Goal: Task Accomplishment & Management: Use online tool/utility

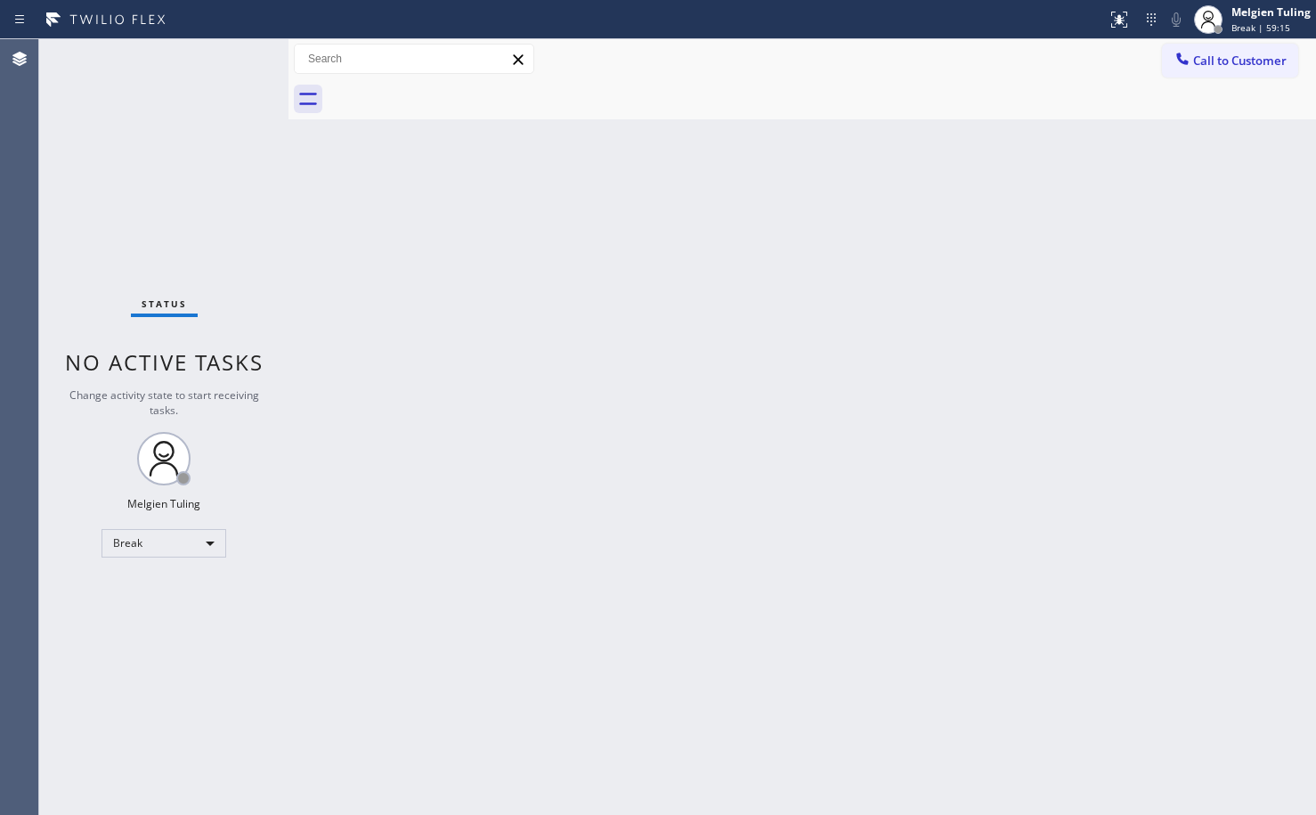
click at [907, 416] on div "Back to Dashboard Change Sender ID Customers Technicians Select a contact Outbo…" at bounding box center [802, 427] width 1028 height 776
click at [452, 750] on div "Back to Dashboard Change Sender ID Customers Technicians Select a contact Outbo…" at bounding box center [802, 427] width 1028 height 776
click at [204, 542] on div "Break" at bounding box center [164, 543] width 125 height 28
click at [175, 588] on li "Available" at bounding box center [162, 590] width 121 height 21
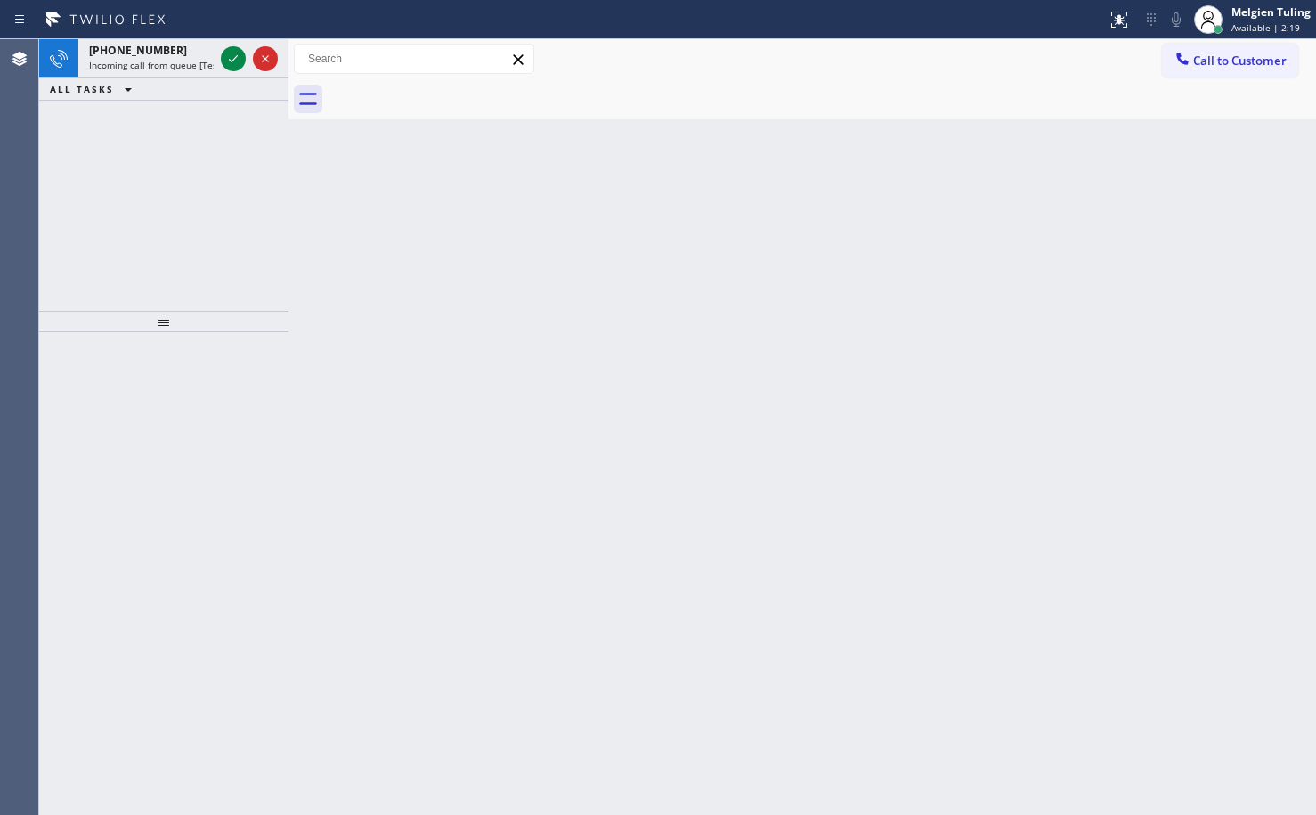
click at [237, 63] on icon at bounding box center [233, 58] width 21 height 21
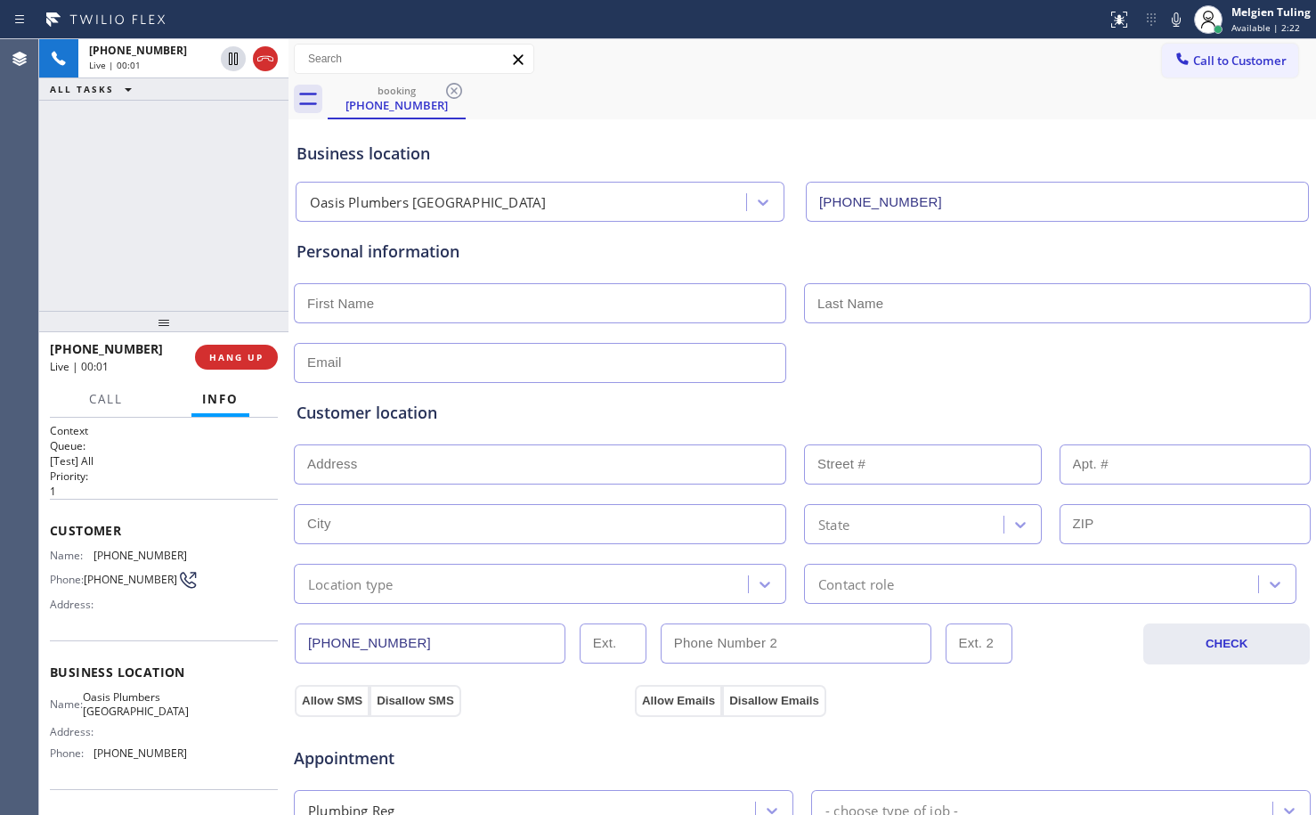
type input "[PHONE_NUMBER]"
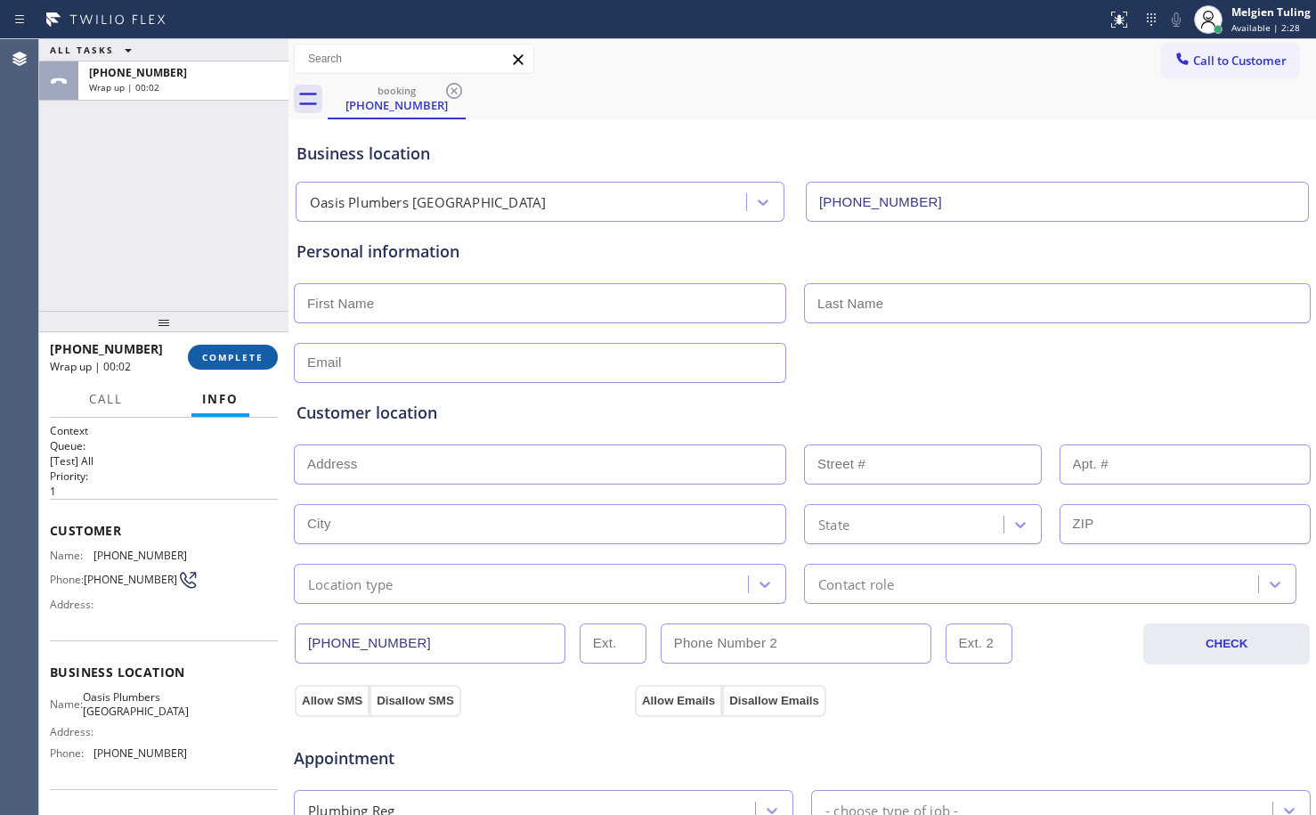
click at [244, 365] on button "COMPLETE" at bounding box center [233, 357] width 90 height 25
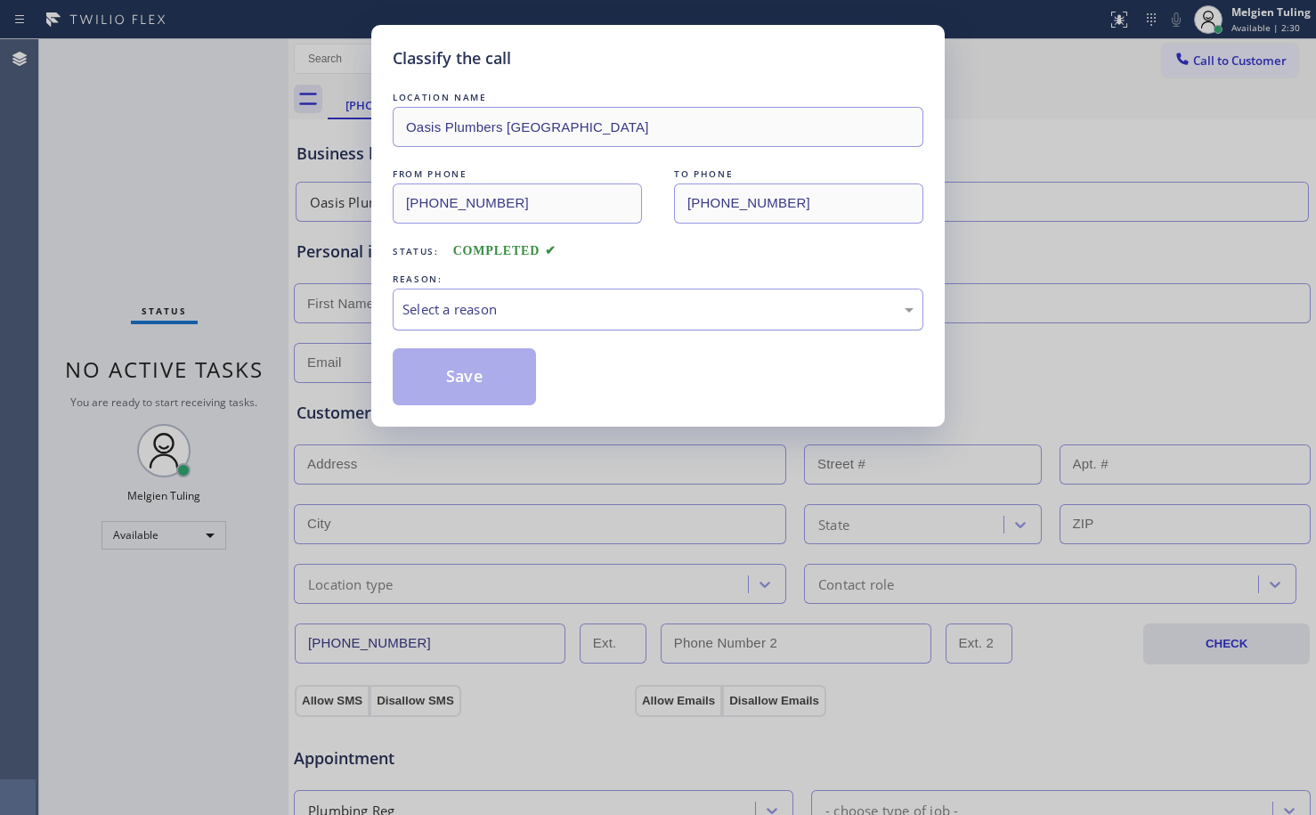
click at [540, 305] on div "Select a reason" at bounding box center [657, 309] width 511 height 20
click at [512, 301] on div "Select a reason" at bounding box center [657, 309] width 511 height 20
click at [475, 343] on div "LOCATION NAME [GEOGRAPHIC_DATA] FROM PHONE [PHONE_NUMBER] TO PHONE [PHONE_NUMBE…" at bounding box center [658, 246] width 531 height 317
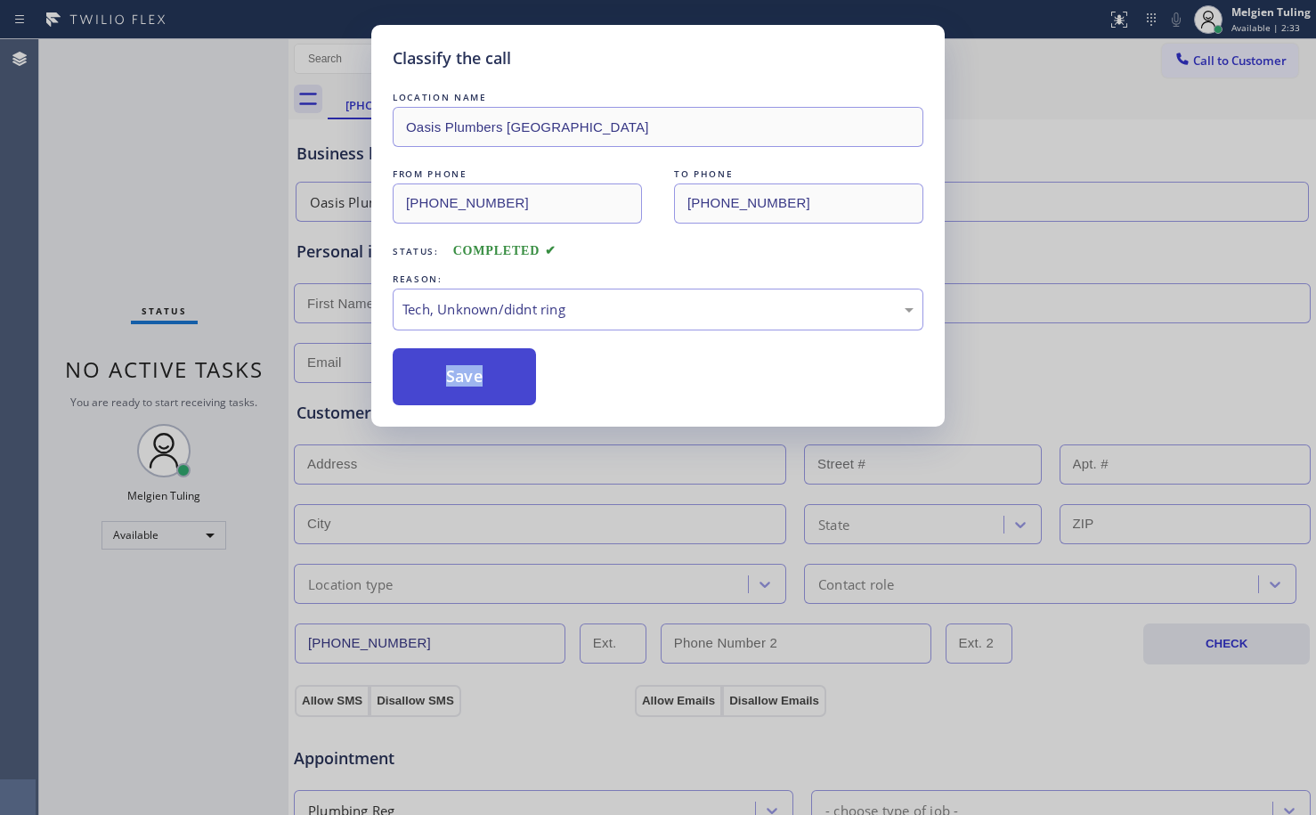
click at [471, 368] on button "Save" at bounding box center [464, 376] width 143 height 57
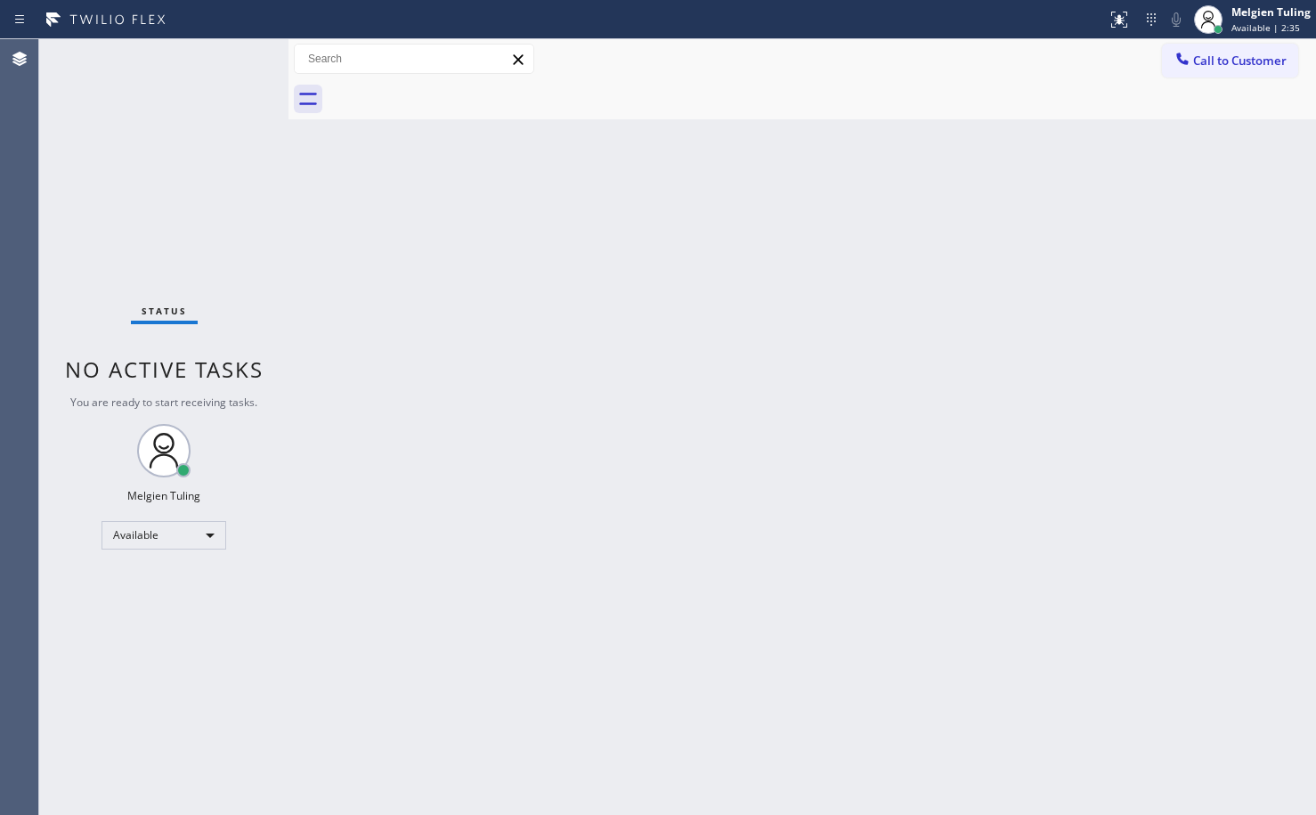
click at [1064, 469] on div "Back to Dashboard Change Sender ID Customers Technicians Select a contact Outbo…" at bounding box center [802, 427] width 1028 height 776
click at [231, 59] on div "Status No active tasks You are ready to start receiving tasks. Melgien Tuling A…" at bounding box center [163, 427] width 249 height 776
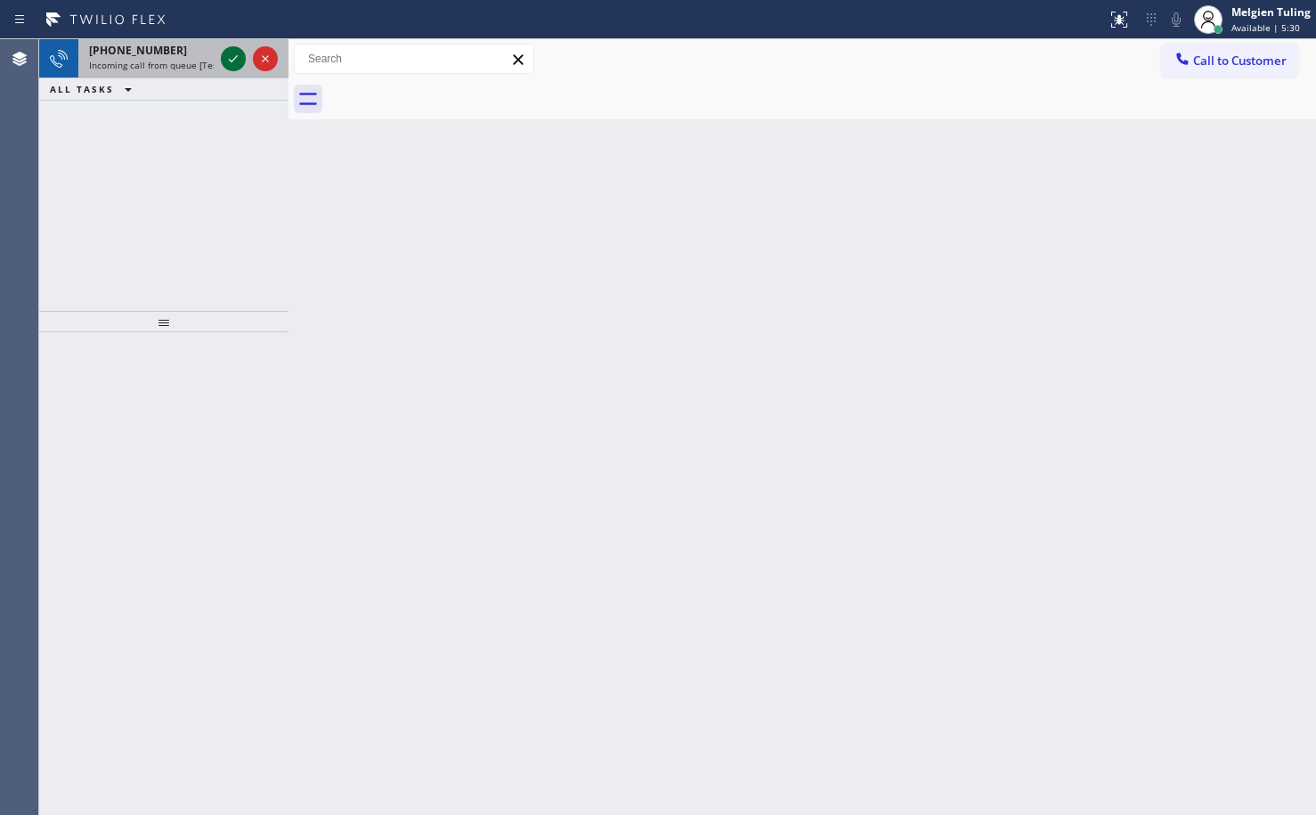
click at [236, 61] on icon at bounding box center [233, 58] width 21 height 21
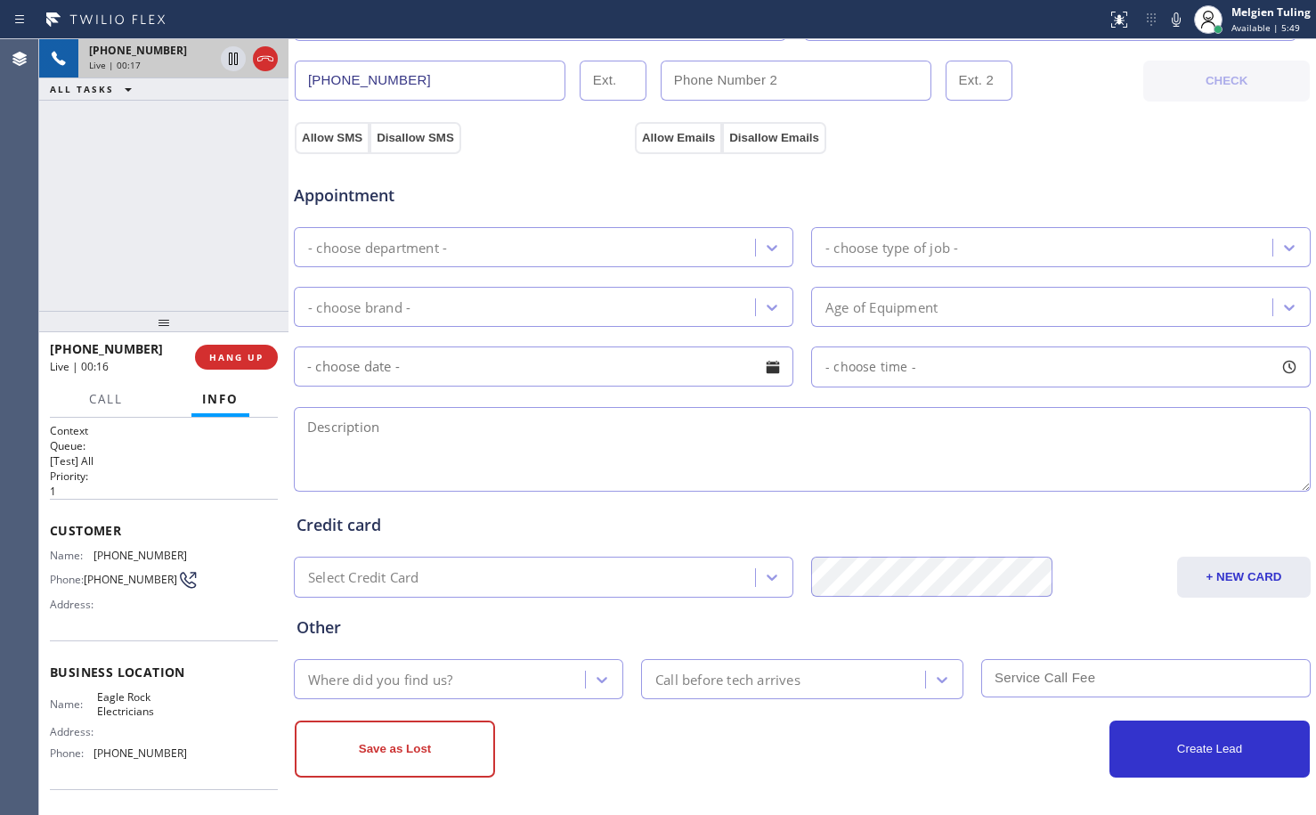
scroll to position [565, 0]
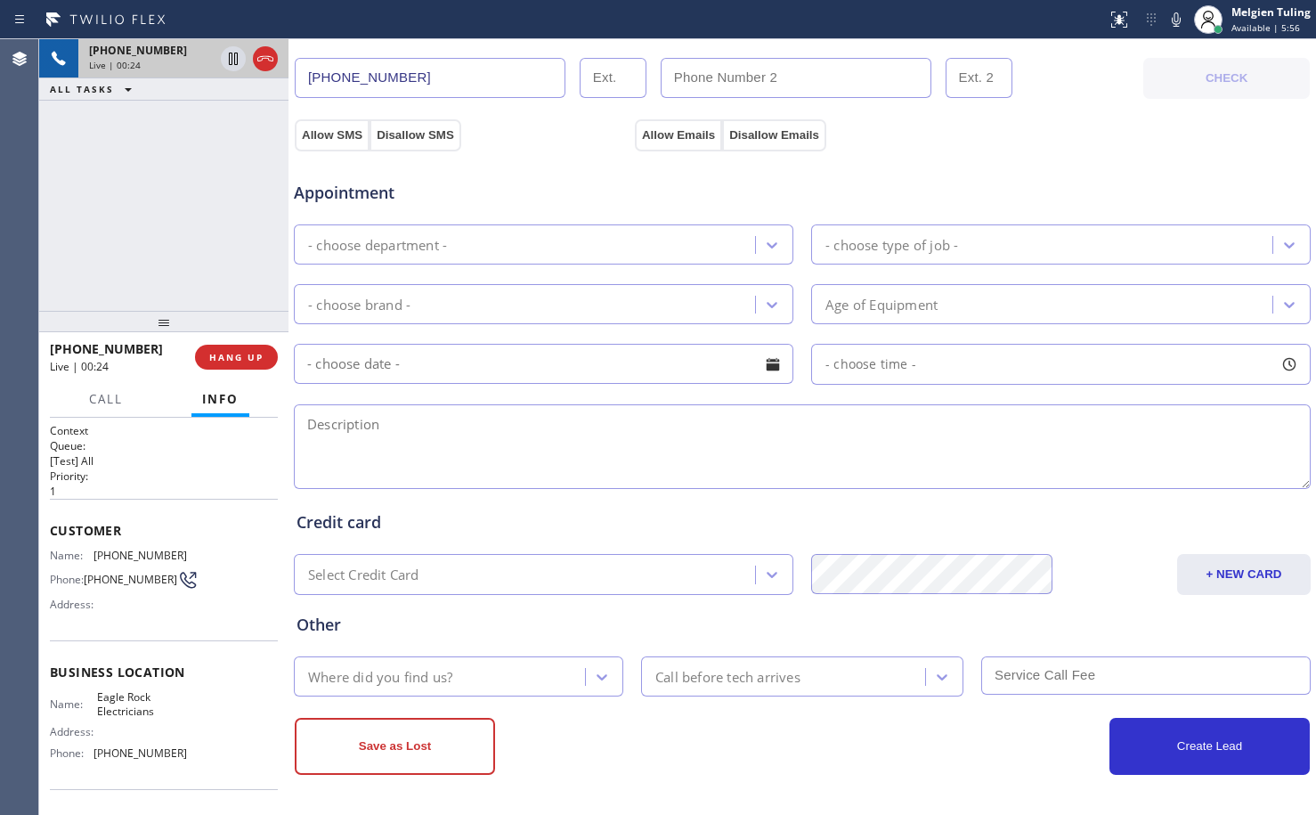
type input "[PHONE_NUMBER]"
click at [1179, 17] on icon at bounding box center [1176, 19] width 21 height 21
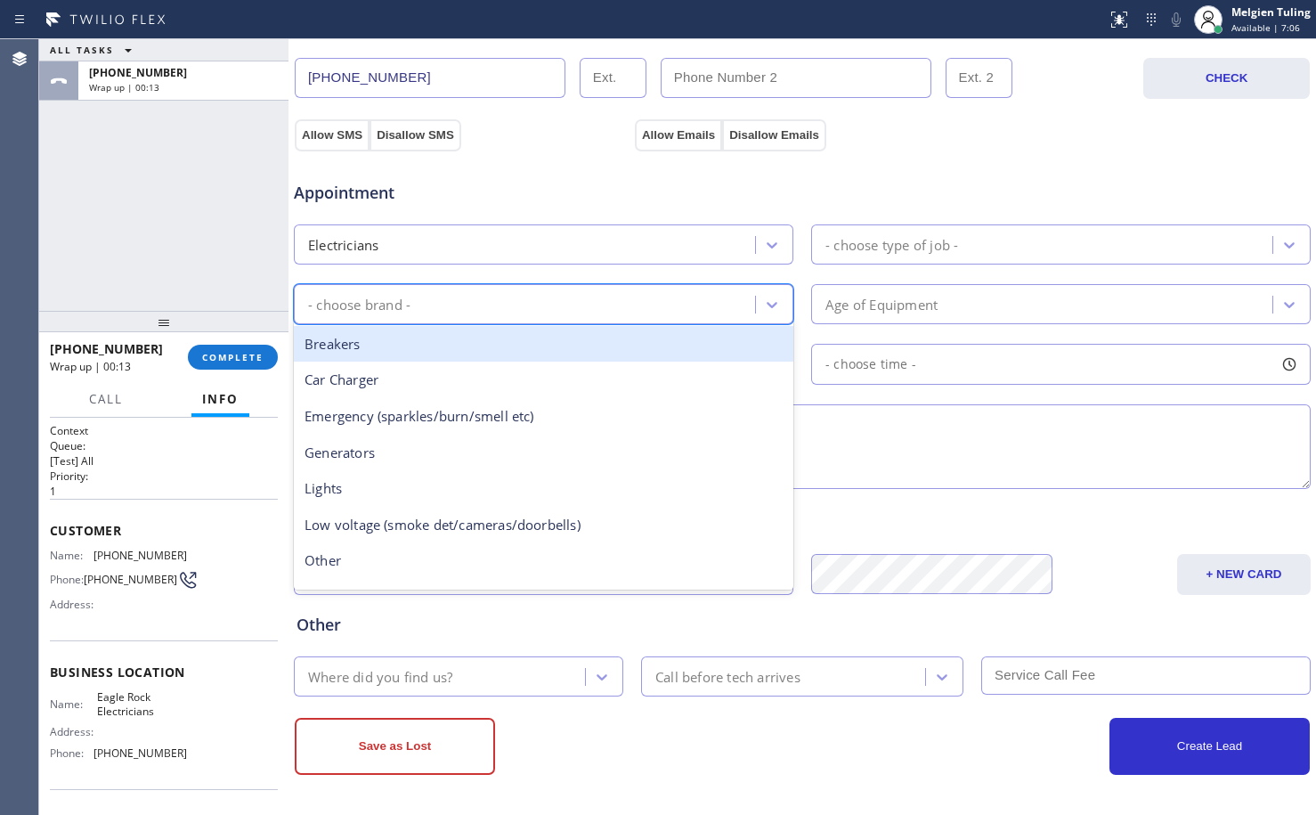
click at [567, 306] on div "- choose brand -" at bounding box center [527, 303] width 456 height 31
click at [577, 208] on div "Appointment Electricians - choose type of job - option Breakers focused, 1 of 1…" at bounding box center [802, 325] width 1011 height 333
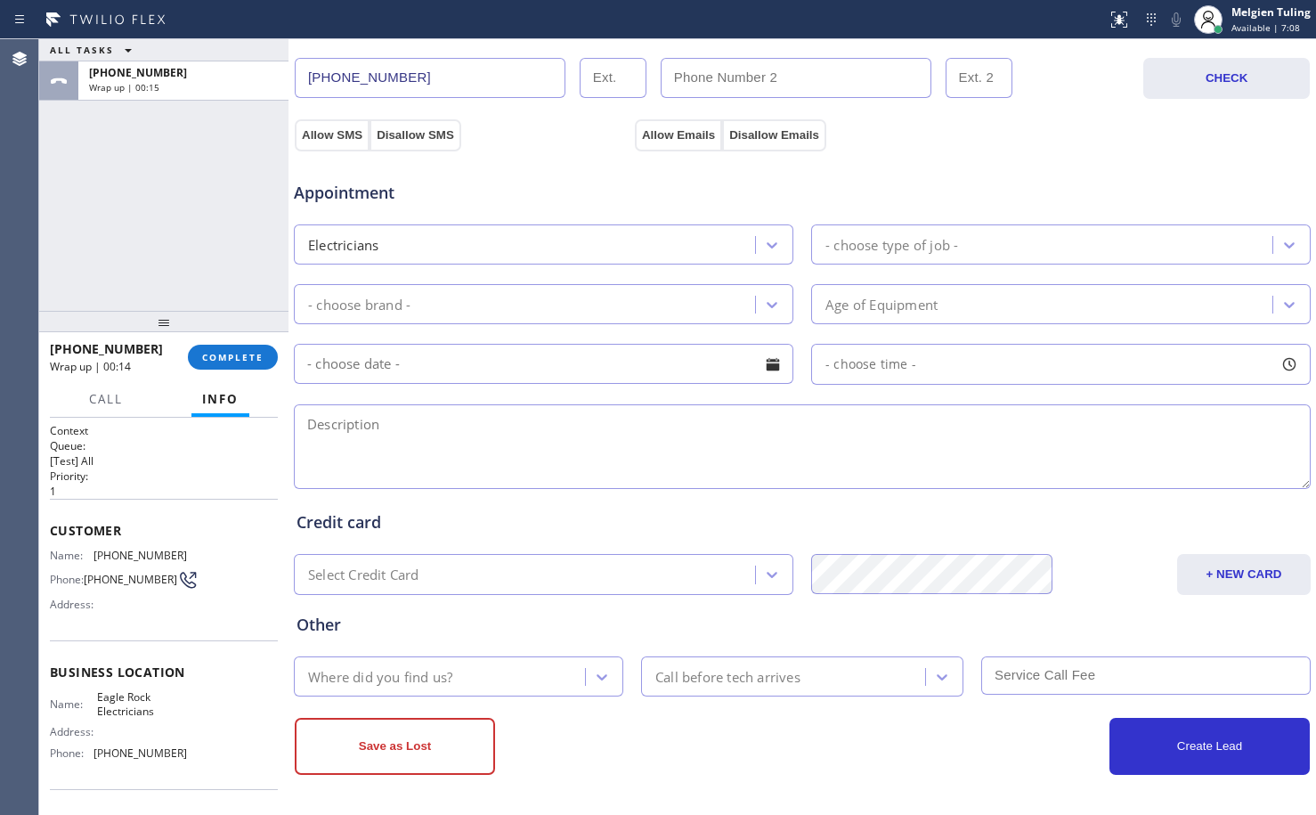
click at [577, 207] on div "Appointment Electricians - choose type of job - - choose brand - Age of Equipme…" at bounding box center [802, 325] width 1011 height 333
click at [48, 532] on div "Context Queue: [Test] All Priority: 1 Customer Name: [PHONE_NUMBER] Phone: [PHO…" at bounding box center [163, 616] width 249 height 397
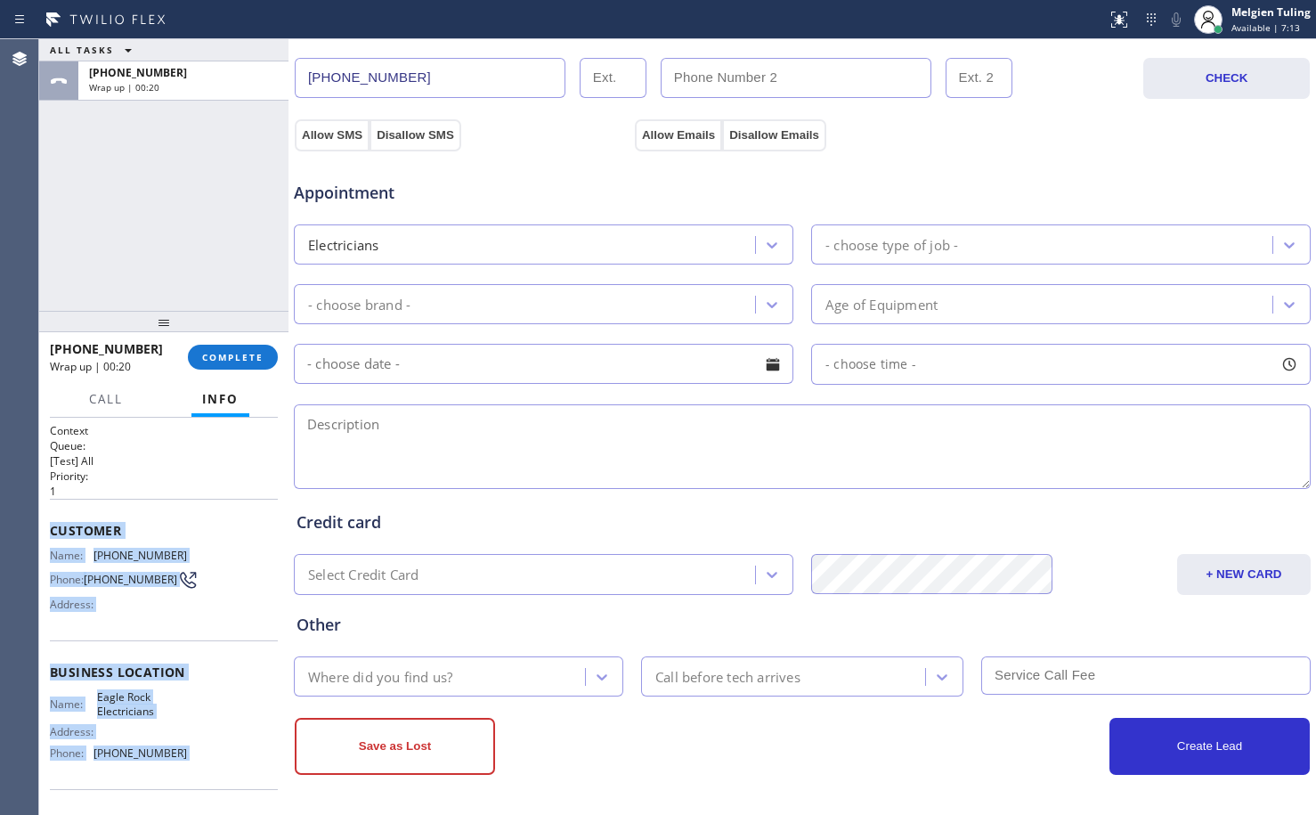
drag, startPoint x: 48, startPoint y: 532, endPoint x: 170, endPoint y: 761, distance: 260.1
click at [170, 761] on div "Context Queue: [Test] All Priority: 1 Customer Name: [PHONE_NUMBER] Phone: [PHO…" at bounding box center [163, 616] width 249 height 397
click at [170, 760] on span "[PHONE_NUMBER]" at bounding box center [139, 752] width 93 height 13
drag, startPoint x: 52, startPoint y: 534, endPoint x: 191, endPoint y: 755, distance: 261.3
click at [191, 755] on div "Context Queue: [Test] All Priority: 1 Customer Name: [PHONE_NUMBER] Phone: [PHO…" at bounding box center [164, 673] width 228 height 501
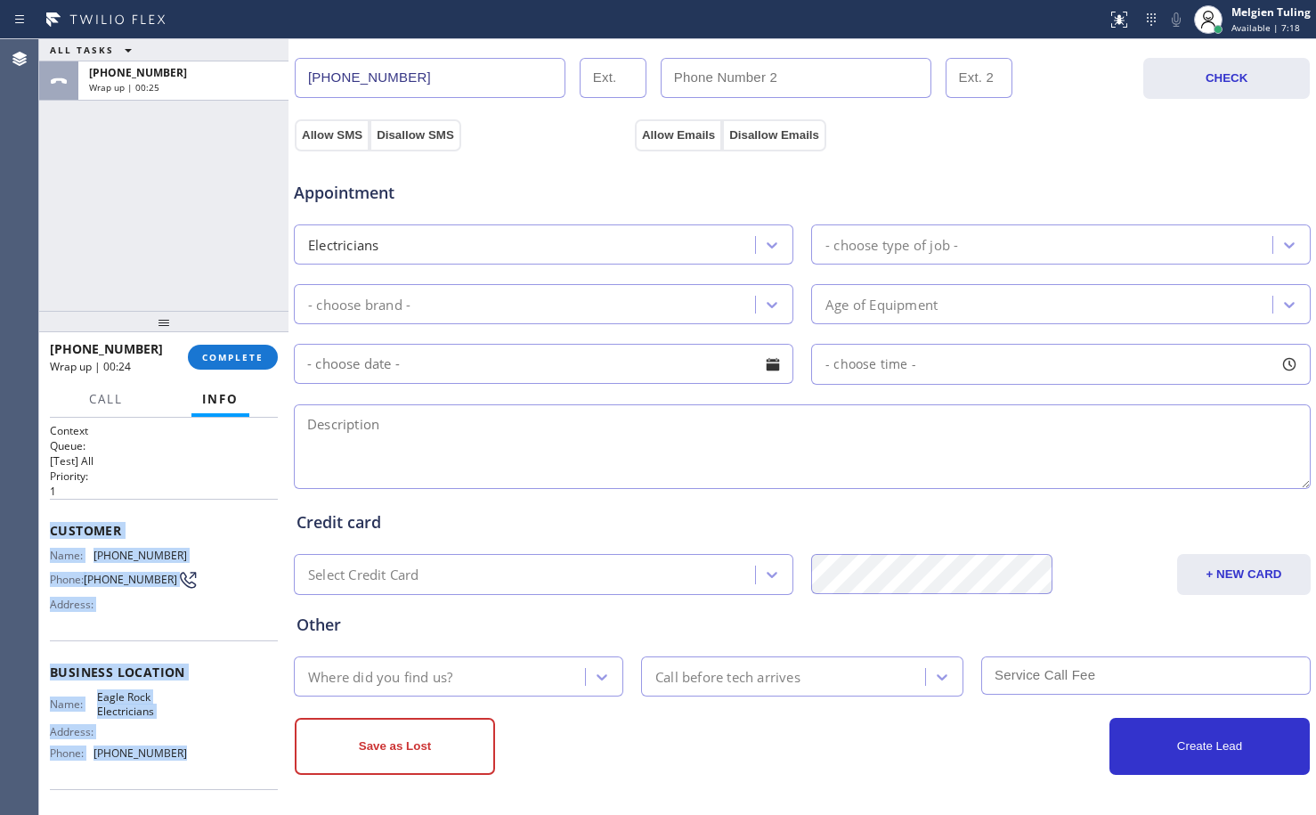
click at [191, 755] on div "Name: Eagle Rock Electricians Address: Phone: [PHONE_NUMBER]" at bounding box center [164, 728] width 228 height 77
drag, startPoint x: 80, startPoint y: 539, endPoint x: 183, endPoint y: 761, distance: 245.0
click at [183, 761] on div "Context Queue: [Test] All Priority: 1 Customer Name: [PHONE_NUMBER] Phone: [PHO…" at bounding box center [164, 673] width 228 height 501
click at [229, 358] on span "COMPLETE" at bounding box center [232, 357] width 61 height 12
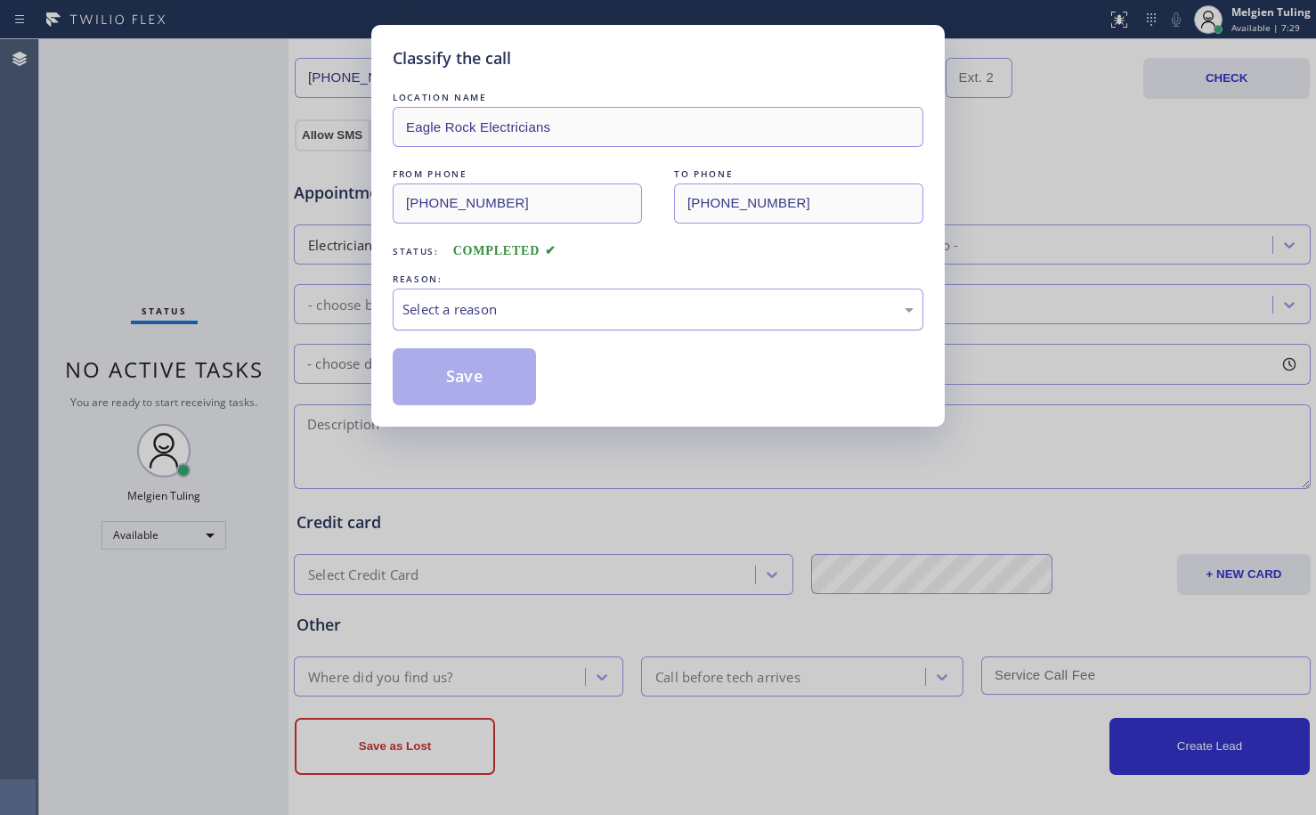
click at [471, 309] on div "Select a reason" at bounding box center [657, 309] width 511 height 20
click at [435, 377] on button "Save" at bounding box center [464, 376] width 143 height 57
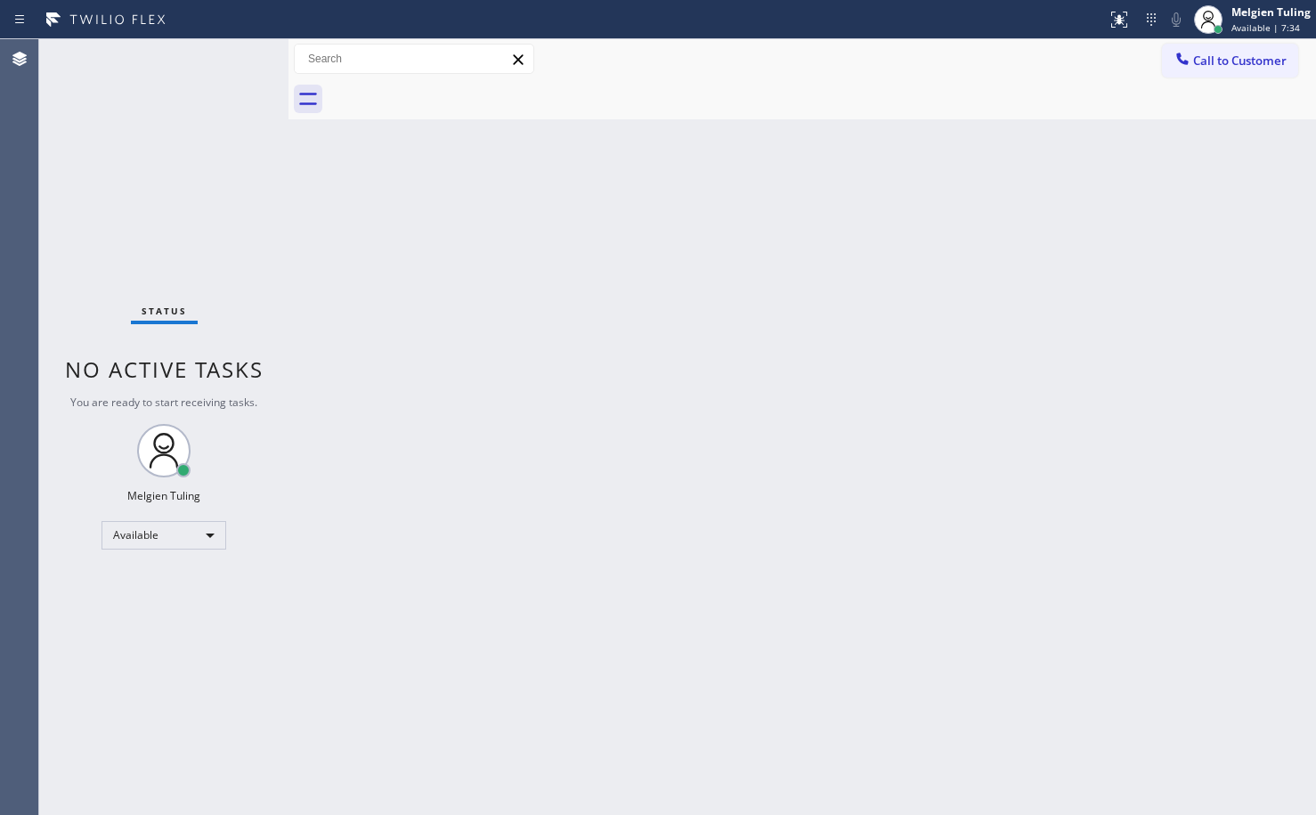
click at [622, 329] on div "Back to Dashboard Change Sender ID Customers Technicians Select a contact Outbo…" at bounding box center [802, 427] width 1028 height 776
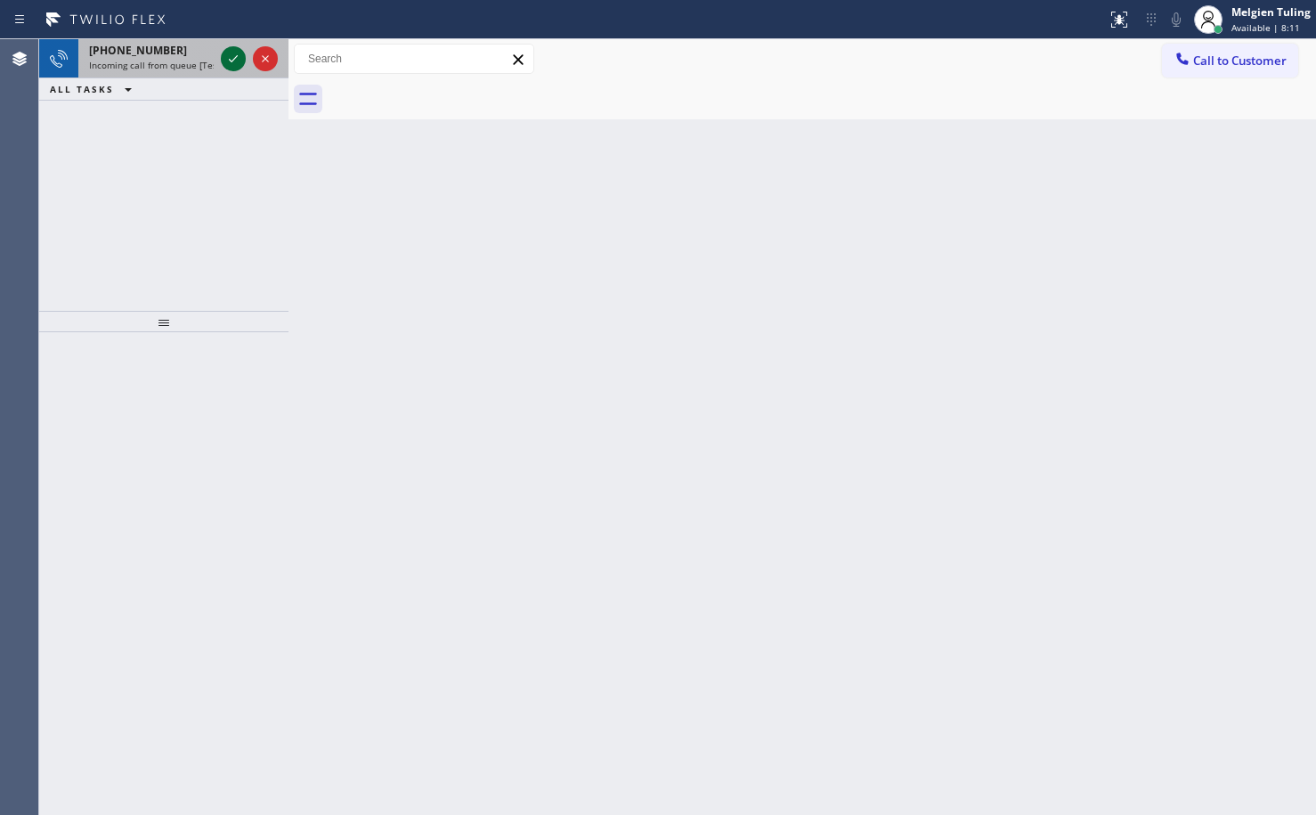
click at [233, 61] on icon at bounding box center [233, 58] width 21 height 21
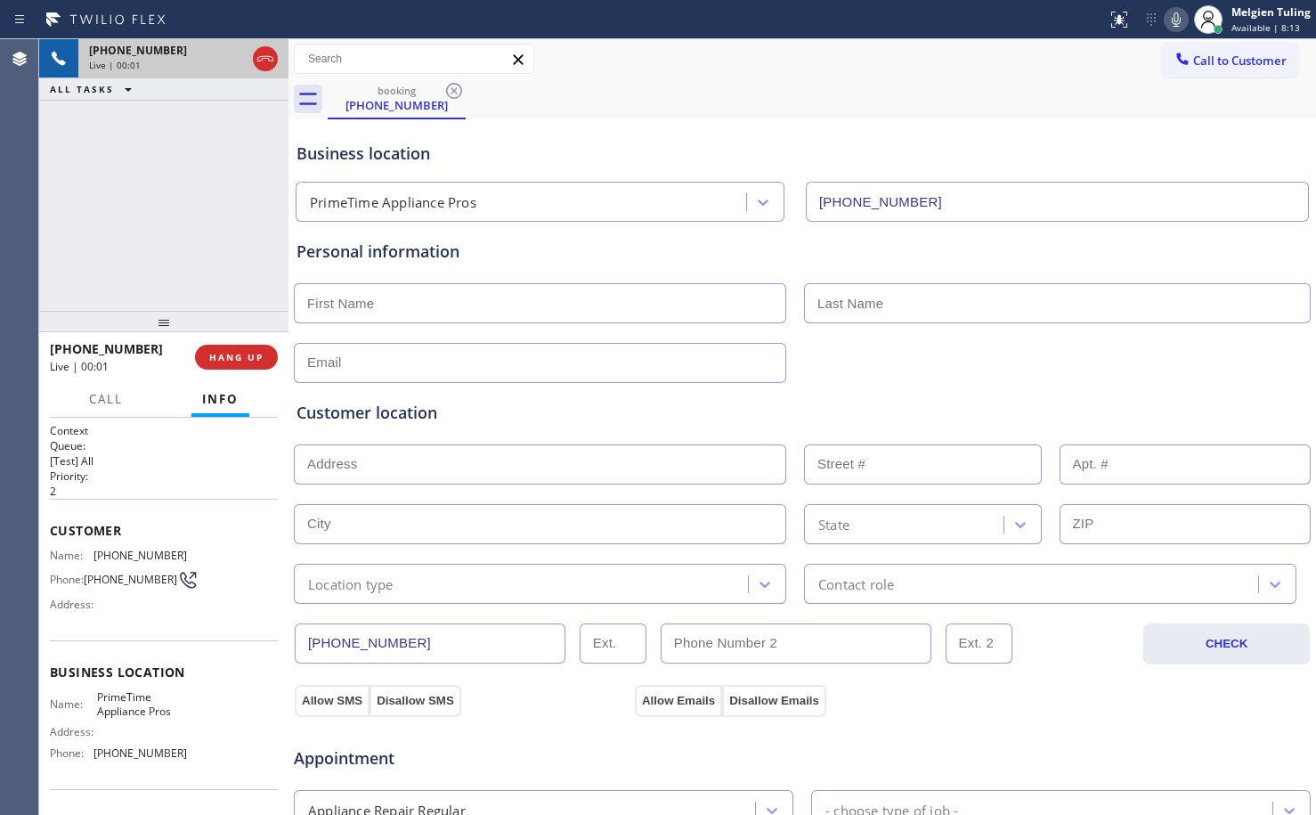
type input "[PHONE_NUMBER]"
click at [232, 359] on span "HANG UP" at bounding box center [236, 357] width 54 height 12
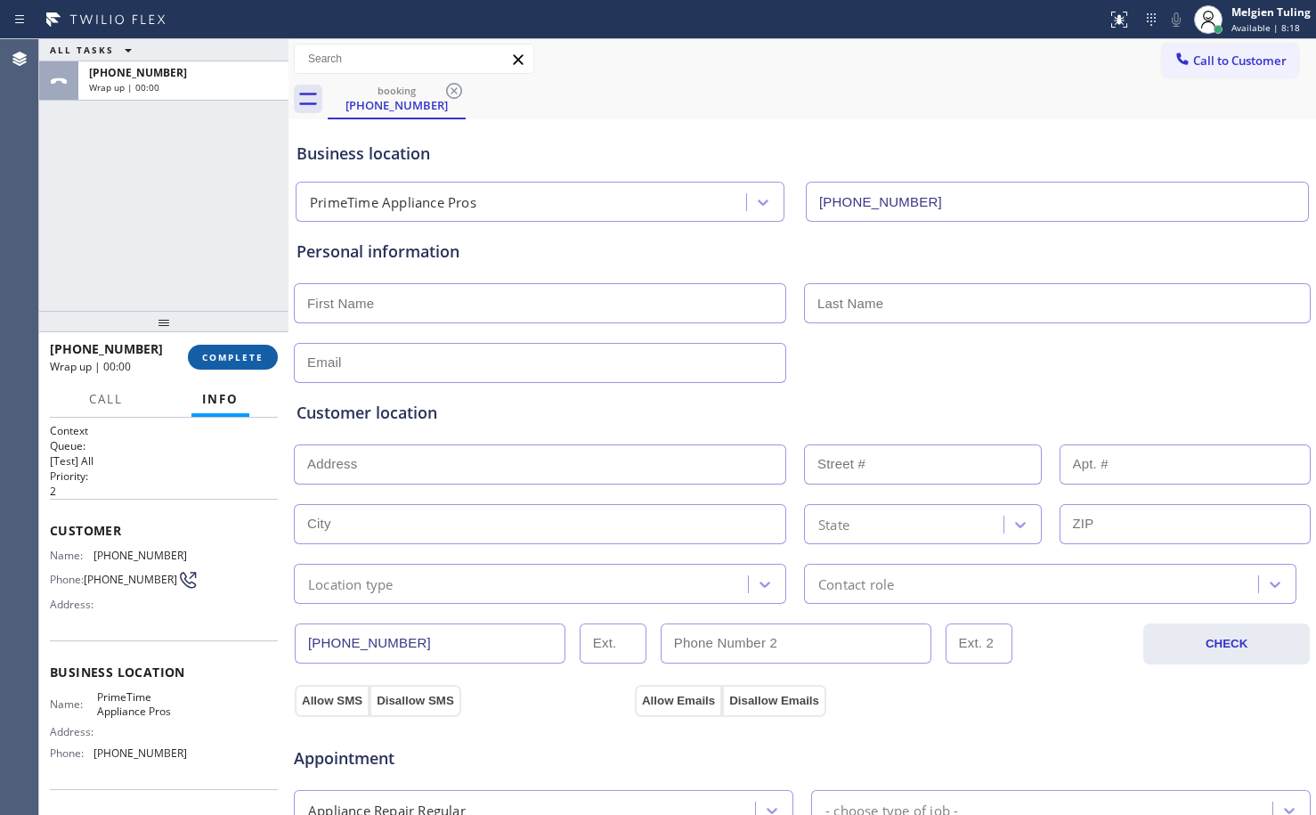
click at [232, 359] on span "COMPLETE" at bounding box center [232, 357] width 61 height 12
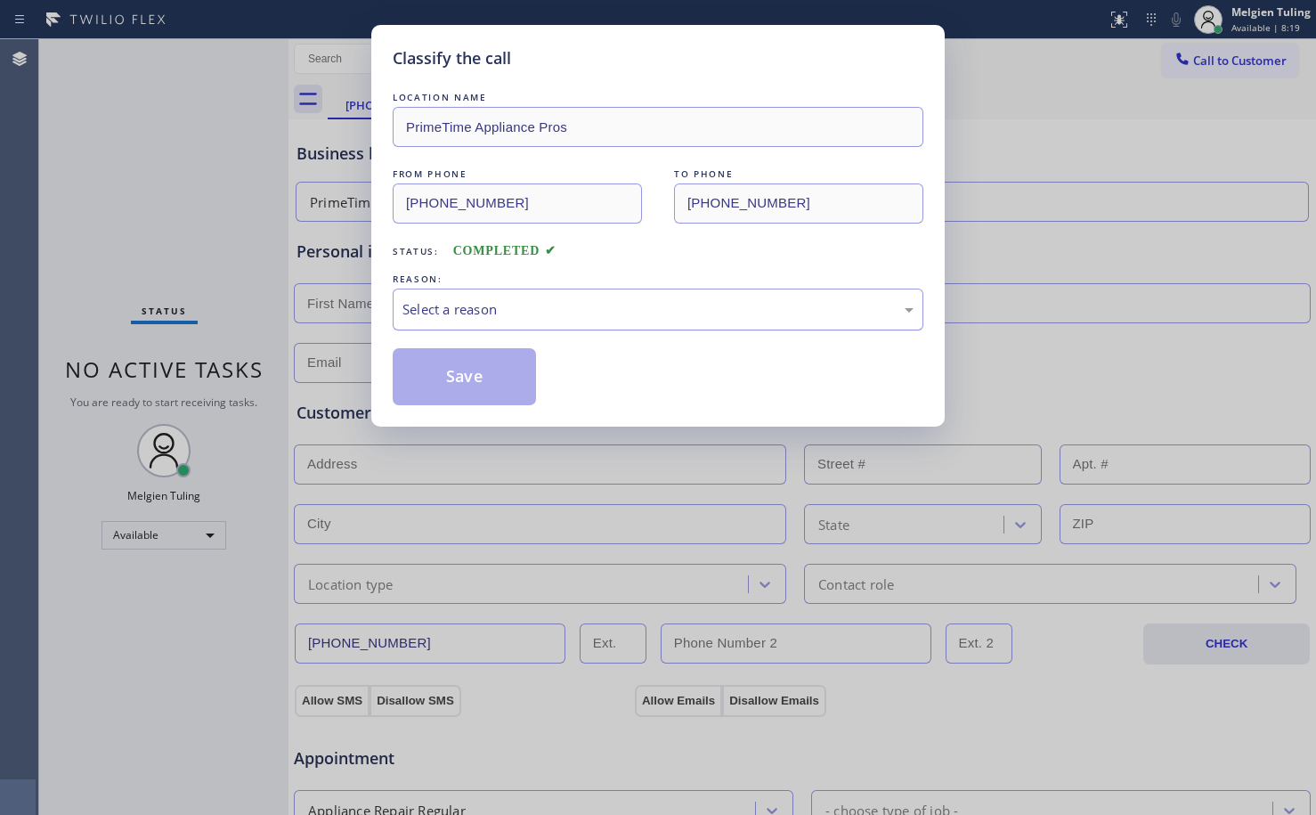
click at [455, 304] on div "Select a reason" at bounding box center [657, 309] width 511 height 20
click at [443, 504] on div "Classify the call LOCATION NAME PrimeTime Appliance Pros FROM PHONE [PHONE_NUMB…" at bounding box center [658, 407] width 1316 height 815
click at [451, 387] on button "Save" at bounding box center [464, 376] width 143 height 57
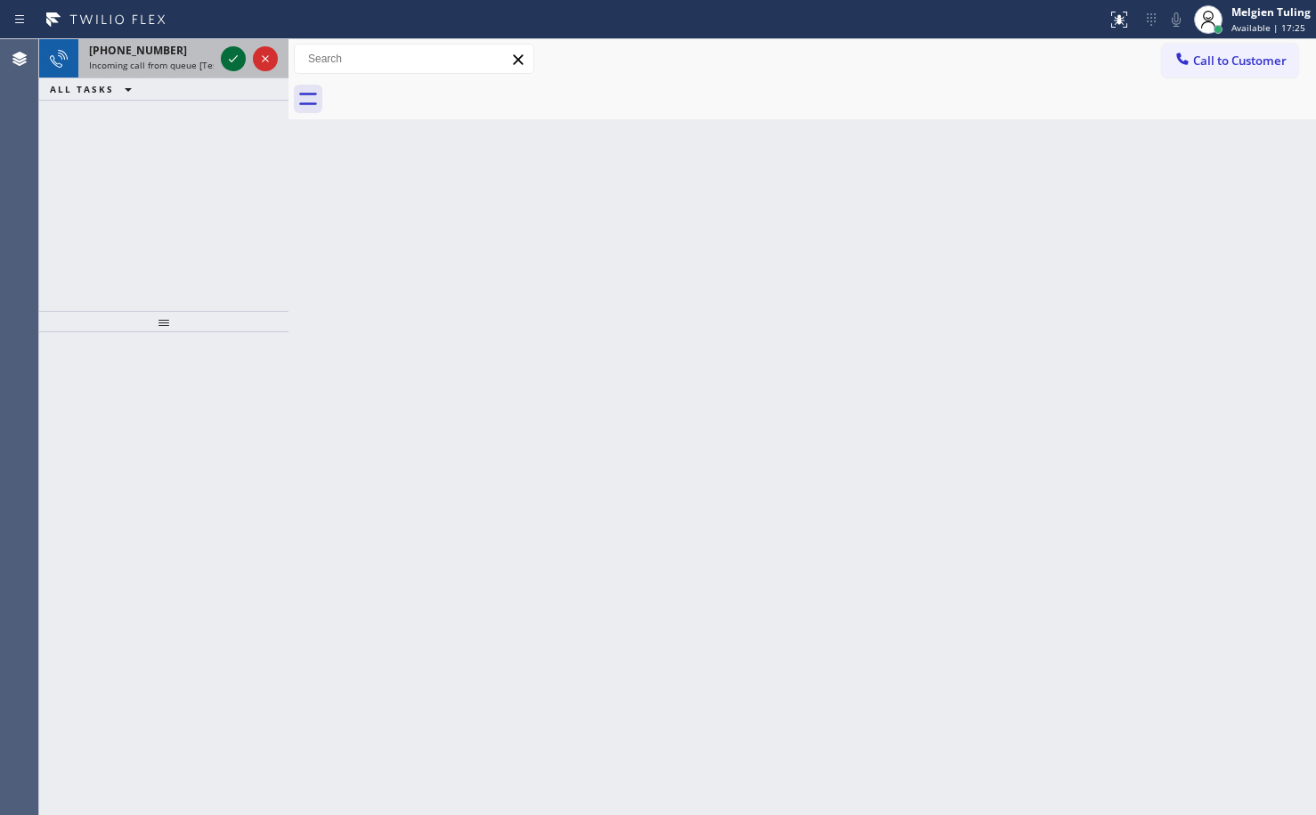
click at [230, 52] on icon at bounding box center [233, 58] width 21 height 21
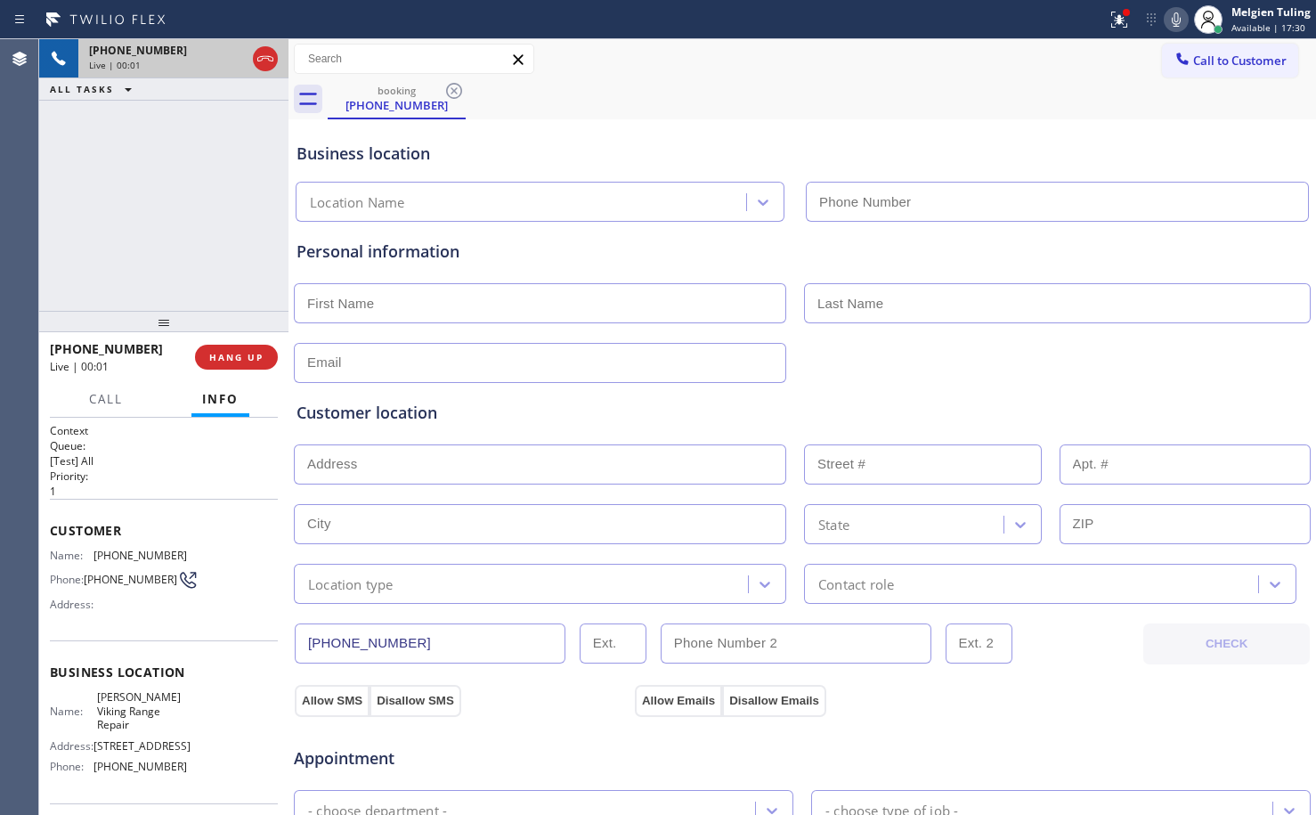
type input "[PHONE_NUMBER]"
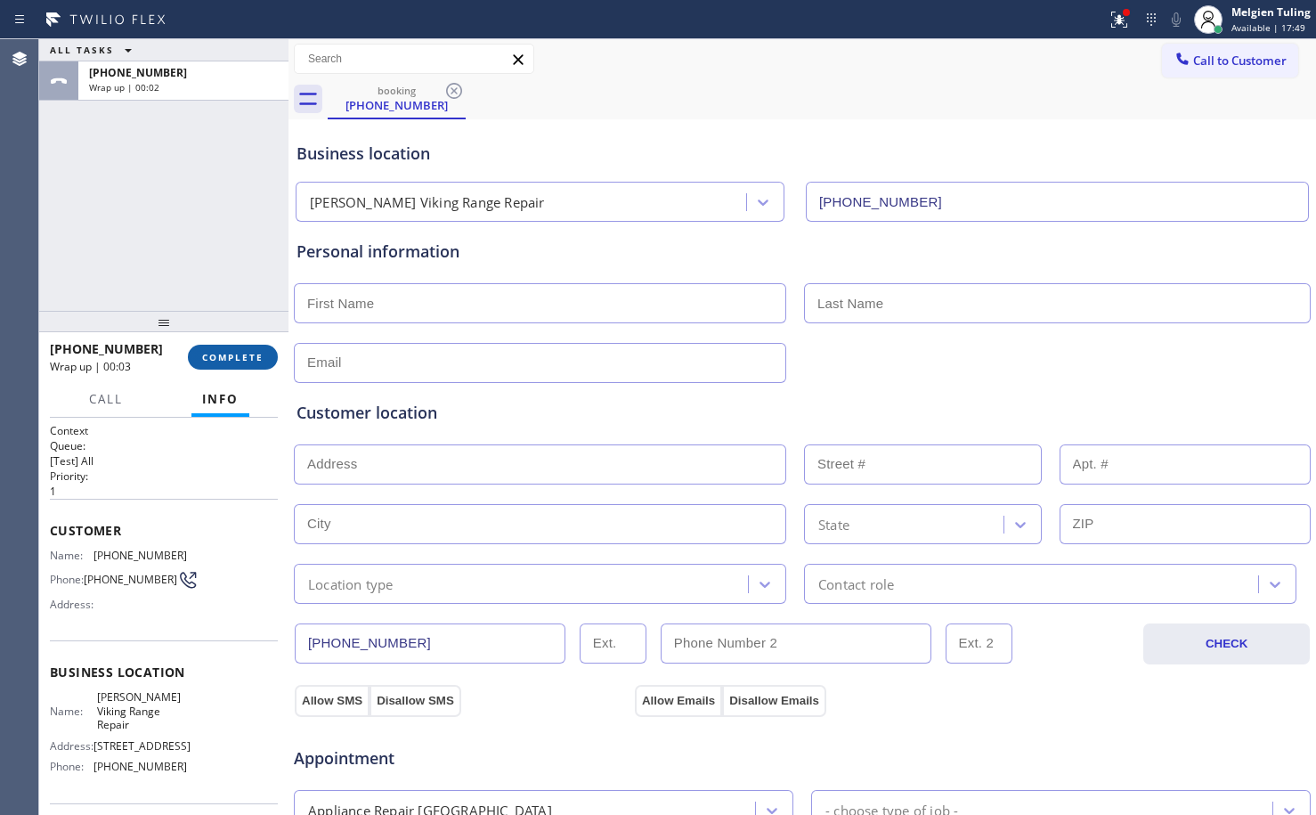
click at [238, 362] on span "COMPLETE" at bounding box center [232, 357] width 61 height 12
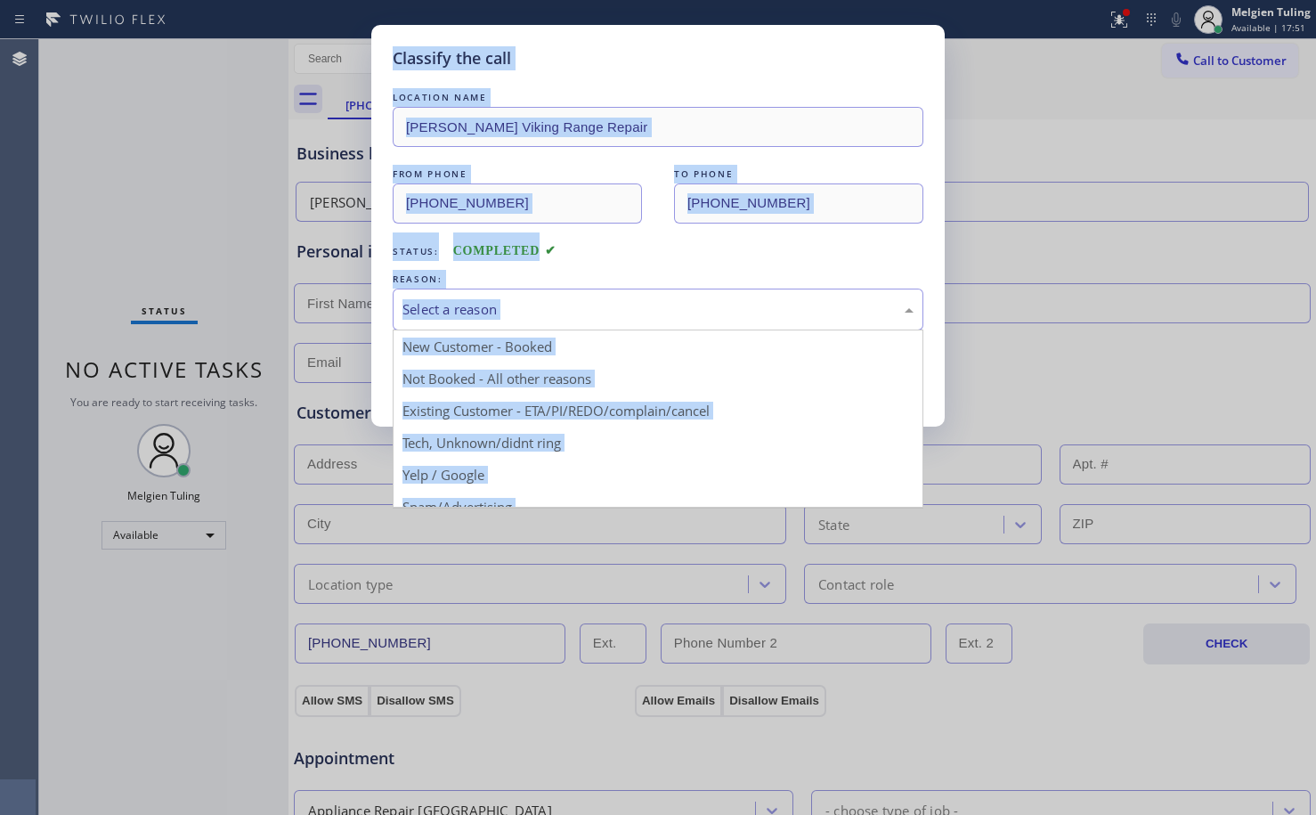
click at [494, 305] on div "Select a reason" at bounding box center [657, 309] width 511 height 20
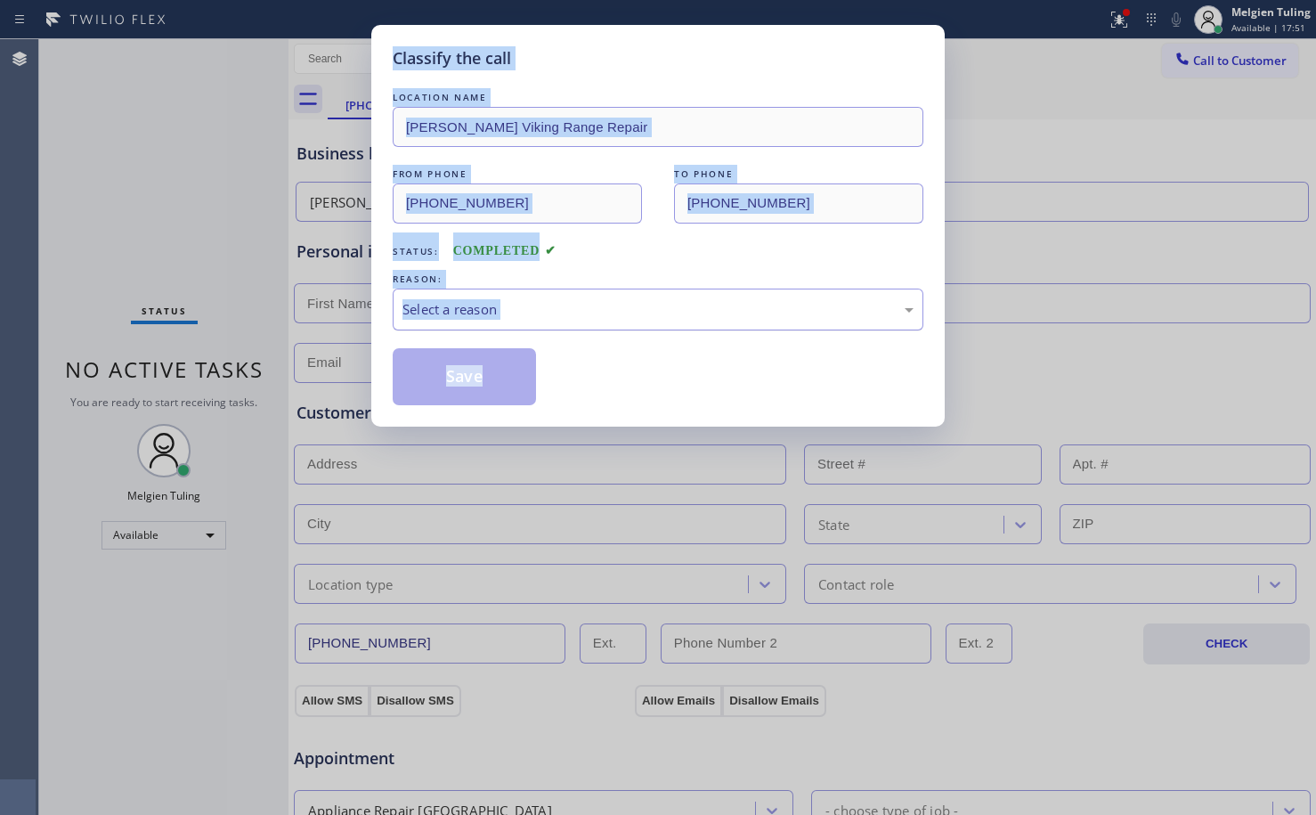
click at [446, 318] on div "Select a reason" at bounding box center [657, 309] width 511 height 20
click at [448, 309] on div "Select a reason" at bounding box center [657, 309] width 511 height 20
click at [418, 378] on button "Save" at bounding box center [464, 376] width 143 height 57
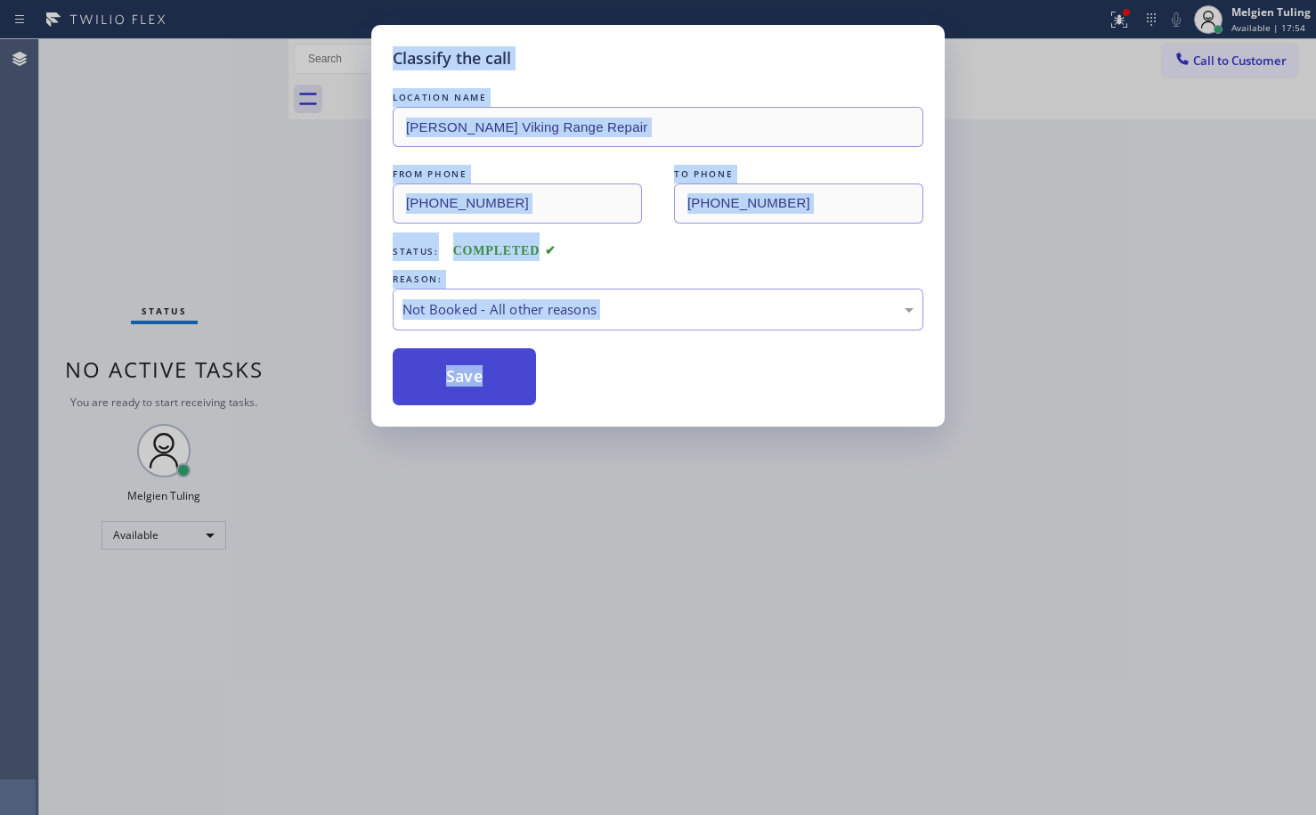
click at [418, 378] on button "Save" at bounding box center [464, 376] width 143 height 57
click at [418, 378] on div "Back to Dashboard Change Sender ID Customers Technicians Select a contact Outbo…" at bounding box center [802, 427] width 1028 height 776
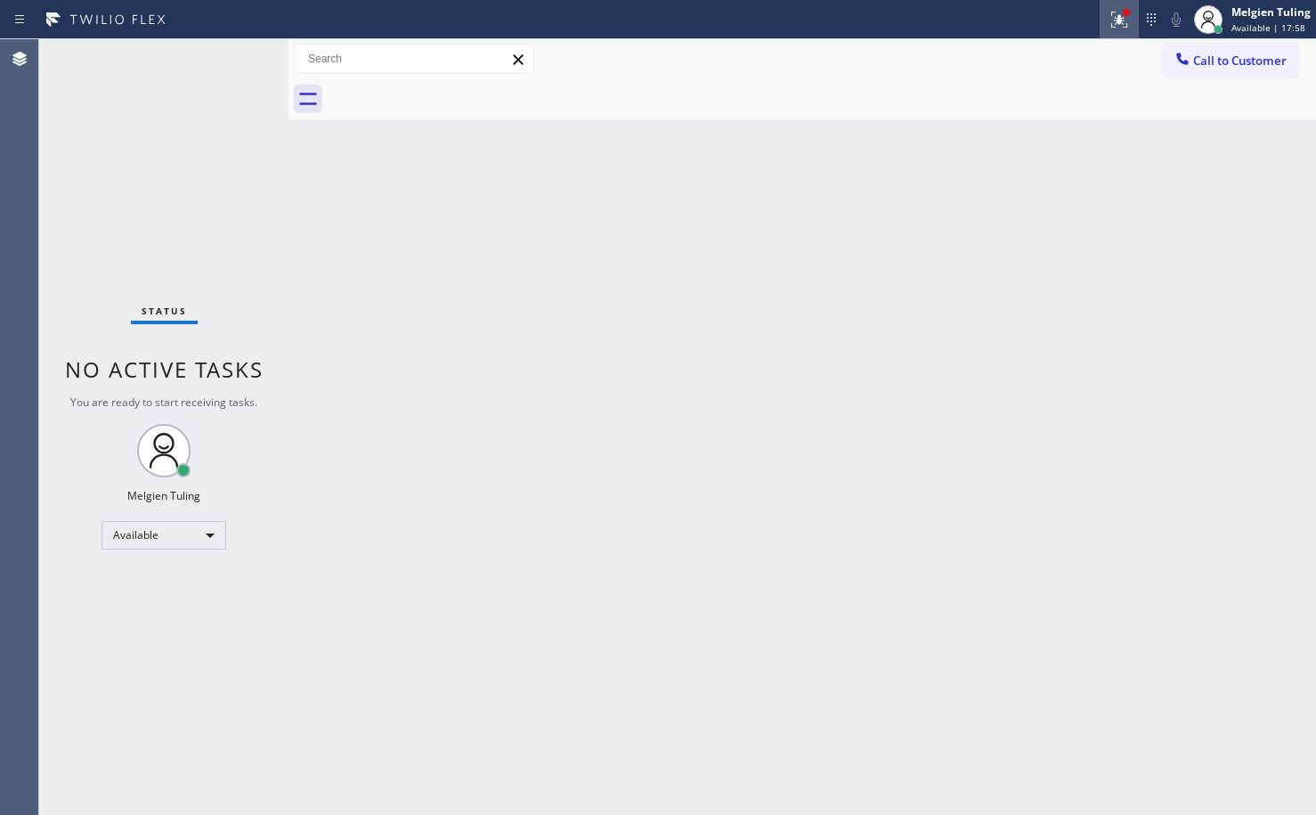
click at [1113, 24] on icon at bounding box center [1119, 20] width 16 height 16
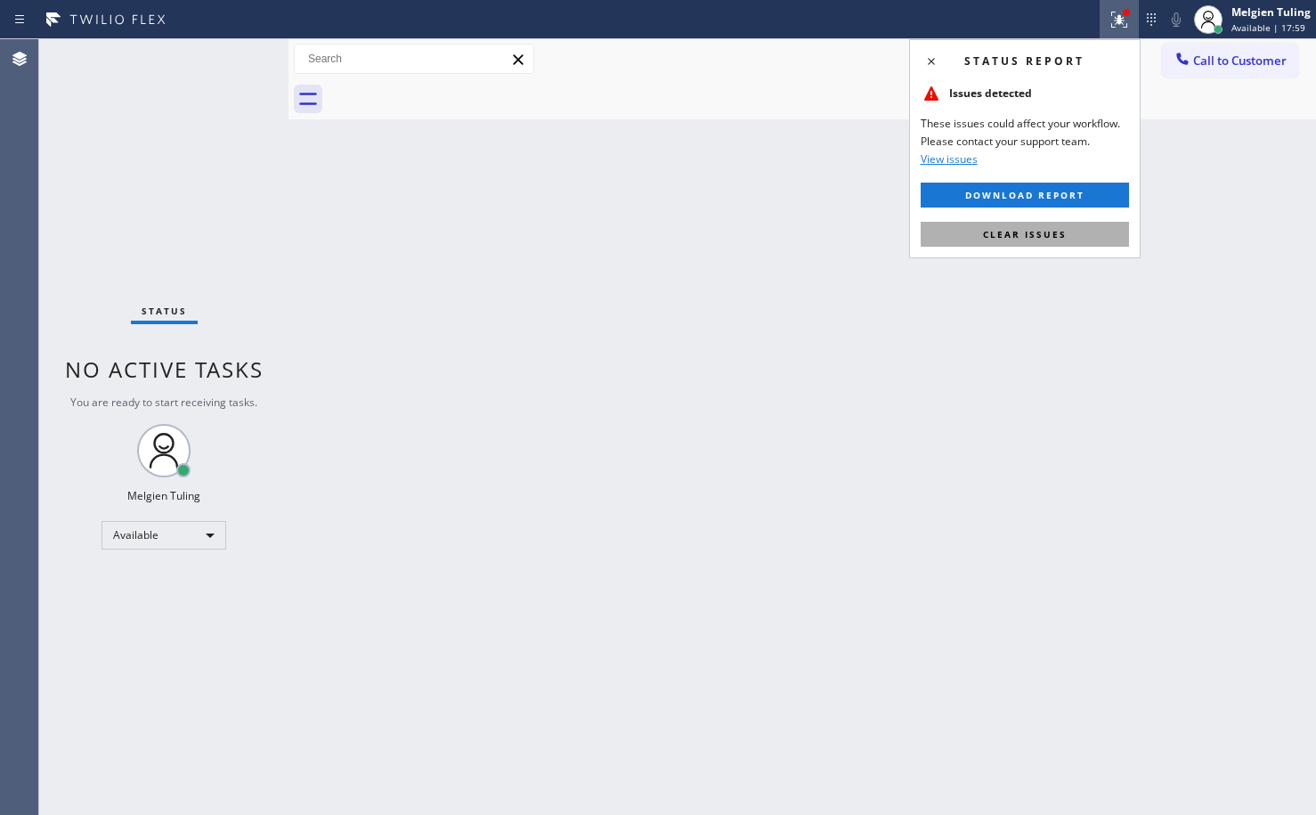
click at [998, 233] on span "Clear issues" at bounding box center [1025, 234] width 84 height 12
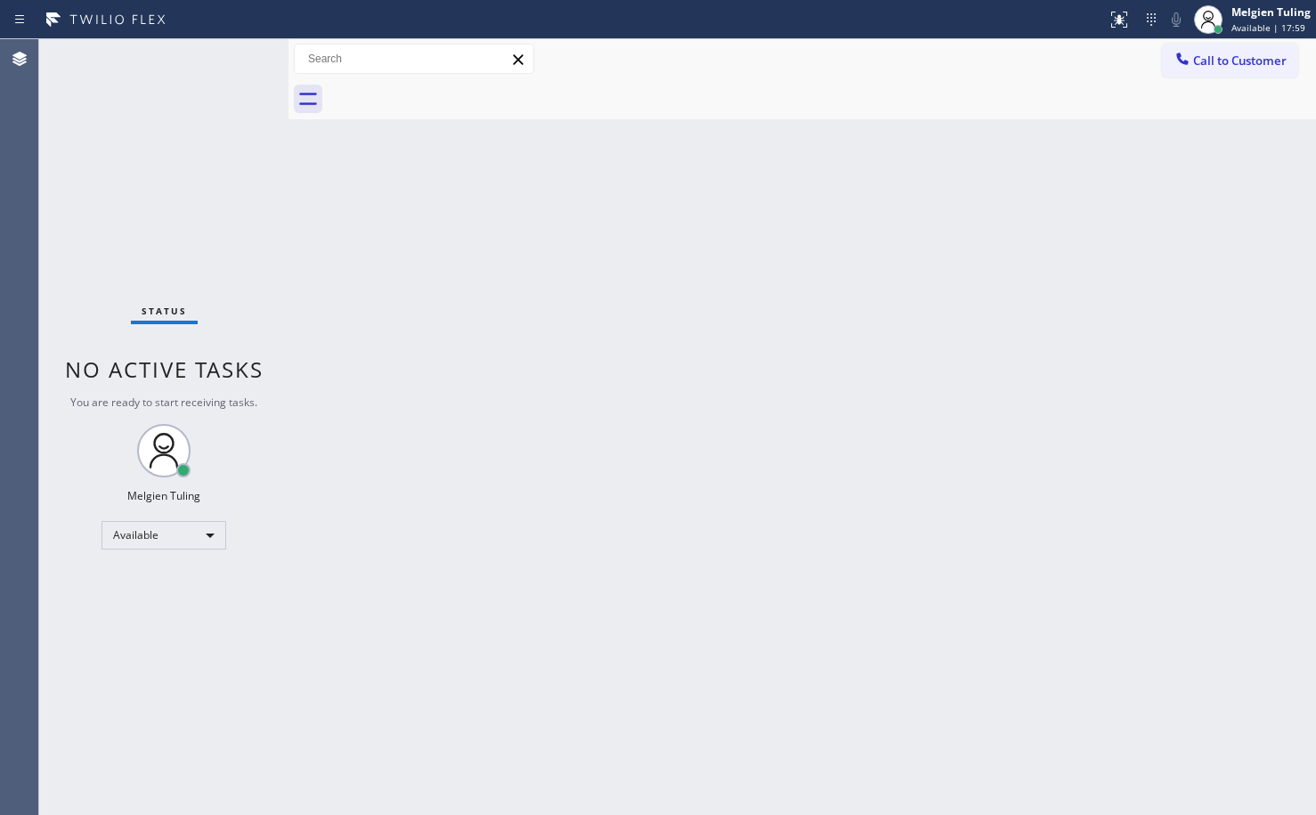
click at [1022, 220] on div "Back to Dashboard Change Sender ID Customers Technicians Select a contact Outbo…" at bounding box center [802, 427] width 1028 height 776
click at [230, 62] on div "Status No active tasks You are ready to start receiving tasks. Melgien Tuling A…" at bounding box center [163, 427] width 249 height 776
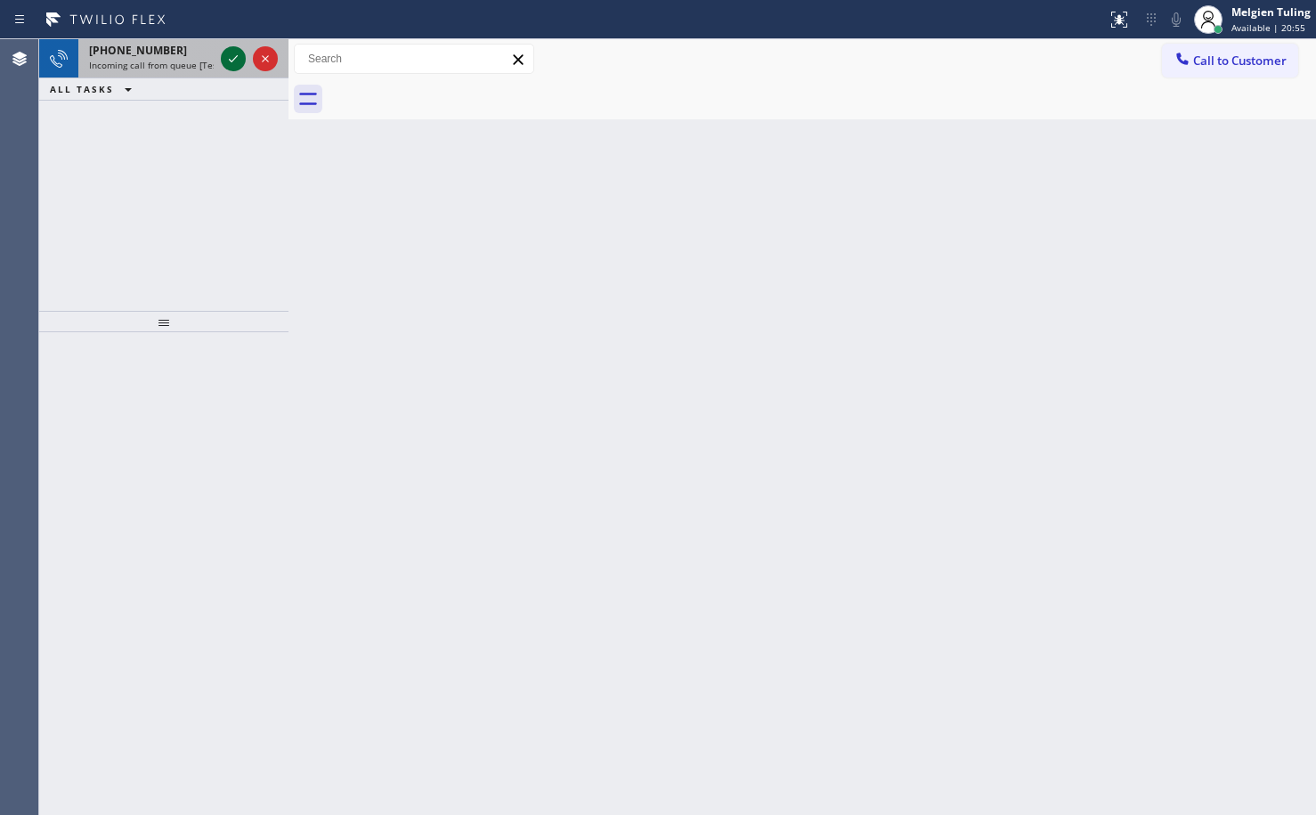
click at [230, 62] on icon at bounding box center [233, 58] width 21 height 21
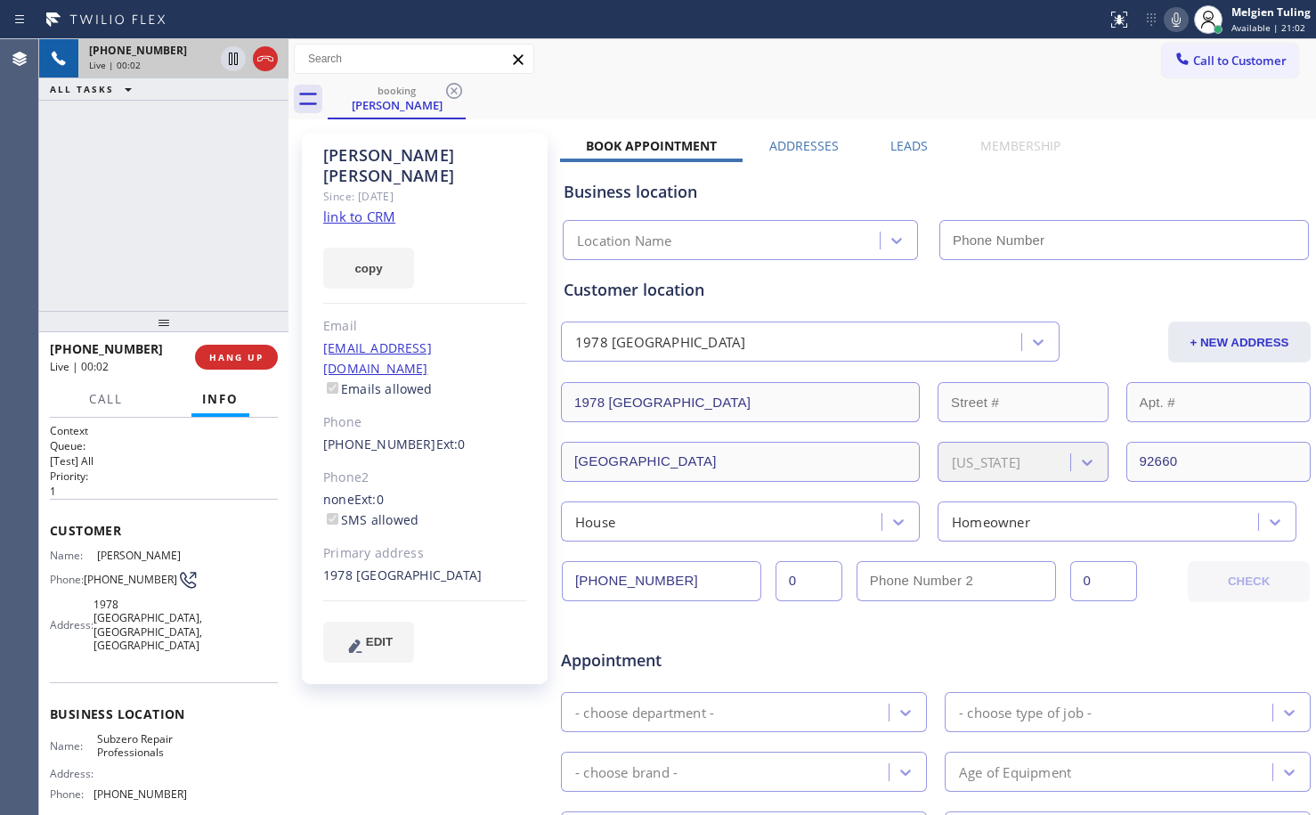
type input "[PHONE_NUMBER]"
click at [343, 207] on link "link to CRM" at bounding box center [359, 216] width 72 height 18
click at [345, 207] on link "link to CRM" at bounding box center [359, 216] width 72 height 18
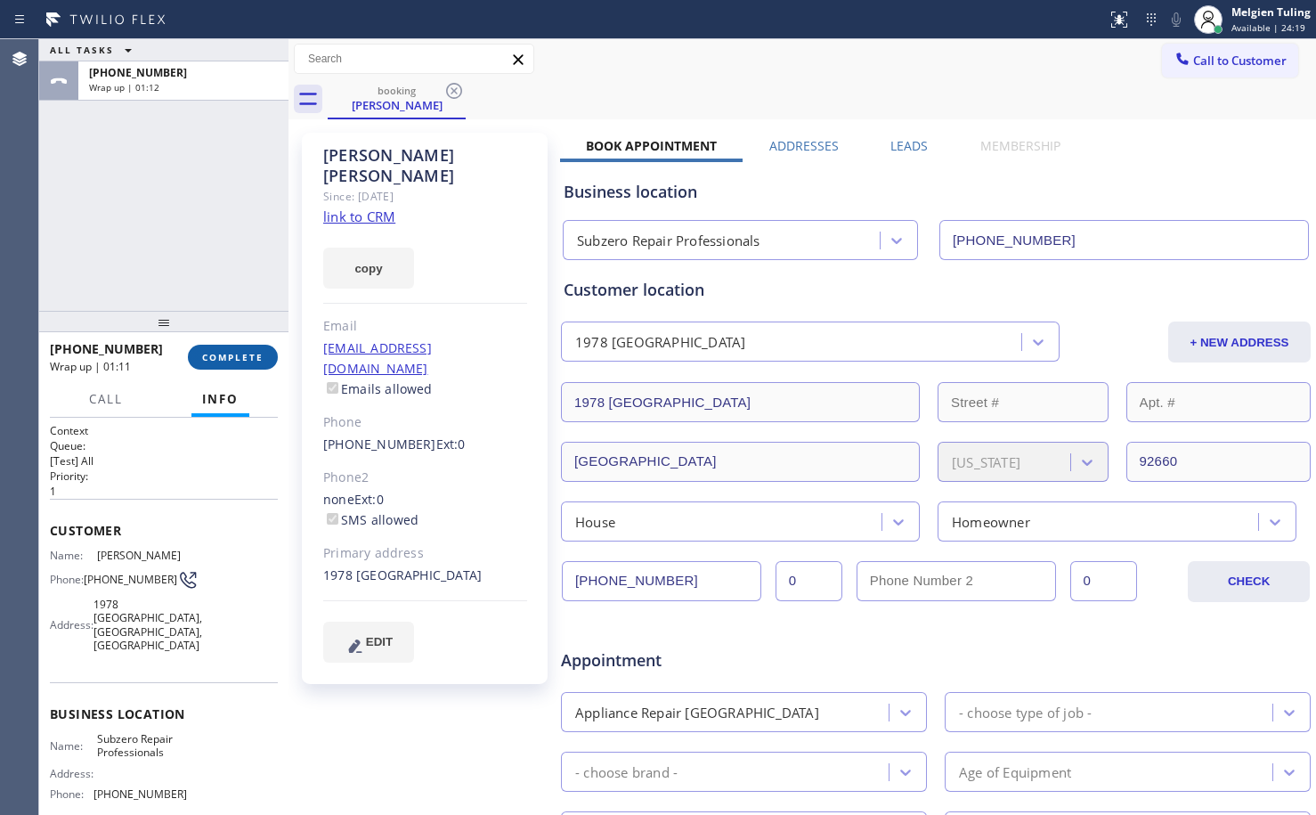
click at [231, 359] on span "COMPLETE" at bounding box center [232, 357] width 61 height 12
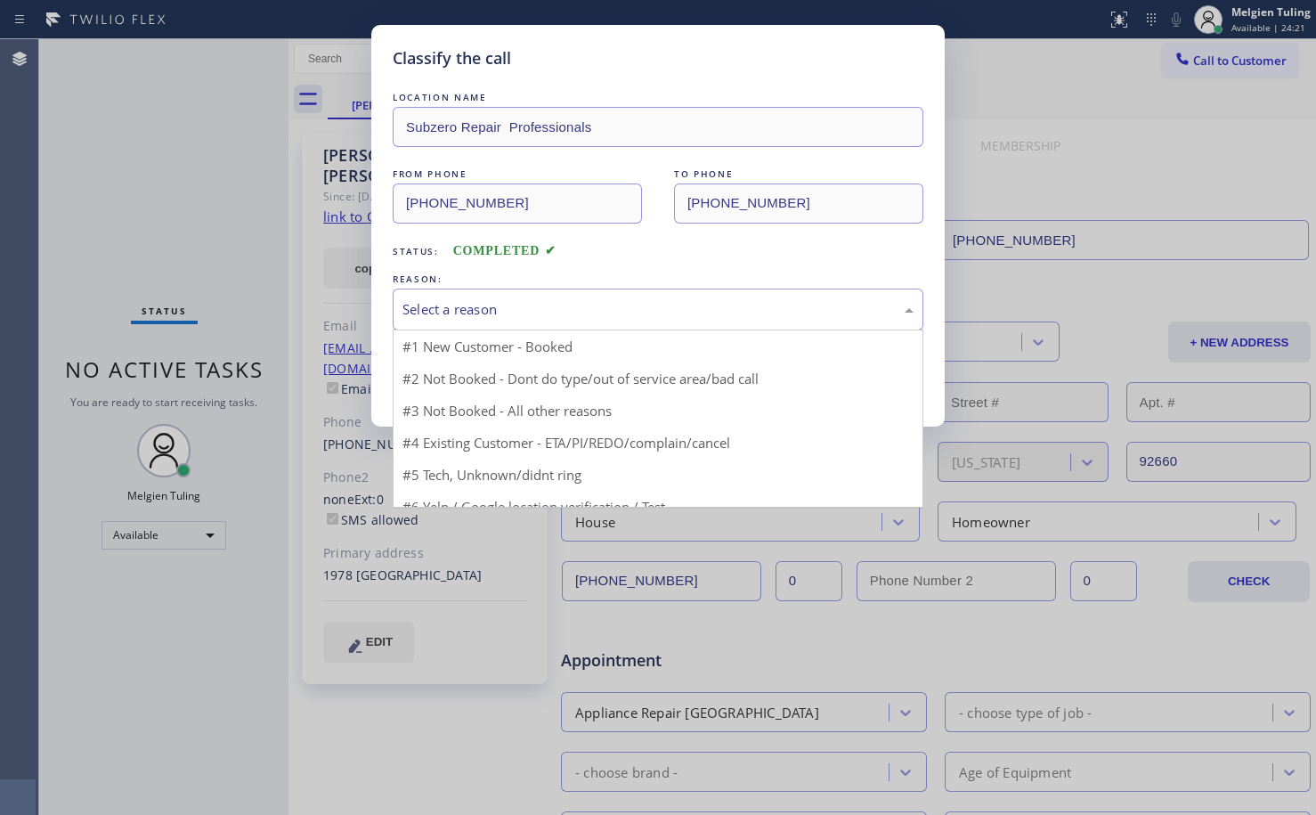
click at [453, 299] on div "Select a reason" at bounding box center [657, 309] width 511 height 20
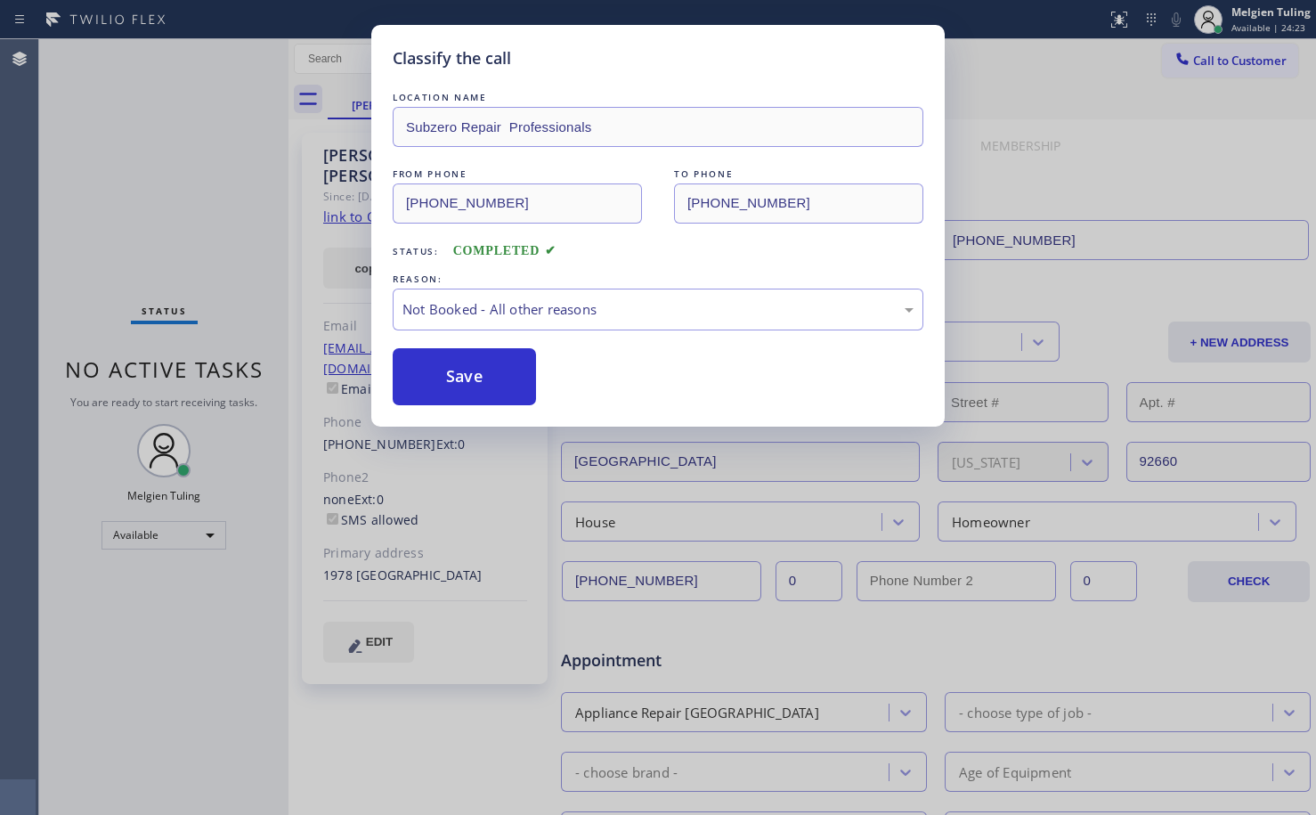
click at [435, 382] on button "Save" at bounding box center [464, 376] width 143 height 57
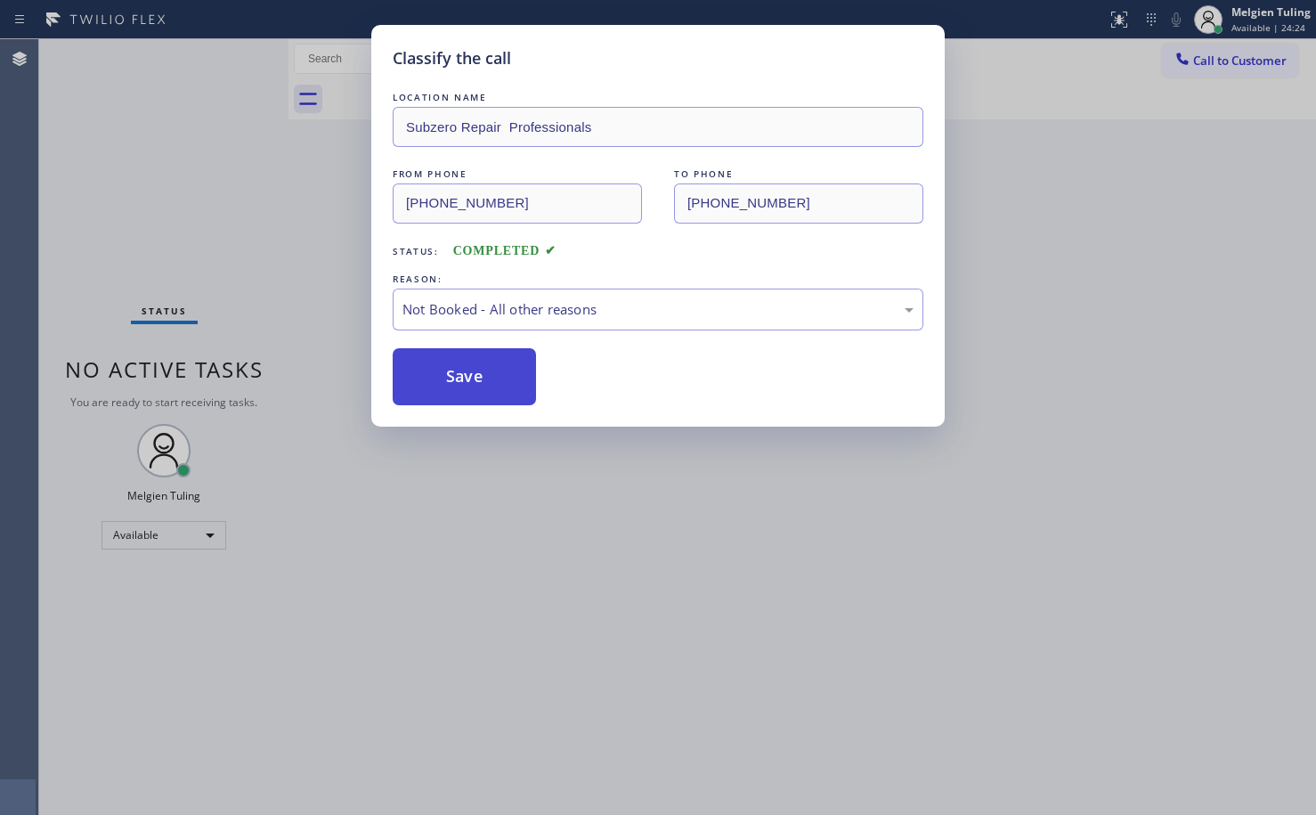
click at [435, 382] on button "Save" at bounding box center [464, 376] width 143 height 57
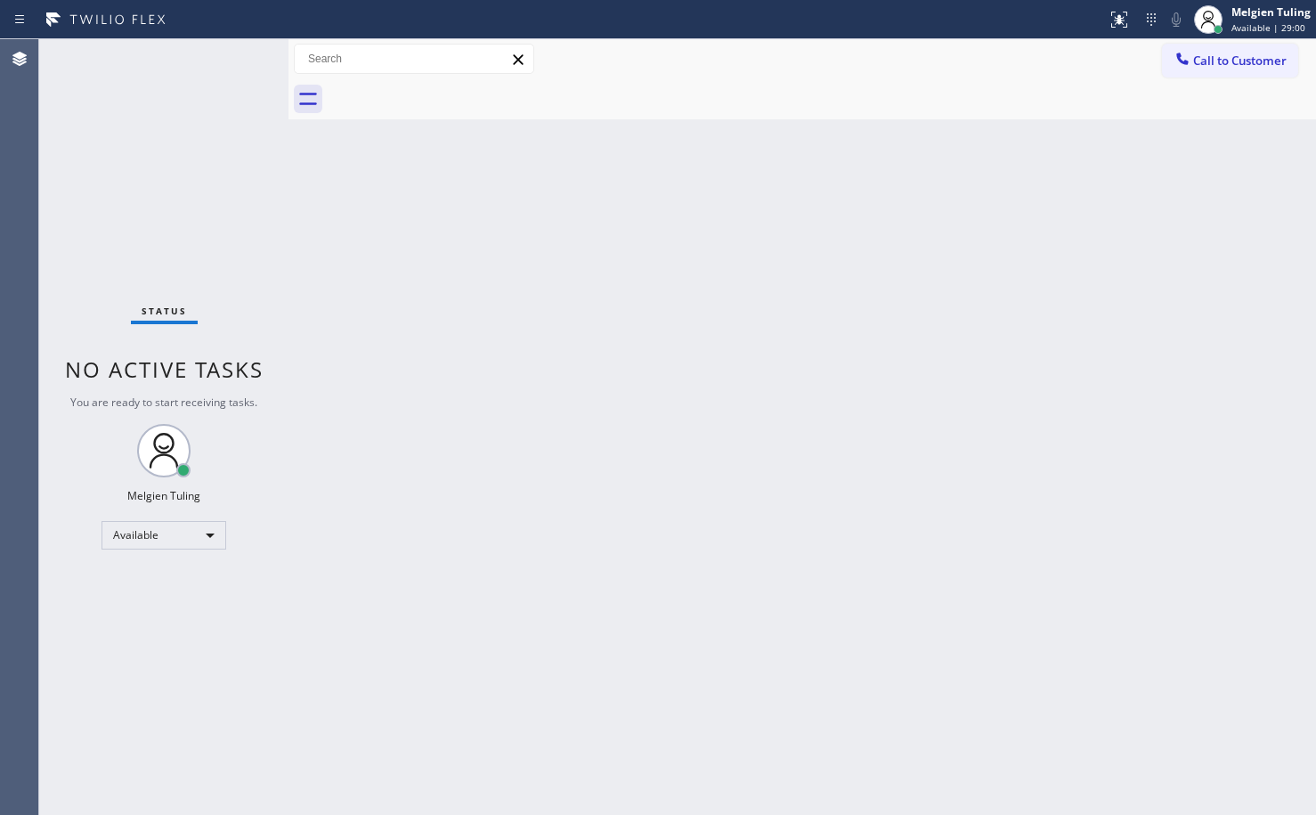
click at [492, 219] on div "Back to Dashboard Change Sender ID Customers Technicians Select a contact Outbo…" at bounding box center [802, 427] width 1028 height 776
click at [1255, 14] on div "Melgien Tuling" at bounding box center [1270, 11] width 79 height 15
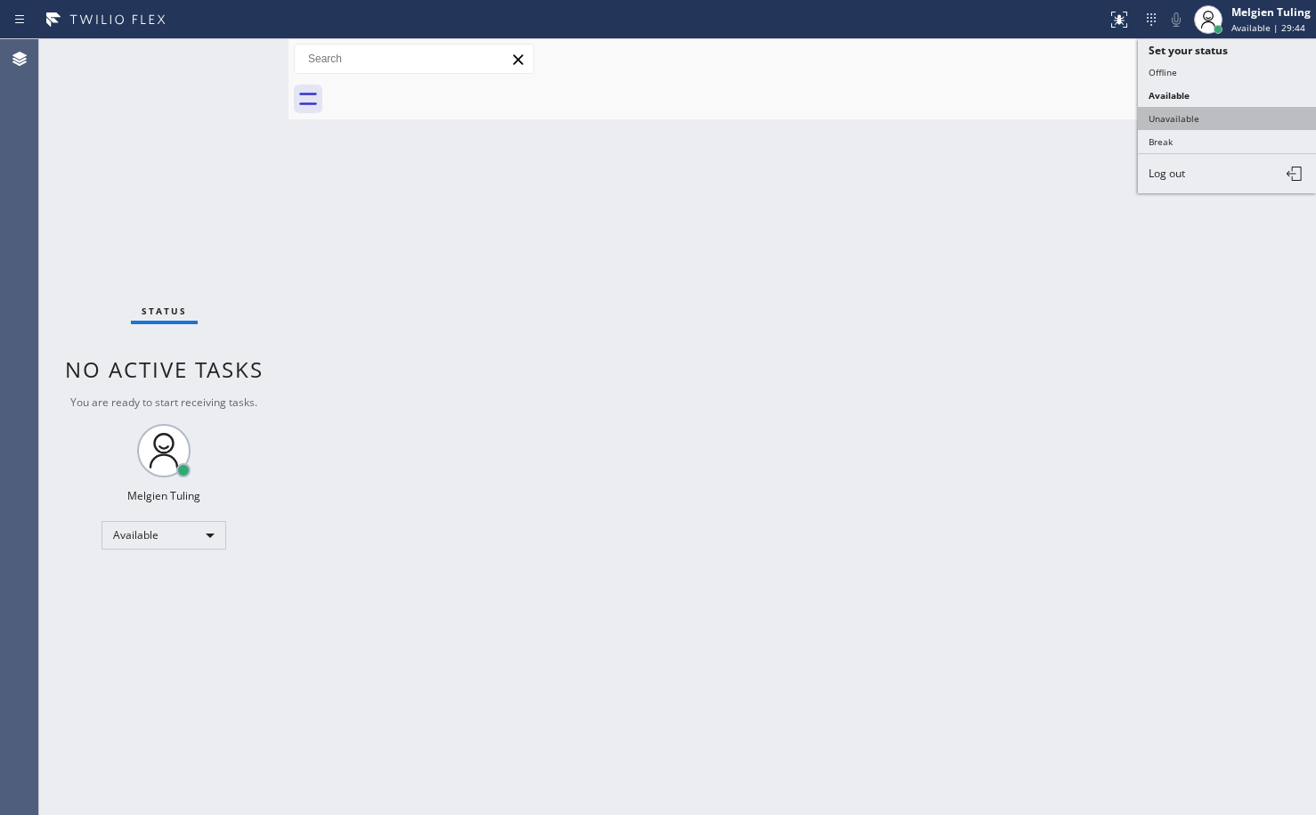
click at [1163, 119] on button "Unavailable" at bounding box center [1227, 118] width 178 height 23
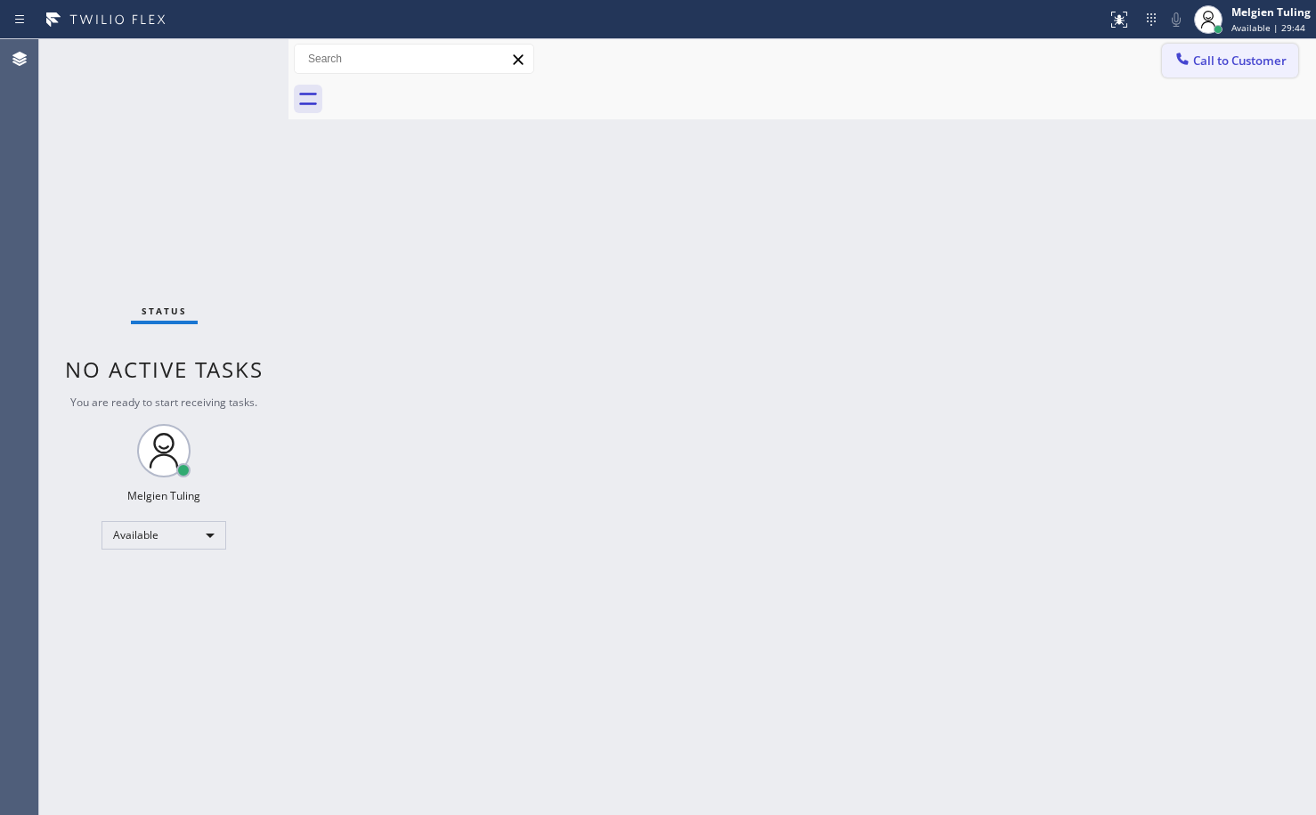
click at [1208, 61] on span "Call to Customer" at bounding box center [1239, 61] width 93 height 16
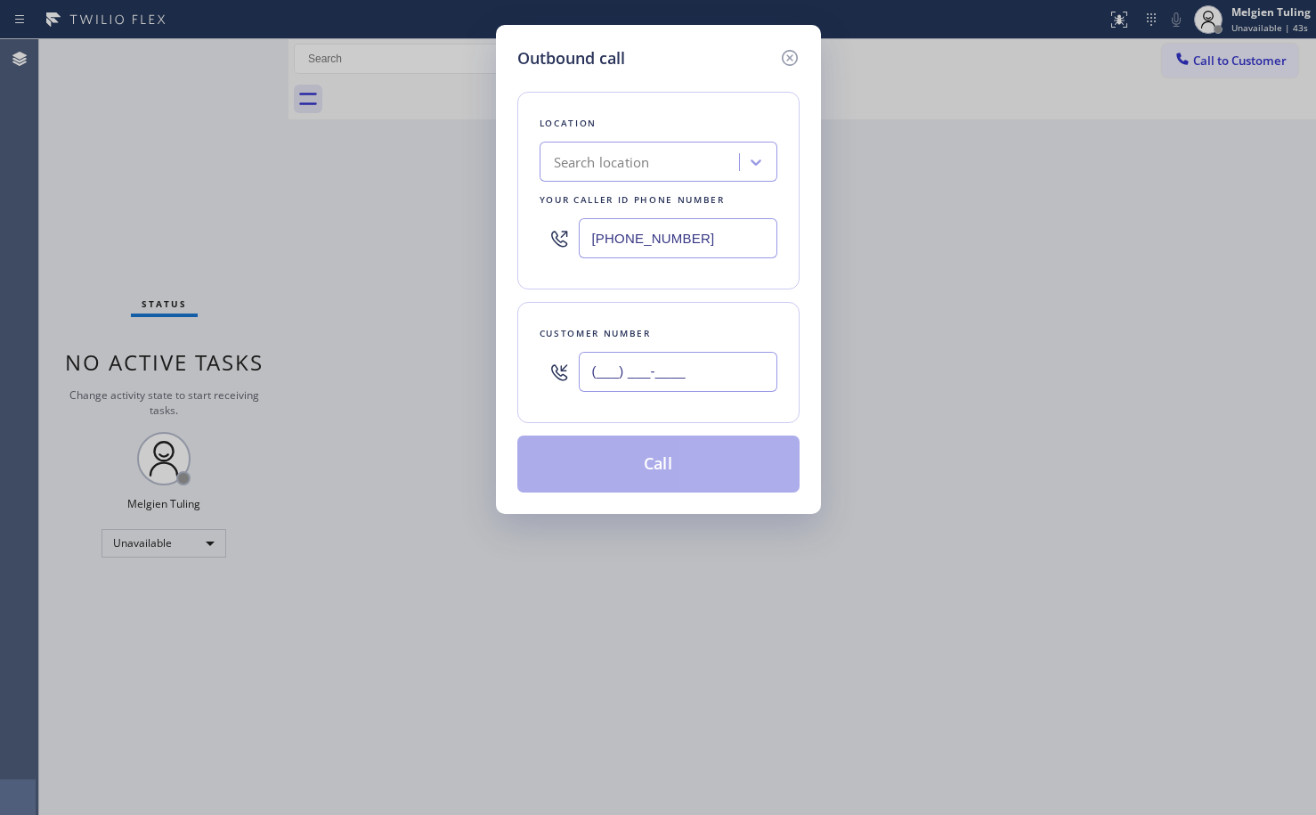
click at [597, 379] on input "(___) ___-____" at bounding box center [678, 372] width 199 height 40
paste input "949) 307-5057"
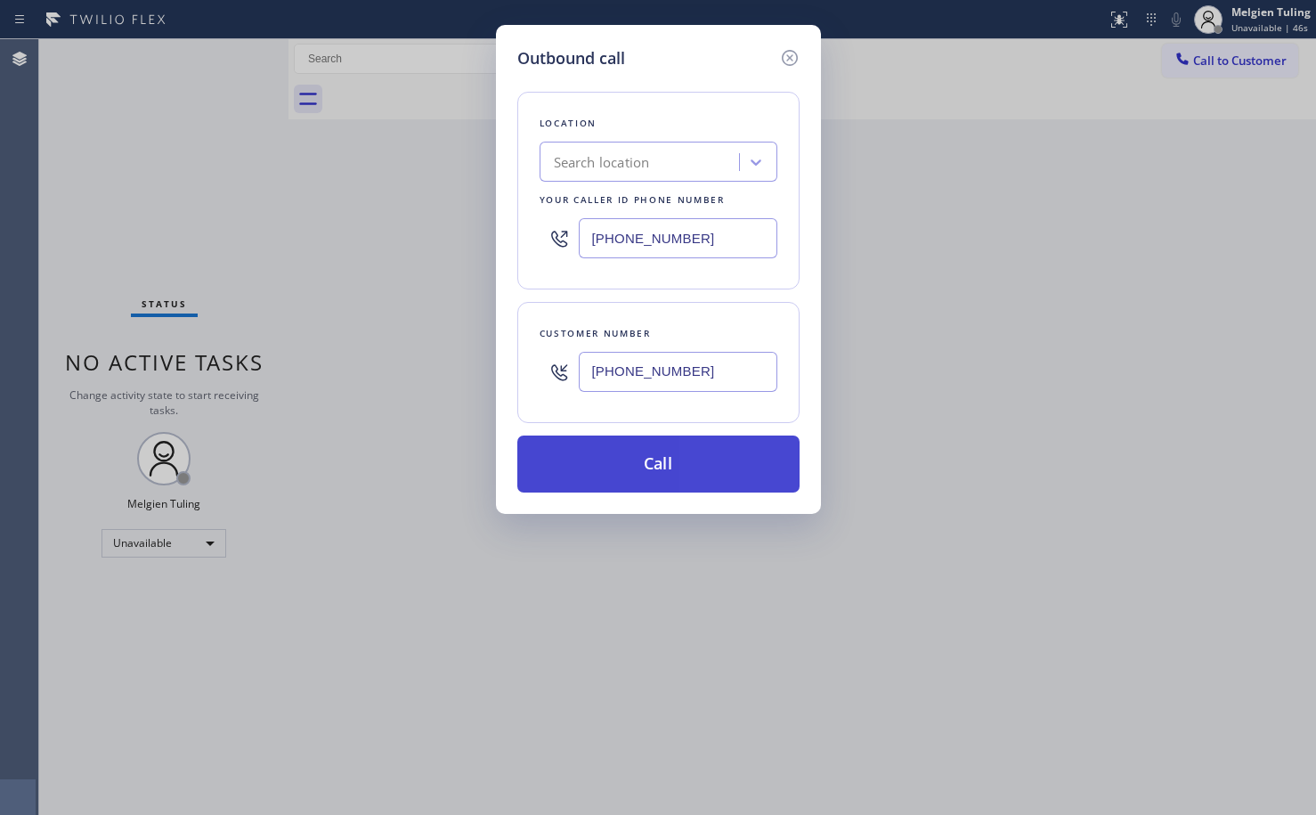
type input "[PHONE_NUMBER]"
click at [648, 457] on button "Call" at bounding box center [658, 463] width 282 height 57
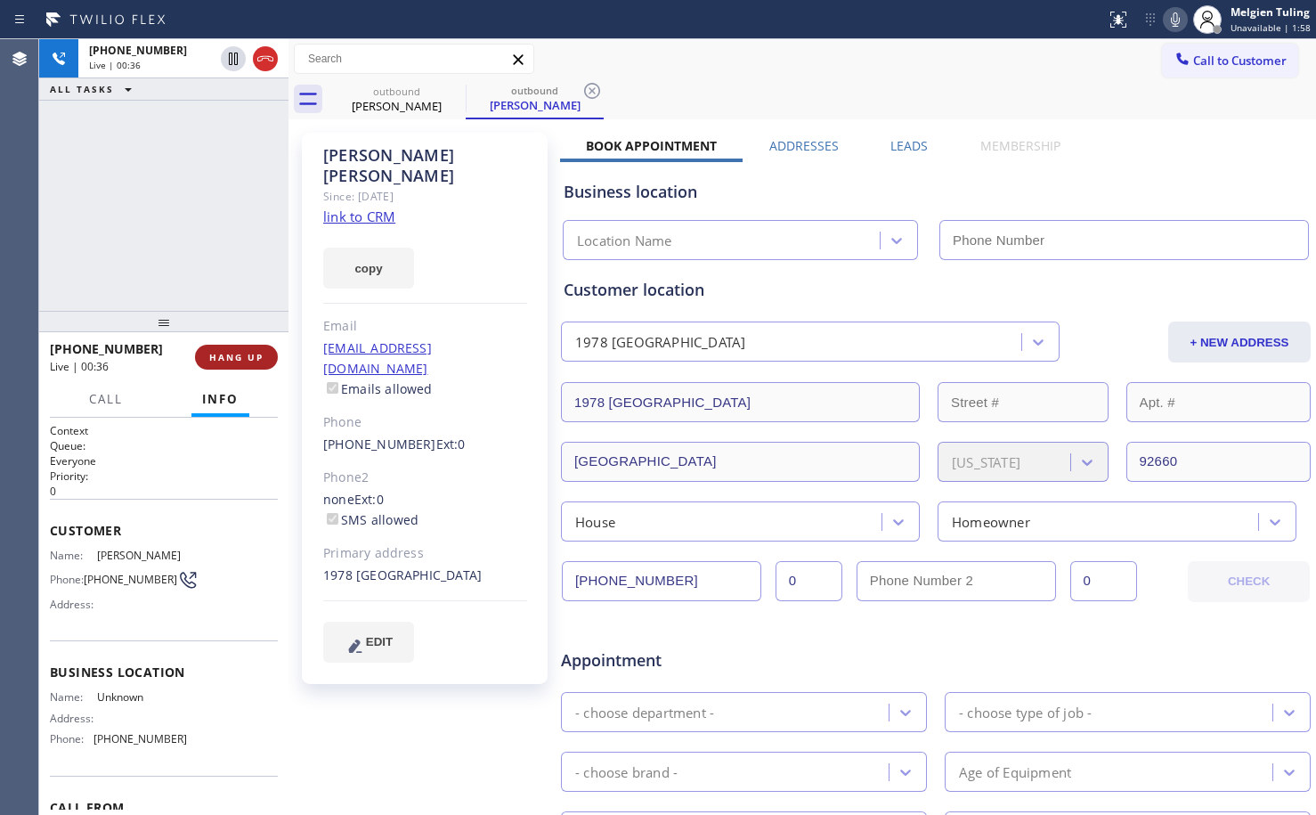
click at [243, 354] on span "HANG UP" at bounding box center [236, 357] width 54 height 12
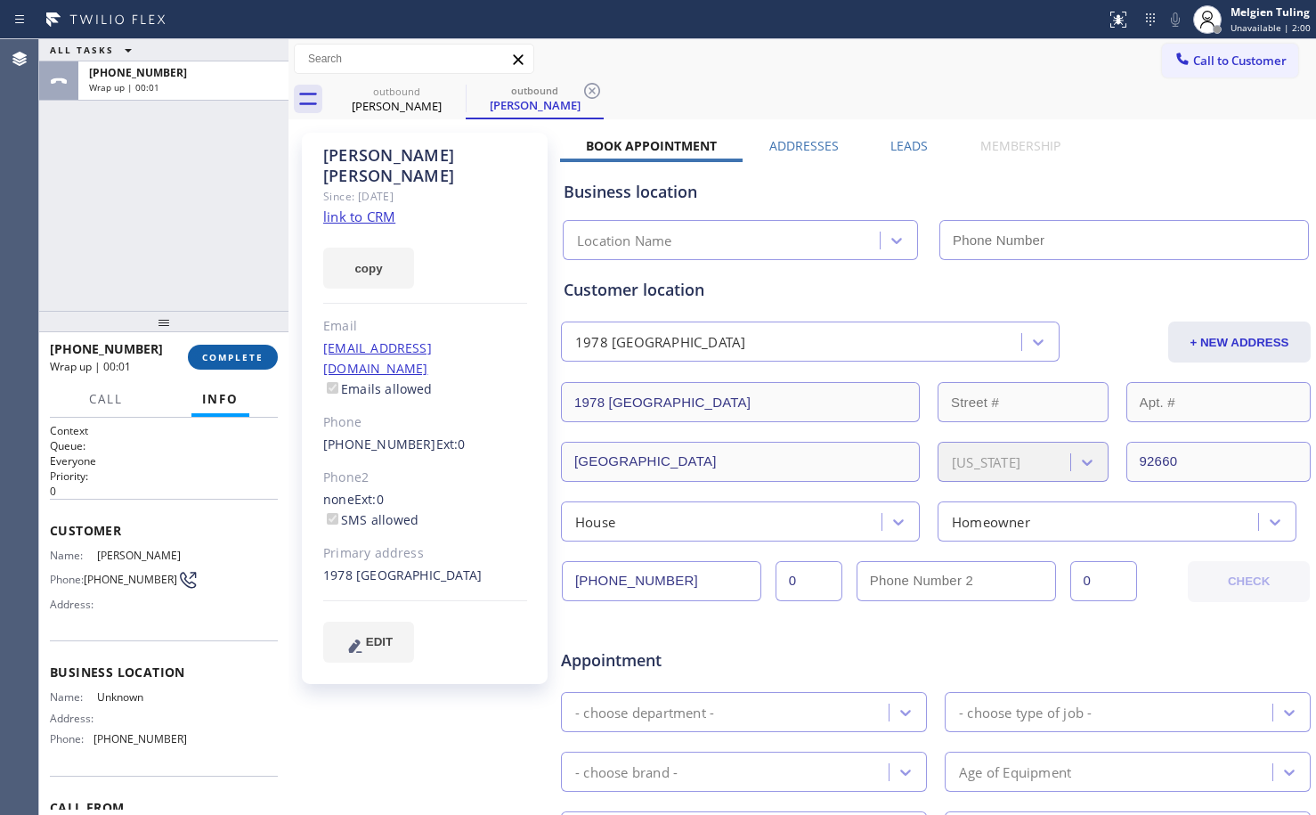
click at [243, 352] on span "COMPLETE" at bounding box center [232, 357] width 61 height 12
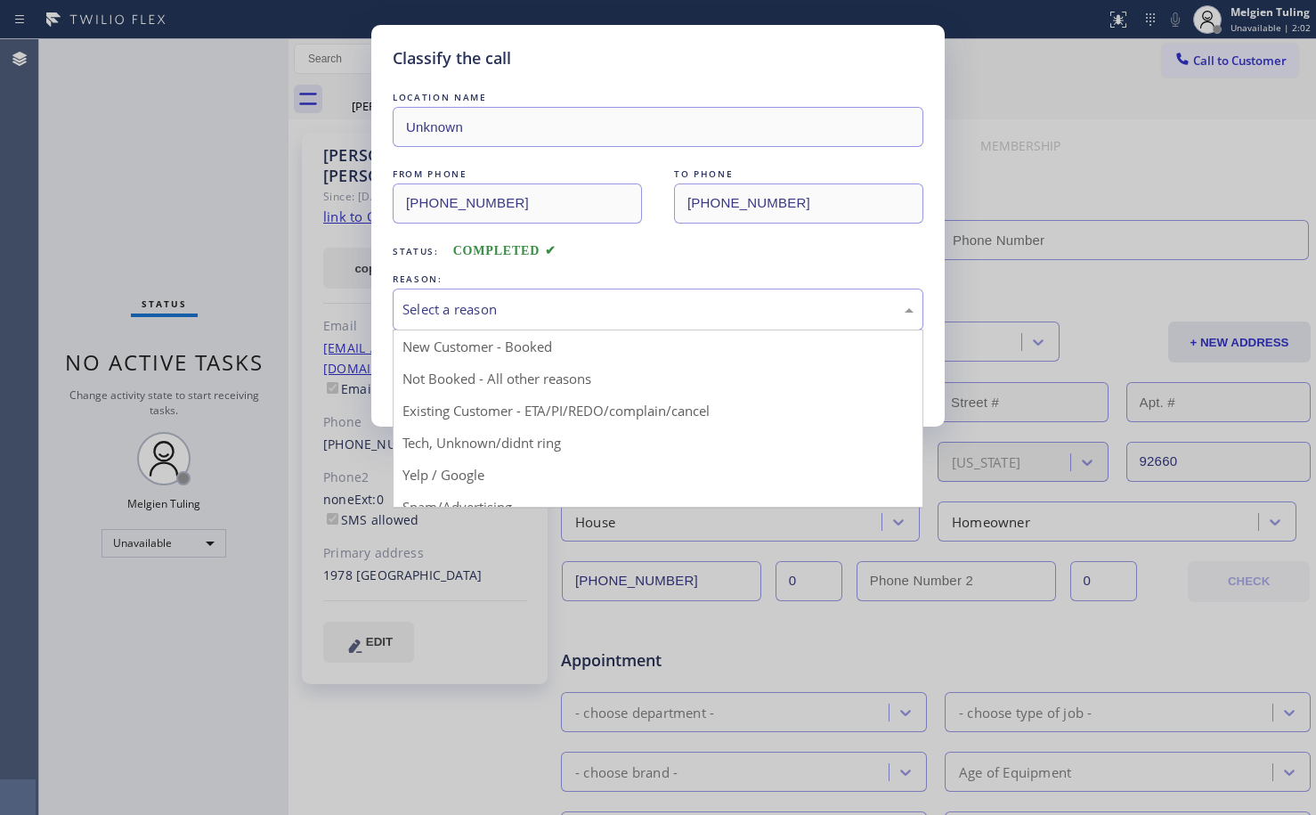
click at [430, 301] on div "Select a reason" at bounding box center [657, 309] width 511 height 20
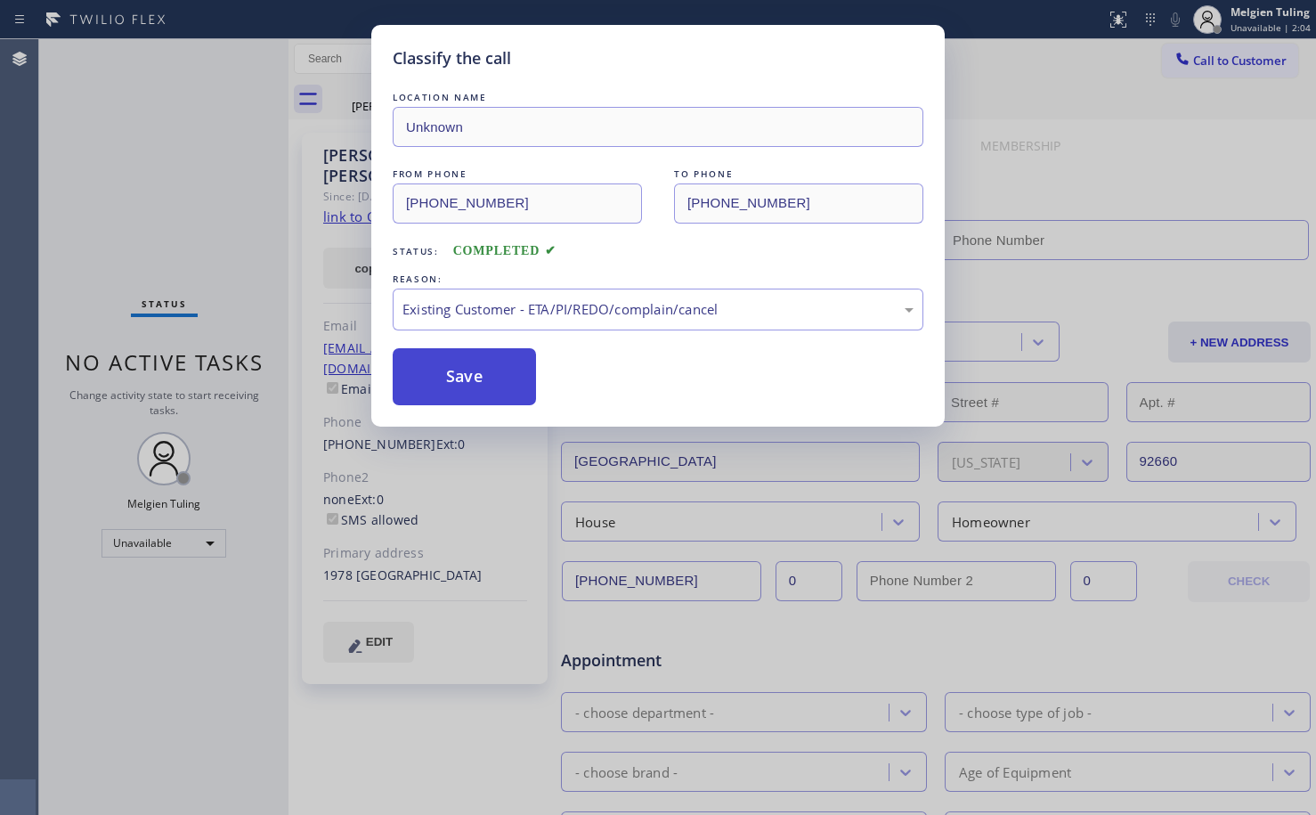
click at [459, 378] on button "Save" at bounding box center [464, 376] width 143 height 57
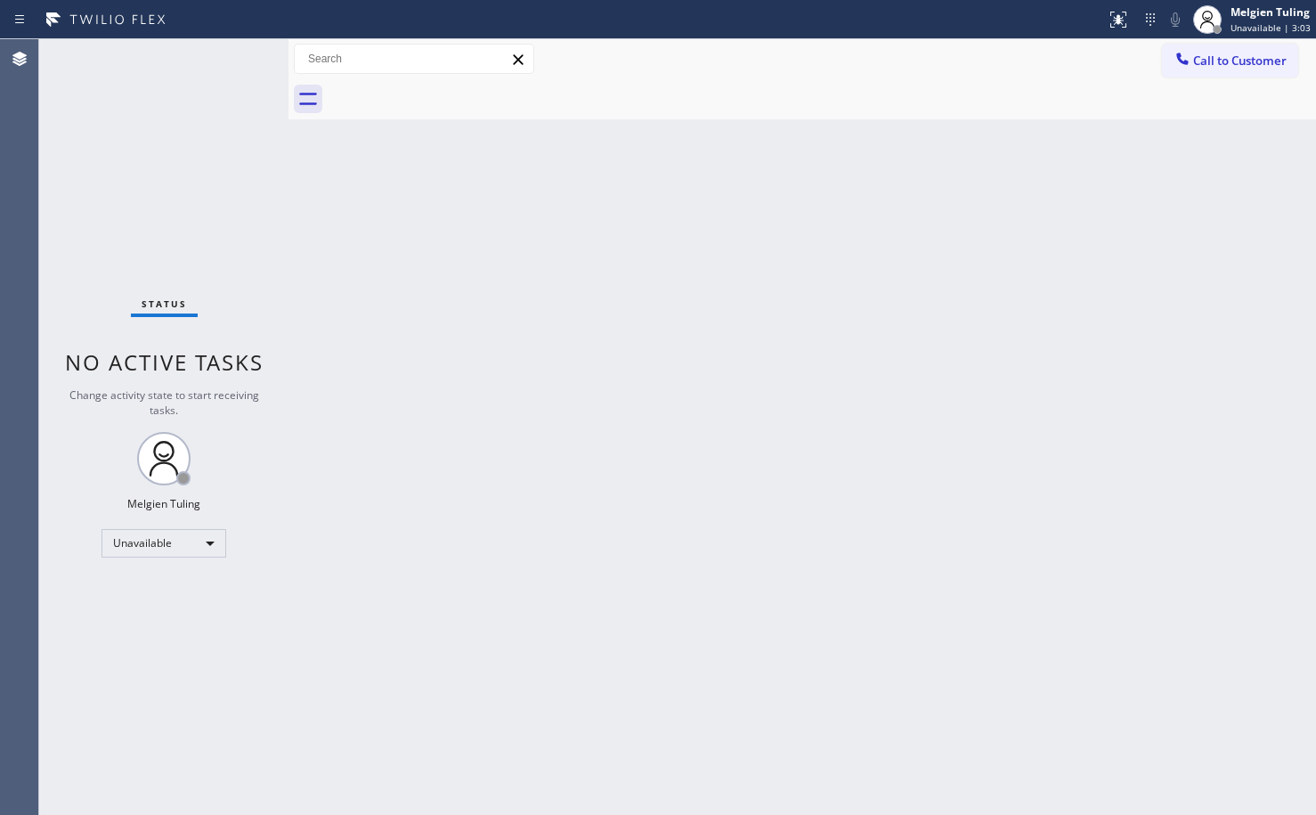
click at [477, 322] on div "Back to Dashboard Change Sender ID Customers Technicians Select a contact Outbo…" at bounding box center [802, 427] width 1028 height 776
click at [1273, 7] on div "Melgien Tuling" at bounding box center [1271, 11] width 80 height 15
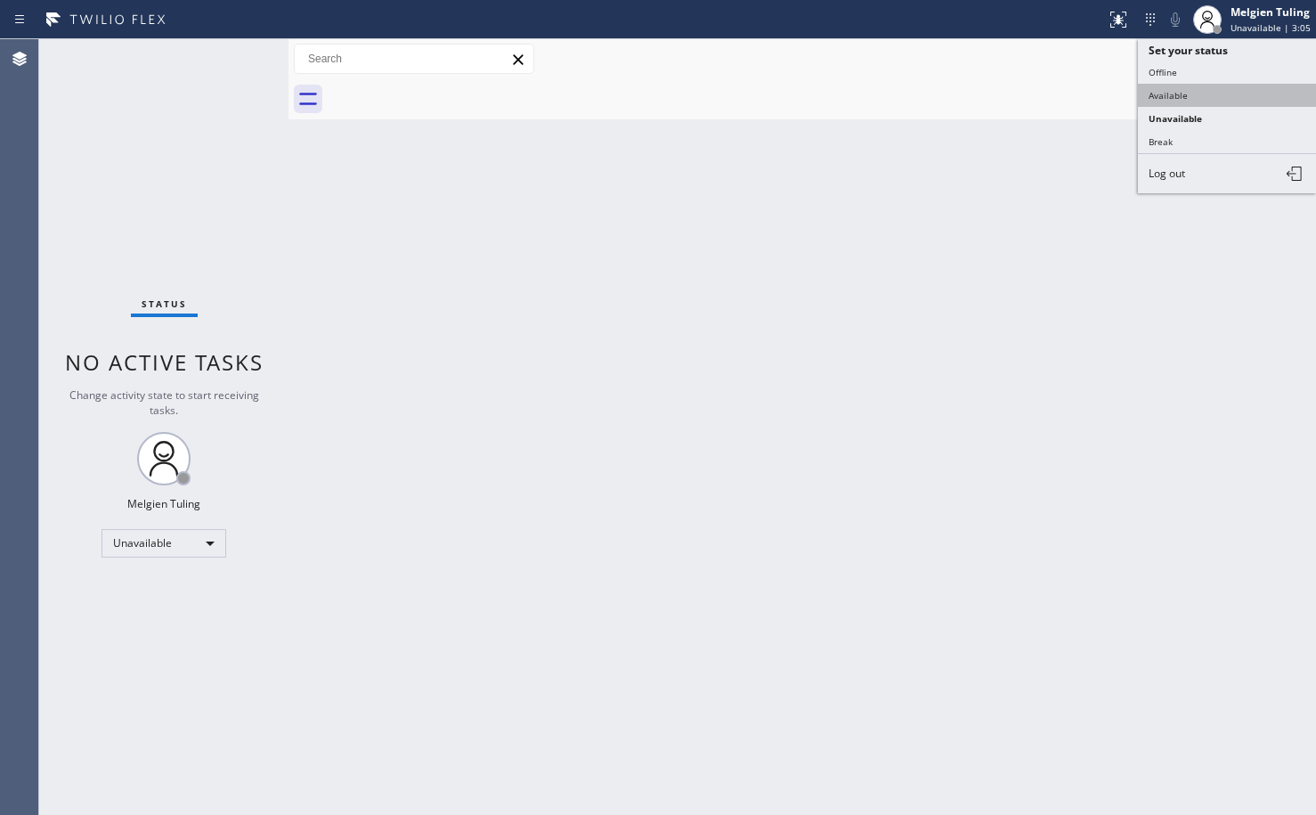
click at [1177, 89] on button "Available" at bounding box center [1227, 95] width 178 height 23
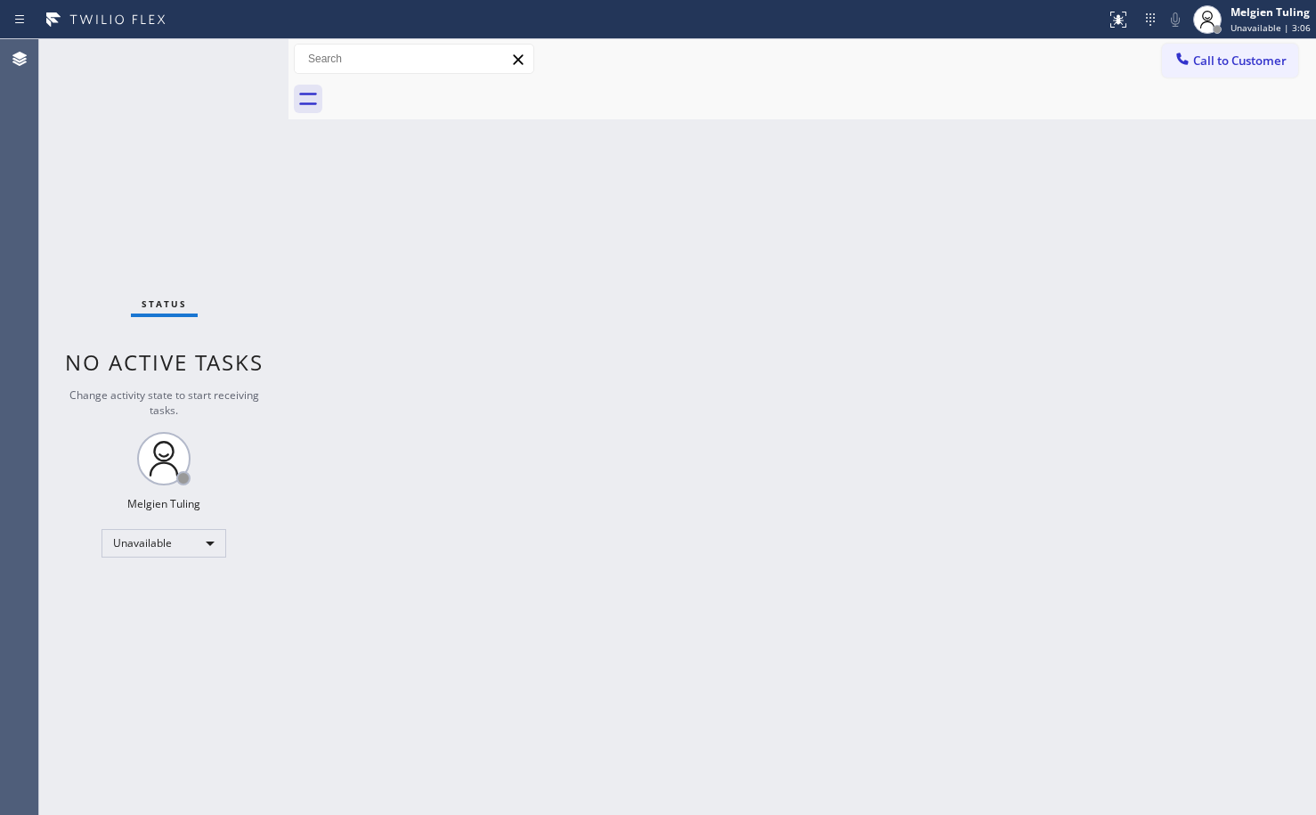
click at [613, 316] on div "Back to Dashboard Change Sender ID Customers Technicians Select a contact Outbo…" at bounding box center [802, 427] width 1028 height 776
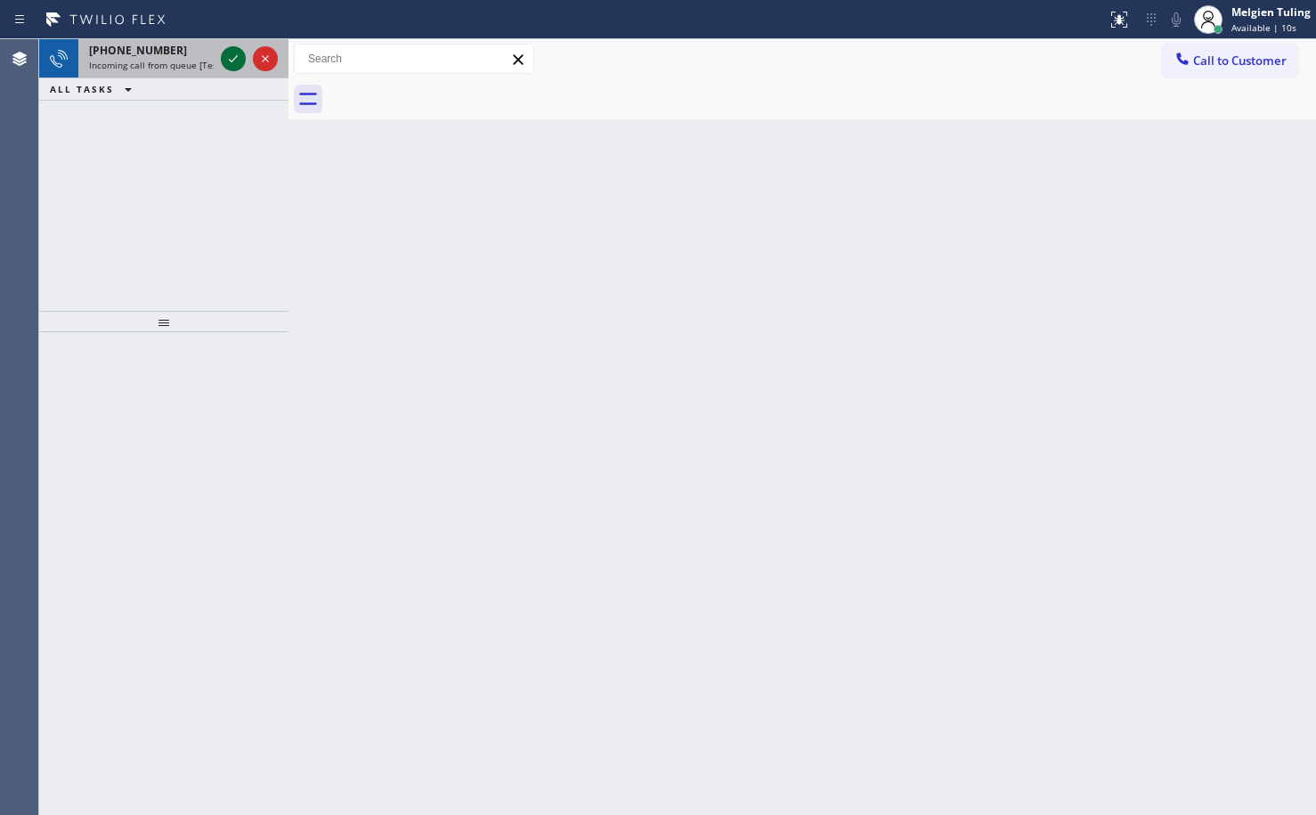
click at [227, 59] on icon at bounding box center [233, 58] width 21 height 21
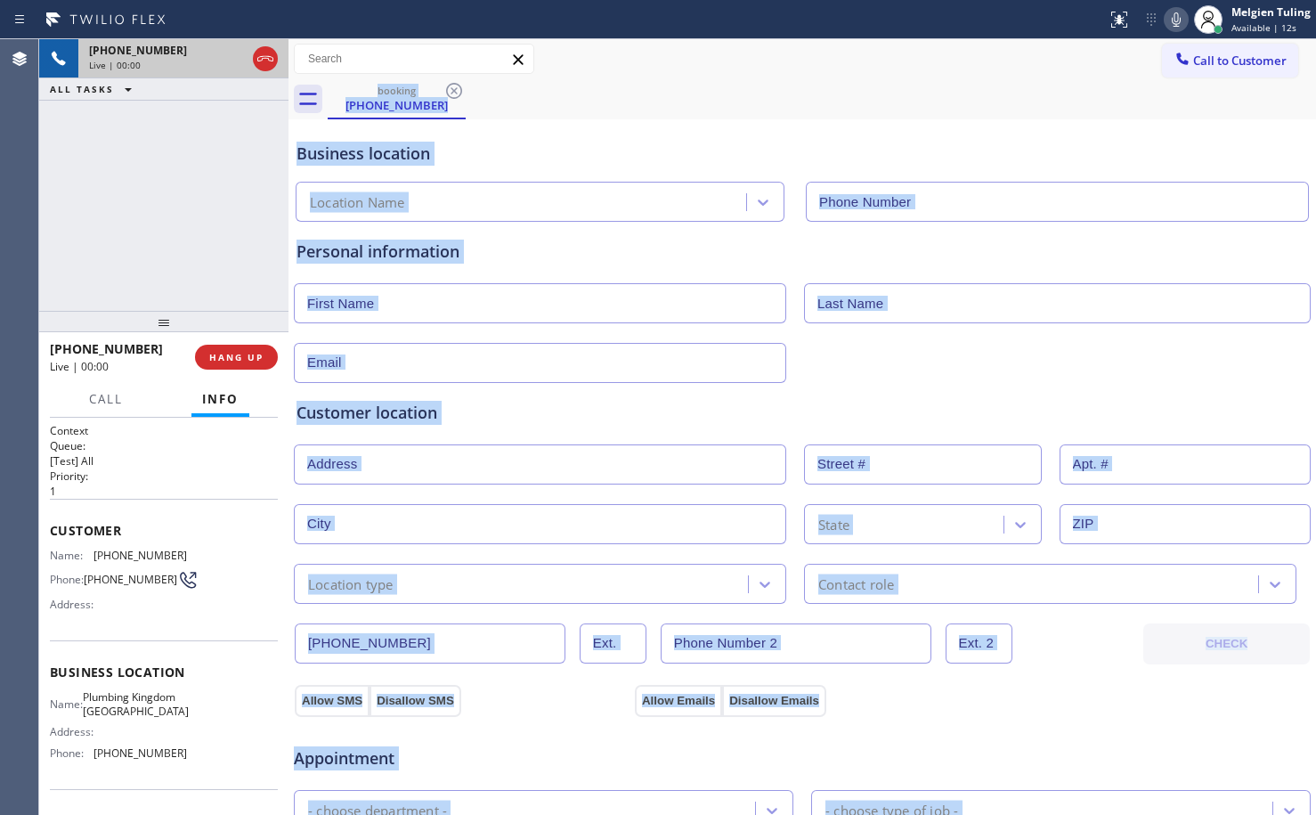
type input "[PHONE_NUMBER]"
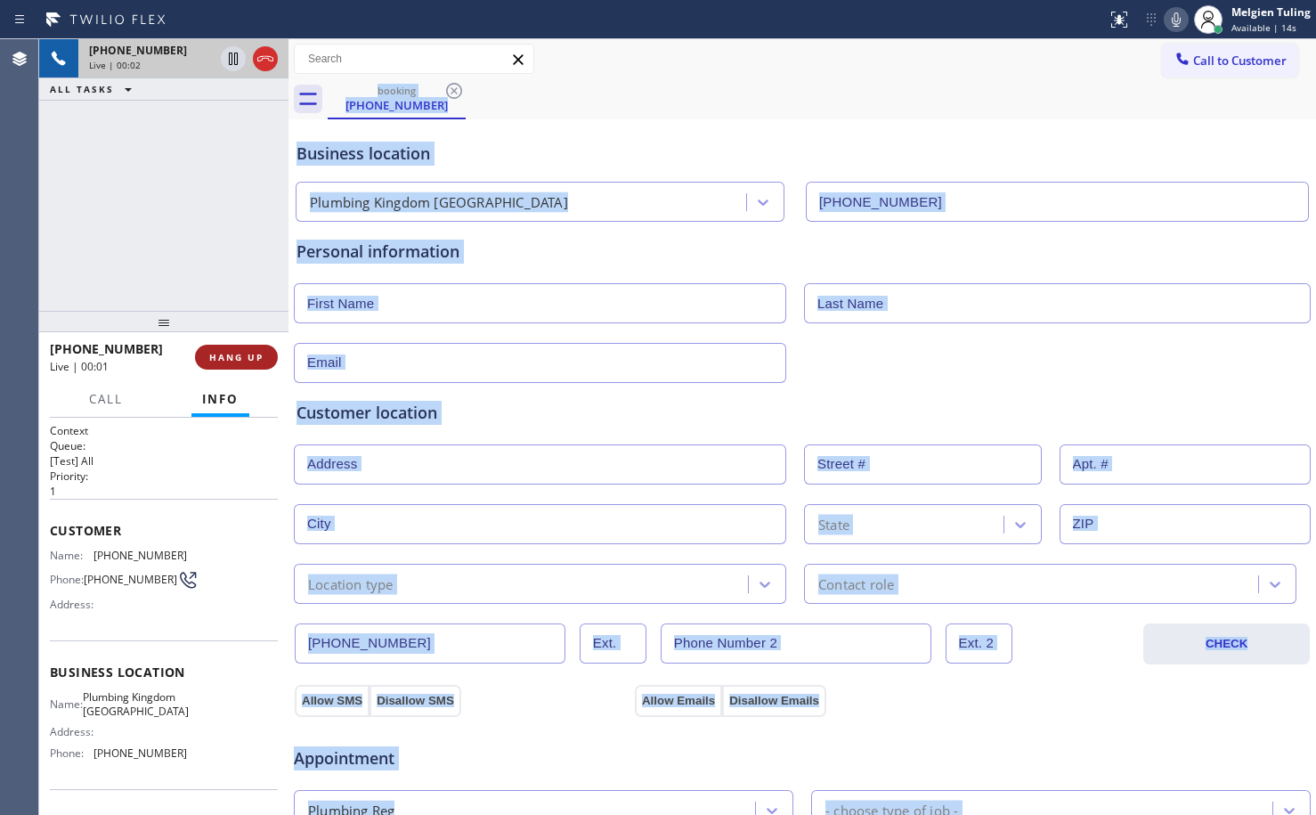
click at [223, 351] on span "HANG UP" at bounding box center [236, 357] width 54 height 12
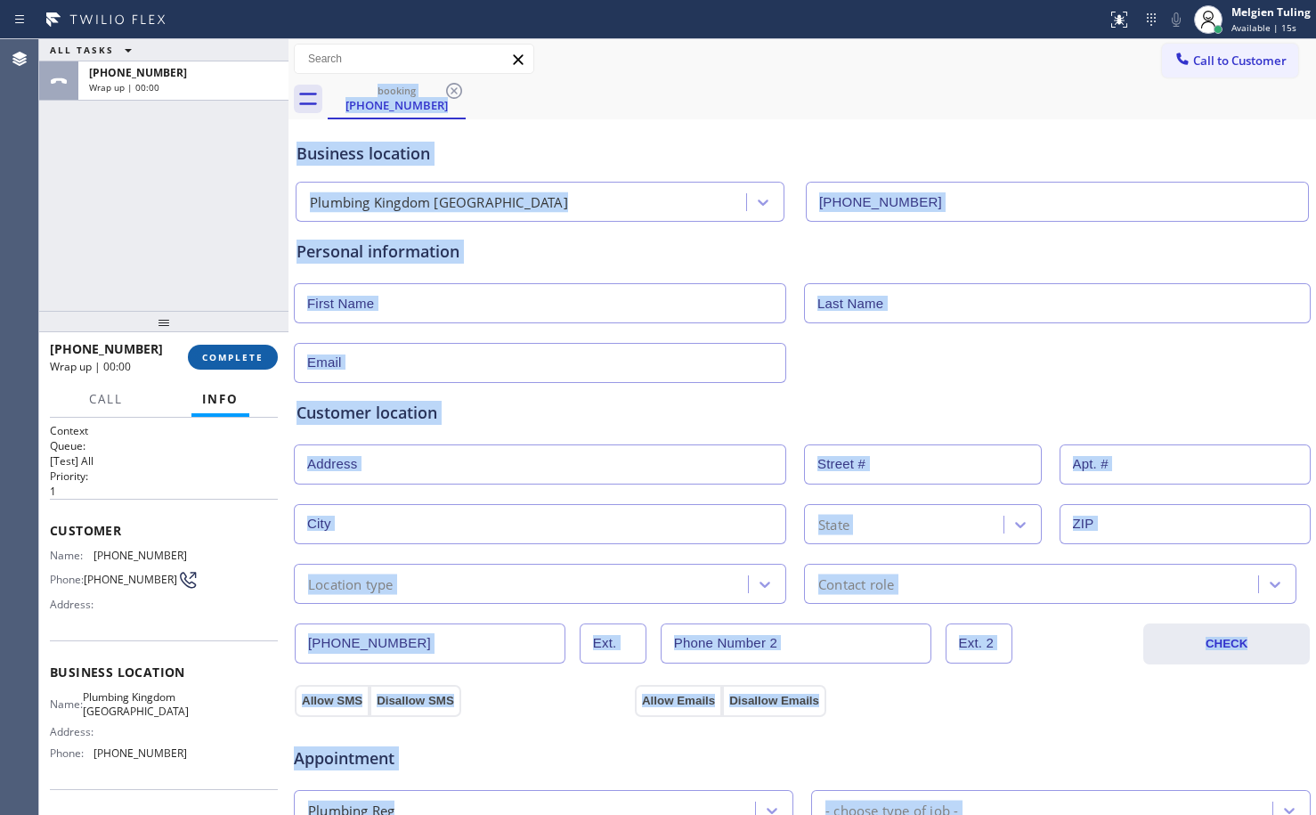
click at [223, 351] on span "COMPLETE" at bounding box center [232, 357] width 61 height 12
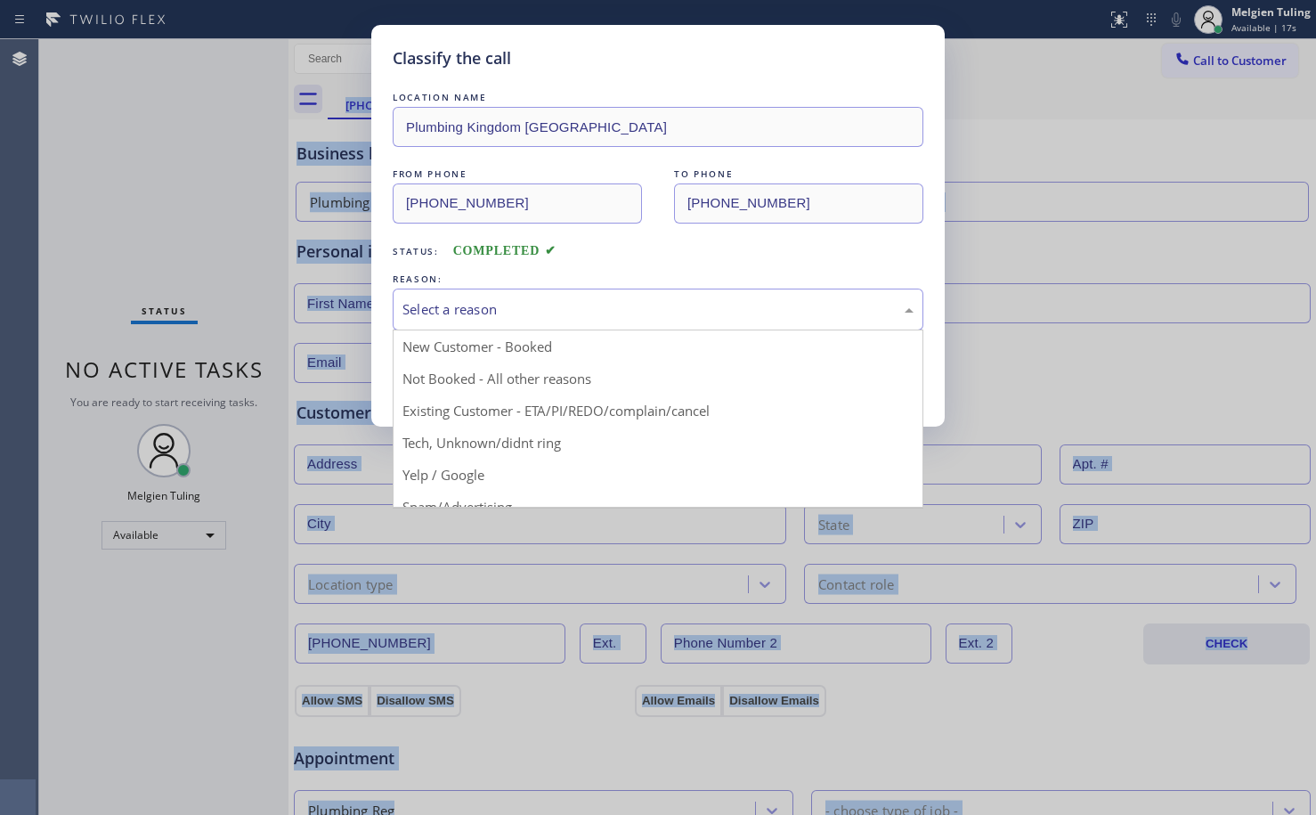
click at [463, 314] on div "Select a reason" at bounding box center [657, 309] width 511 height 20
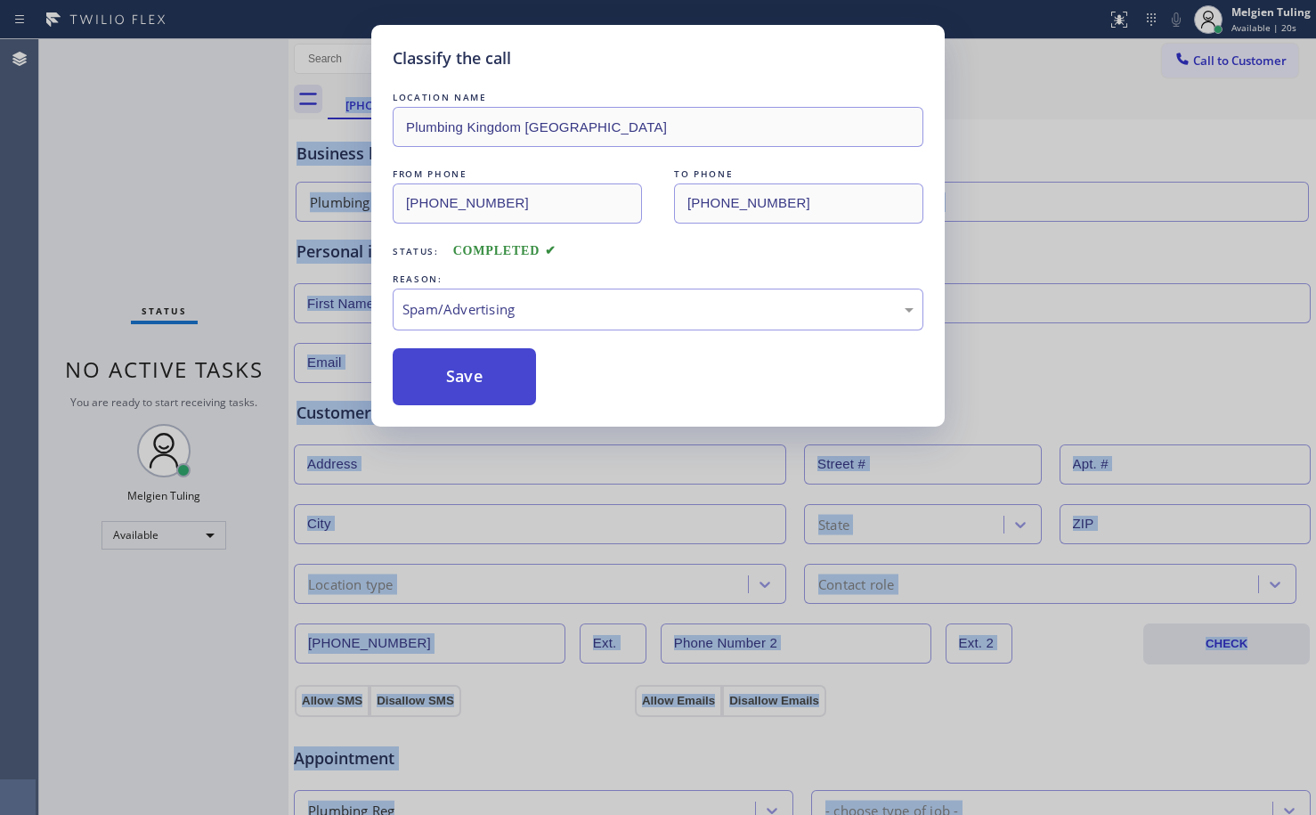
click at [487, 366] on button "Save" at bounding box center [464, 376] width 143 height 57
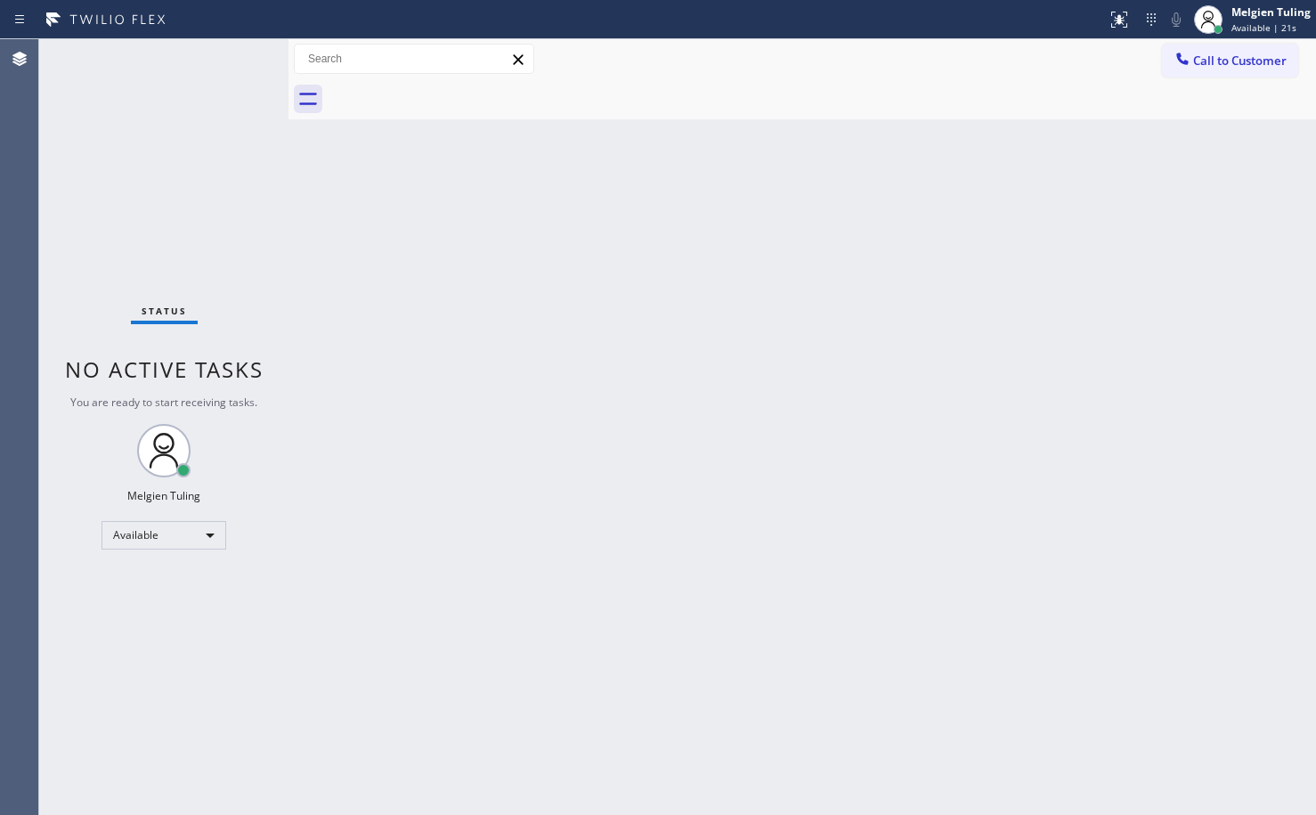
click at [488, 365] on div "Back to Dashboard Change Sender ID Customers Technicians Select a contact Outbo…" at bounding box center [802, 427] width 1028 height 776
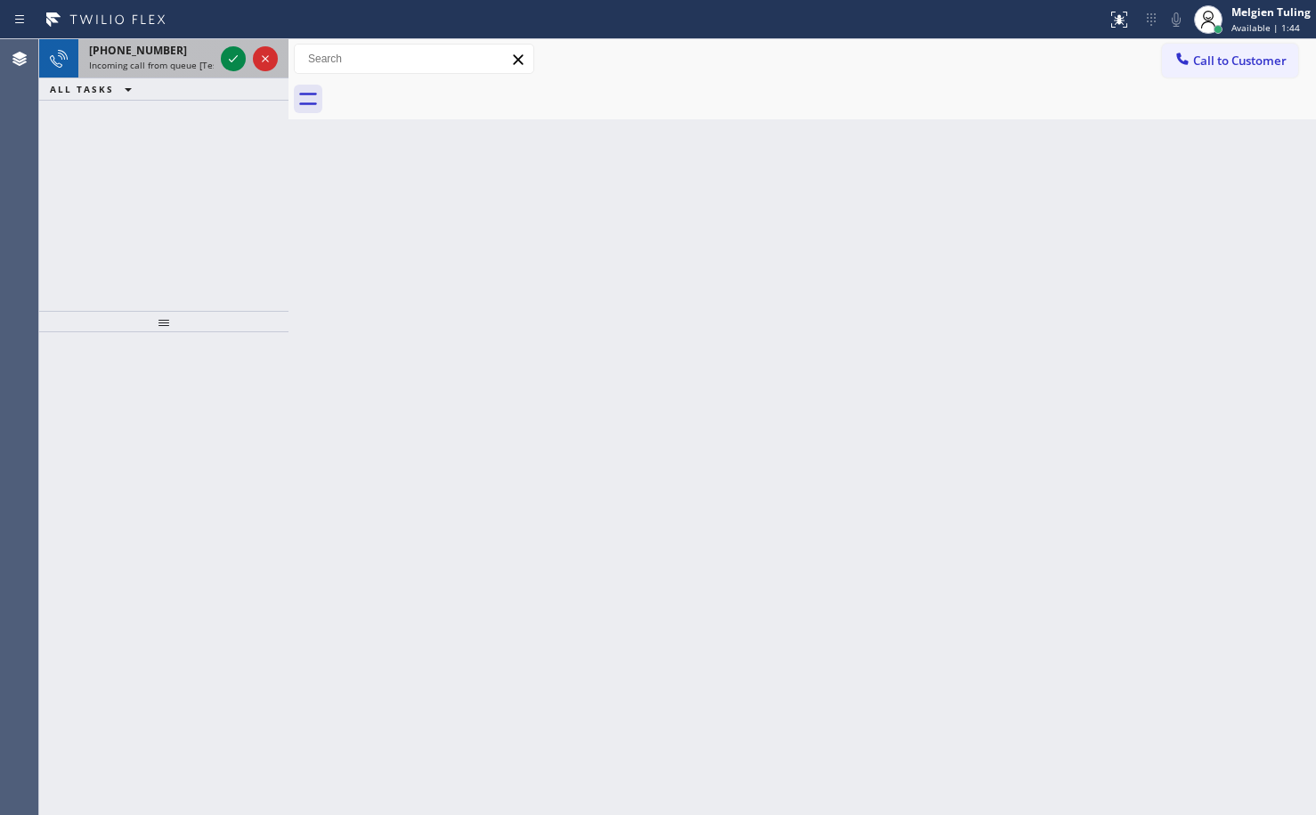
click at [215, 54] on div "[PHONE_NUMBER] Incoming call from queue [Test] All" at bounding box center [147, 58] width 139 height 39
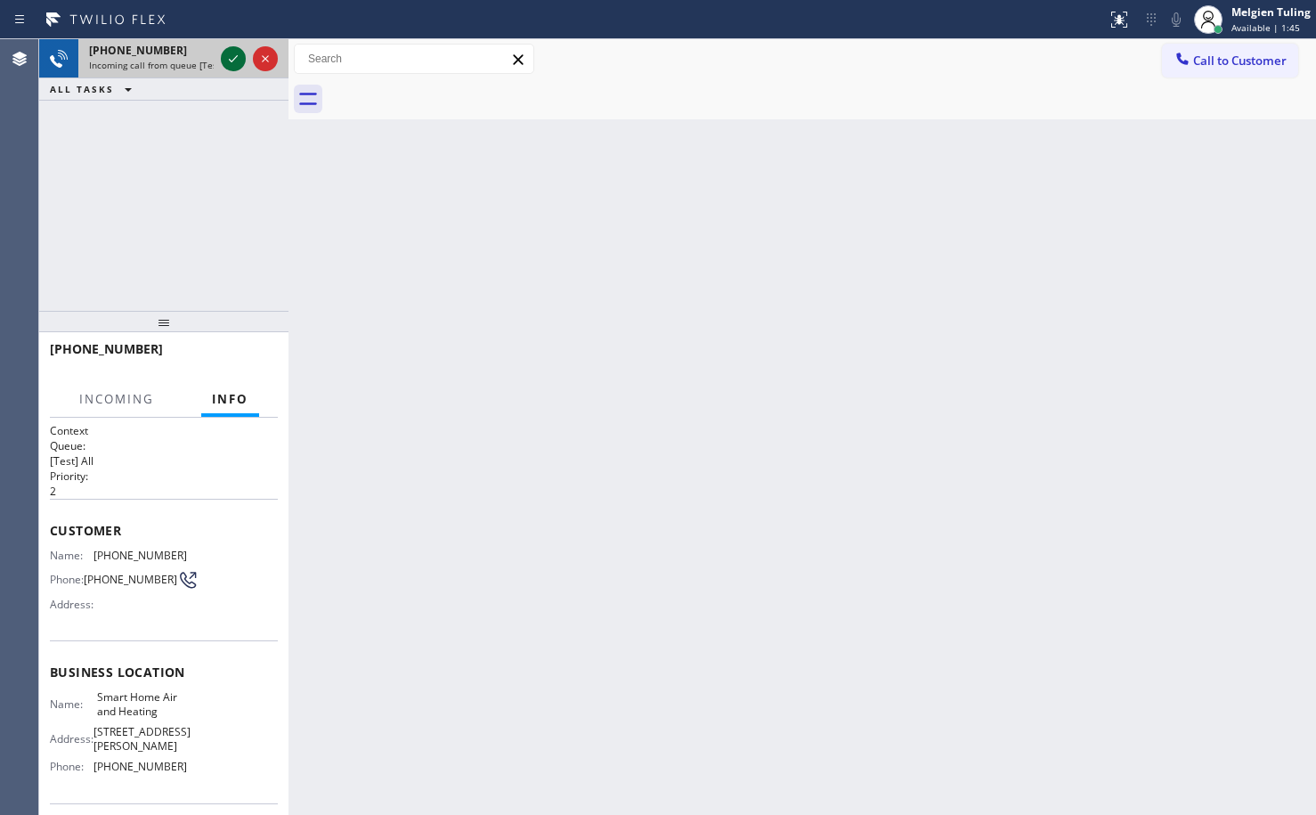
click at [223, 53] on icon at bounding box center [233, 58] width 21 height 21
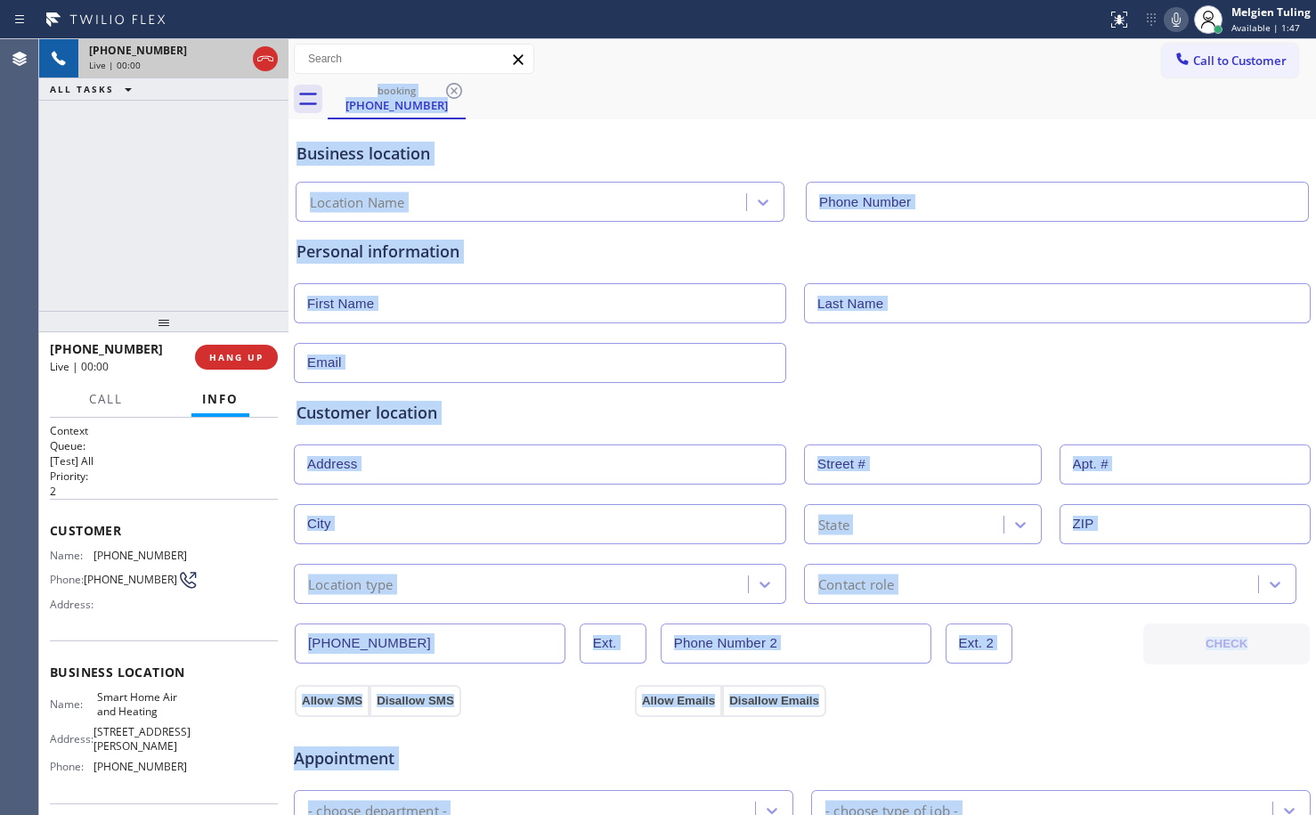
type input "[PHONE_NUMBER]"
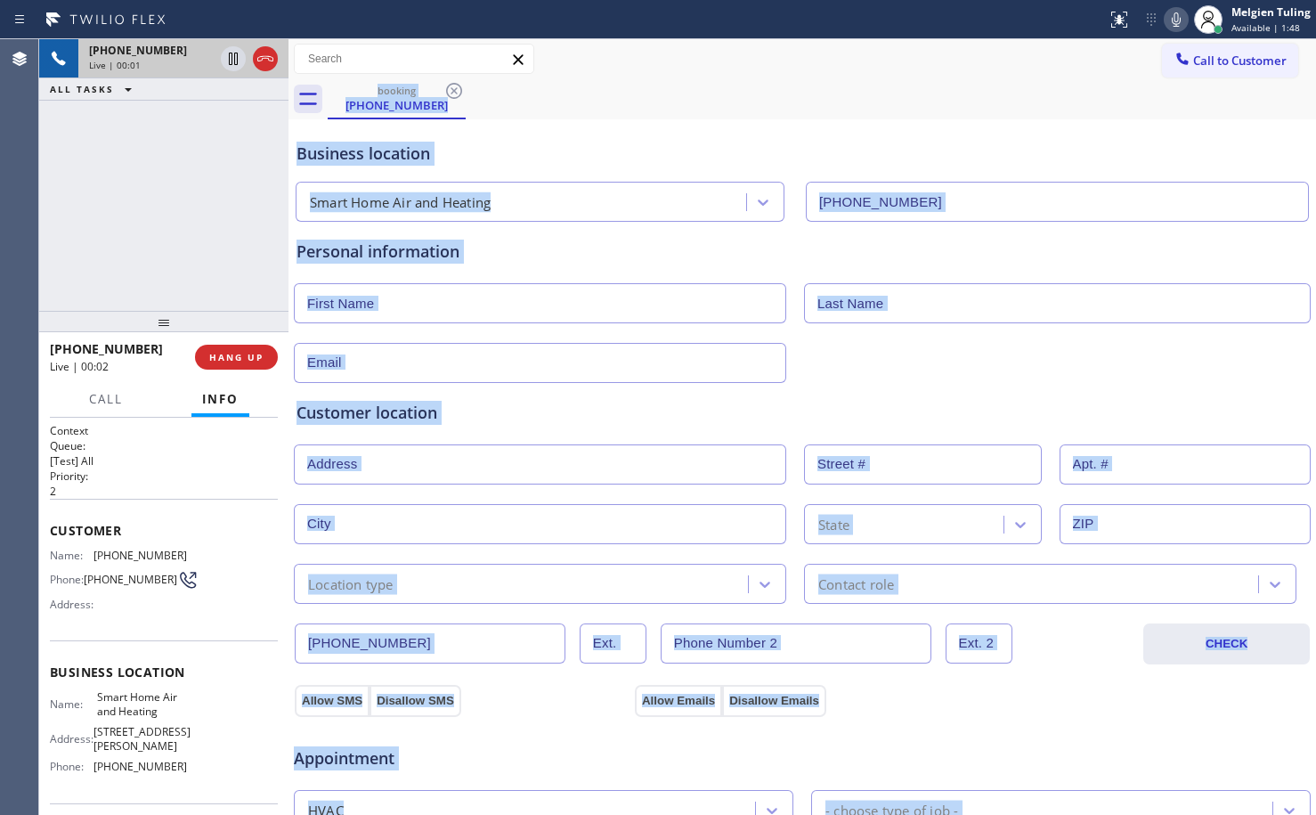
click at [656, 415] on div "Customer location" at bounding box center [802, 413] width 1011 height 24
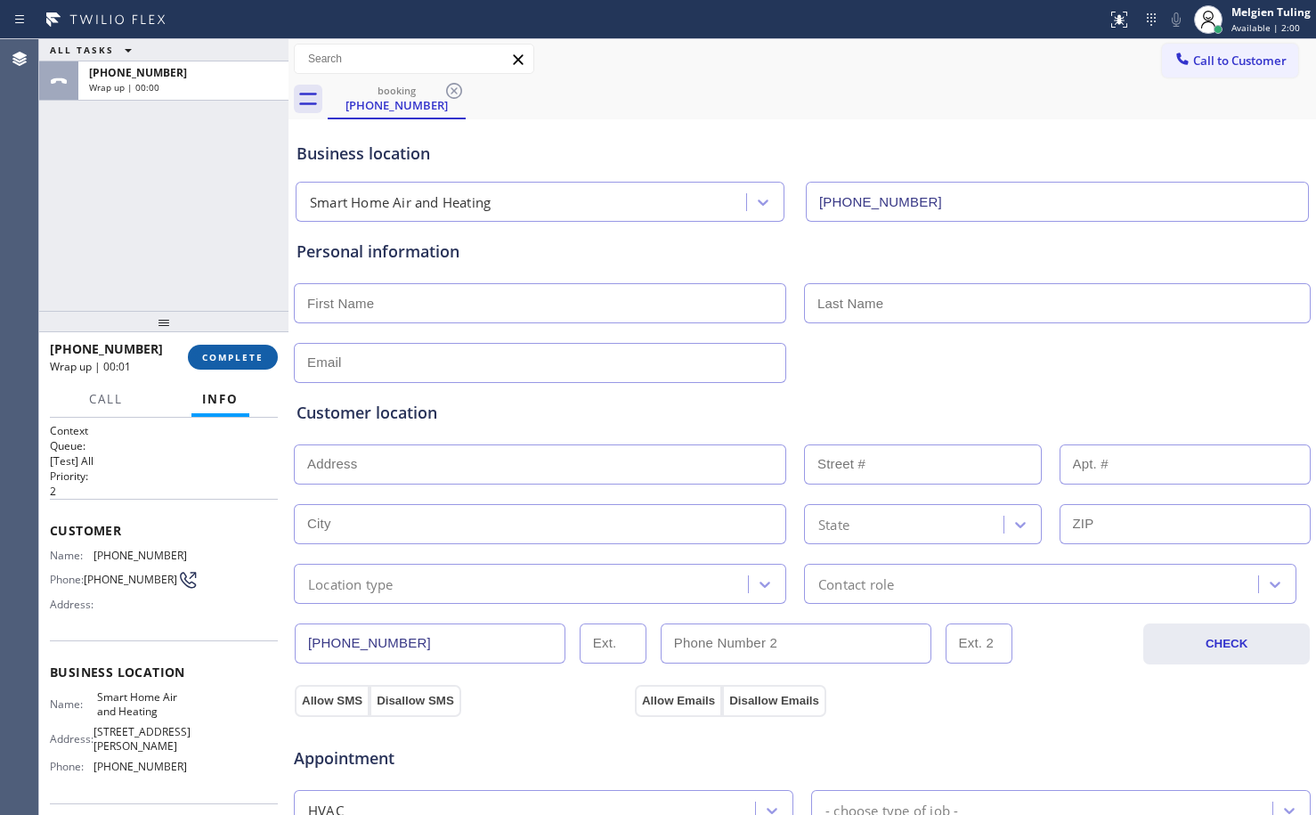
click at [230, 362] on span "COMPLETE" at bounding box center [232, 357] width 61 height 12
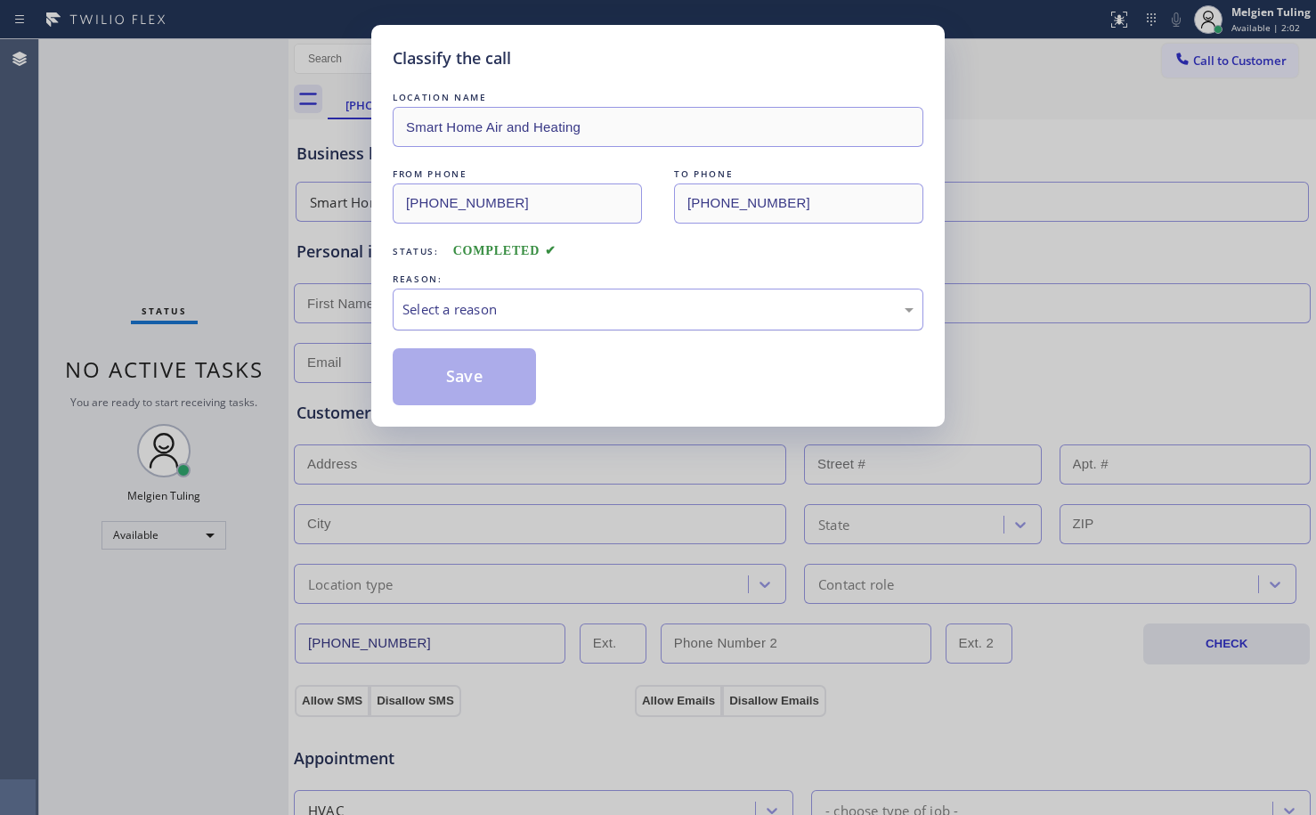
click at [446, 305] on div "Select a reason" at bounding box center [657, 309] width 511 height 20
click at [464, 362] on button "Save" at bounding box center [464, 376] width 143 height 57
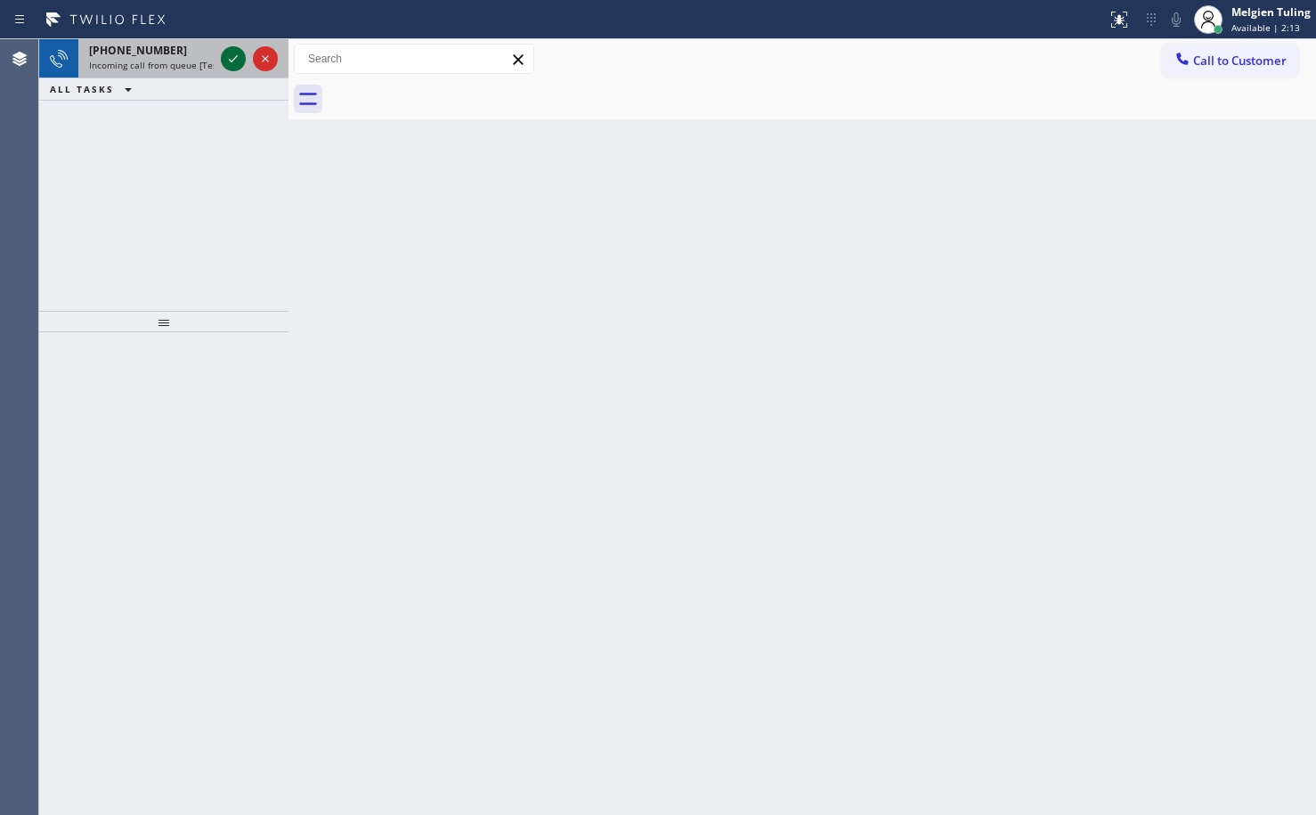
click at [224, 53] on icon at bounding box center [233, 58] width 21 height 21
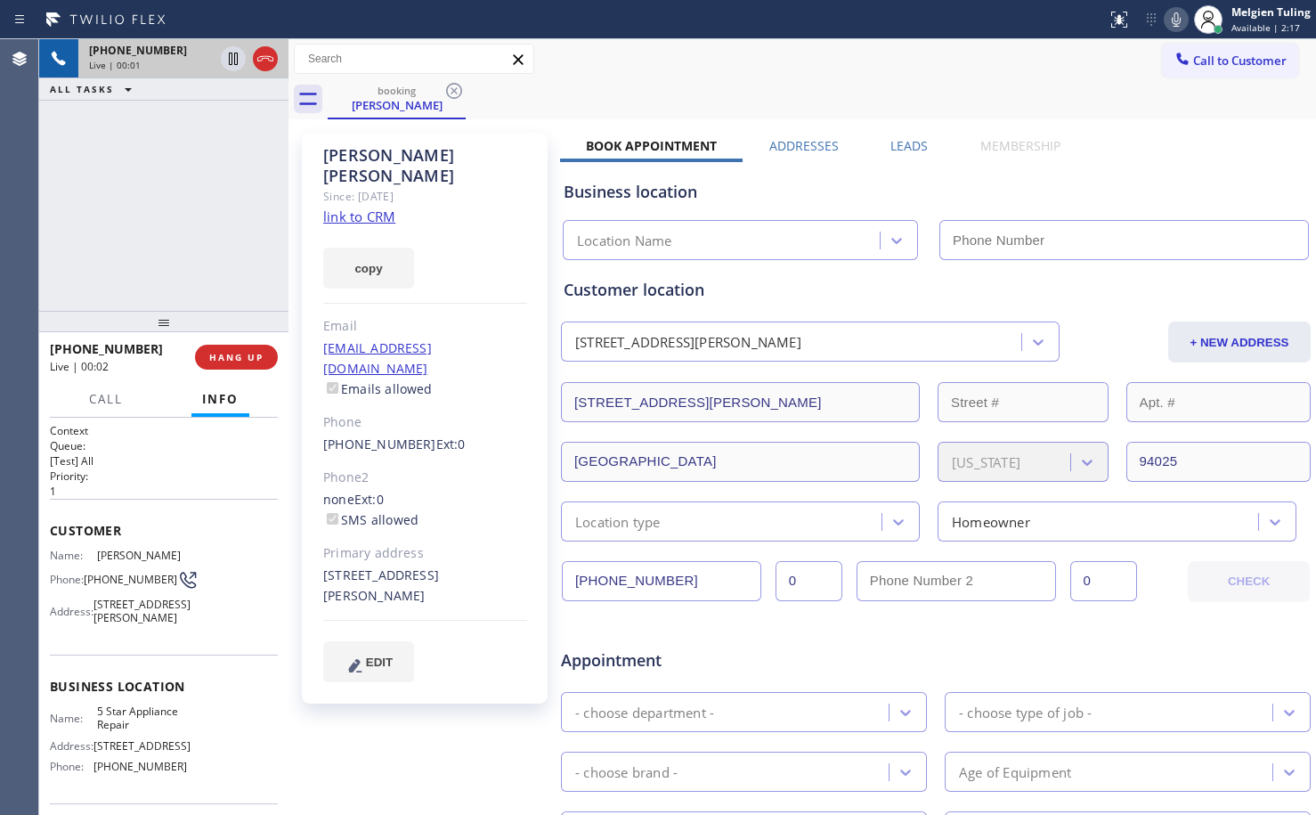
type input "[PHONE_NUMBER]"
click at [364, 207] on link "link to CRM" at bounding box center [359, 216] width 72 height 18
click at [234, 55] on icon at bounding box center [233, 59] width 9 height 12
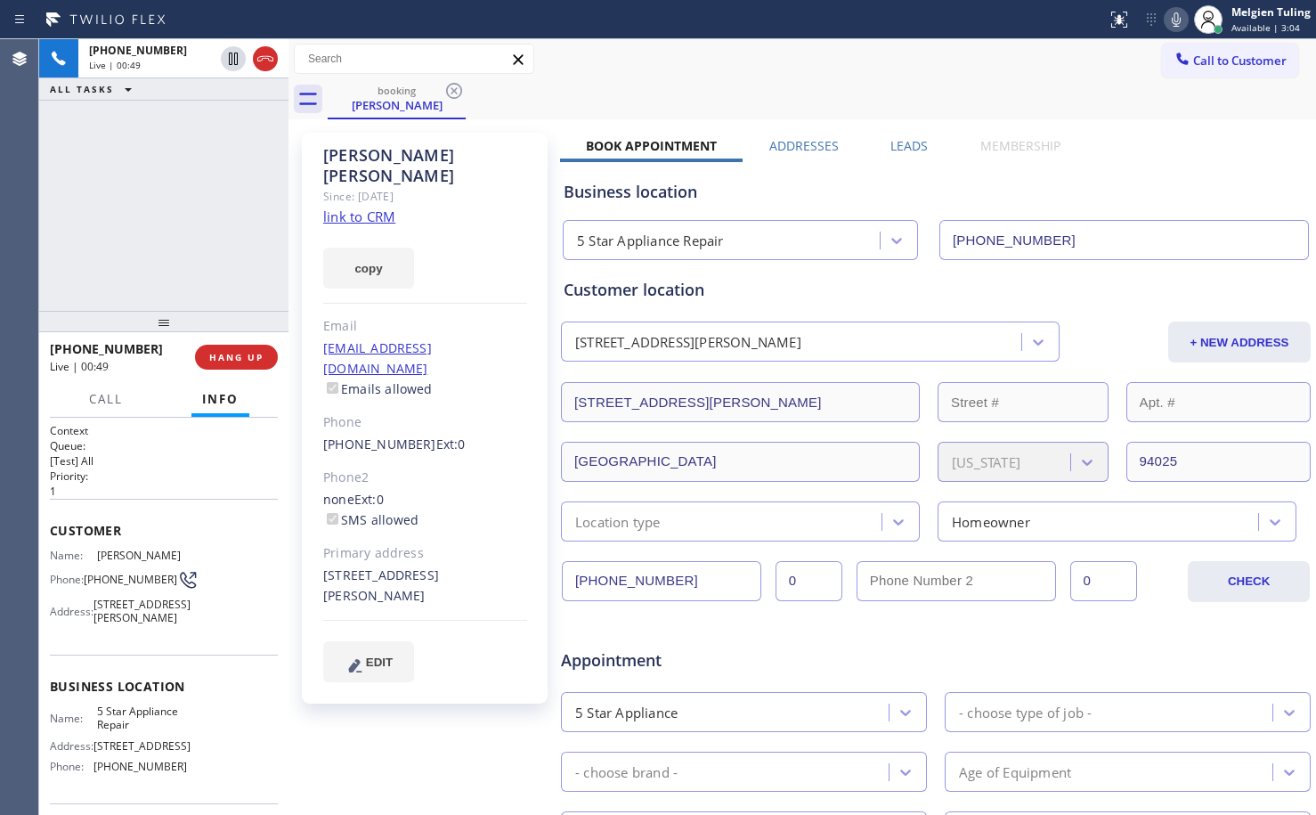
click at [1178, 17] on icon at bounding box center [1176, 19] width 21 height 21
click at [232, 54] on icon at bounding box center [233, 59] width 12 height 12
click at [1182, 28] on icon at bounding box center [1176, 19] width 21 height 21
click at [1175, 24] on icon at bounding box center [1176, 19] width 21 height 21
click at [245, 355] on span "HANG UP" at bounding box center [236, 357] width 54 height 12
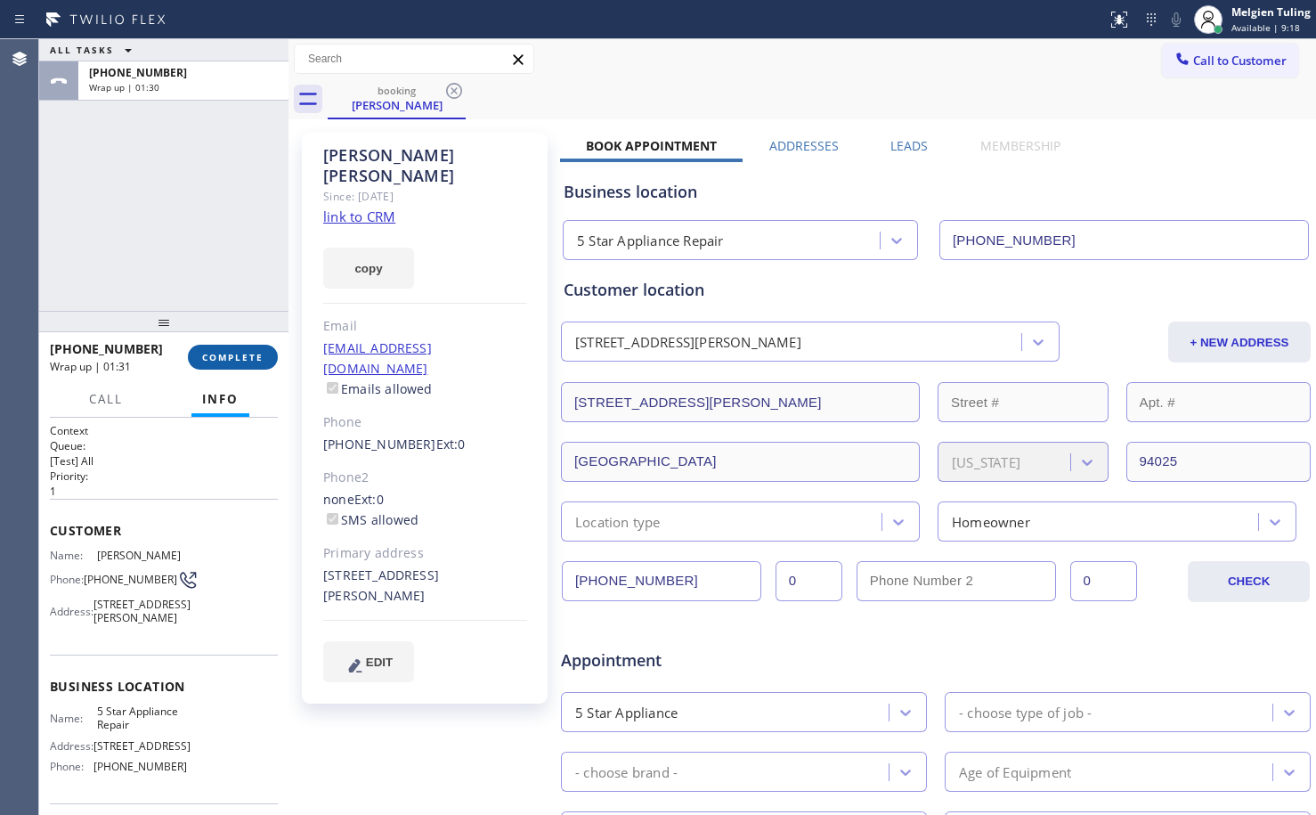
click at [231, 356] on span "COMPLETE" at bounding box center [232, 357] width 61 height 12
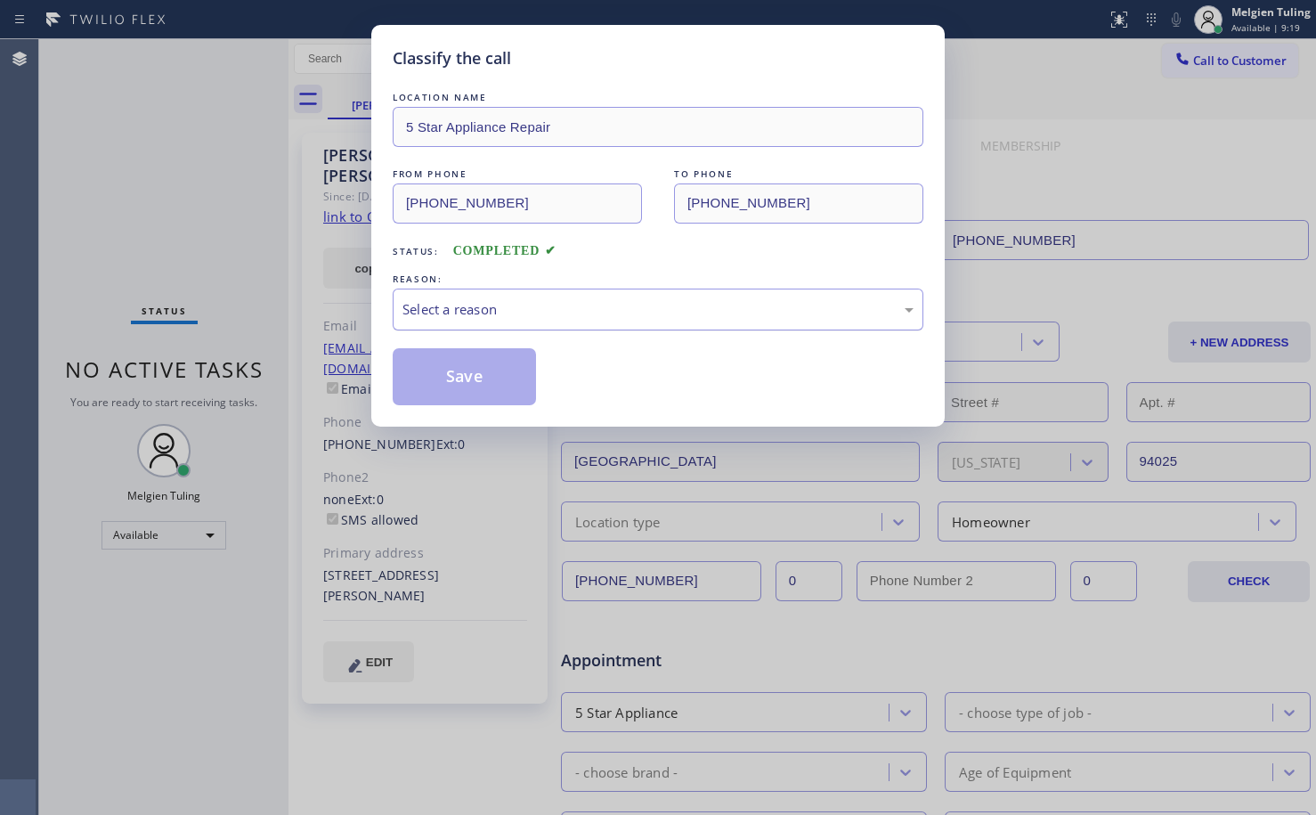
click at [492, 305] on div "Select a reason" at bounding box center [657, 309] width 511 height 20
click at [462, 380] on button "Save" at bounding box center [464, 376] width 143 height 57
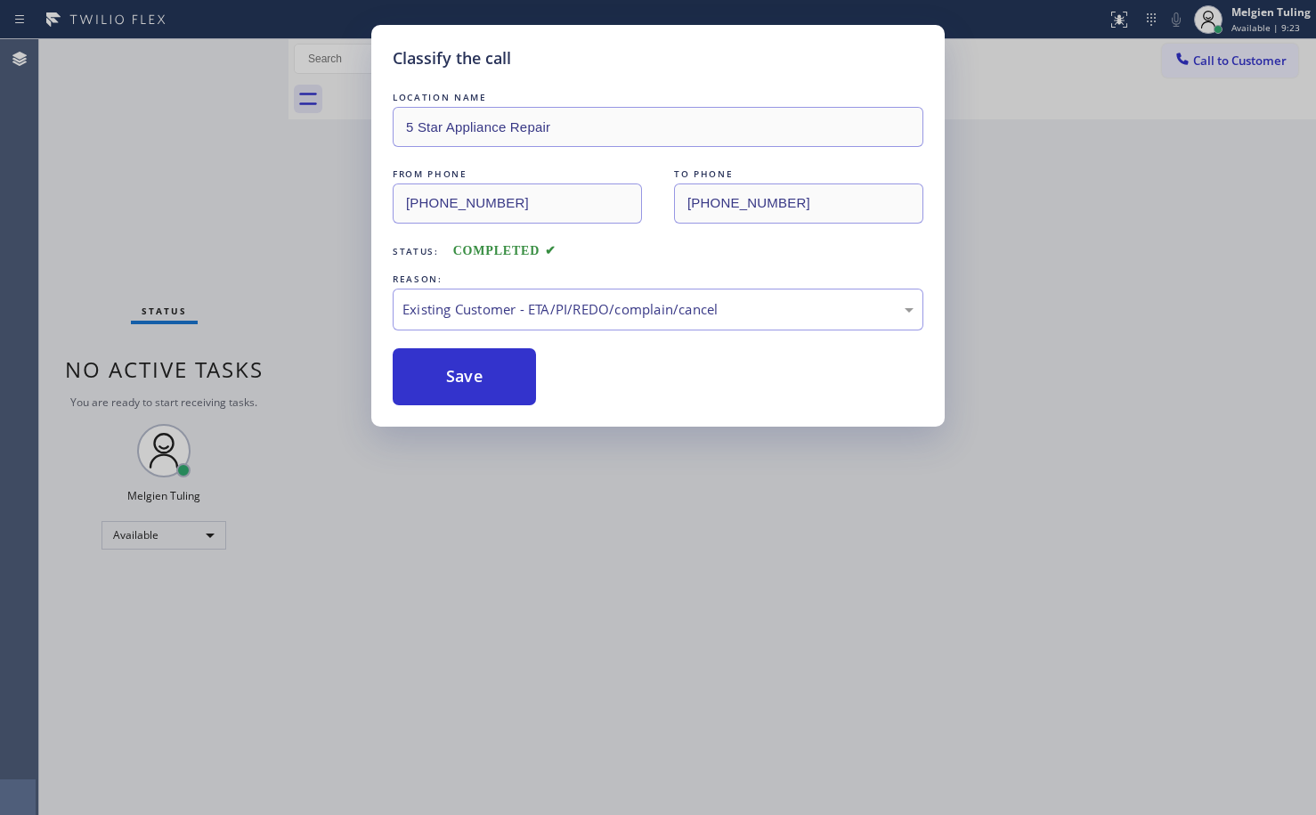
click at [325, 236] on div "Classify the call LOCATION NAME 5 Star Appliance Repair FROM PHONE [PHONE_NUMBE…" at bounding box center [658, 407] width 1316 height 815
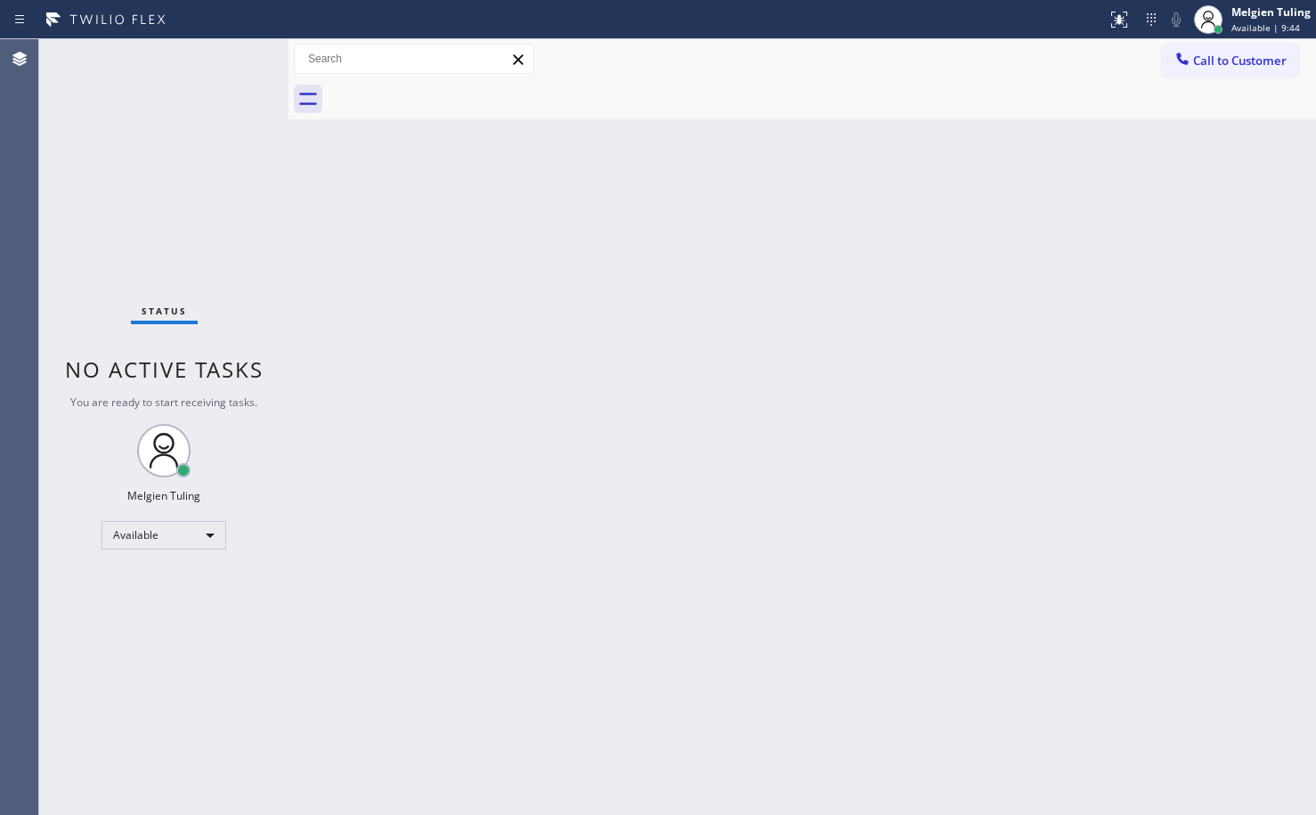
click at [757, 321] on div "Back to Dashboard Change Sender ID Customers Technicians Select a contact Outbo…" at bounding box center [802, 427] width 1028 height 776
click at [406, 307] on div "Back to Dashboard Change Sender ID Customers Technicians Select a contact Outbo…" at bounding box center [802, 427] width 1028 height 776
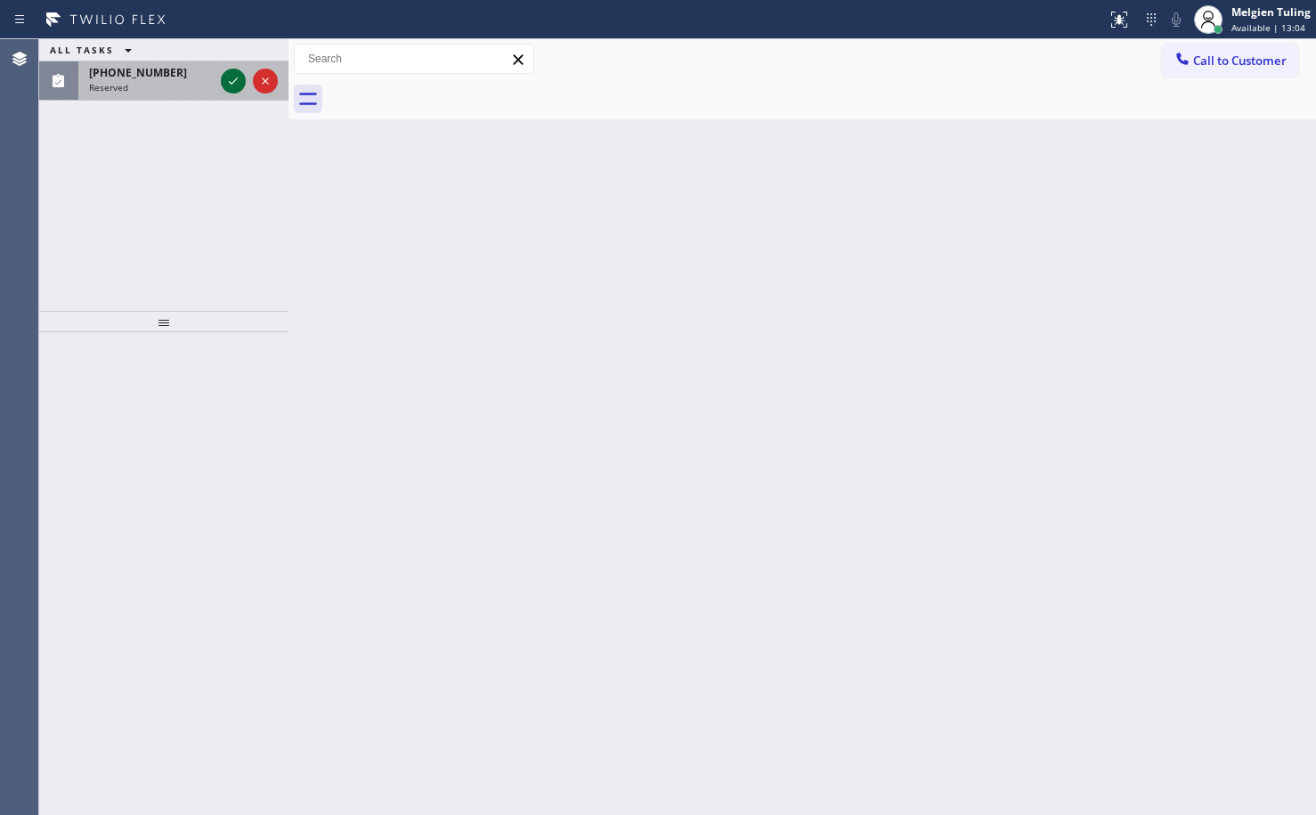
click at [228, 73] on icon at bounding box center [233, 80] width 21 height 21
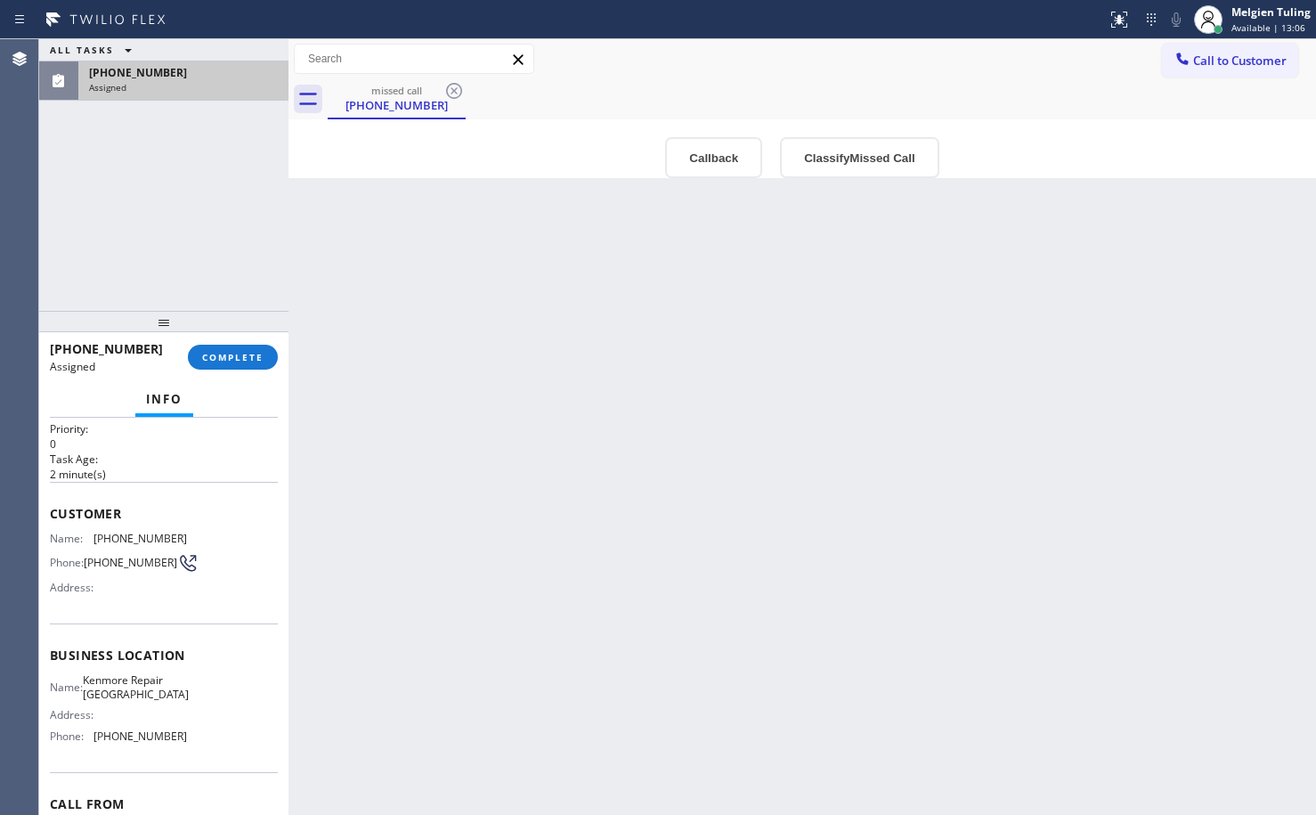
scroll to position [89, 0]
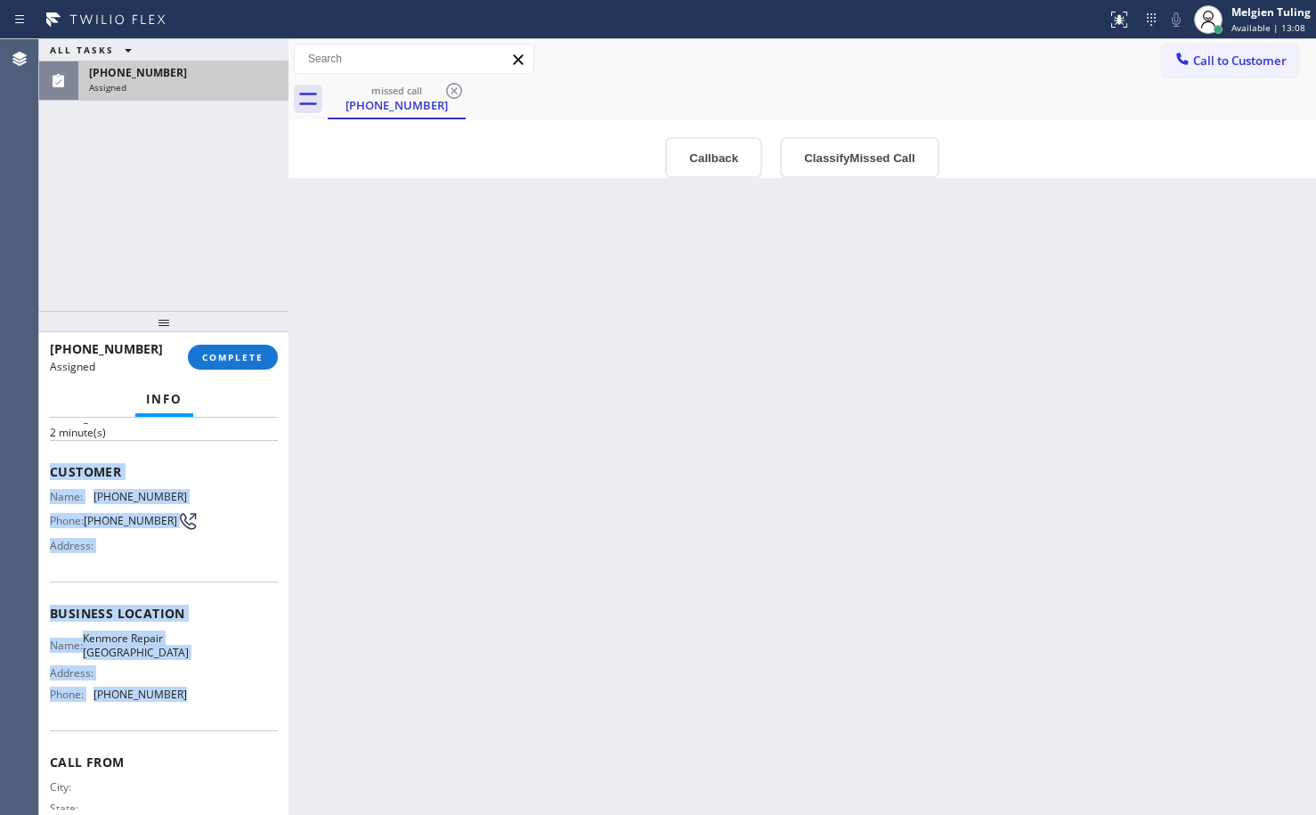
drag, startPoint x: 45, startPoint y: 467, endPoint x: 168, endPoint y: 699, distance: 262.5
click at [168, 699] on div "Context Queue: Appliance Repair High End Priority: 0 Task Age: [DEMOGRAPHIC_DAT…" at bounding box center [163, 616] width 249 height 397
click at [168, 699] on span "[PHONE_NUMBER]" at bounding box center [139, 693] width 93 height 13
drag, startPoint x: 168, startPoint y: 699, endPoint x: 50, endPoint y: 471, distance: 256.9
click at [50, 471] on div "Context Queue: Appliance Repair High End Priority: 0 Task Age: [DEMOGRAPHIC_DAT…" at bounding box center [164, 600] width 228 height 532
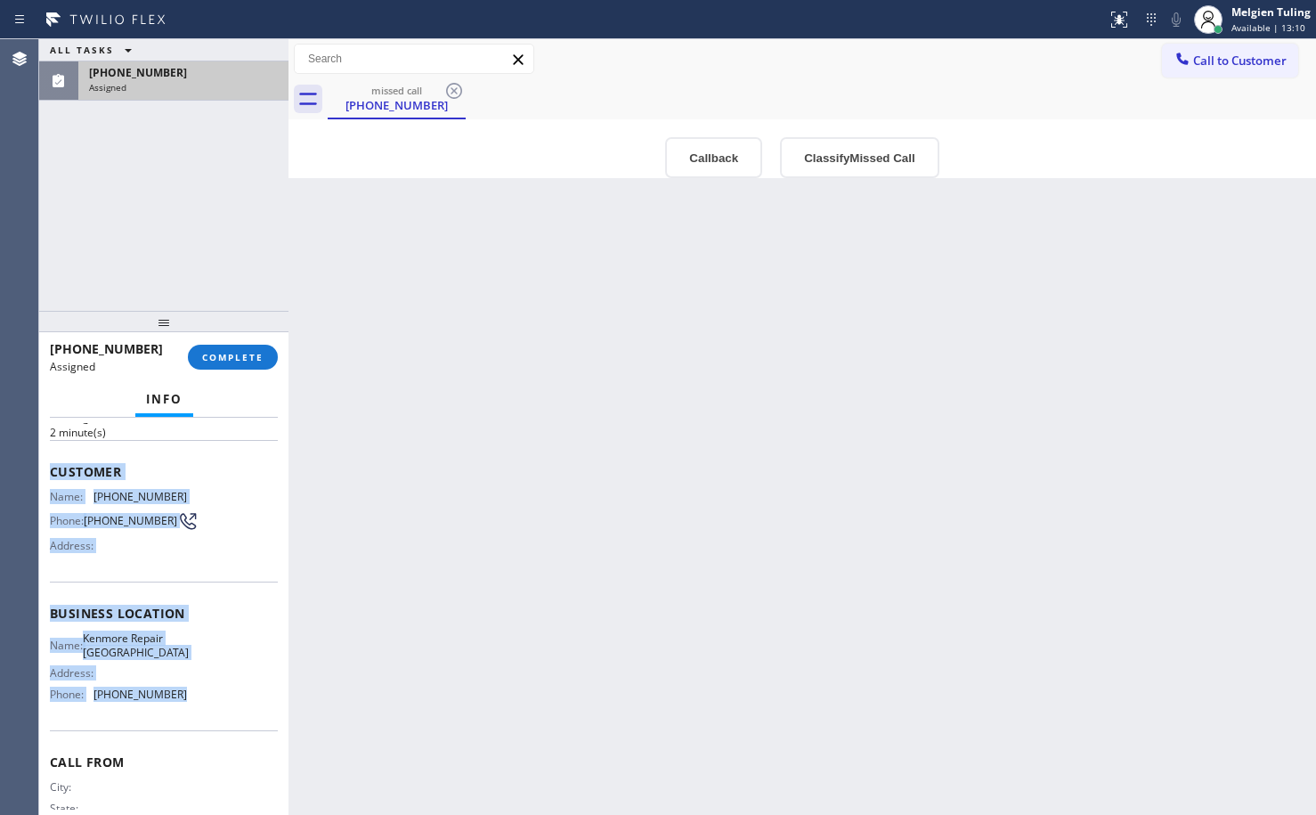
click at [50, 471] on span "Customer" at bounding box center [164, 471] width 228 height 17
drag, startPoint x: 50, startPoint y: 471, endPoint x: 161, endPoint y: 698, distance: 252.9
click at [160, 693] on div "Context Queue: Appliance Repair High End Priority: 0 Task Age: [DEMOGRAPHIC_DAT…" at bounding box center [164, 600] width 228 height 532
click at [161, 698] on span "[PHONE_NUMBER]" at bounding box center [139, 693] width 93 height 13
drag, startPoint x: 161, startPoint y: 698, endPoint x: 45, endPoint y: 475, distance: 252.1
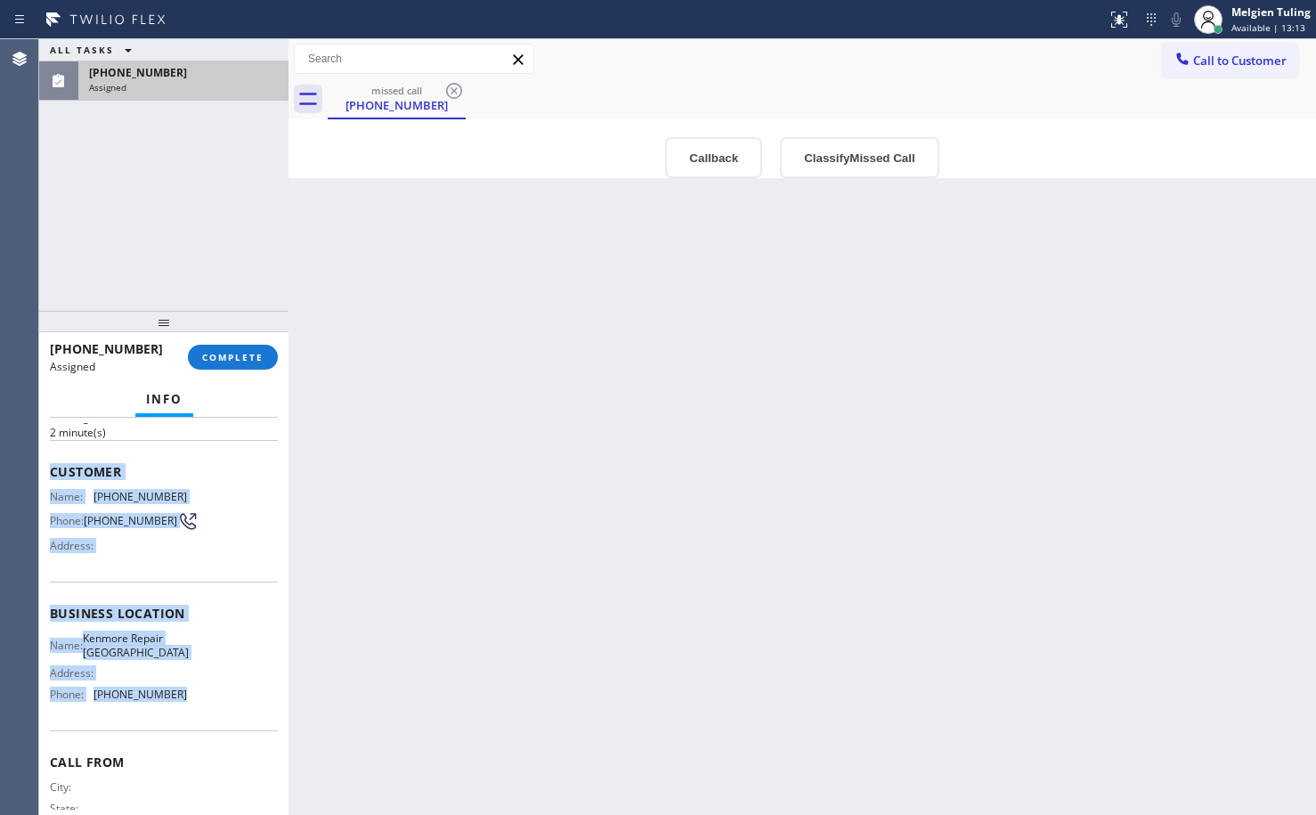
click at [45, 475] on div "Context Queue: Appliance Repair High End Priority: 0 Task Age: [DEMOGRAPHIC_DAT…" at bounding box center [163, 616] width 249 height 397
click at [250, 351] on span "COMPLETE" at bounding box center [232, 357] width 61 height 12
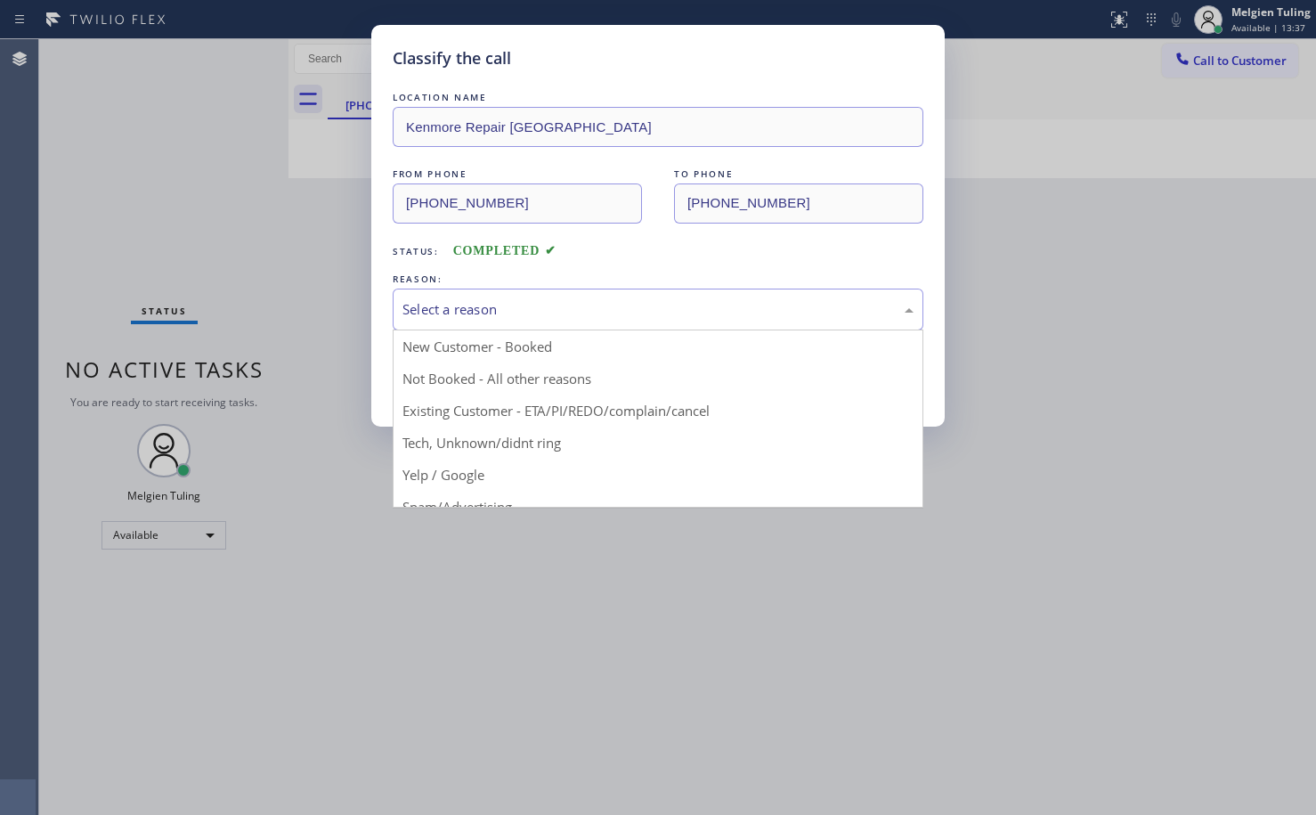
click at [512, 303] on div "Select a reason" at bounding box center [657, 309] width 511 height 20
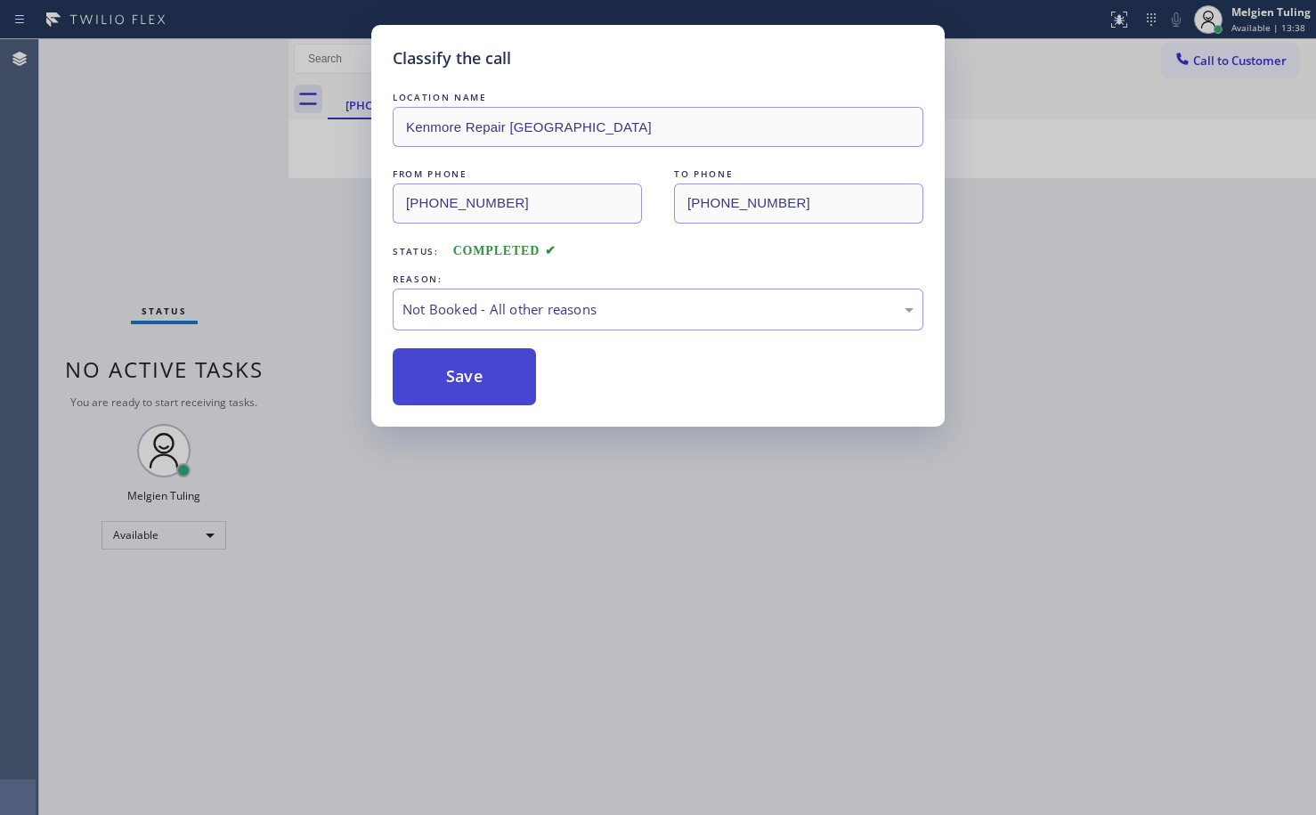
click at [447, 363] on button "Save" at bounding box center [464, 376] width 143 height 57
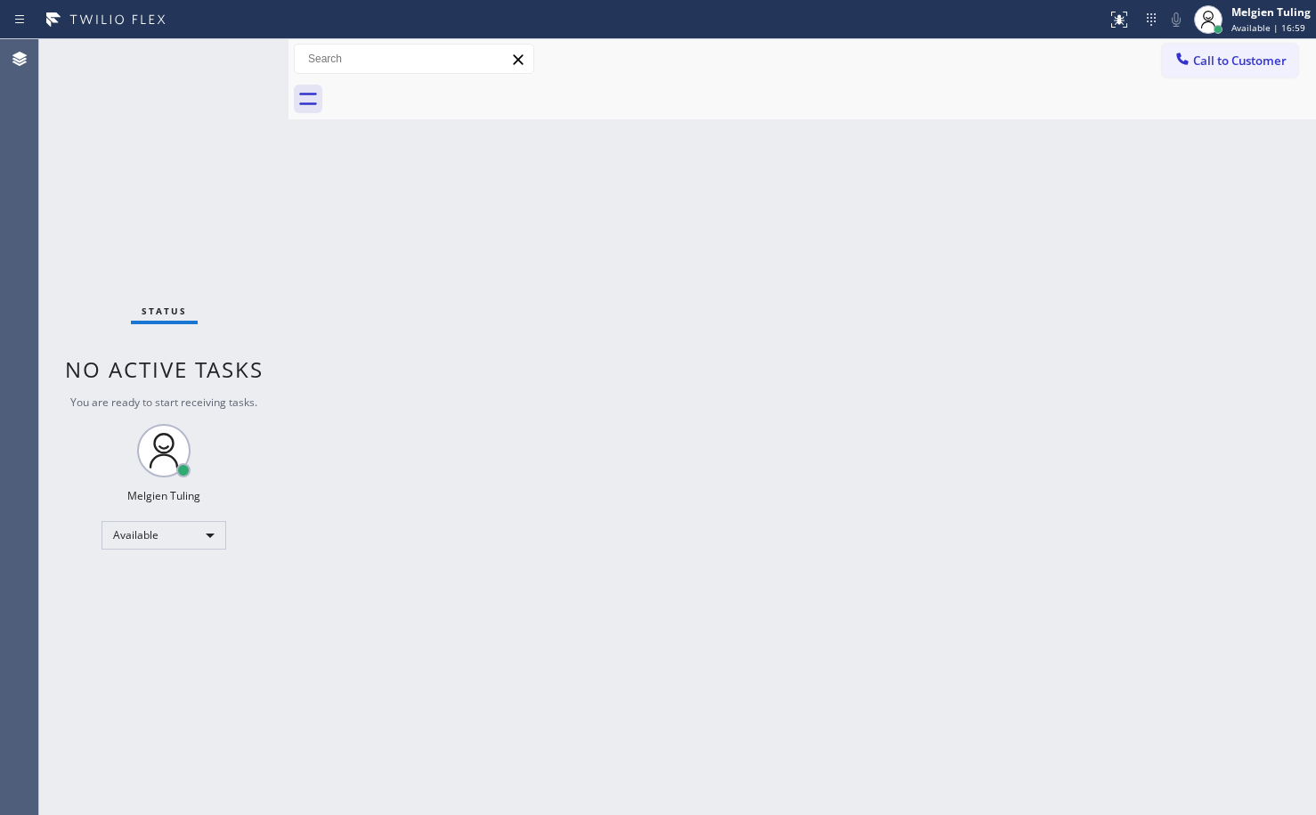
click at [444, 439] on div "Back to Dashboard Change Sender ID Customers Technicians Select a contact Outbo…" at bounding box center [802, 427] width 1028 height 776
click at [1271, 19] on div "Melgien Tuling" at bounding box center [1270, 11] width 79 height 15
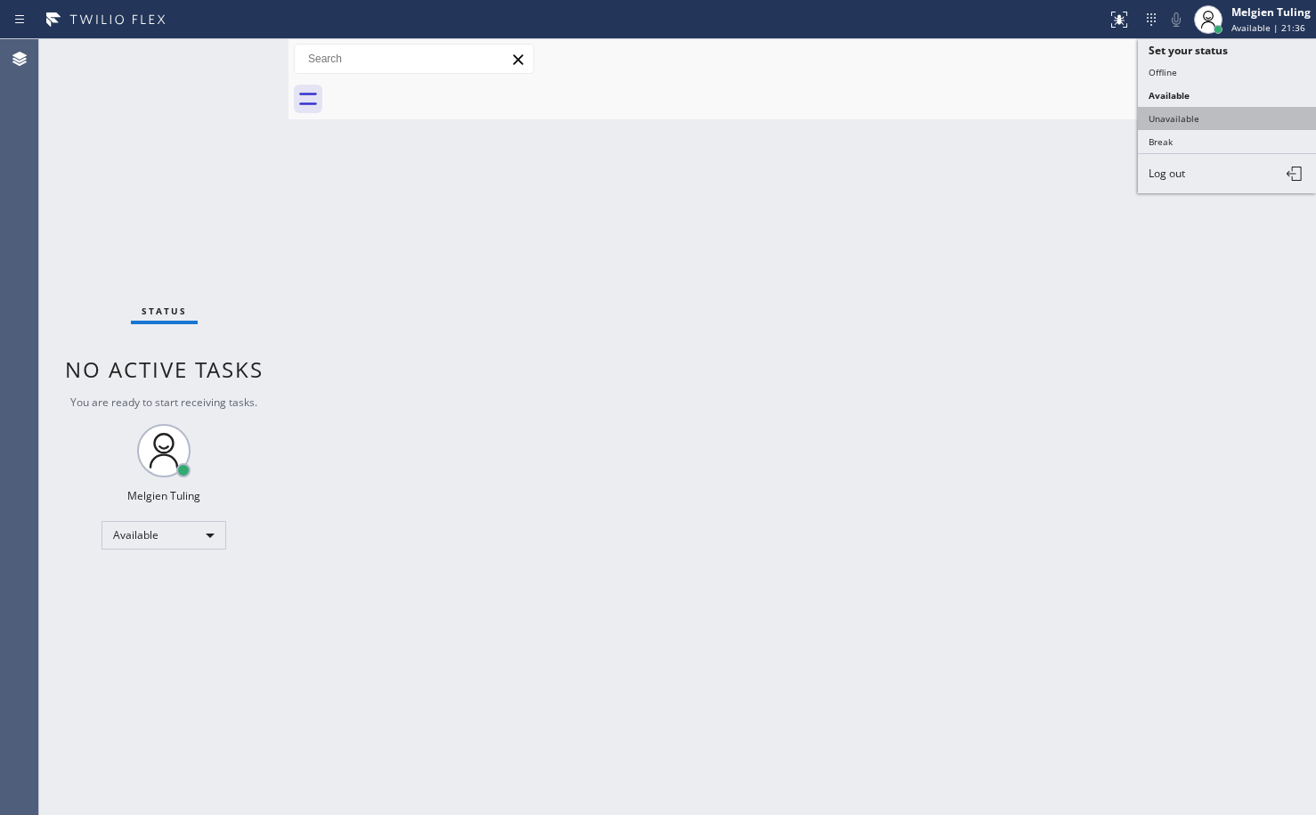
click at [1182, 118] on button "Unavailable" at bounding box center [1227, 118] width 178 height 23
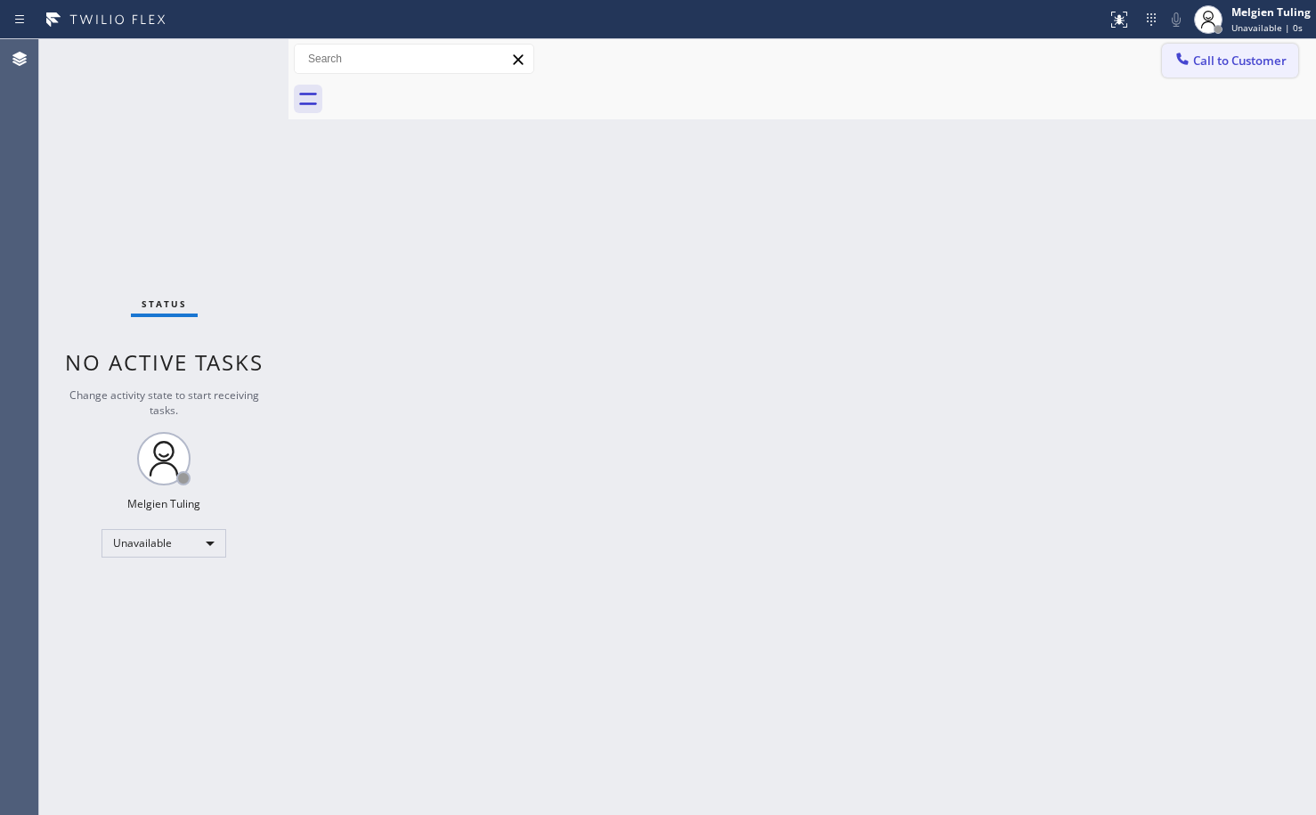
click at [1223, 54] on span "Call to Customer" at bounding box center [1239, 61] width 93 height 16
click at [0, 0] on div "Outbound call Location Search location Your caller id phone number Customer num…" at bounding box center [0, 0] width 0 height 0
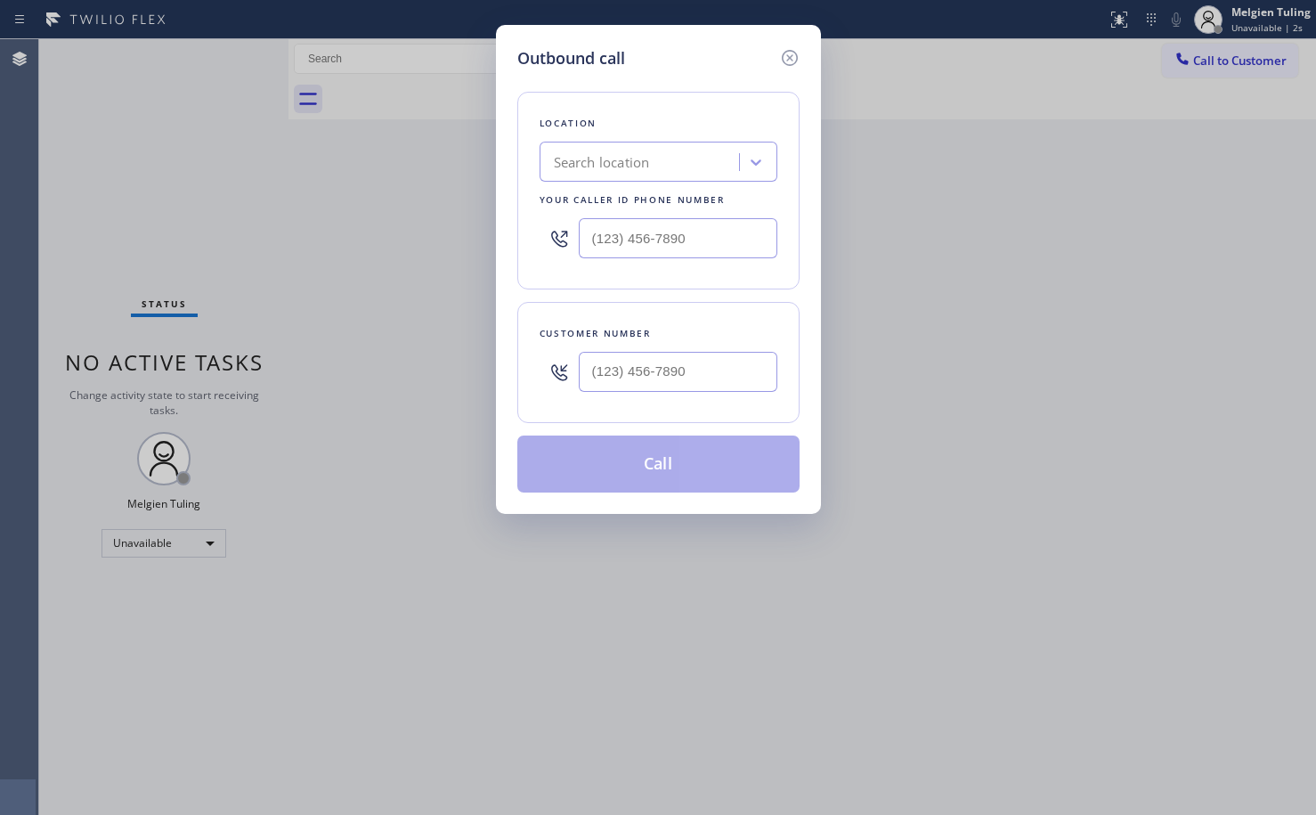
type input "(___) ___-____"
click at [595, 370] on input "(___) ___-____" at bounding box center [678, 372] width 199 height 40
type input "(___) ___-____"
click at [595, 244] on input "(___) ___-____" at bounding box center [678, 238] width 199 height 40
type input "(___) ___-____"
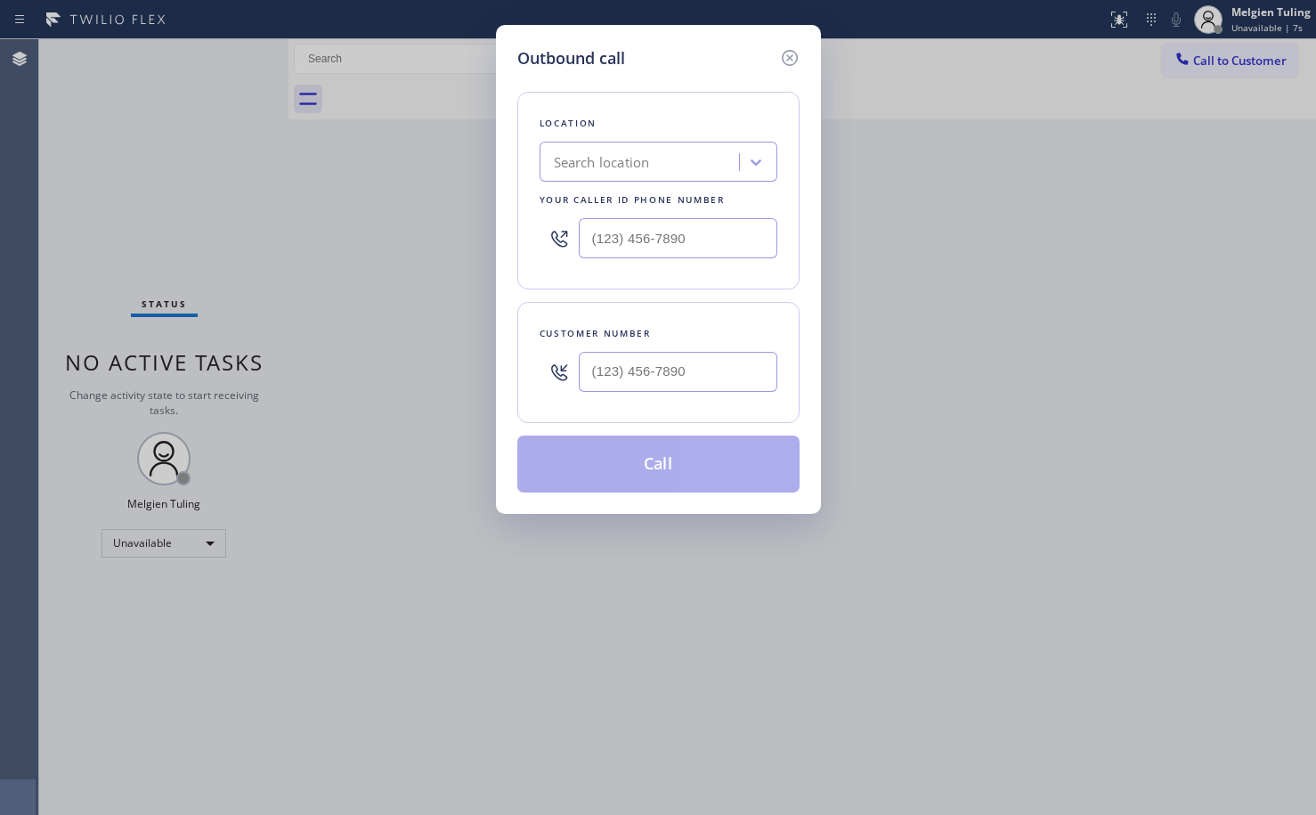
click at [582, 160] on div "Search location" at bounding box center [602, 162] width 96 height 20
type input "home allian"
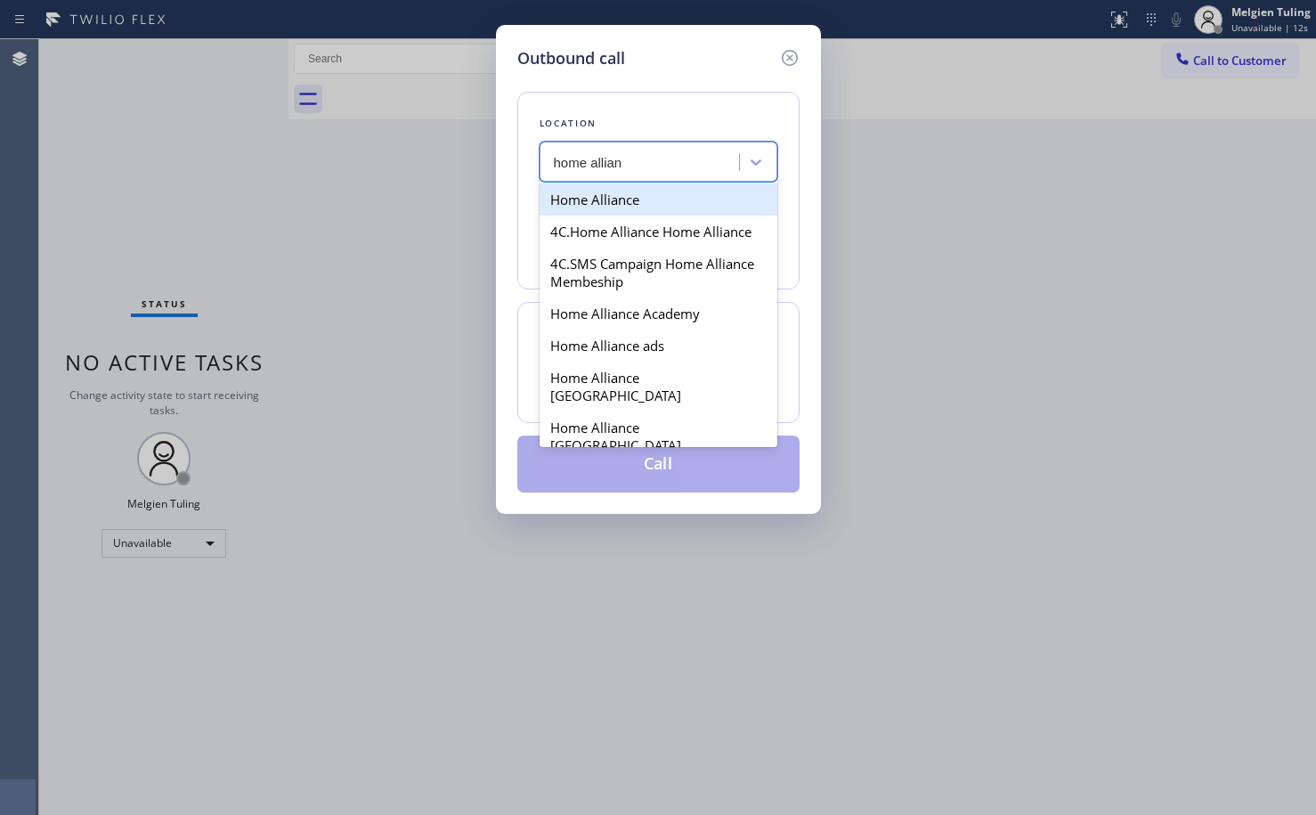
click at [605, 201] on div "Home Alliance" at bounding box center [659, 199] width 238 height 32
type input "[PHONE_NUMBER]"
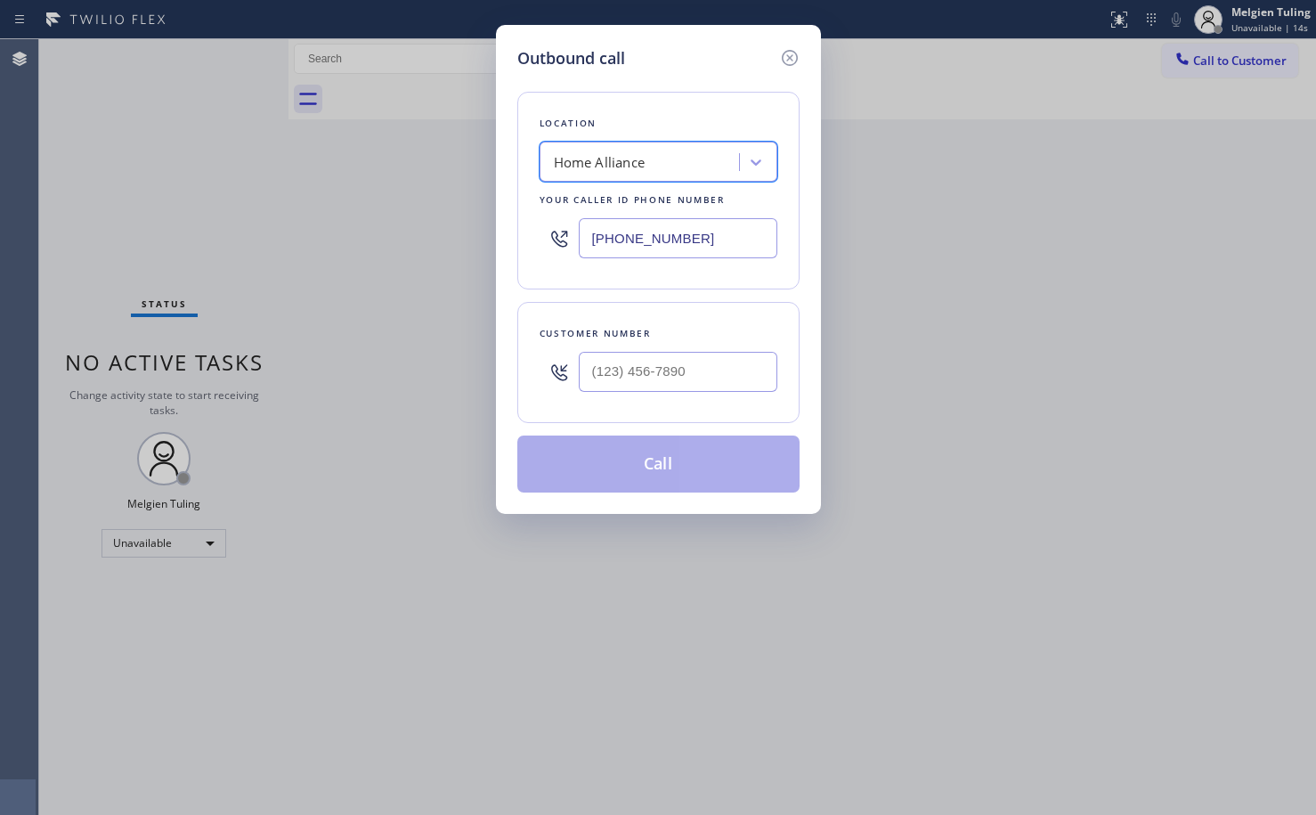
type input "(___) ___-____"
click at [606, 368] on input "(___) ___-____" at bounding box center [678, 372] width 199 height 40
paste input "949) 307-5057"
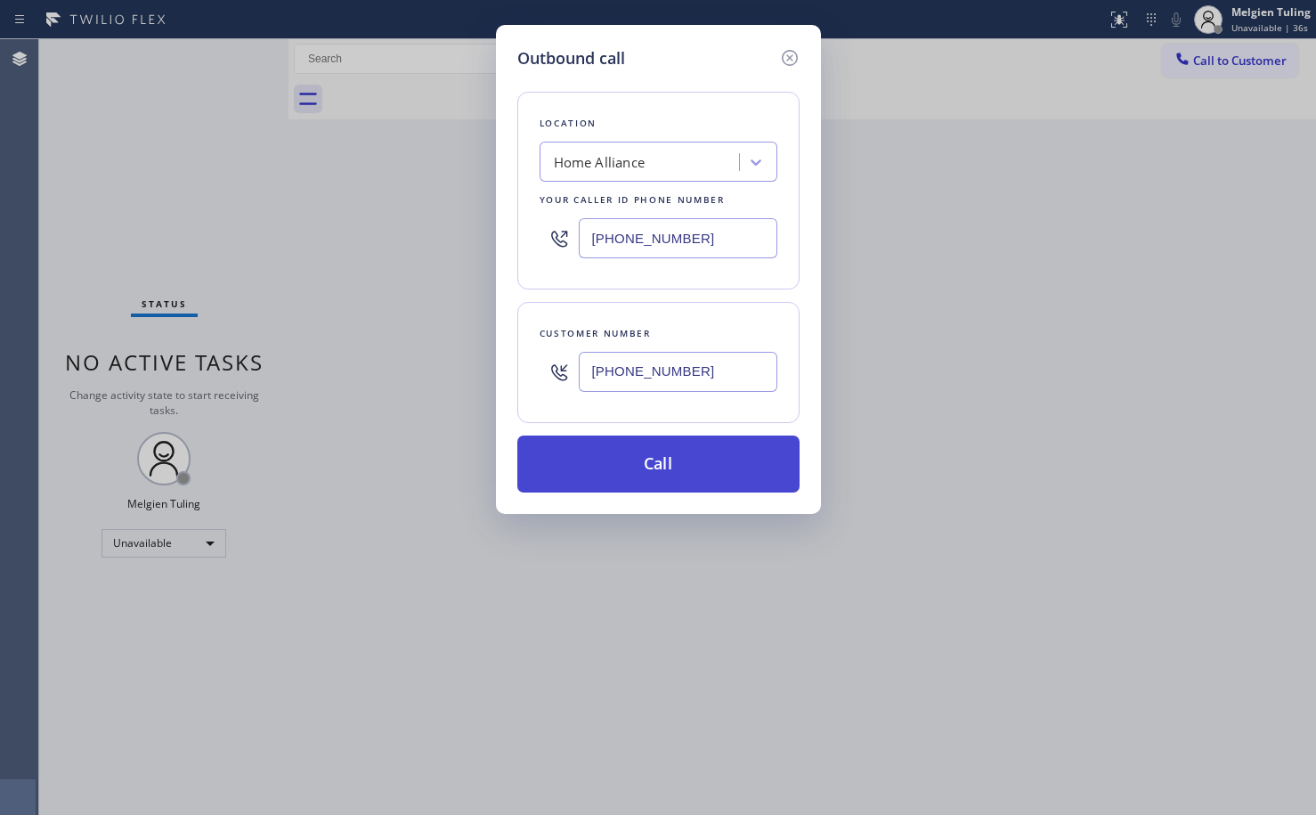
type input "[PHONE_NUMBER]"
click at [651, 467] on button "Call" at bounding box center [658, 463] width 282 height 57
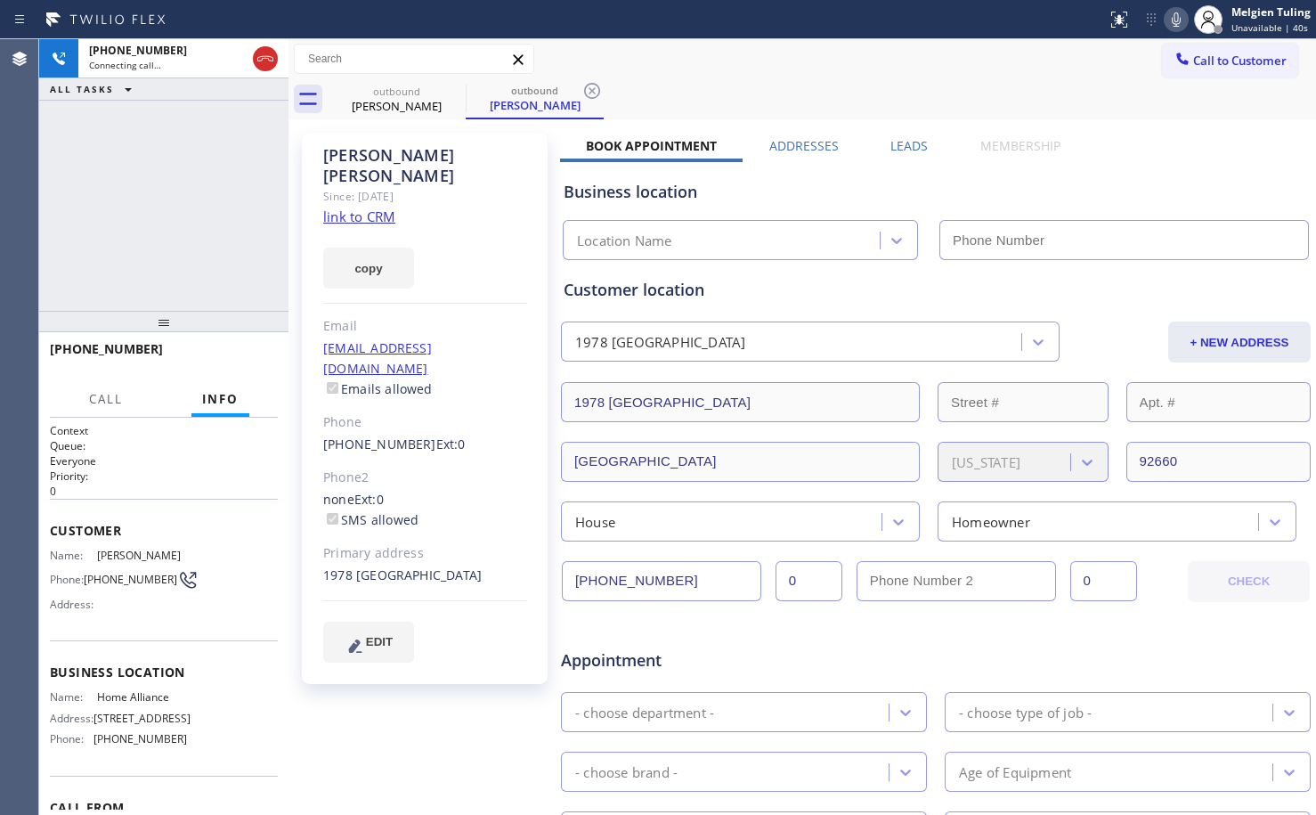
type input "[PHONE_NUMBER]"
click at [232, 358] on span "HANG UP" at bounding box center [236, 357] width 54 height 12
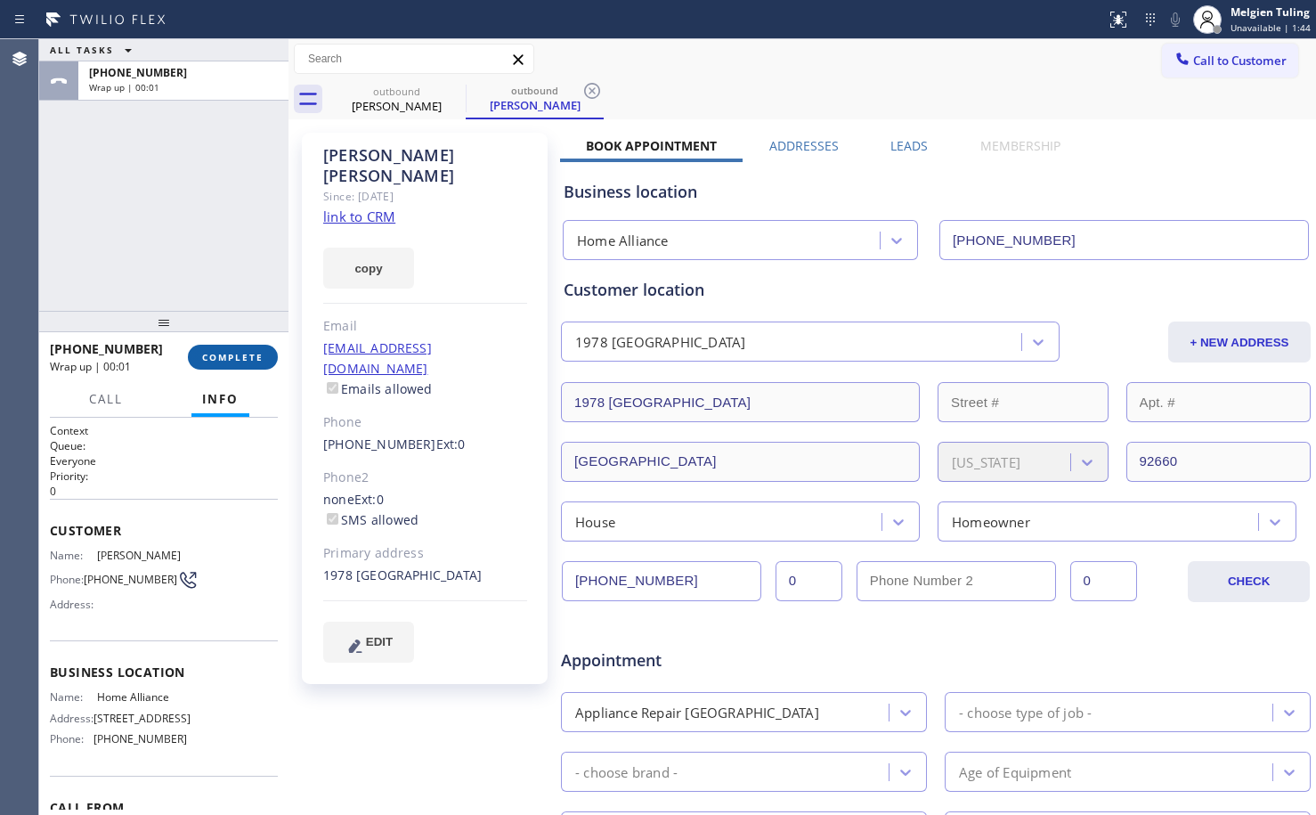
click at [233, 351] on span "COMPLETE" at bounding box center [232, 357] width 61 height 12
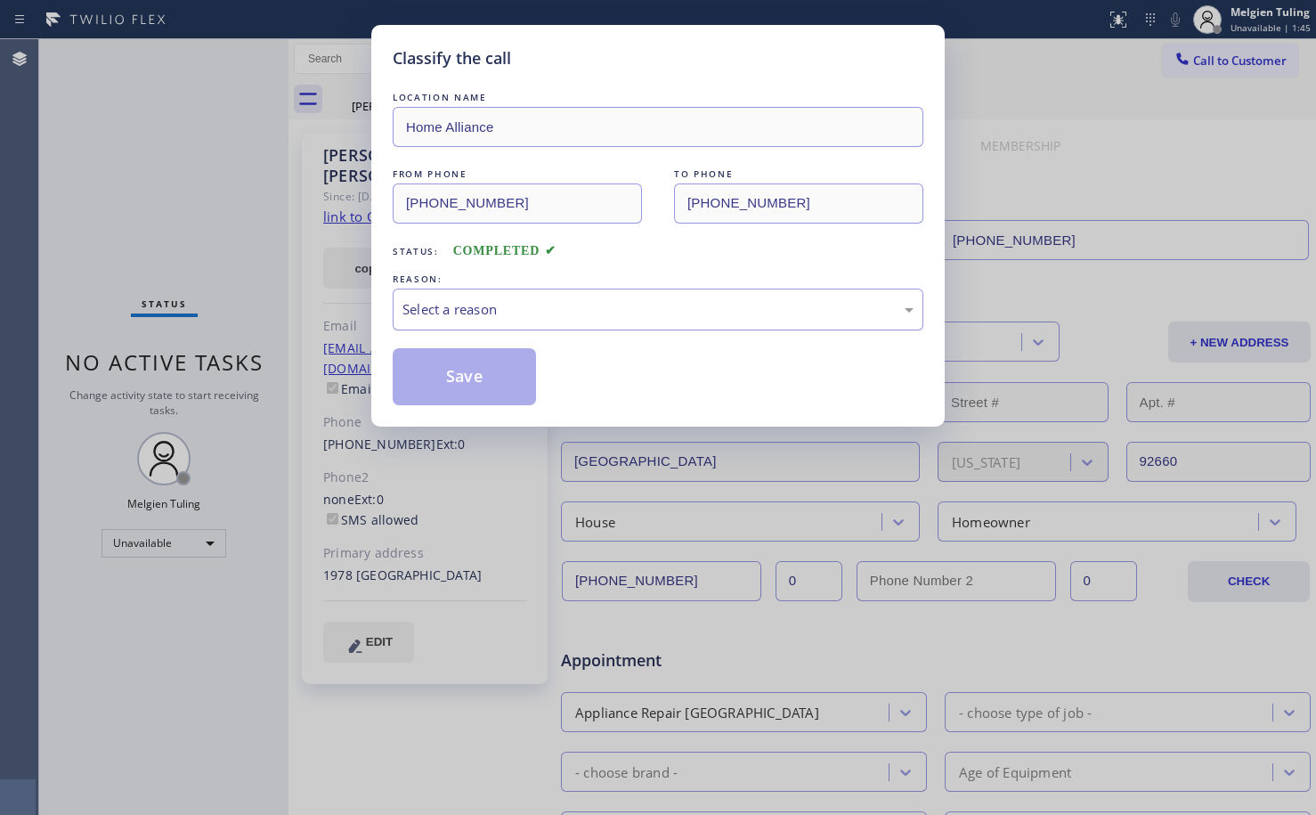
click at [516, 315] on div "Select a reason" at bounding box center [657, 309] width 511 height 20
click at [458, 402] on button "Save" at bounding box center [464, 376] width 143 height 57
click at [460, 386] on button "Save" at bounding box center [464, 376] width 143 height 57
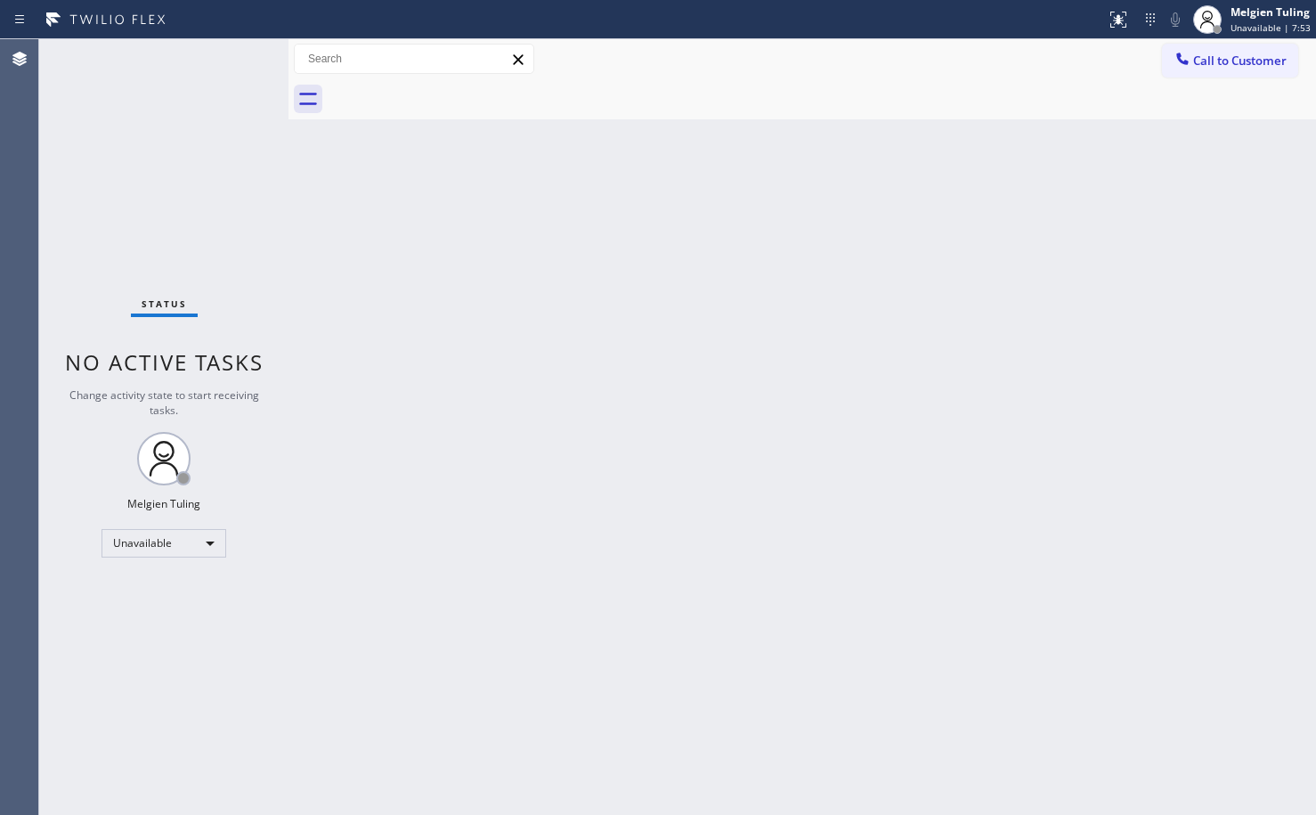
click at [638, 385] on div "Back to Dashboard Change Sender ID Customers Technicians Select a contact Outbo…" at bounding box center [802, 427] width 1028 height 776
click at [1257, 17] on div "Melgien Tuling" at bounding box center [1271, 11] width 80 height 15
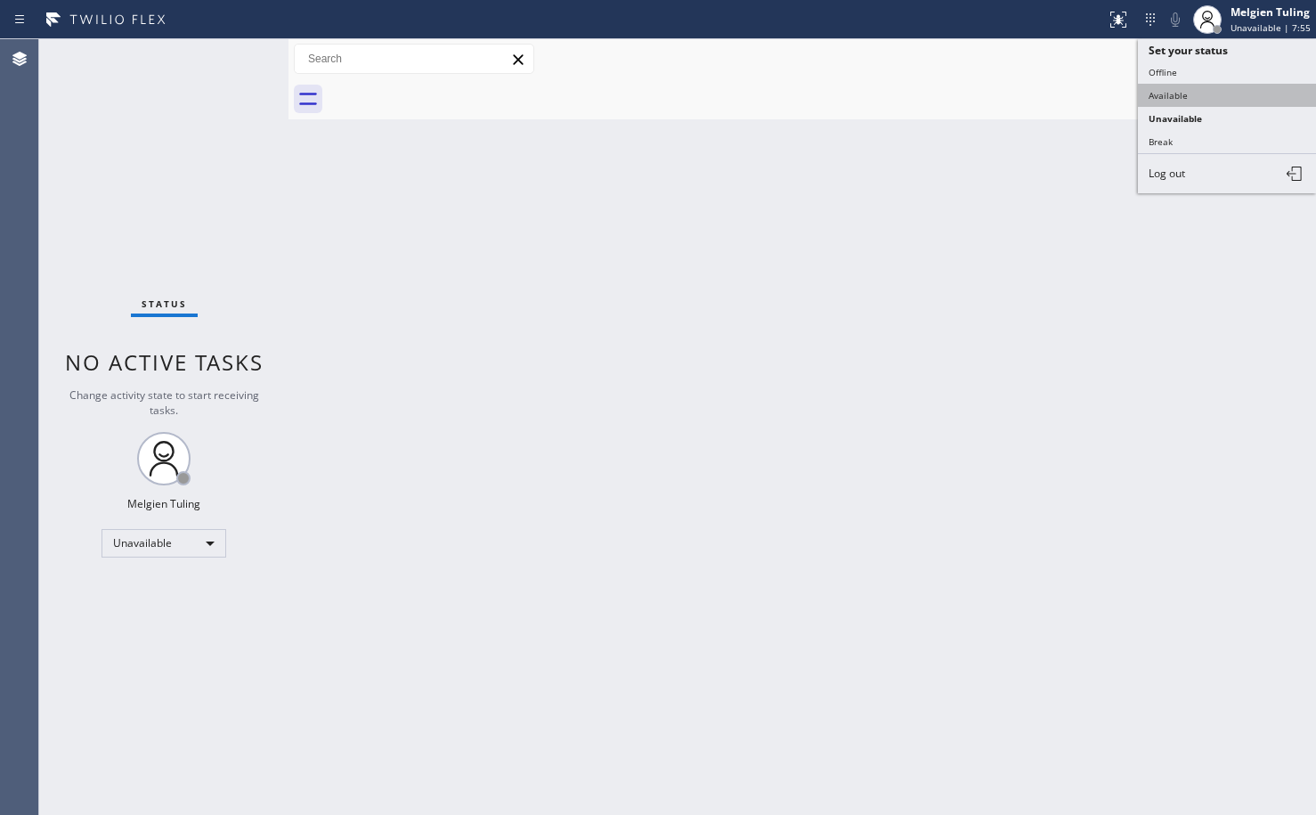
click at [1192, 90] on button "Available" at bounding box center [1227, 95] width 178 height 23
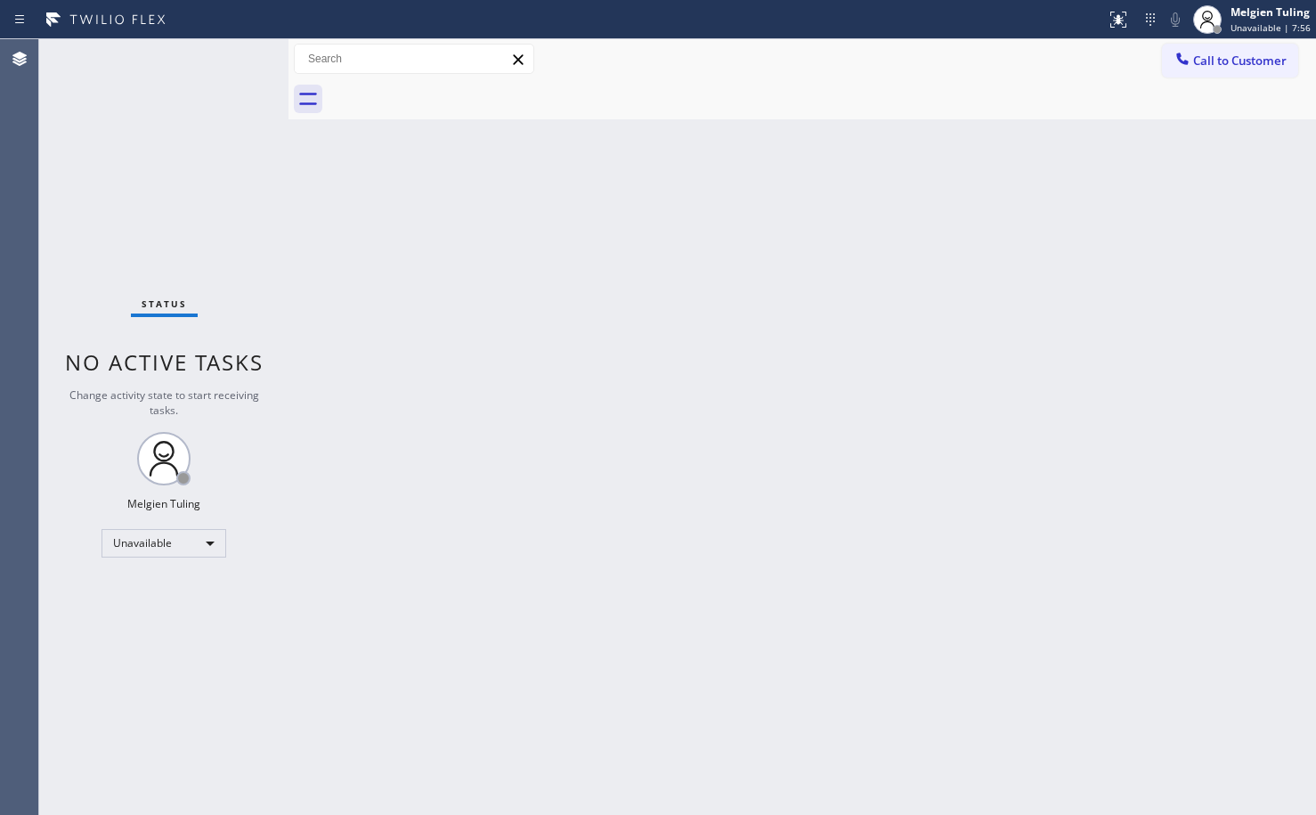
click at [983, 269] on div "Back to Dashboard Change Sender ID Customers Technicians Select a contact Outbo…" at bounding box center [802, 427] width 1028 height 776
click at [723, 529] on div "Back to Dashboard Change Sender ID Customers Technicians Select a contact Outbo…" at bounding box center [802, 427] width 1028 height 776
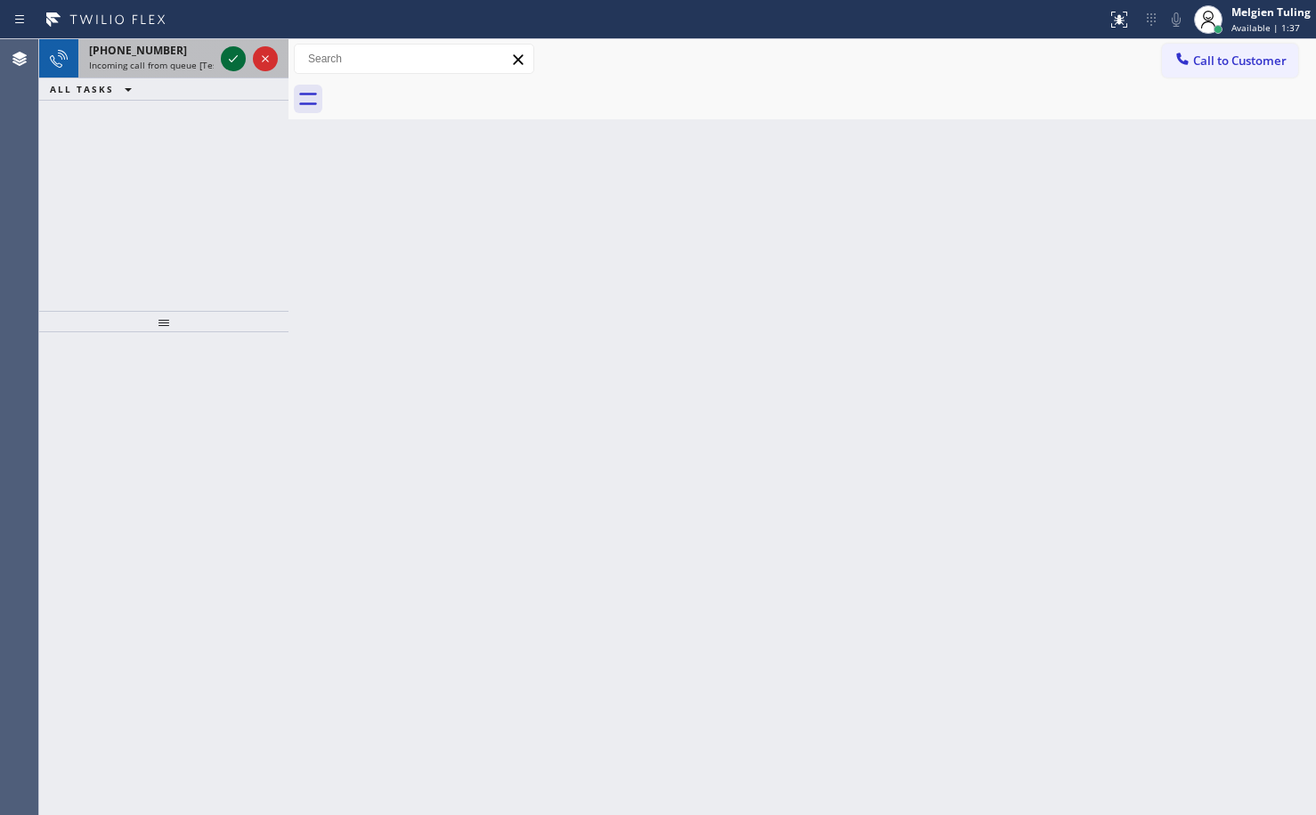
click at [232, 61] on icon at bounding box center [233, 58] width 21 height 21
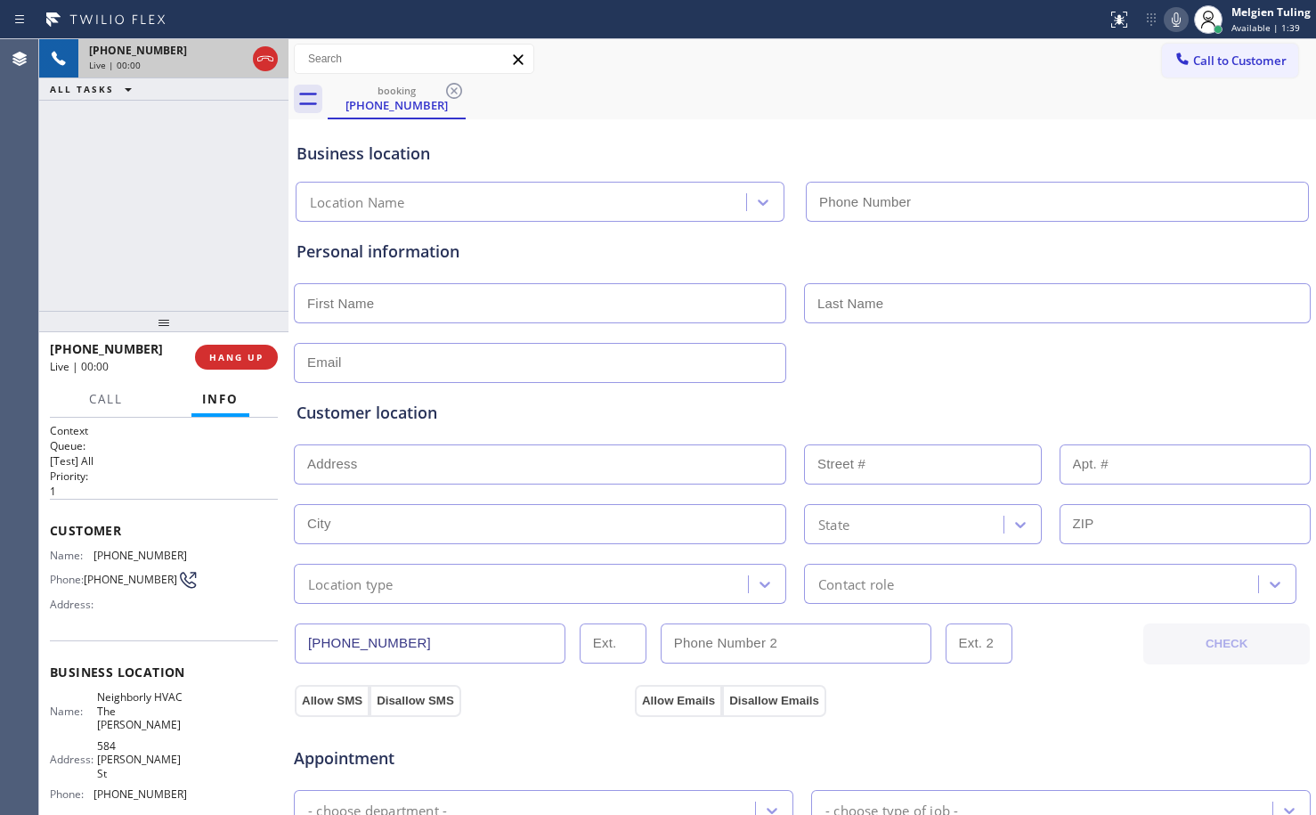
type input "[PHONE_NUMBER]"
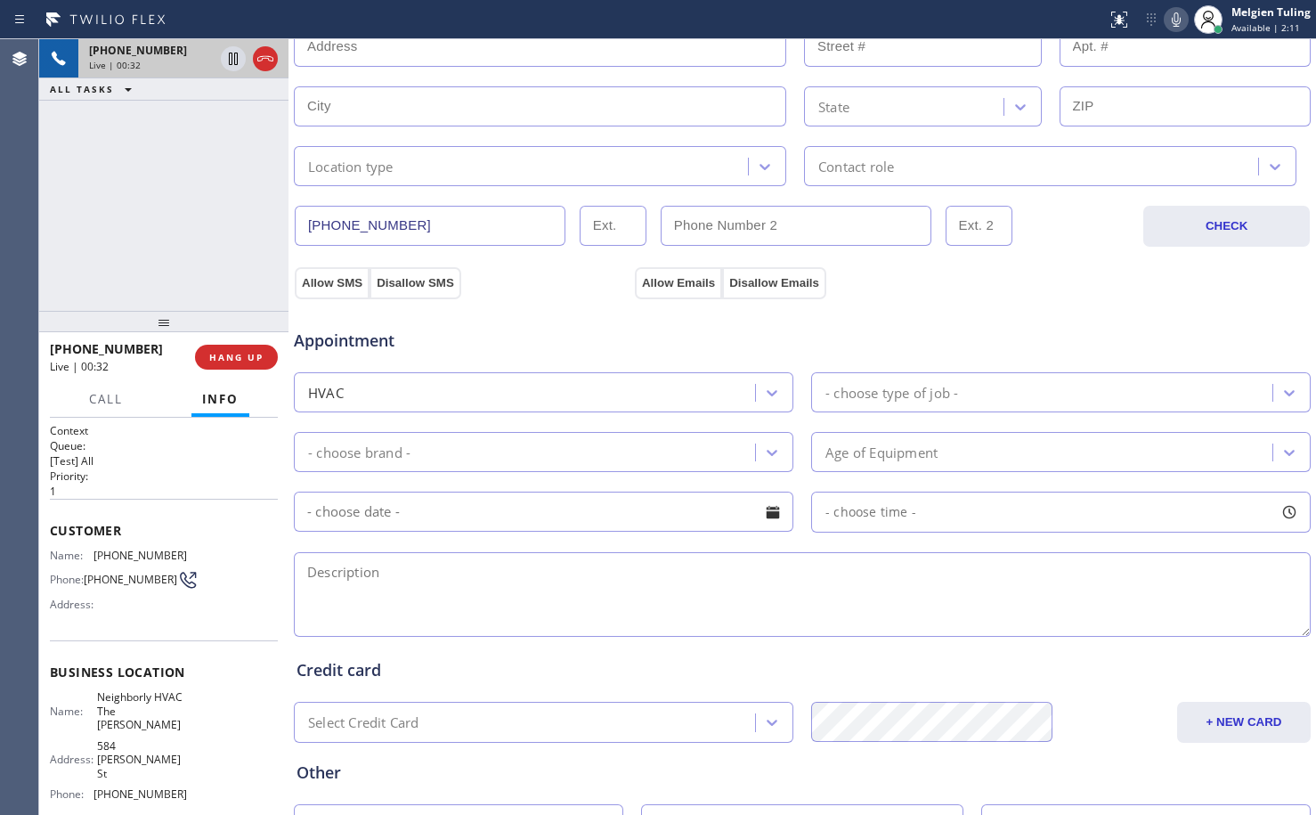
scroll to position [565, 0]
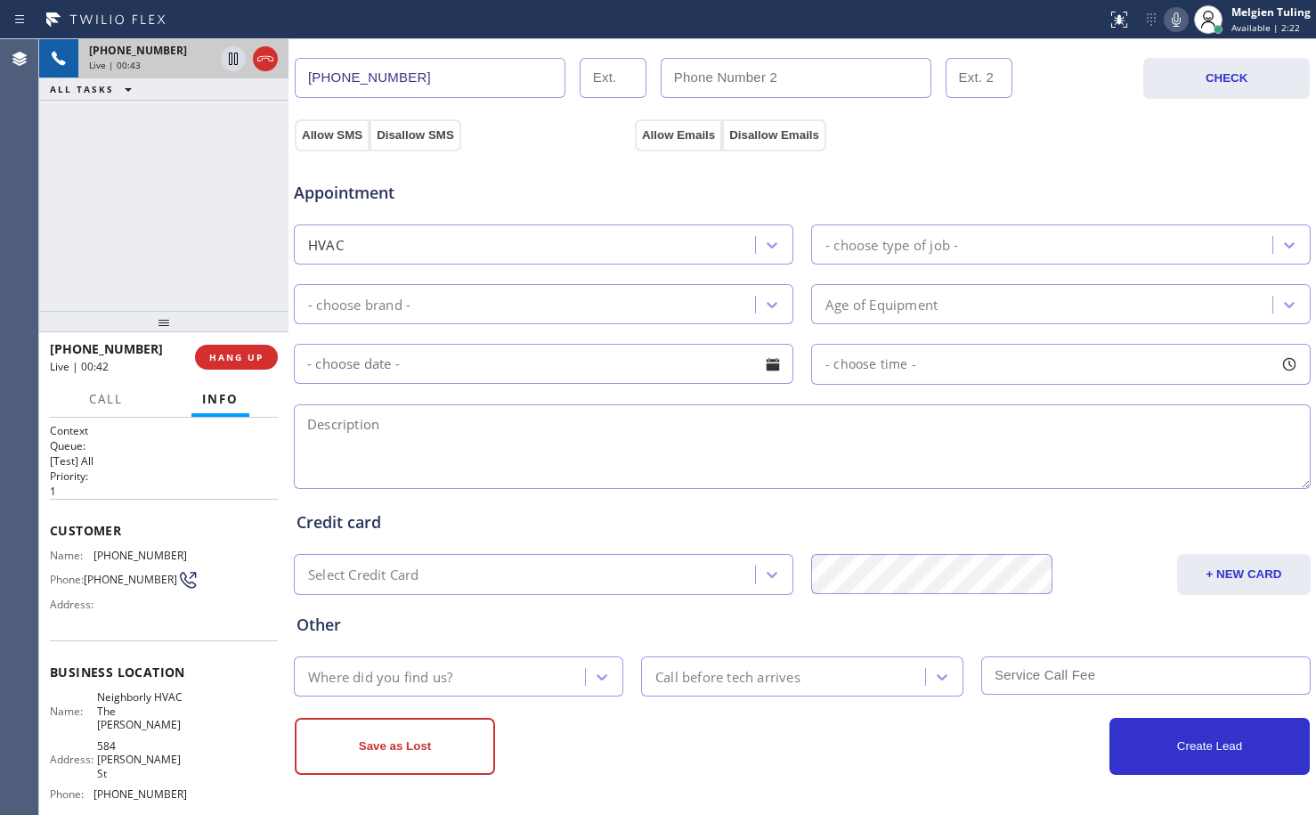
click at [232, 273] on div "[PHONE_NUMBER] Live | 00:43 ALL TASKS ALL TASKS ACTIVE TASKS TASKS IN WRAP UP" at bounding box center [163, 175] width 249 height 272
click at [467, 469] on textarea at bounding box center [802, 446] width 1017 height 85
click at [248, 355] on span "HANG UP" at bounding box center [236, 357] width 54 height 12
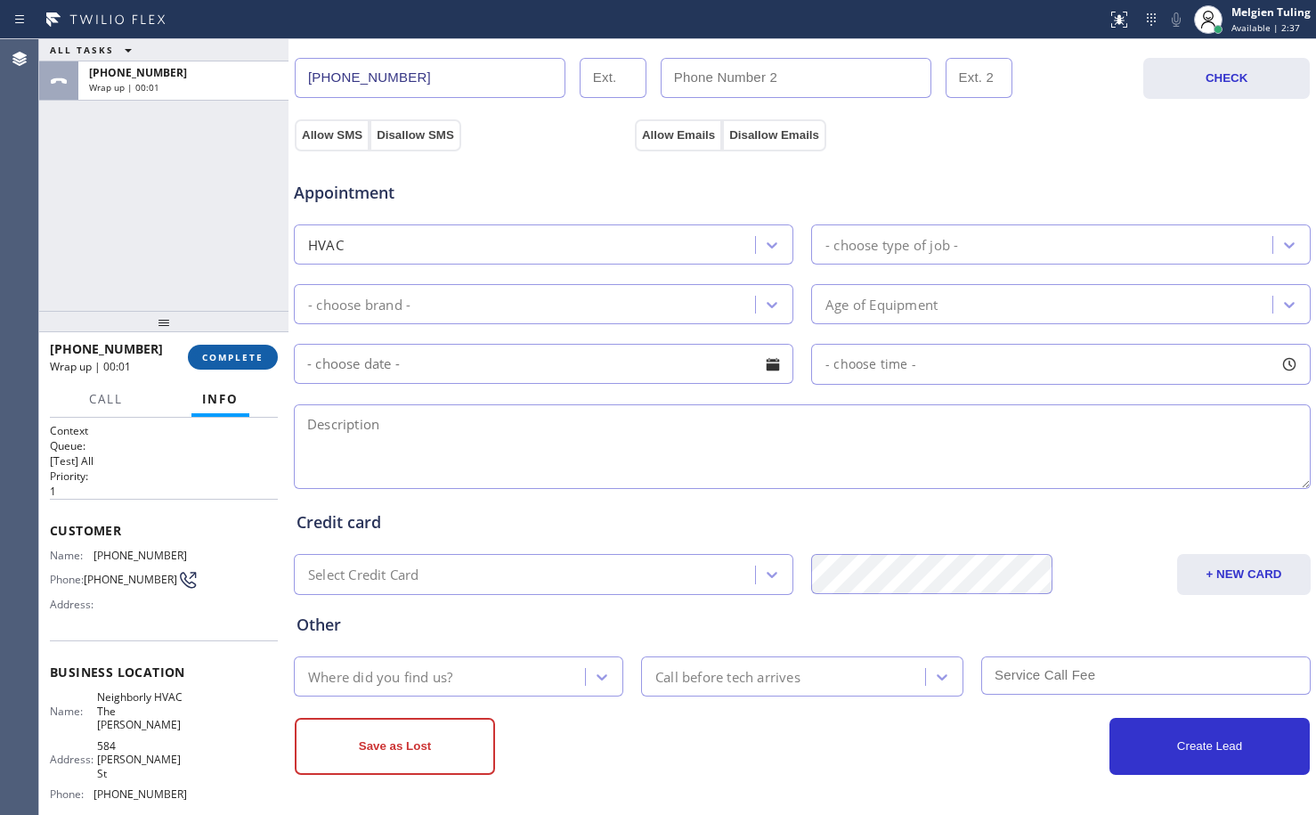
click at [240, 351] on span "COMPLETE" at bounding box center [232, 357] width 61 height 12
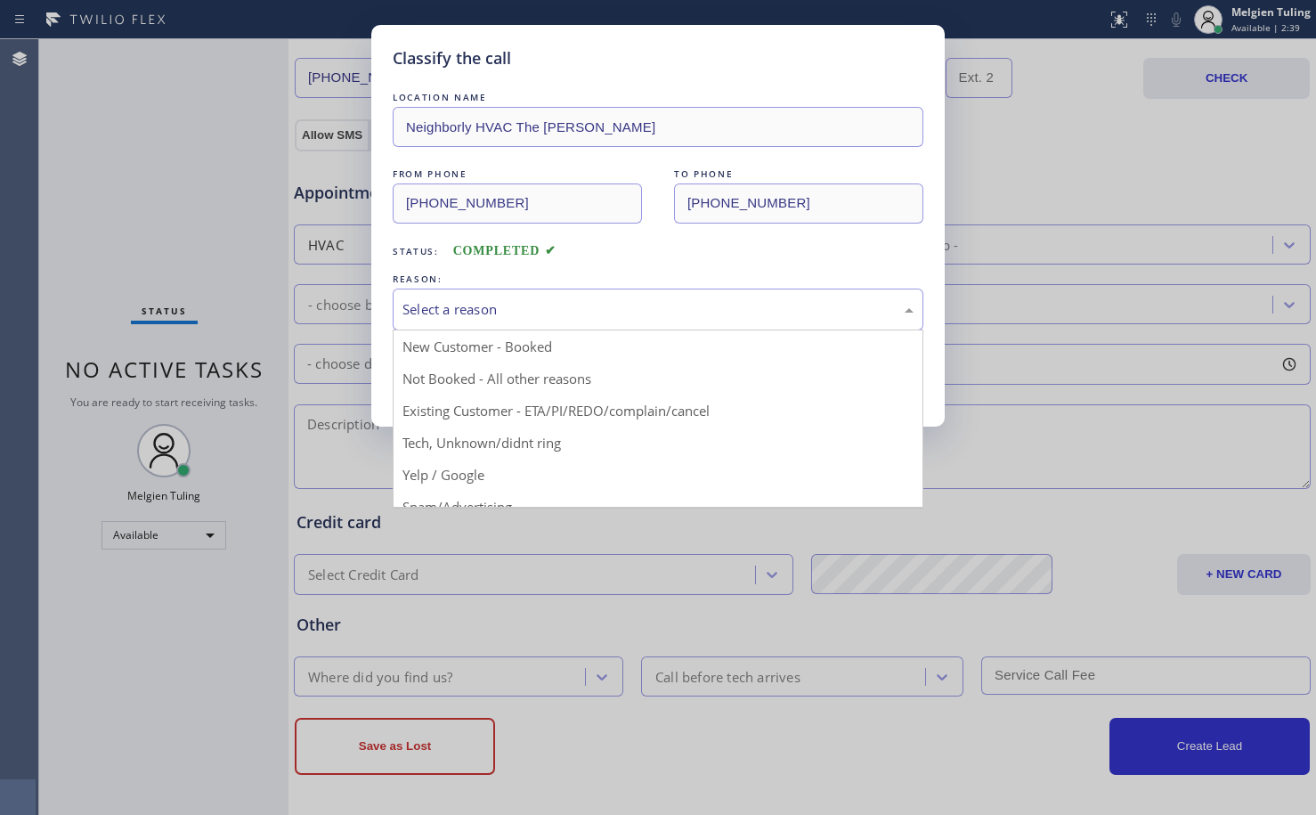
click at [431, 301] on div "Select a reason" at bounding box center [657, 309] width 511 height 20
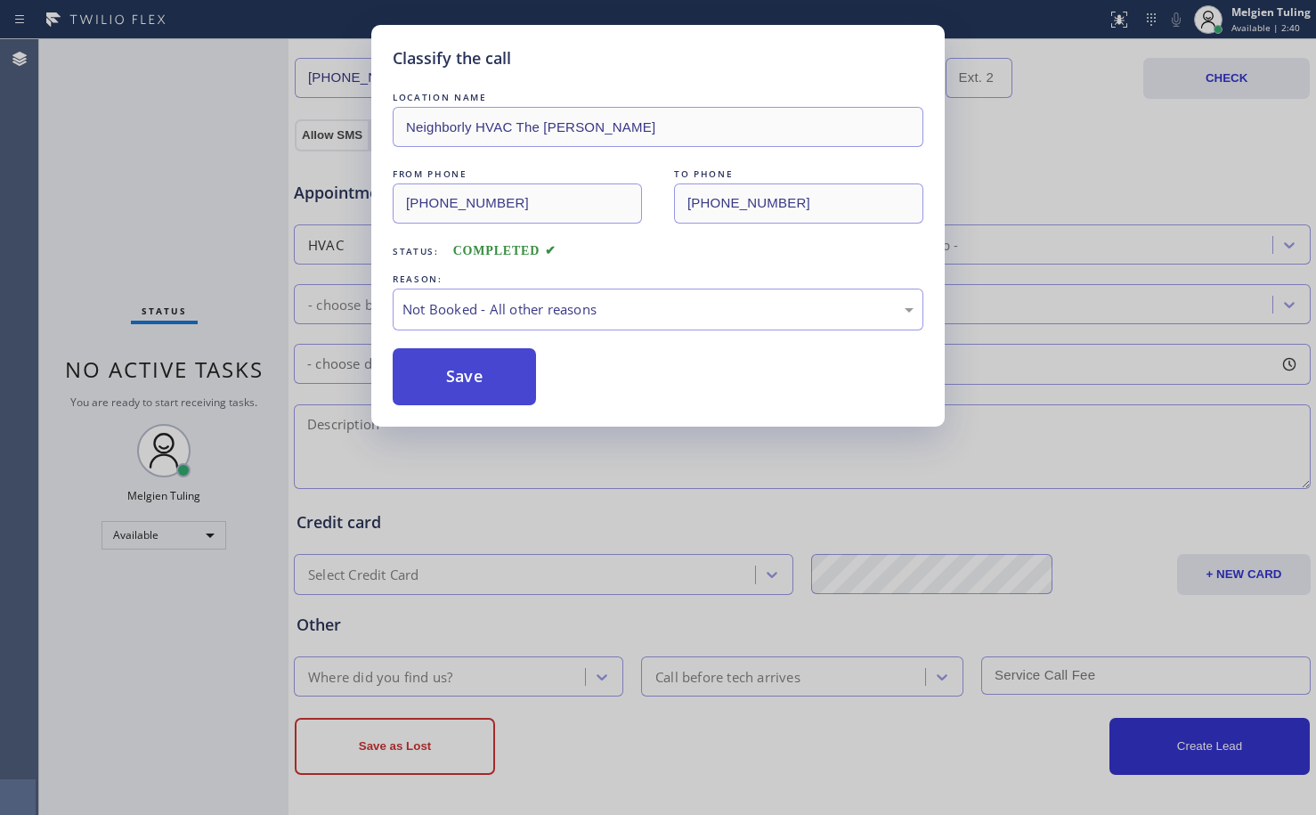
drag, startPoint x: 437, startPoint y: 374, endPoint x: 432, endPoint y: 365, distance: 10.4
click at [437, 373] on button "Save" at bounding box center [464, 376] width 143 height 57
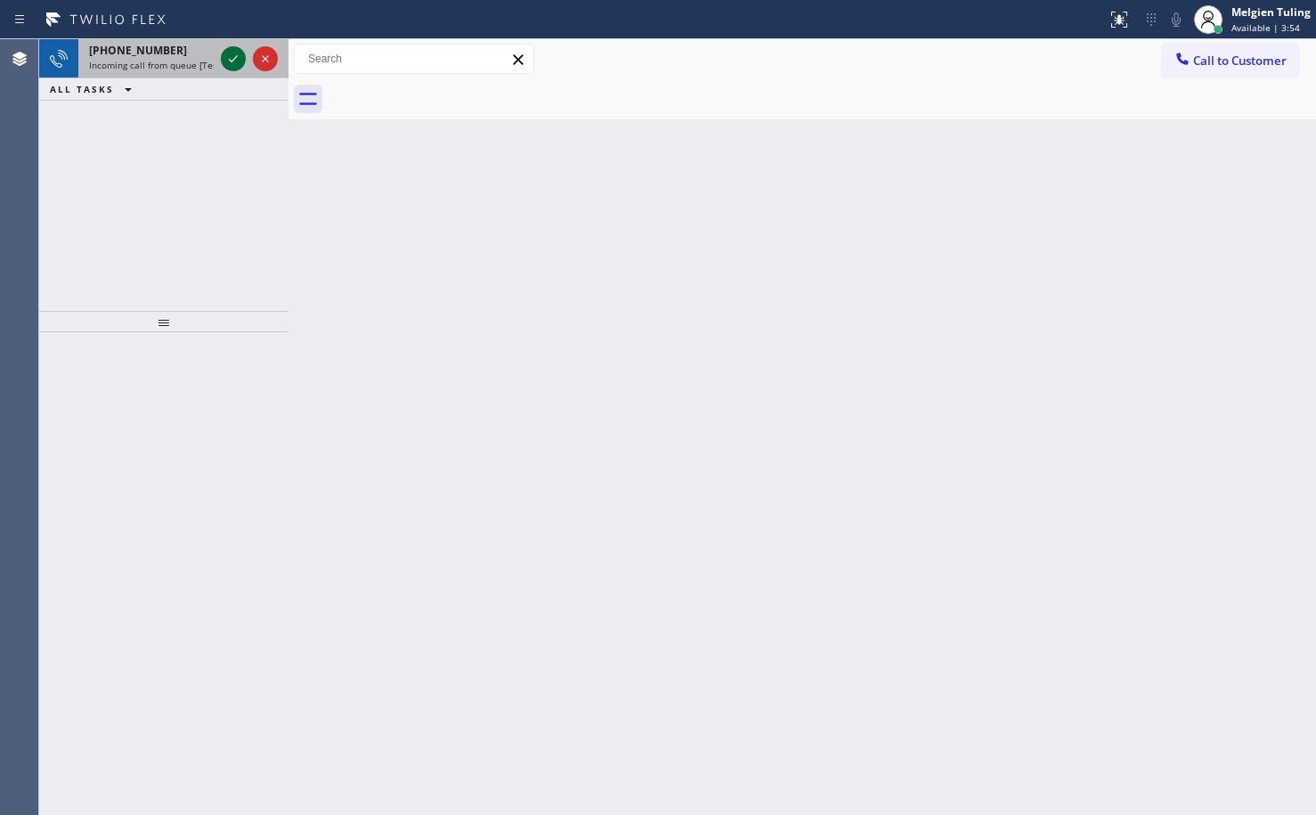
click at [240, 53] on icon at bounding box center [233, 58] width 21 height 21
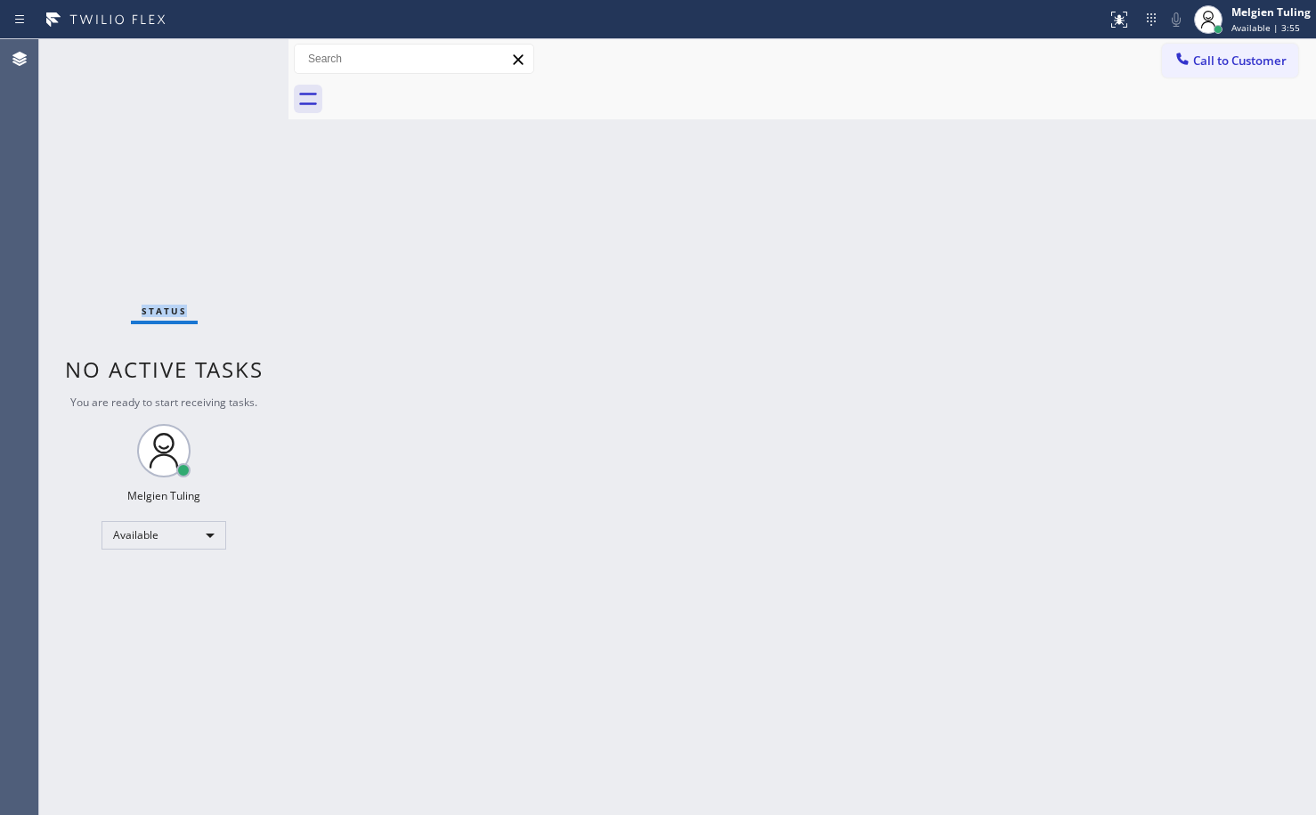
click at [240, 53] on div "Status No active tasks You are ready to start receiving tasks. Melgien Tuling A…" at bounding box center [163, 427] width 249 height 776
click at [213, 140] on div "Status No active tasks You are ready to start receiving tasks. Melgien Tuling A…" at bounding box center [163, 427] width 249 height 776
click at [1125, 19] on icon at bounding box center [1119, 19] width 21 height 21
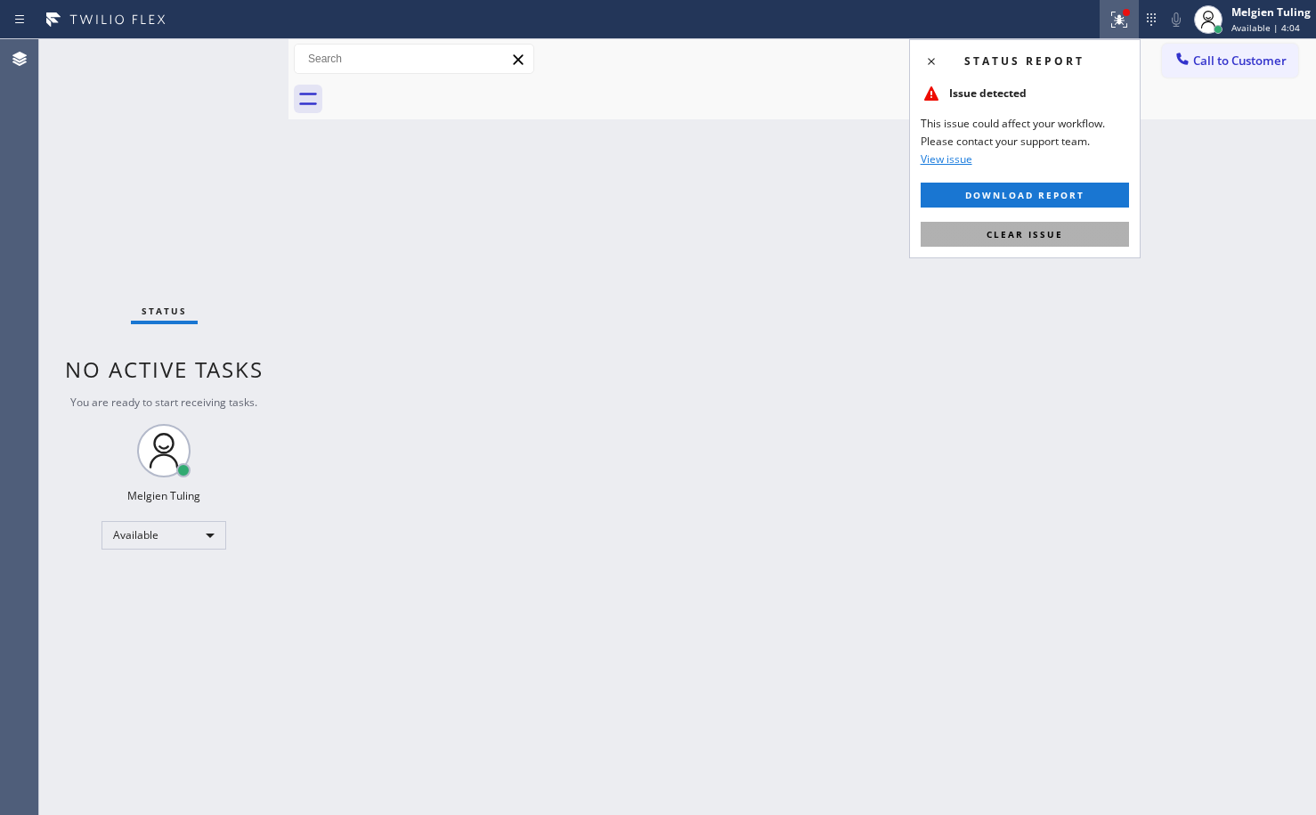
click at [1010, 232] on span "Clear issue" at bounding box center [1025, 234] width 77 height 12
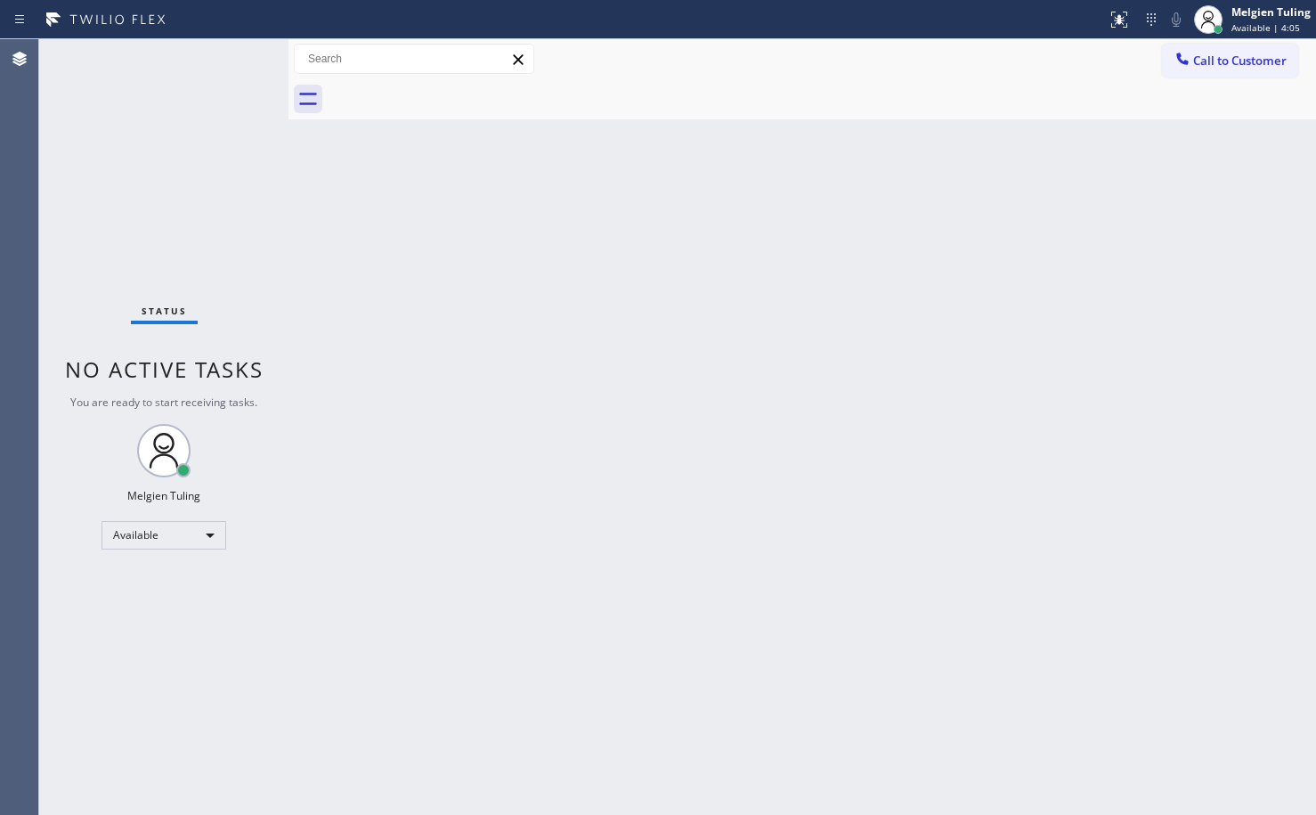
click at [1011, 244] on div "Back to Dashboard Change Sender ID Customers Technicians Select a contact Outbo…" at bounding box center [802, 427] width 1028 height 776
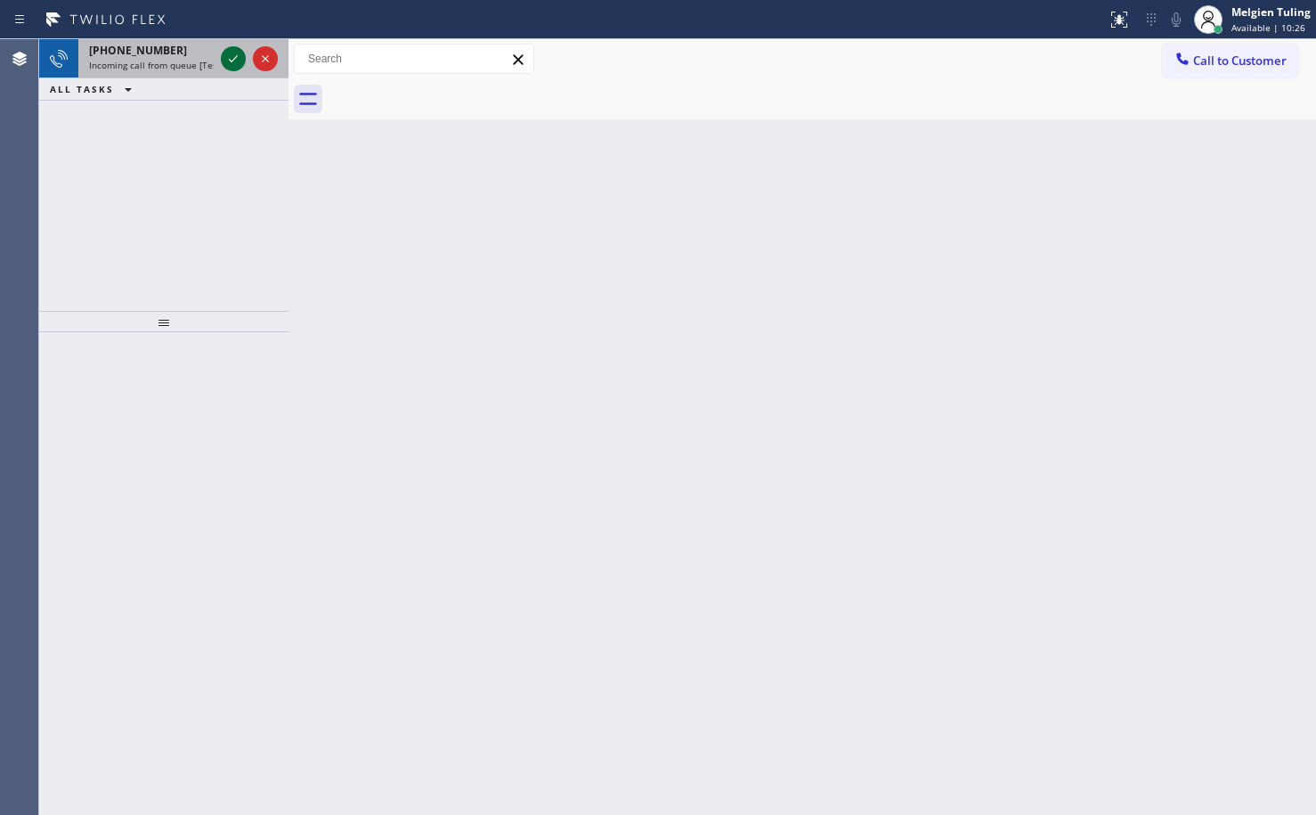
click at [240, 66] on icon at bounding box center [233, 58] width 21 height 21
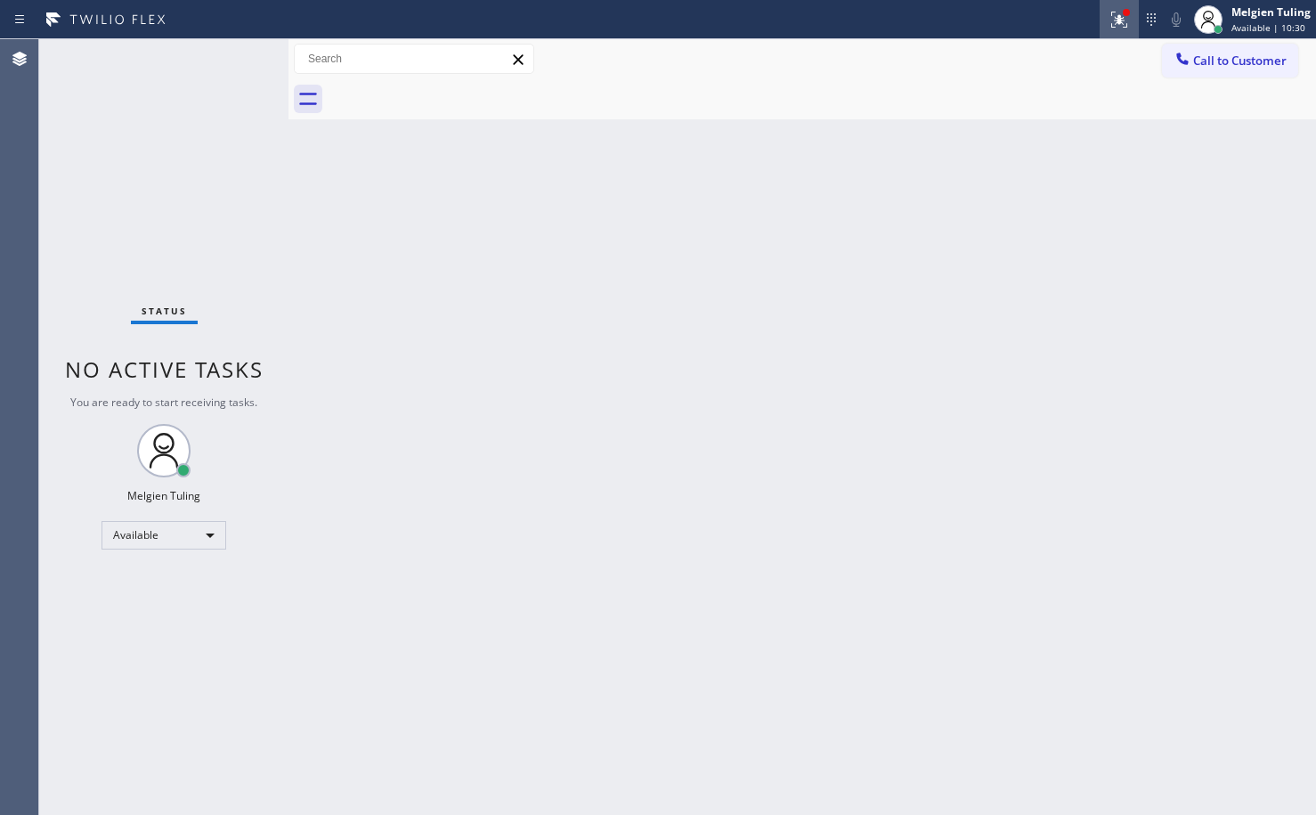
click at [1126, 20] on icon at bounding box center [1119, 19] width 21 height 21
click at [1125, 25] on icon at bounding box center [1119, 19] width 21 height 21
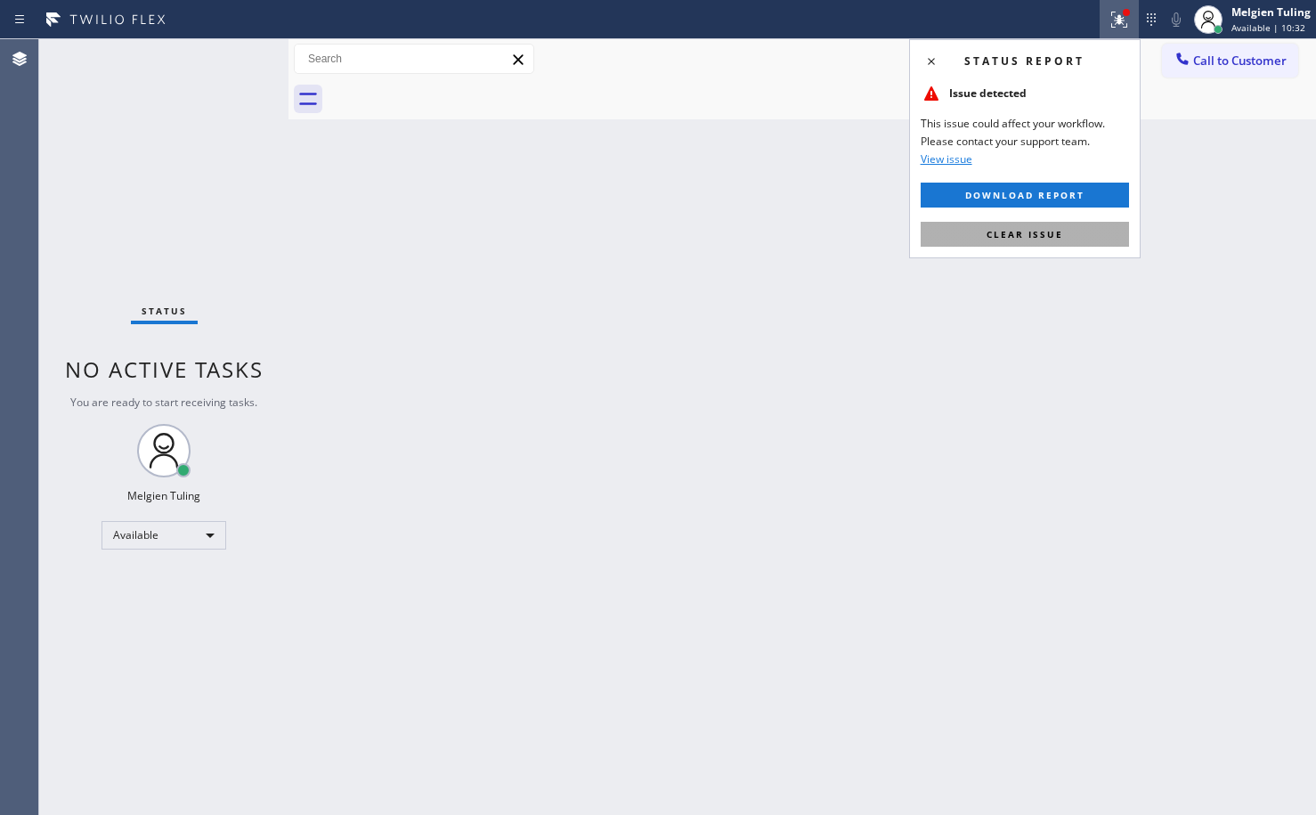
click at [1043, 234] on span "Clear issue" at bounding box center [1025, 234] width 77 height 12
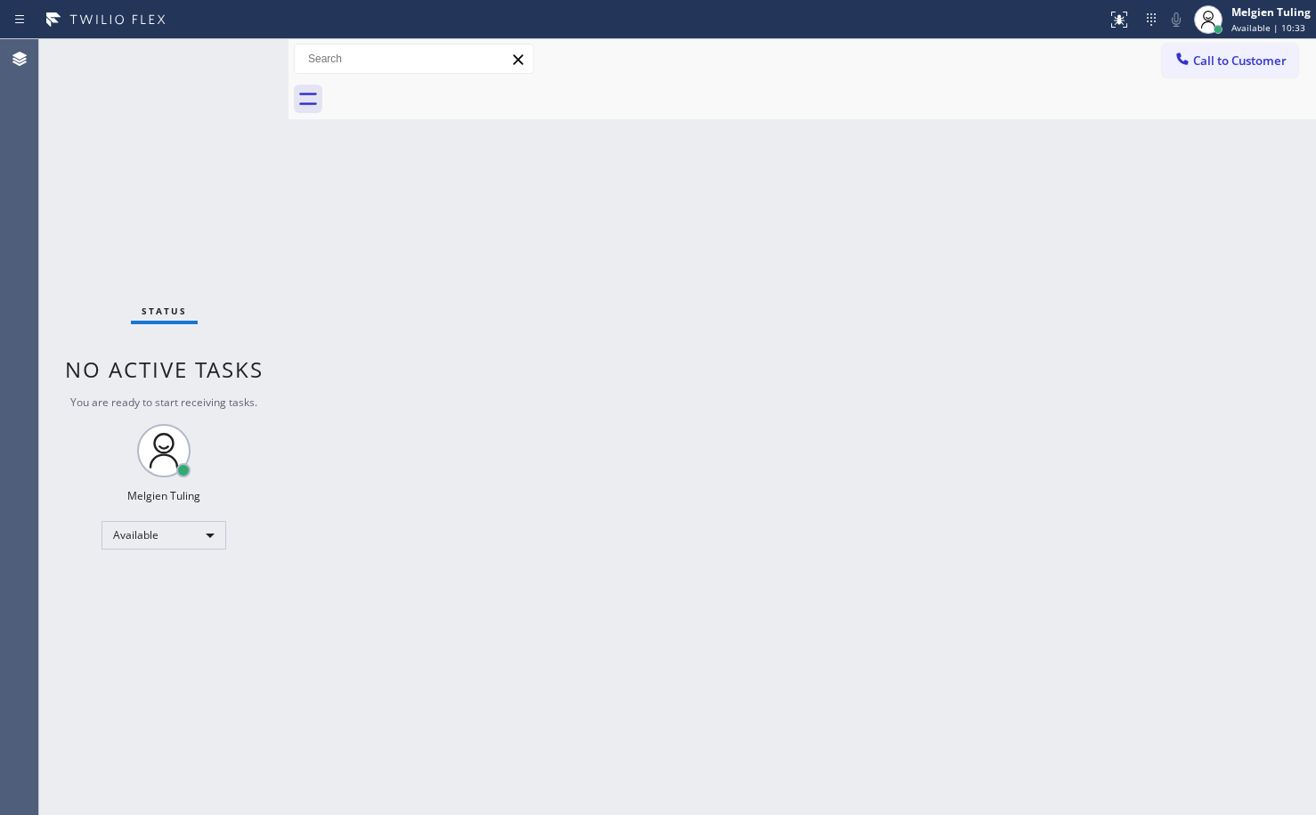
click at [1043, 234] on div "Back to Dashboard Change Sender ID Customers Technicians Select a contact Outbo…" at bounding box center [802, 427] width 1028 height 776
click at [231, 61] on div "Status No active tasks You are ready to start receiving tasks. Melgien Tuling A…" at bounding box center [163, 427] width 249 height 776
click at [237, 67] on div "Status No active tasks You are ready to start receiving tasks. Melgien Tuling A…" at bounding box center [163, 427] width 249 height 776
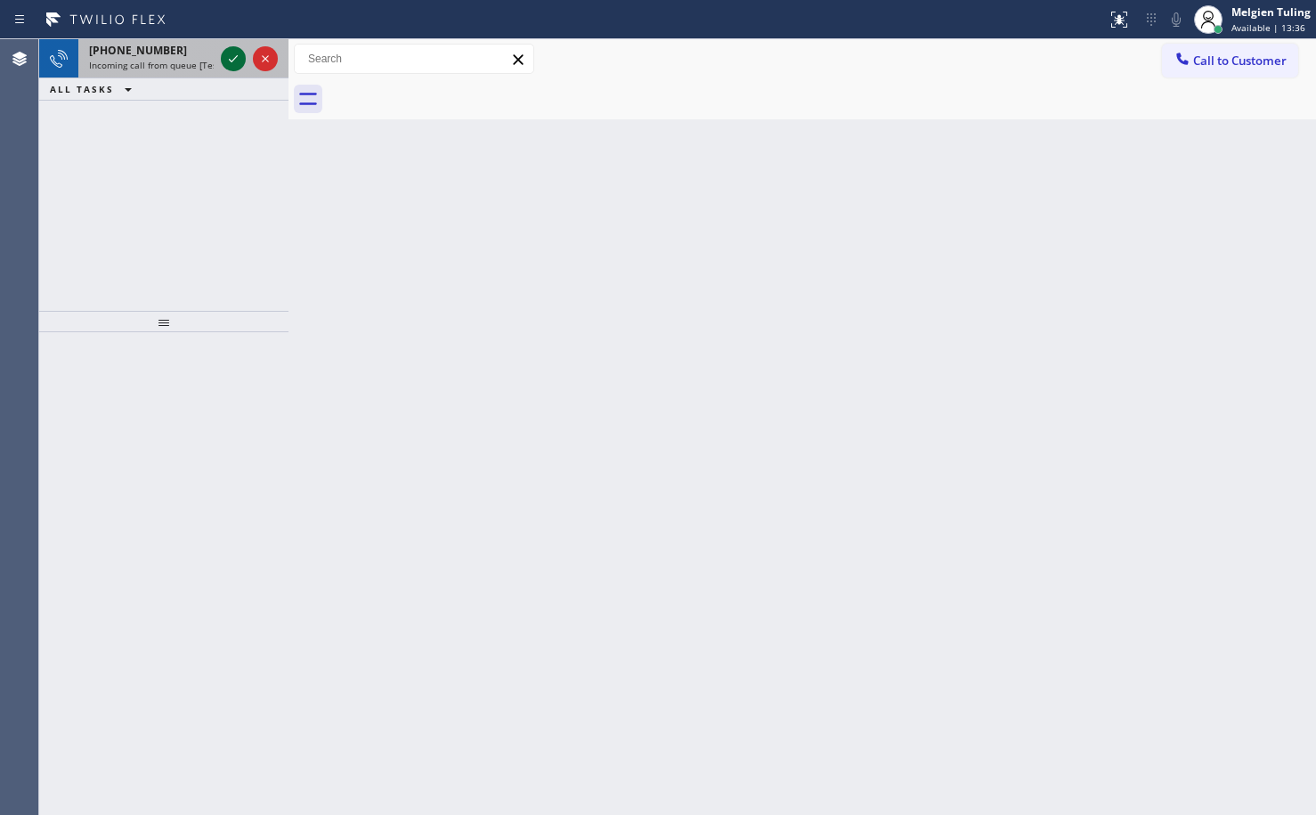
click at [223, 61] on icon at bounding box center [233, 58] width 21 height 21
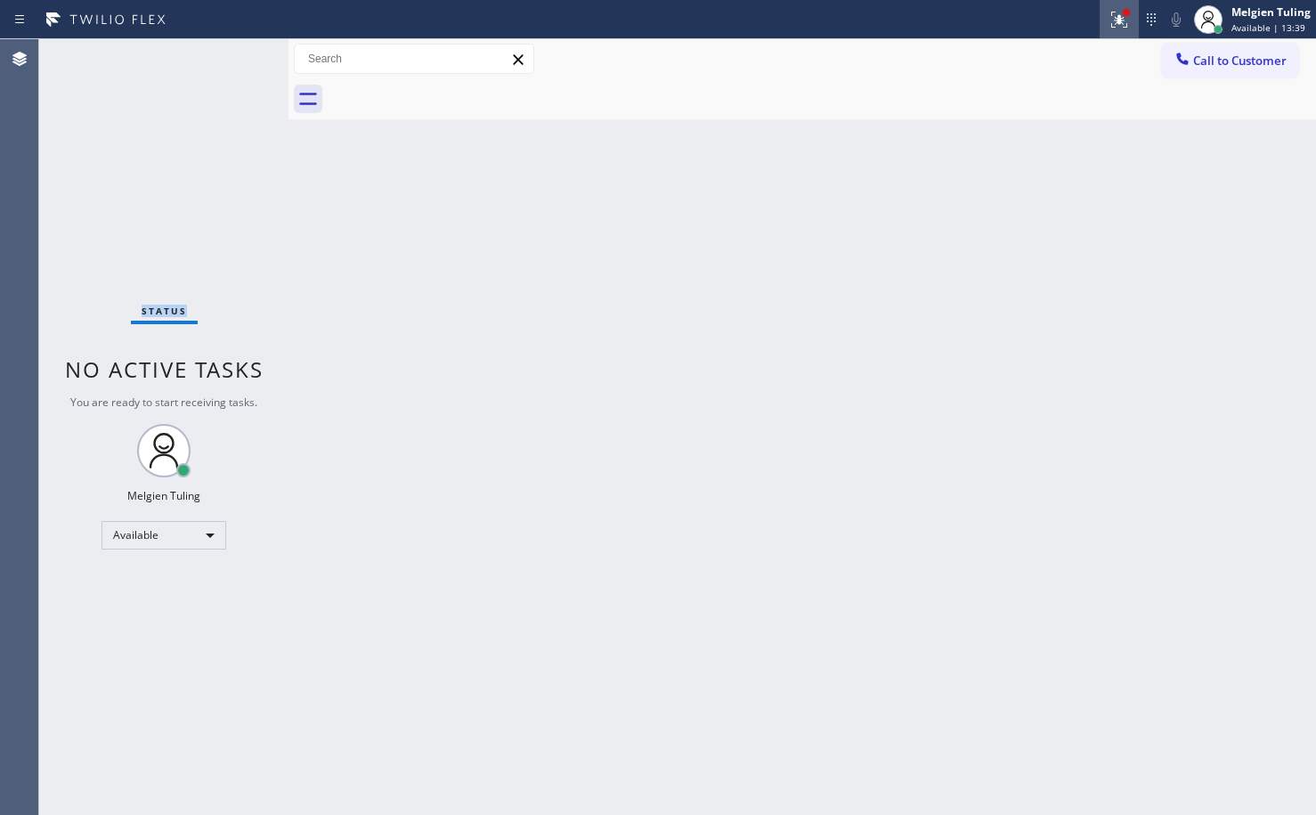
click at [1119, 23] on icon at bounding box center [1116, 18] width 11 height 12
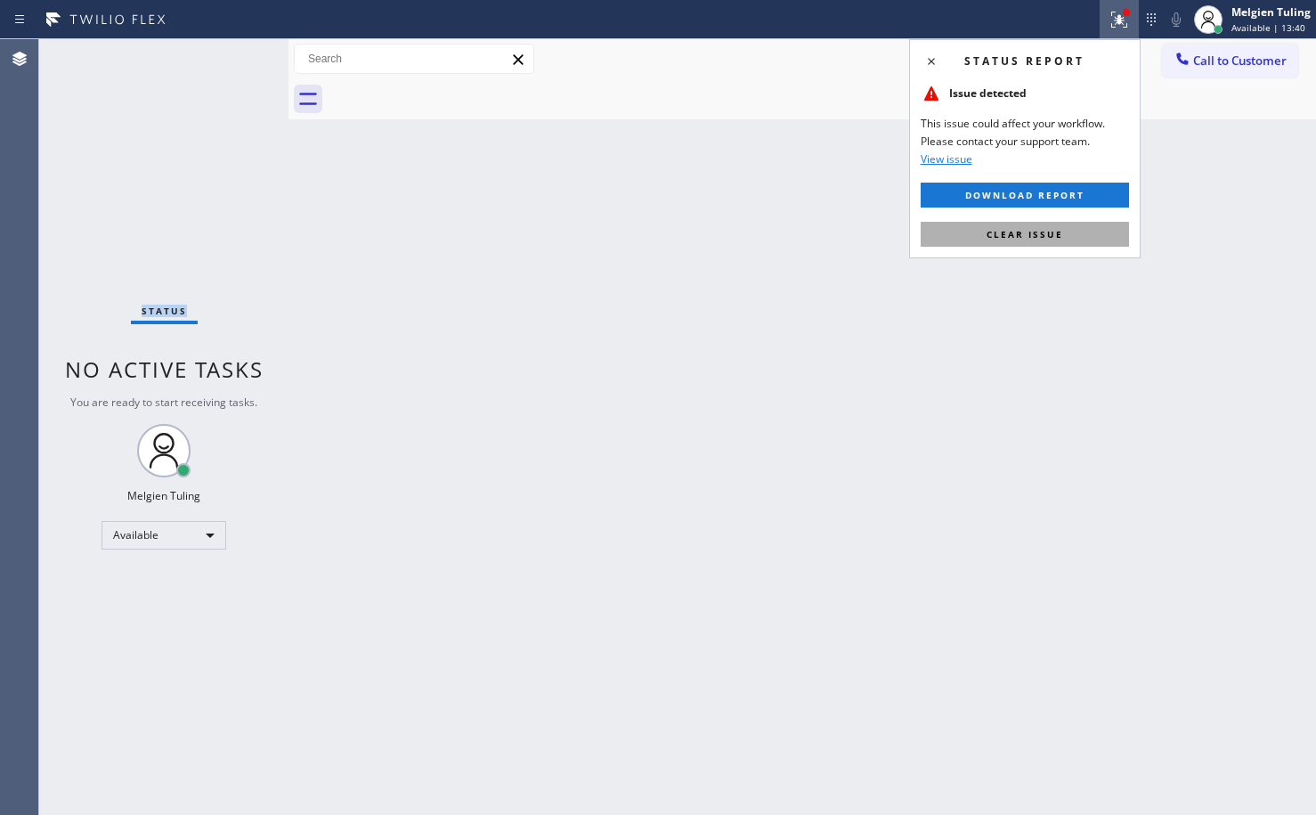
click at [1000, 238] on span "Clear issue" at bounding box center [1025, 234] width 77 height 12
click at [1000, 238] on div "Back to Dashboard Change Sender ID Customers Technicians Select a contact Outbo…" at bounding box center [802, 427] width 1028 height 776
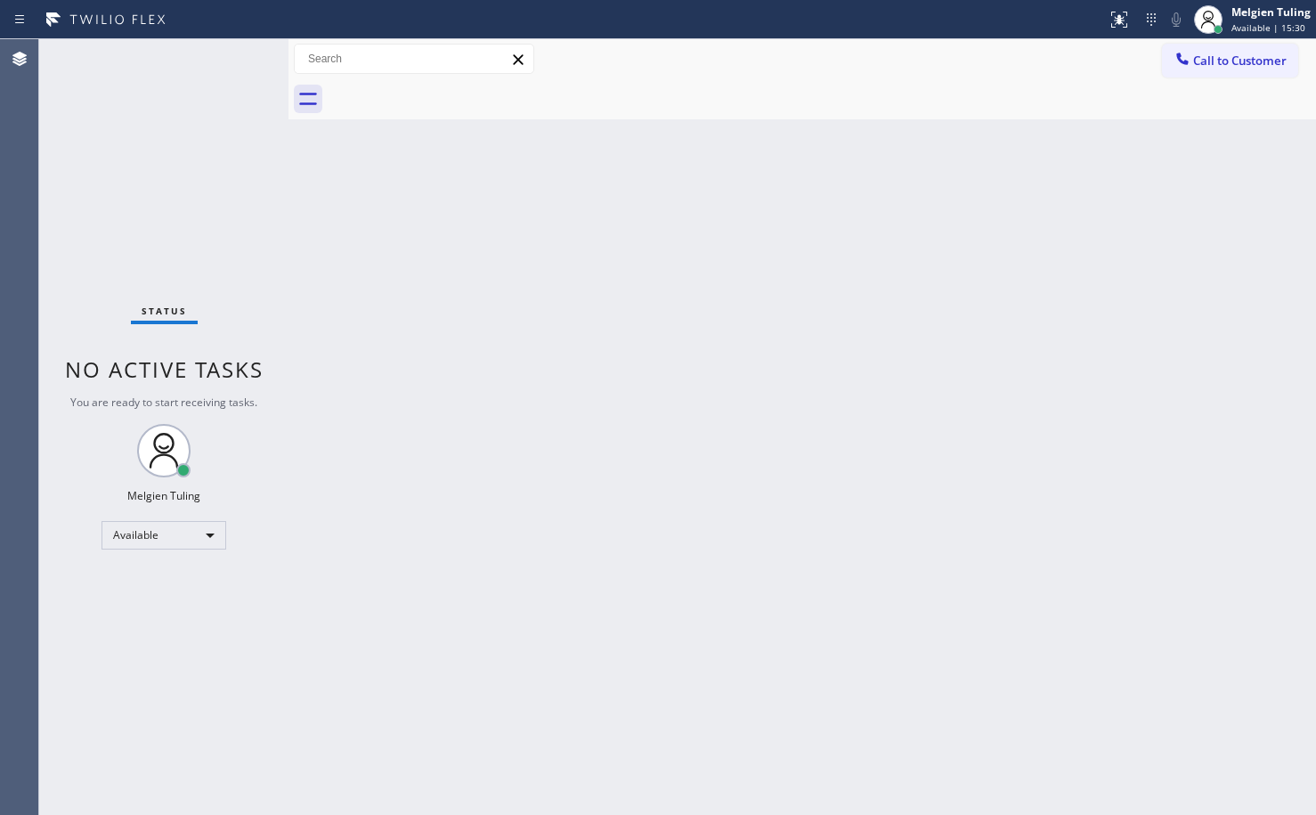
click at [479, 275] on div "Back to Dashboard Change Sender ID Customers Technicians Select a contact Outbo…" at bounding box center [802, 427] width 1028 height 776
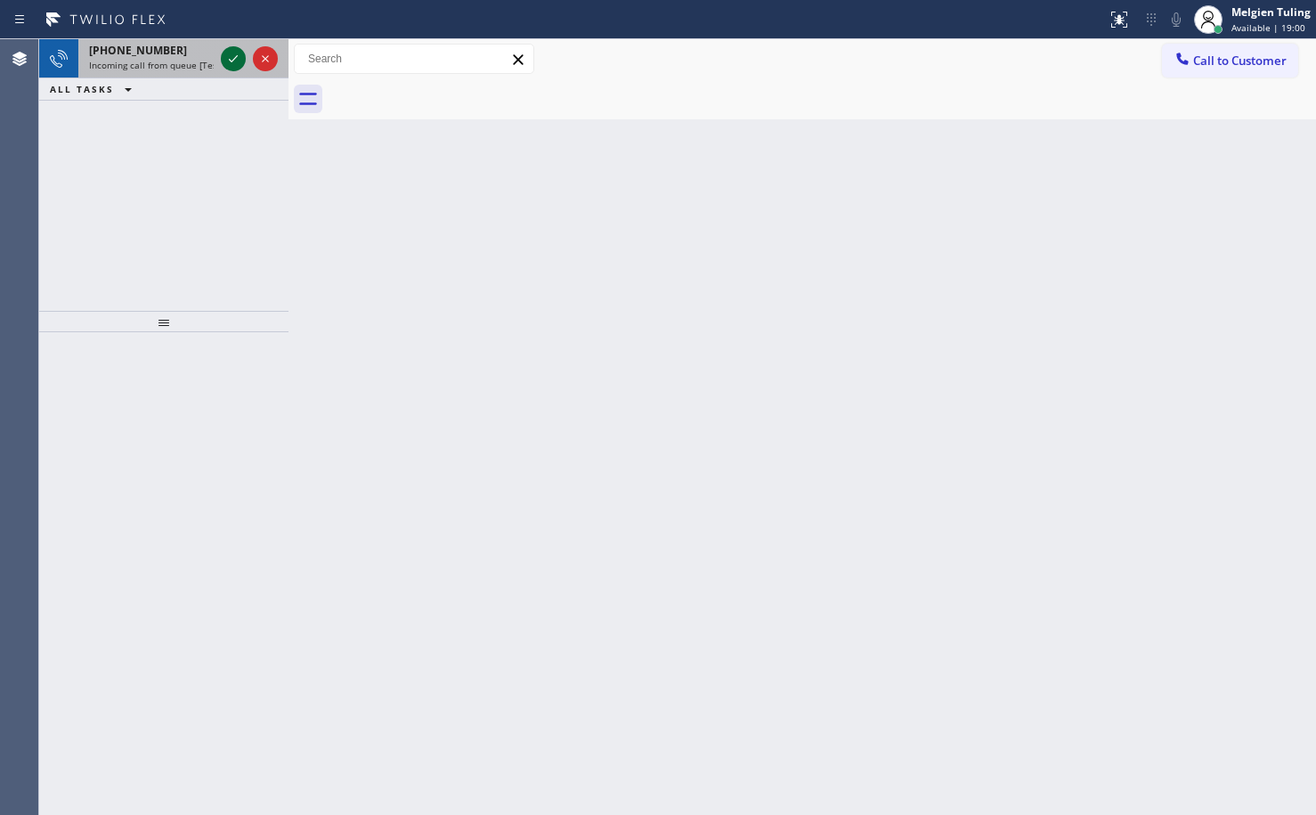
click at [238, 58] on icon at bounding box center [233, 58] width 21 height 21
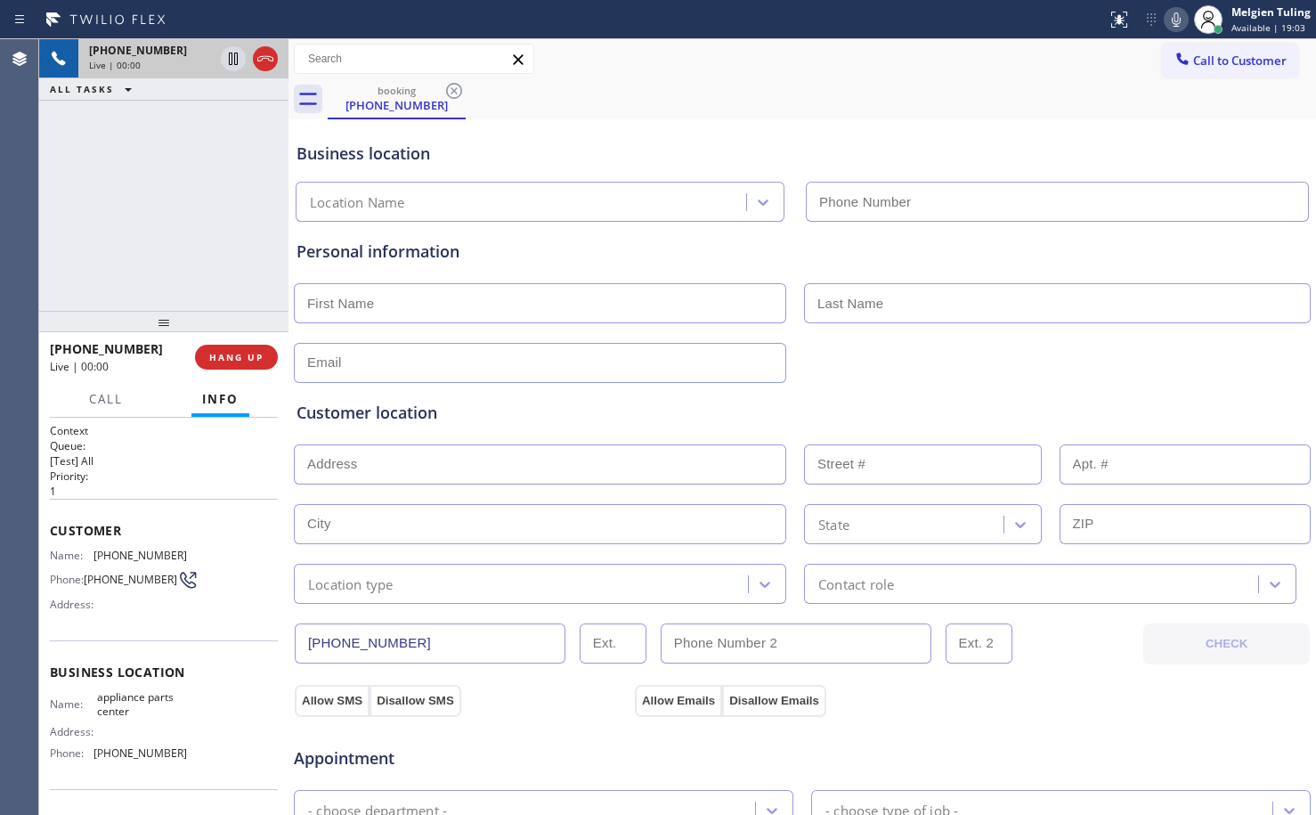
type input "[PHONE_NUMBER]"
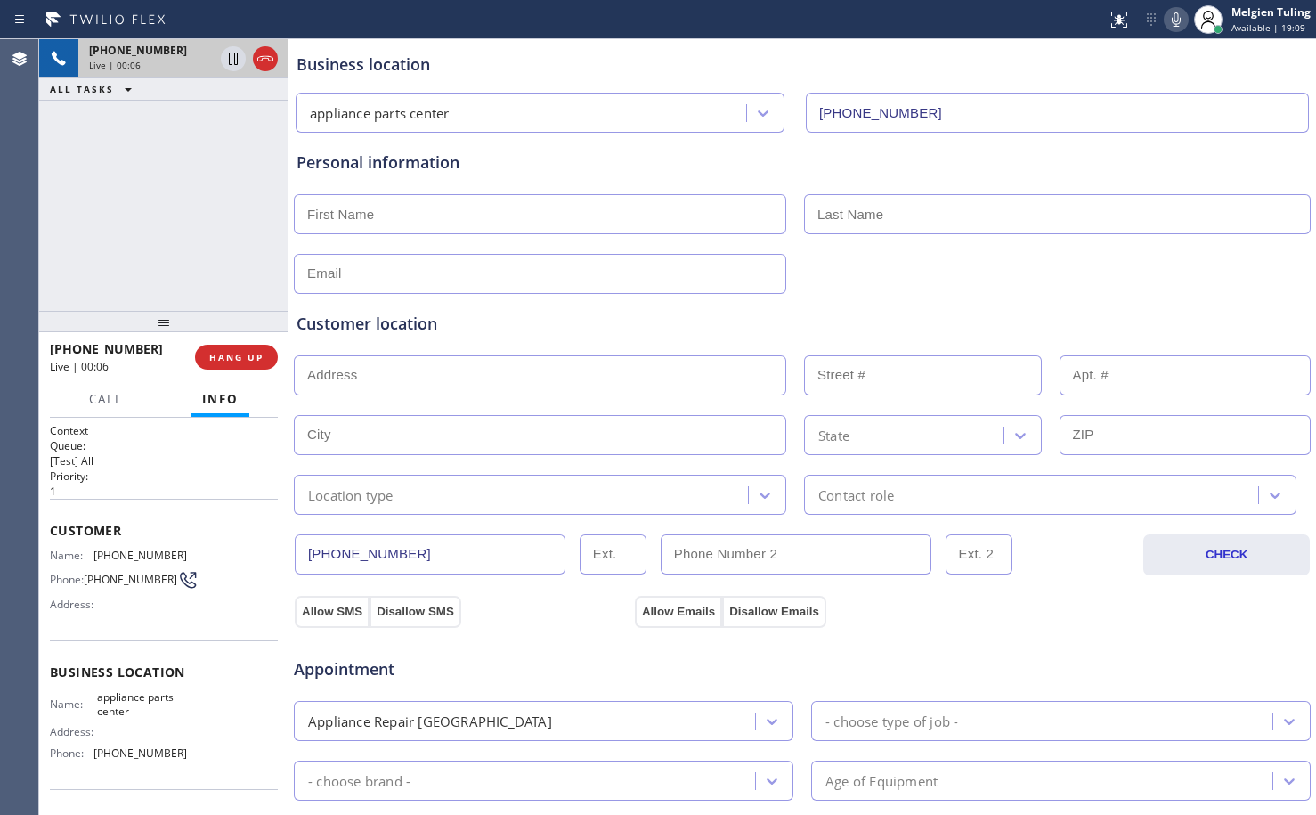
scroll to position [178, 0]
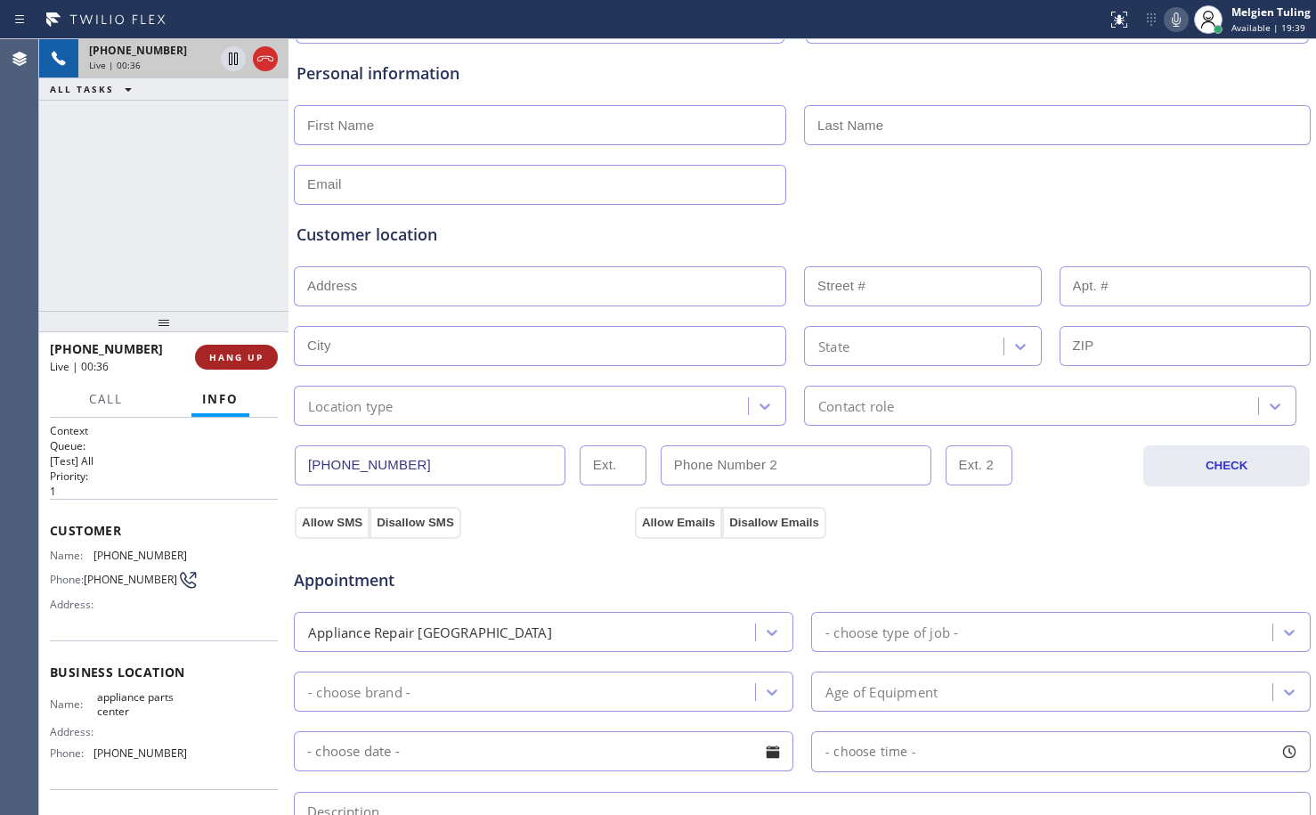
click at [235, 362] on span "HANG UP" at bounding box center [236, 357] width 54 height 12
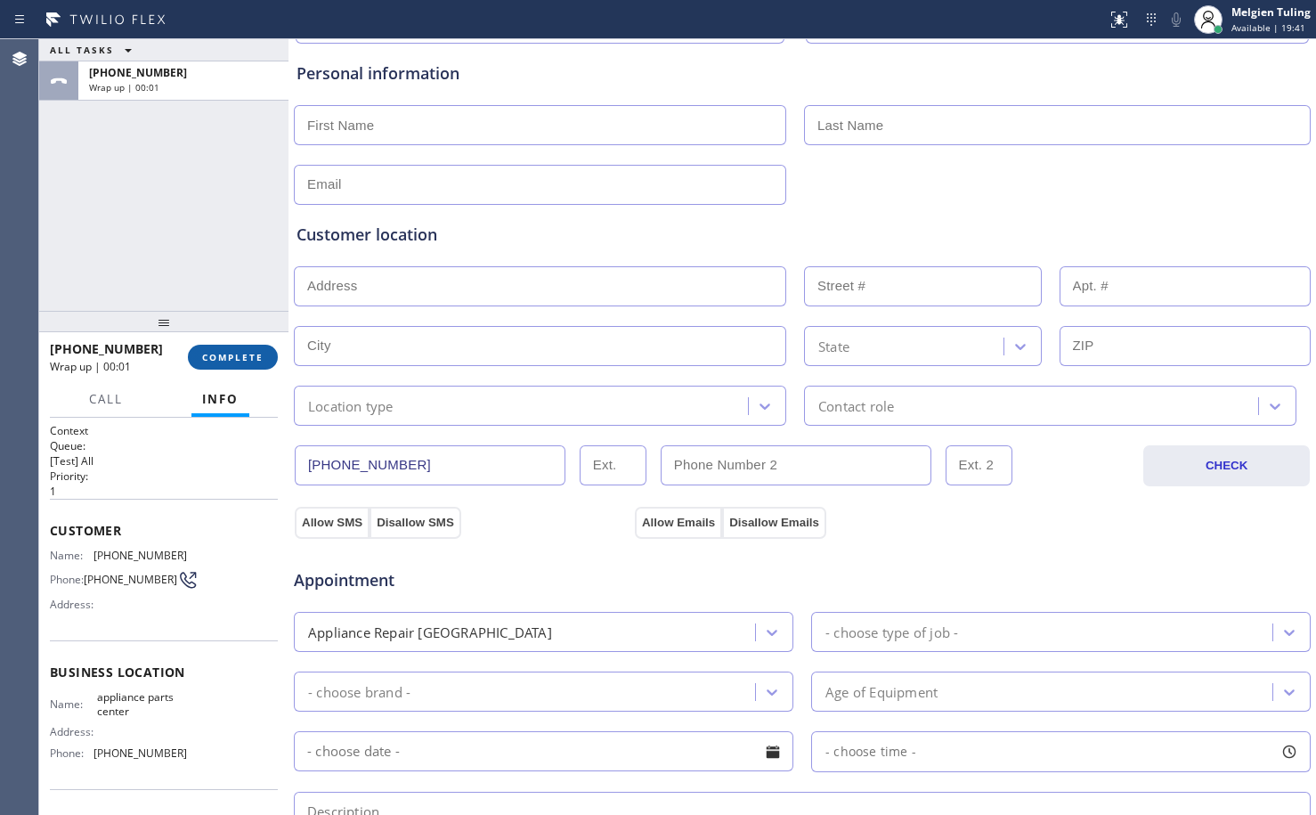
click at [240, 359] on span "COMPLETE" at bounding box center [232, 357] width 61 height 12
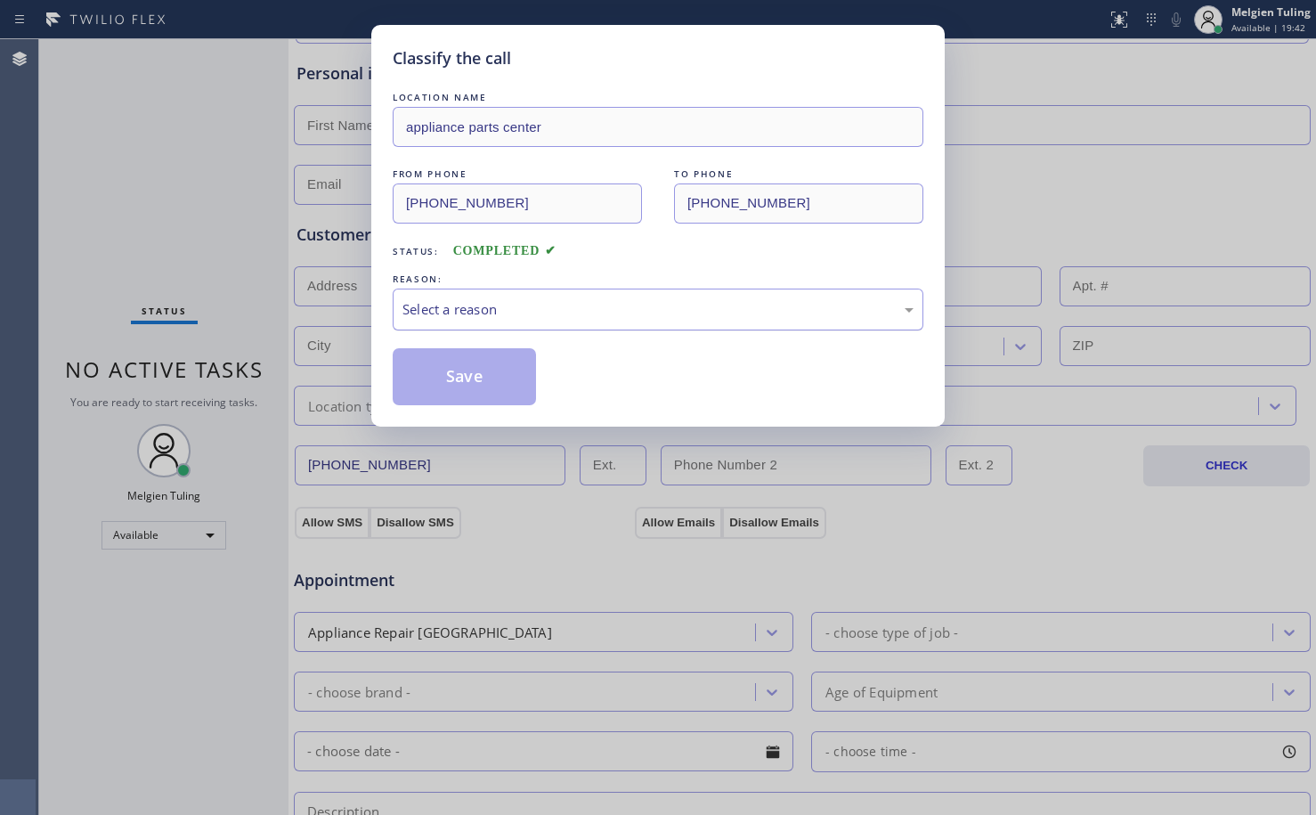
click at [512, 294] on div "Select a reason" at bounding box center [658, 309] width 531 height 42
click at [431, 378] on button "Save" at bounding box center [464, 376] width 143 height 57
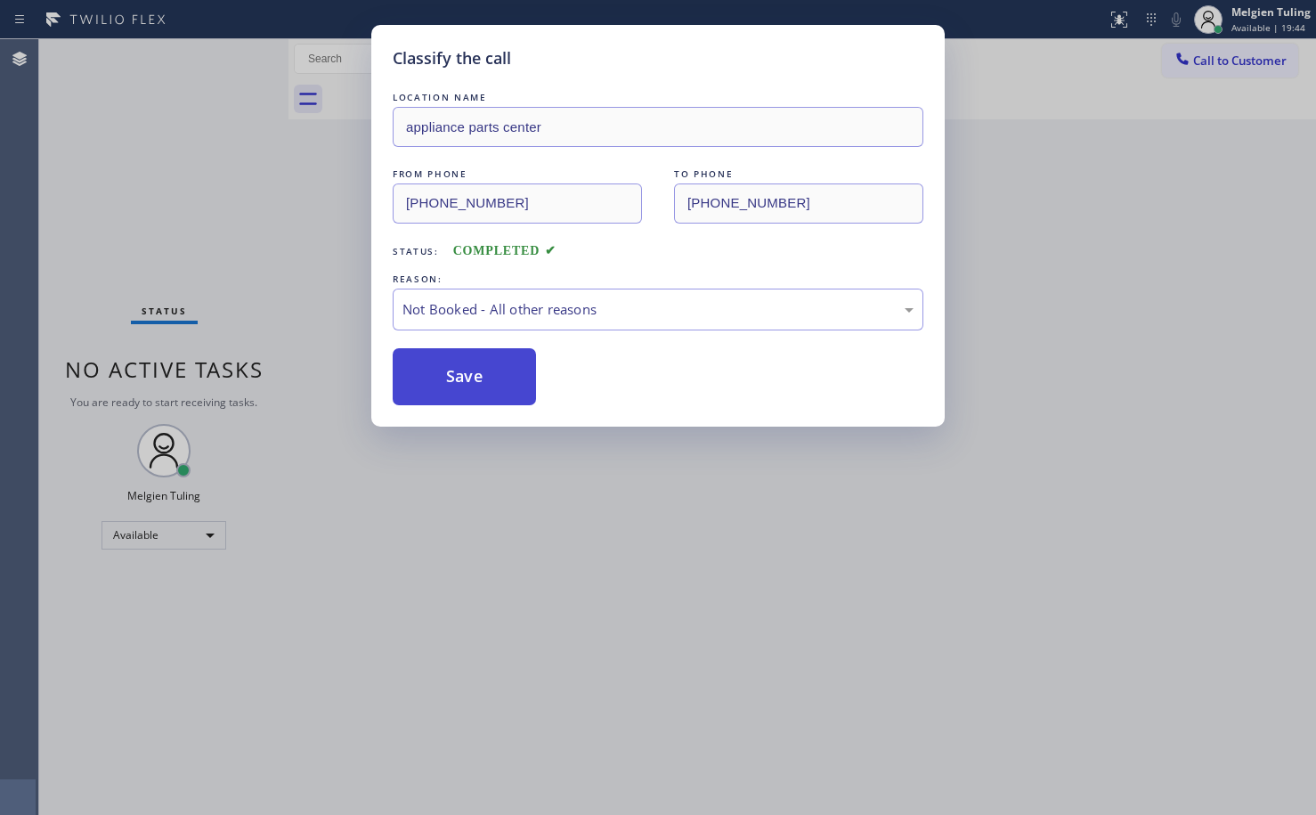
click at [431, 378] on button "Save" at bounding box center [464, 376] width 143 height 57
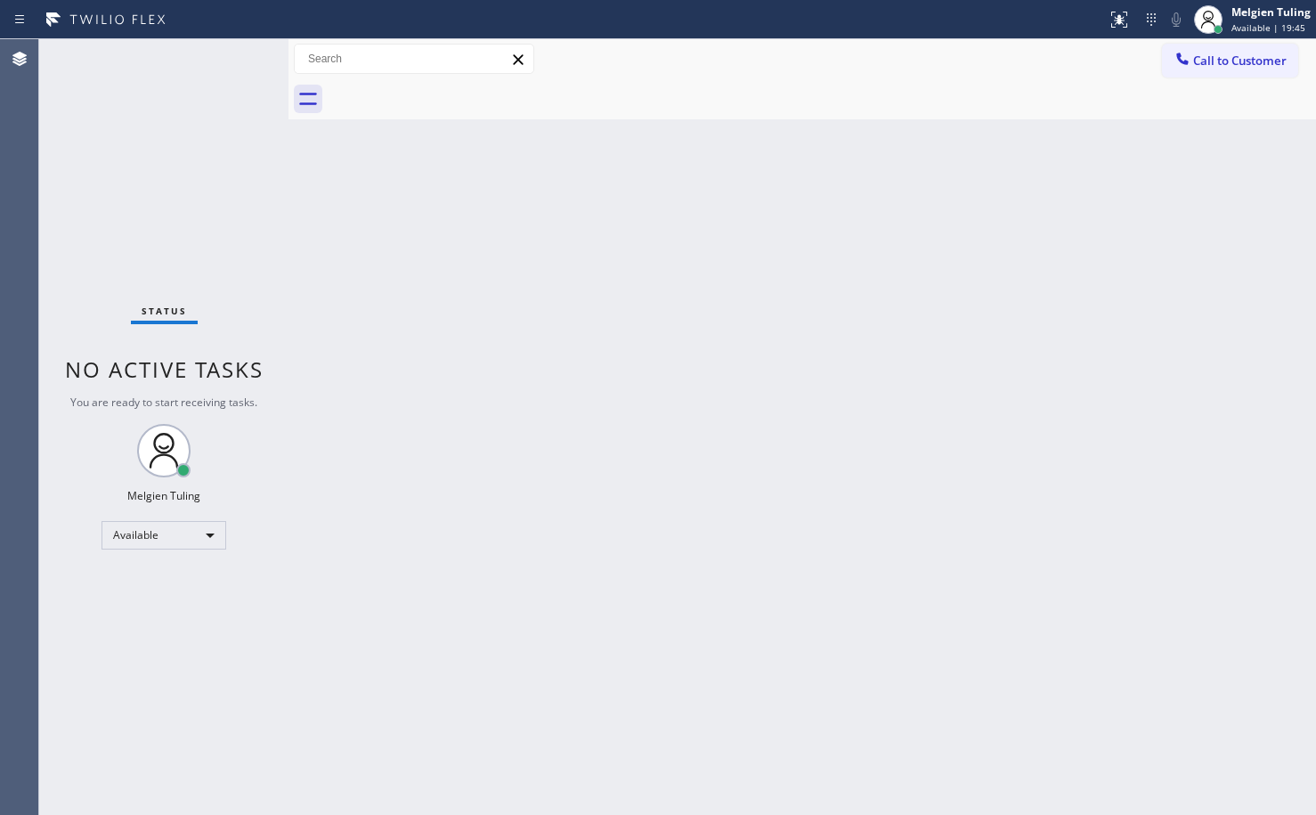
click at [834, 370] on div "Back to Dashboard Change Sender ID Customers Technicians Select a contact Outbo…" at bounding box center [802, 427] width 1028 height 776
click at [1289, 532] on div "Back to Dashboard Change Sender ID Customers Technicians Select a contact Outbo…" at bounding box center [802, 427] width 1028 height 776
click at [1297, 575] on div "Back to Dashboard Change Sender ID Customers Technicians Select a contact Outbo…" at bounding box center [802, 427] width 1028 height 776
click at [1113, 567] on div "Back to Dashboard Change Sender ID Customers Technicians Select a contact Outbo…" at bounding box center [802, 427] width 1028 height 776
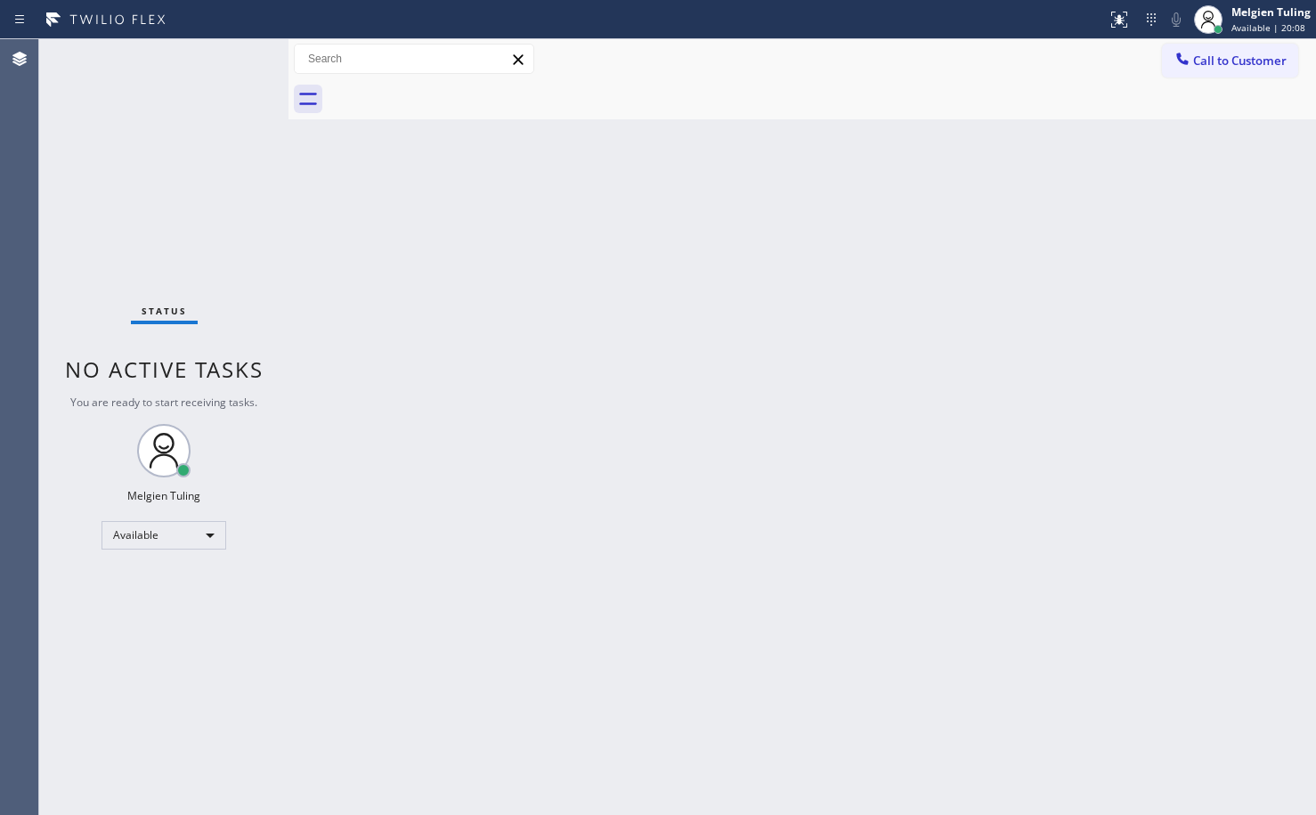
click at [1035, 451] on div "Back to Dashboard Change Sender ID Customers Technicians Select a contact Outbo…" at bounding box center [802, 427] width 1028 height 776
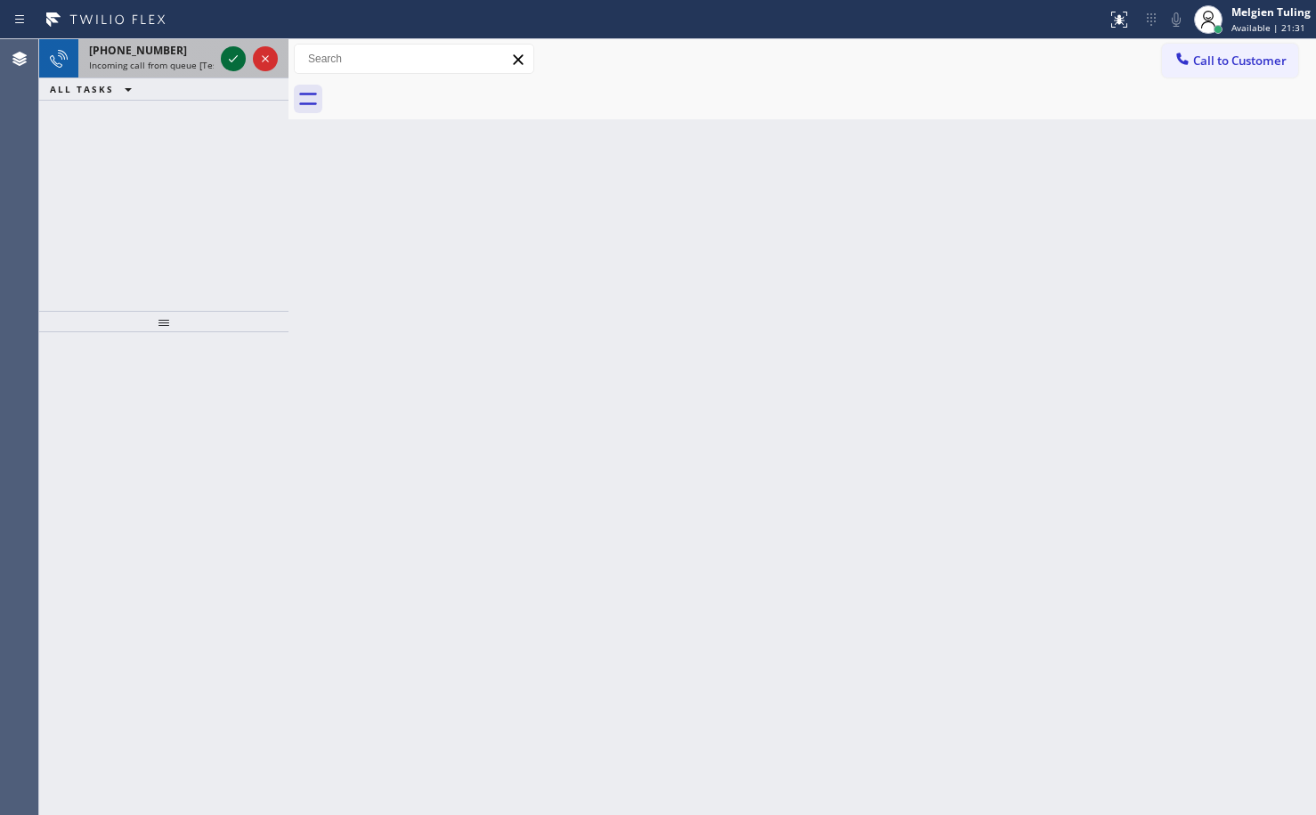
click at [235, 55] on icon at bounding box center [233, 58] width 21 height 21
click at [231, 58] on icon at bounding box center [233, 58] width 21 height 21
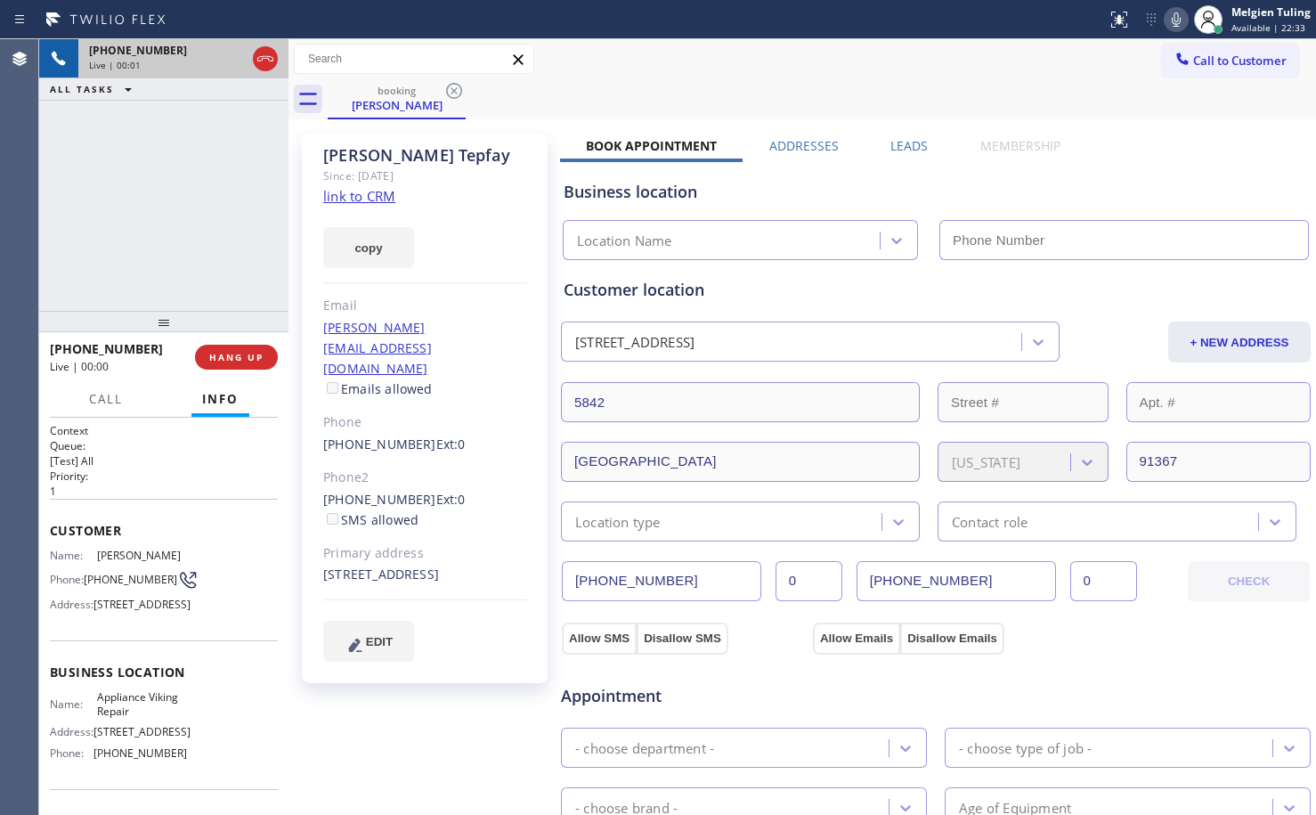
drag, startPoint x: 232, startPoint y: 57, endPoint x: 143, endPoint y: 149, distance: 127.2
click at [143, 149] on div "[PHONE_NUMBER] Live | 00:01 ALL TASKS ALL TASKS ACTIVE TASKS TASKS IN WRAP UP" at bounding box center [163, 175] width 249 height 272
type input "[PHONE_NUMBER]"
click at [345, 199] on link "link to CRM" at bounding box center [359, 196] width 72 height 18
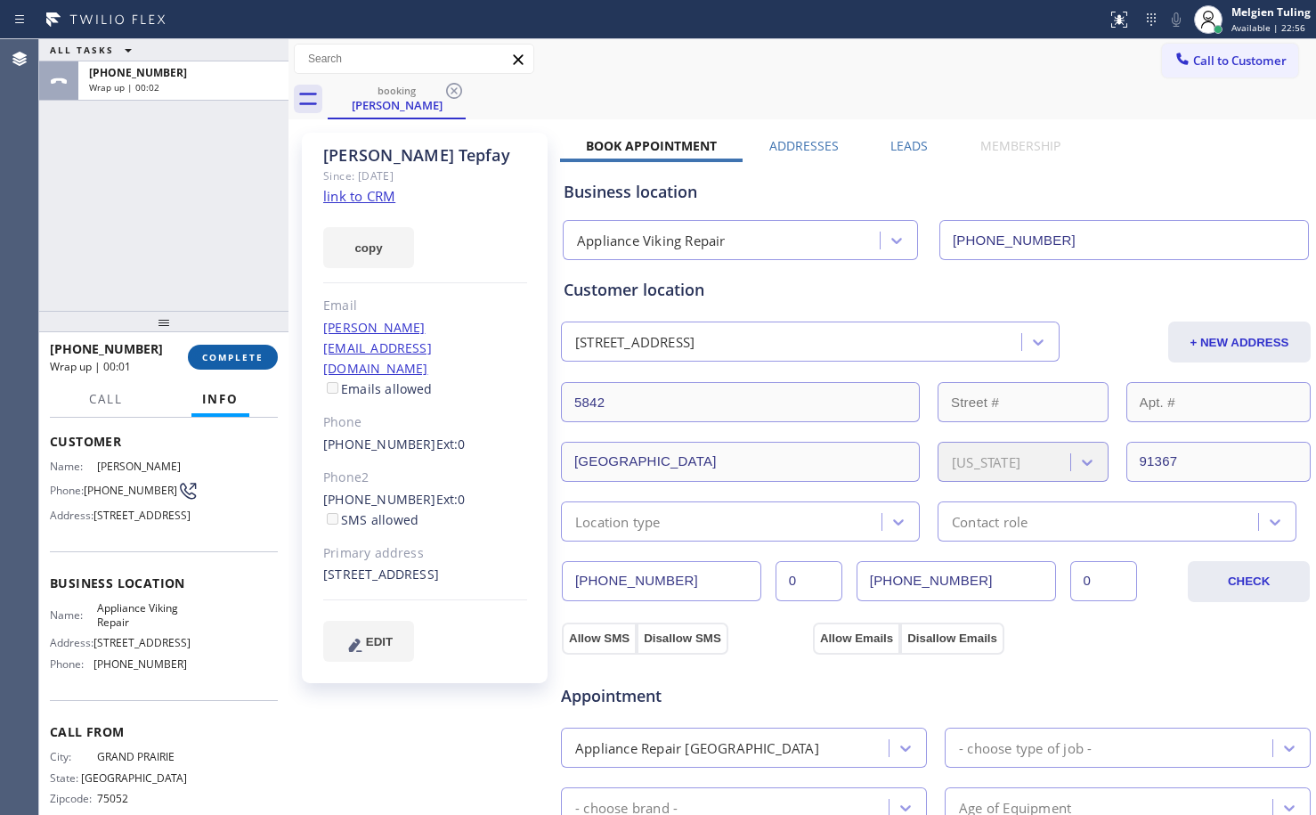
click at [226, 362] on span "COMPLETE" at bounding box center [232, 357] width 61 height 12
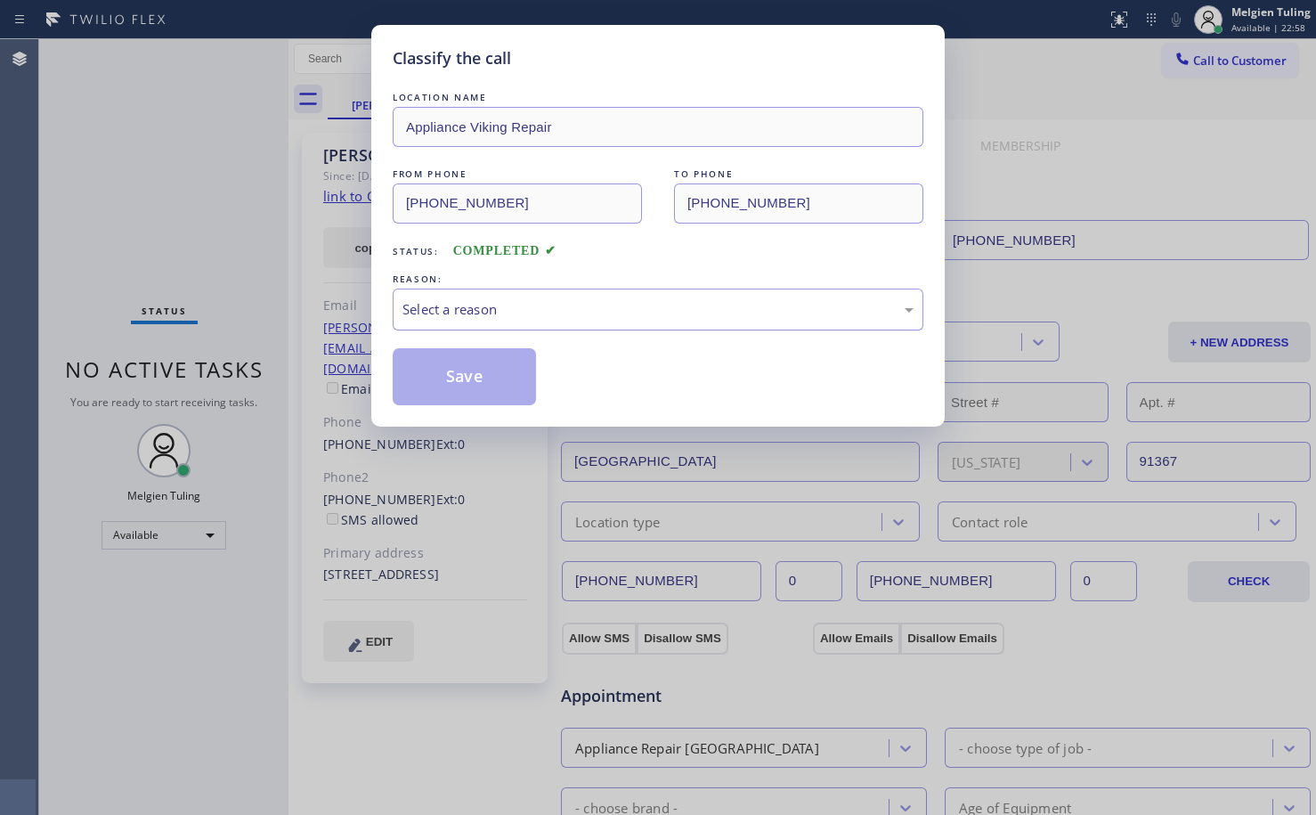
click at [470, 306] on div "Select a reason" at bounding box center [657, 309] width 511 height 20
click at [455, 364] on button "Save" at bounding box center [464, 376] width 143 height 57
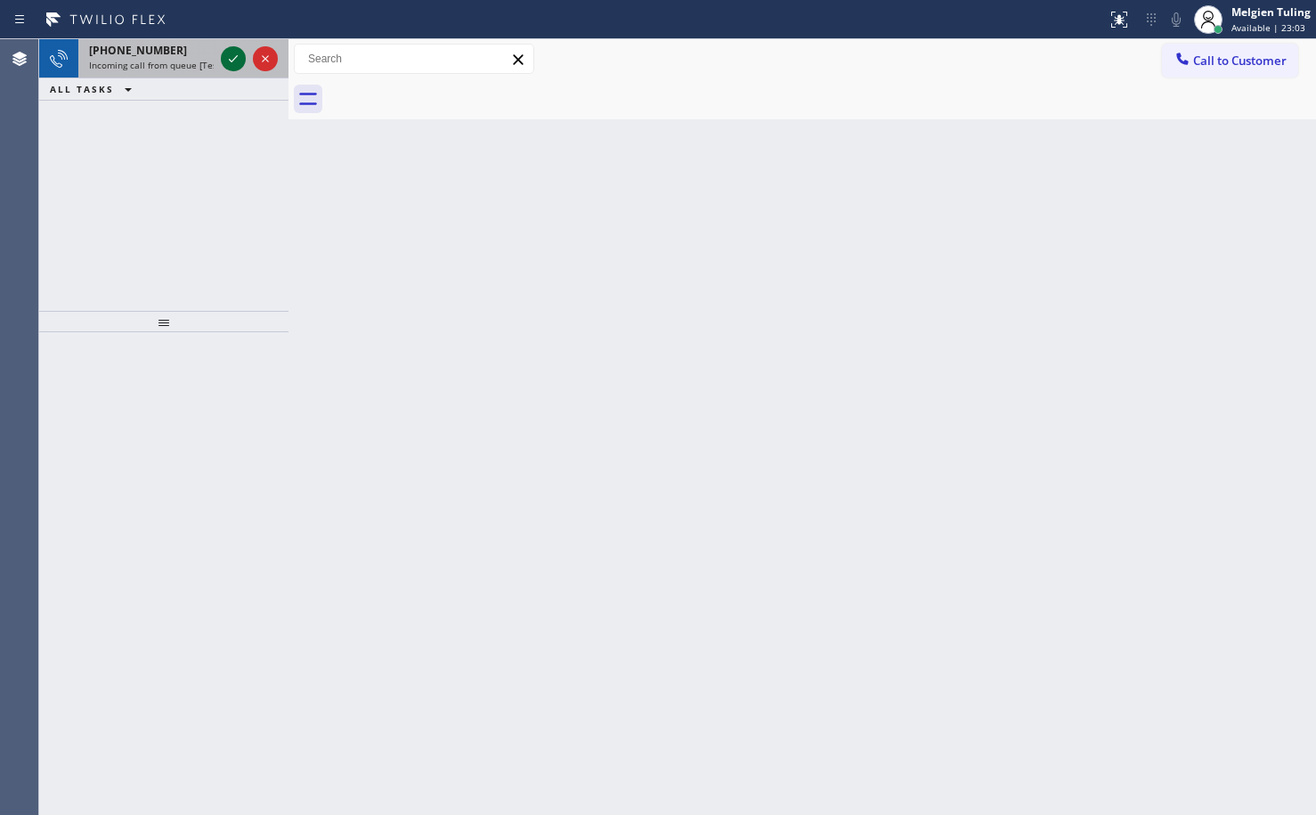
click at [230, 63] on icon at bounding box center [233, 58] width 21 height 21
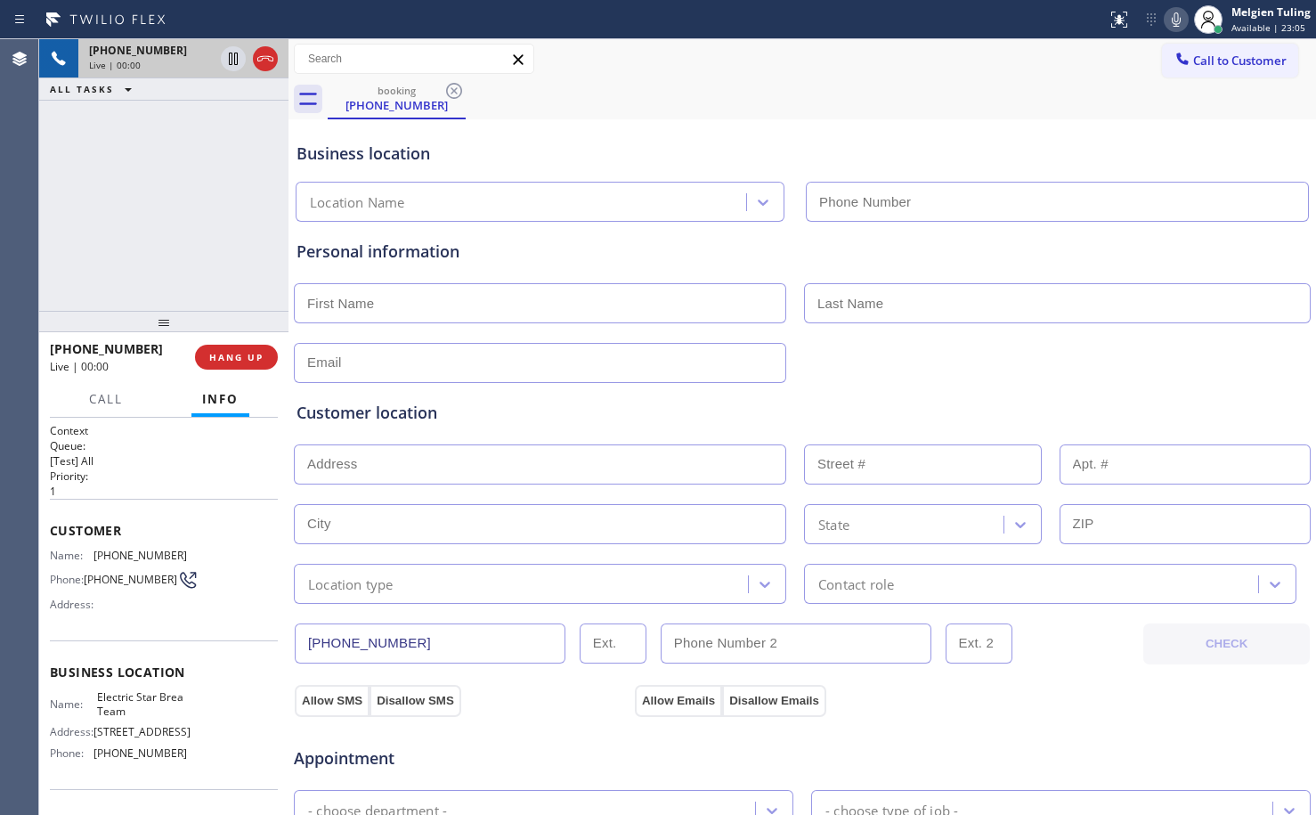
type input "[PHONE_NUMBER]"
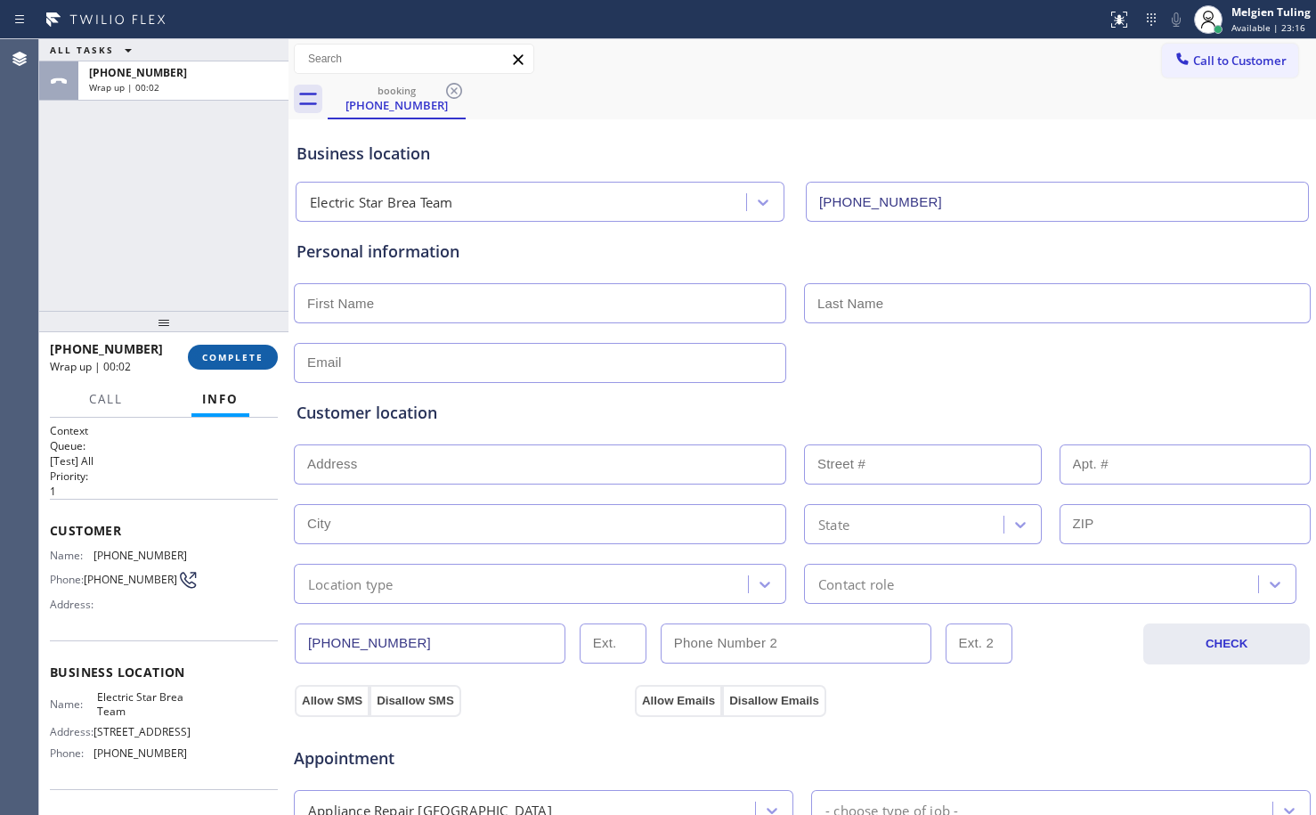
click at [222, 357] on span "COMPLETE" at bounding box center [232, 357] width 61 height 12
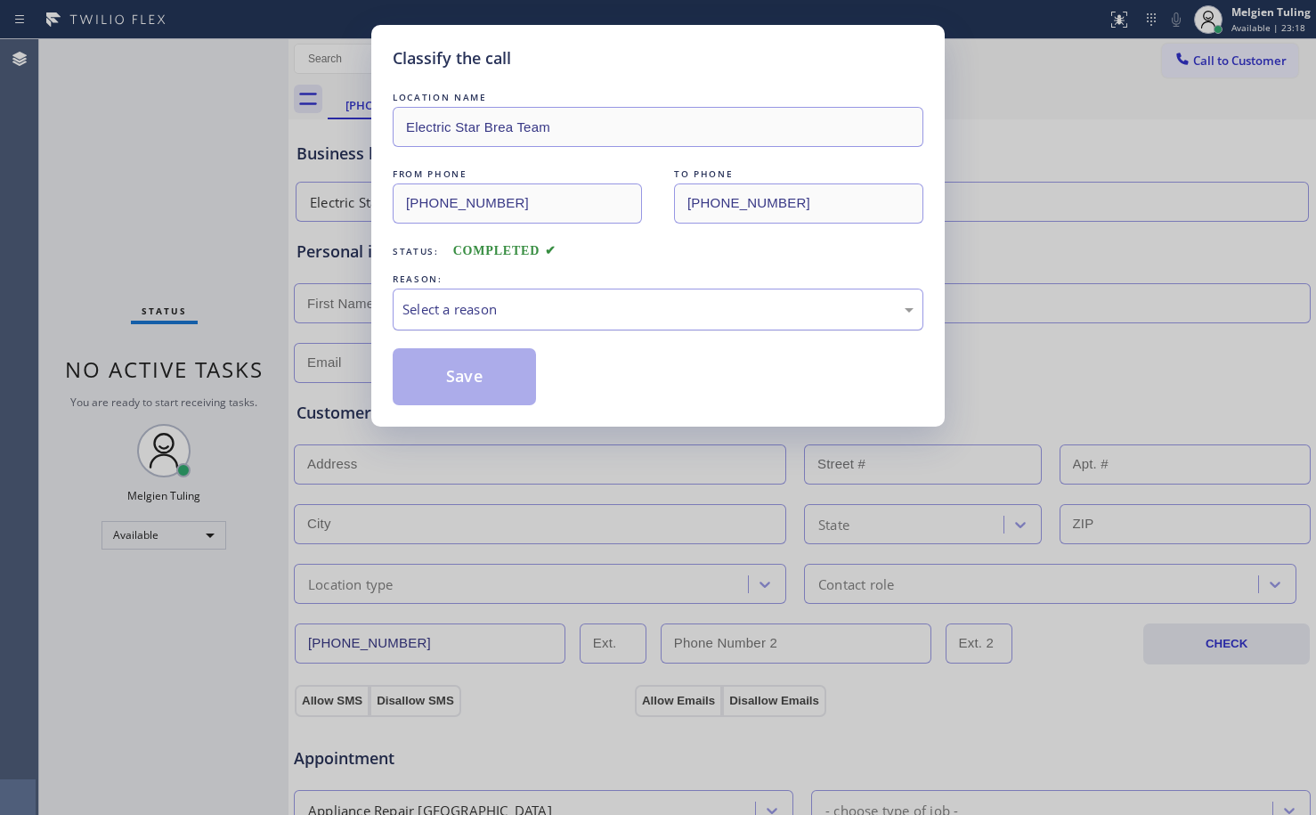
click at [472, 302] on div "Select a reason" at bounding box center [657, 309] width 511 height 20
click at [413, 373] on button "Save" at bounding box center [464, 376] width 143 height 57
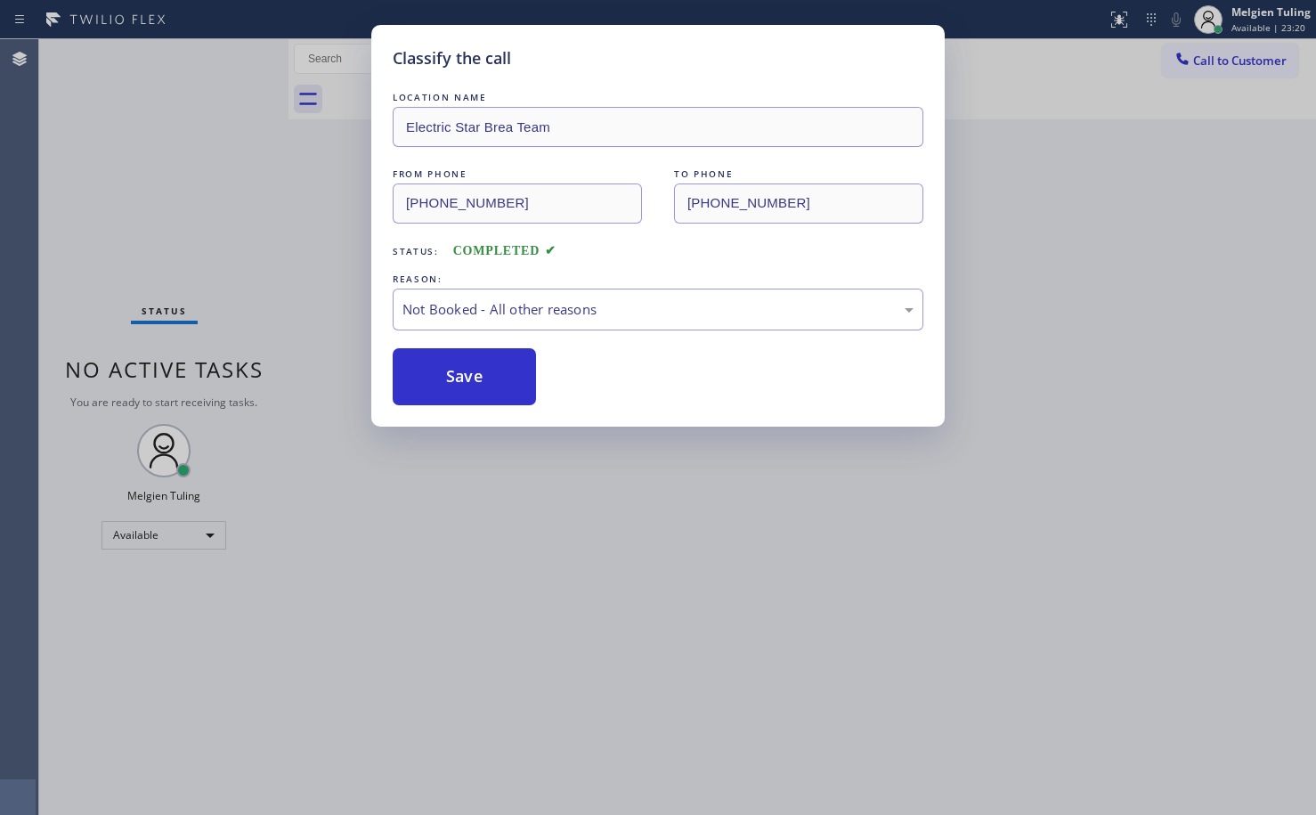
click at [413, 373] on button "Save" at bounding box center [464, 376] width 143 height 57
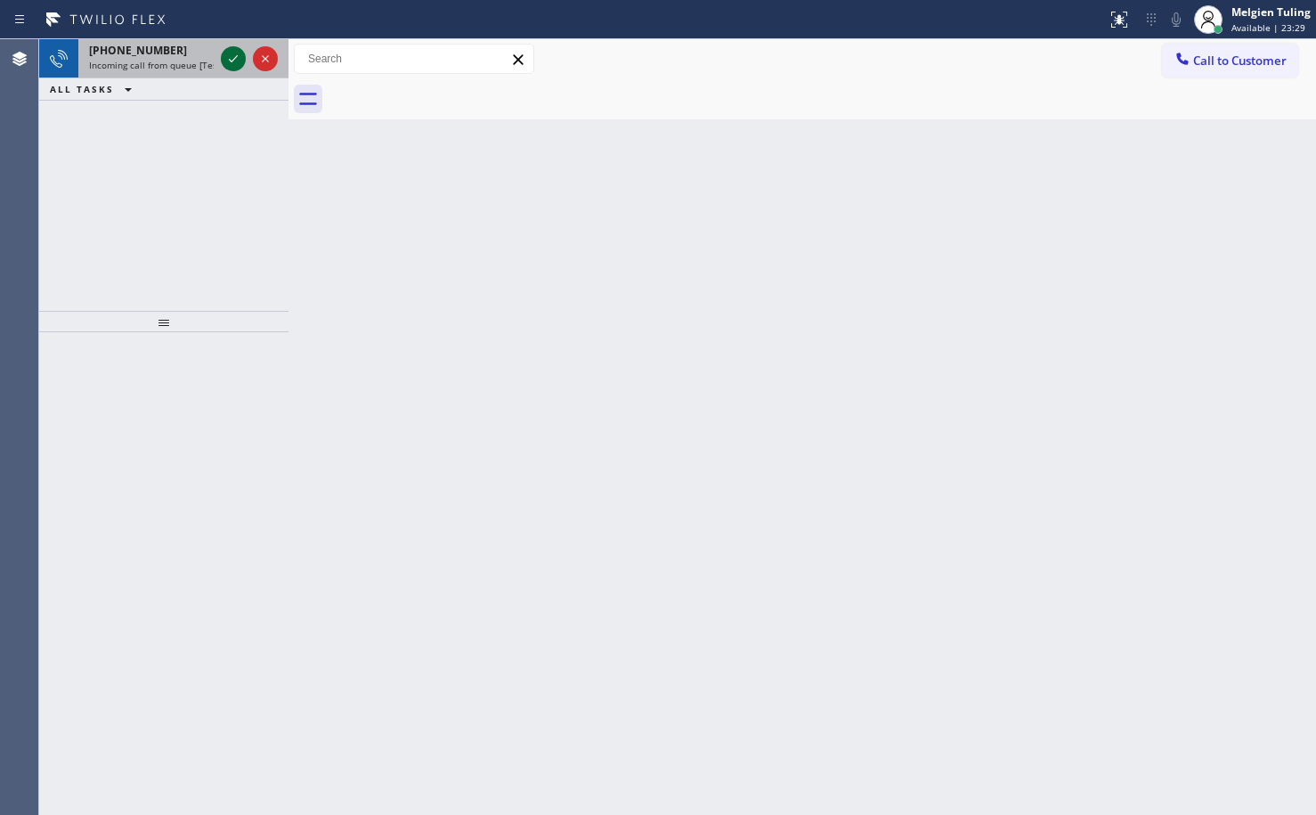
click at [232, 57] on icon at bounding box center [233, 58] width 21 height 21
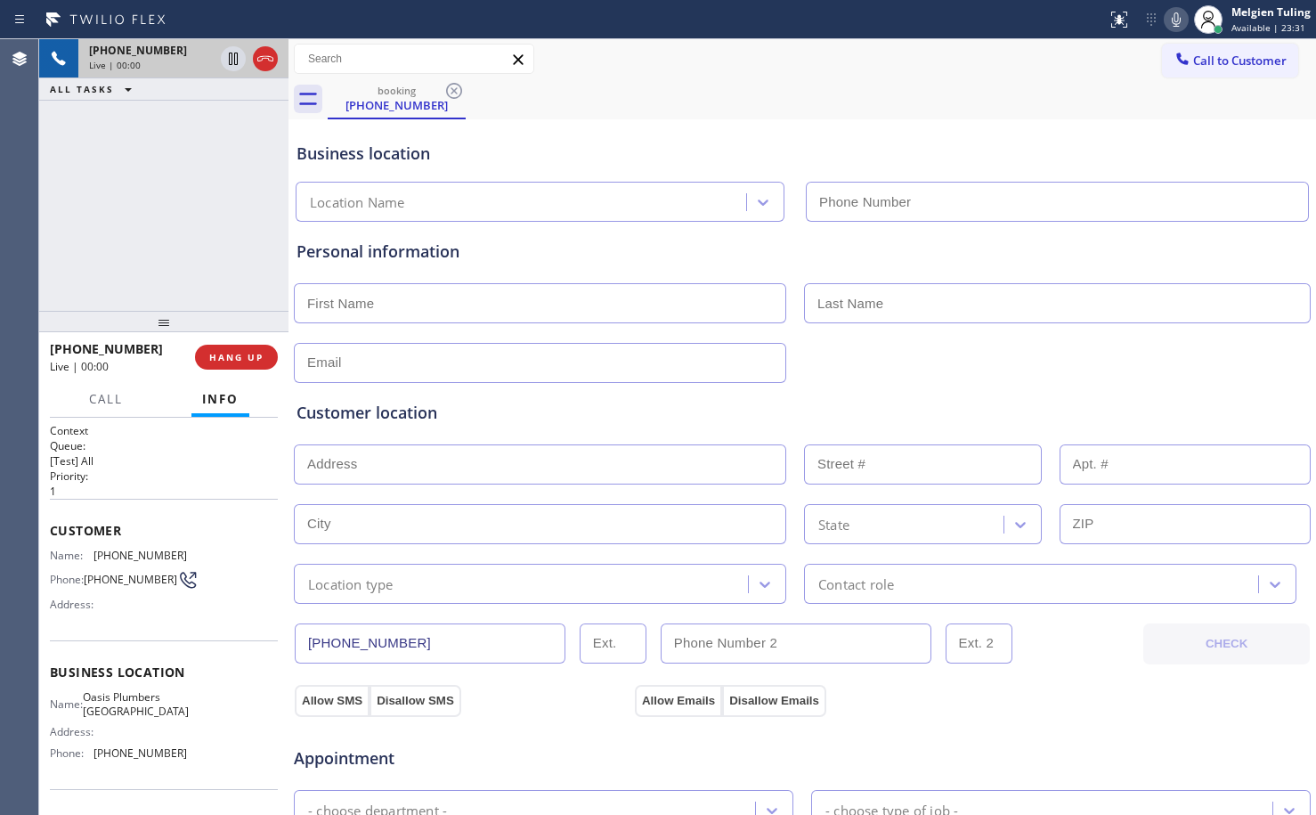
type input "[PHONE_NUMBER]"
click at [235, 355] on span "HANG UP" at bounding box center [236, 357] width 54 height 12
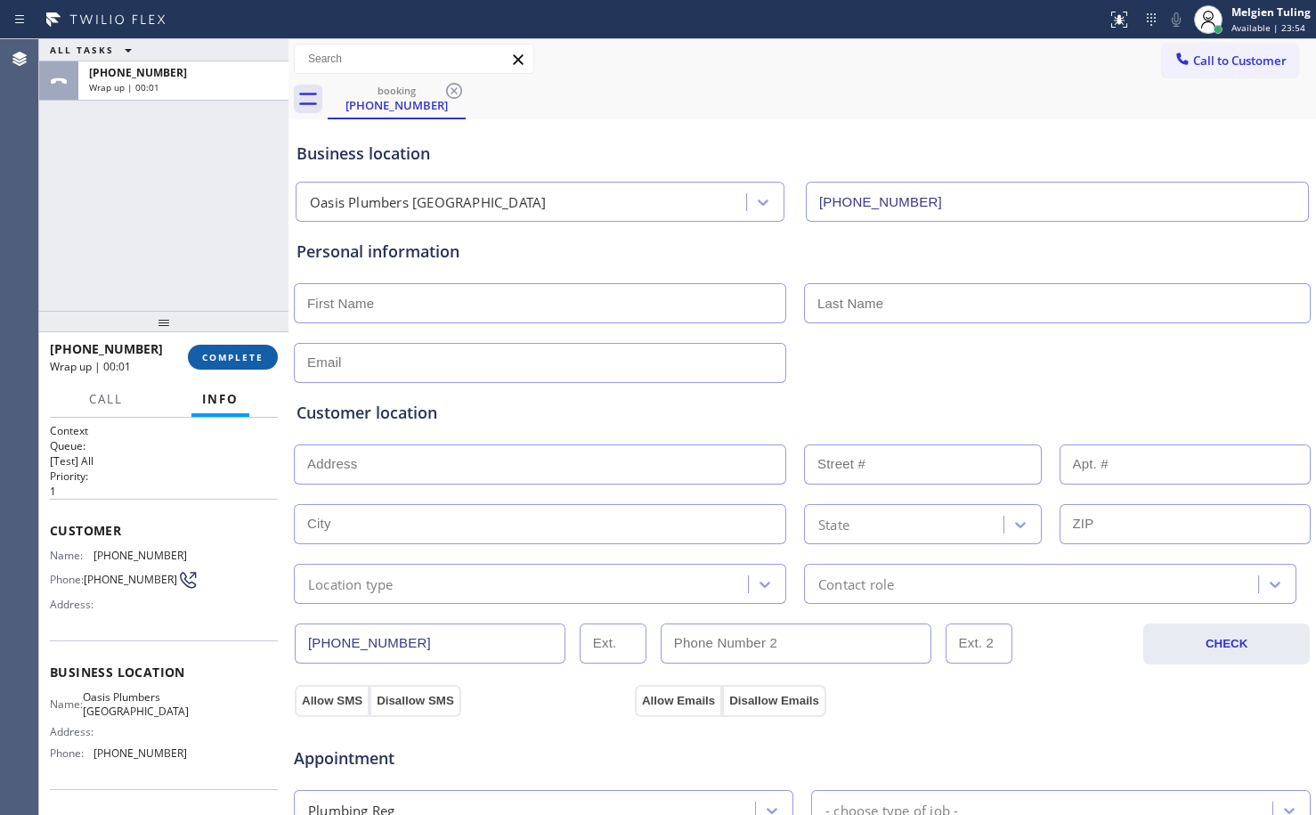
click at [234, 355] on span "COMPLETE" at bounding box center [232, 357] width 61 height 12
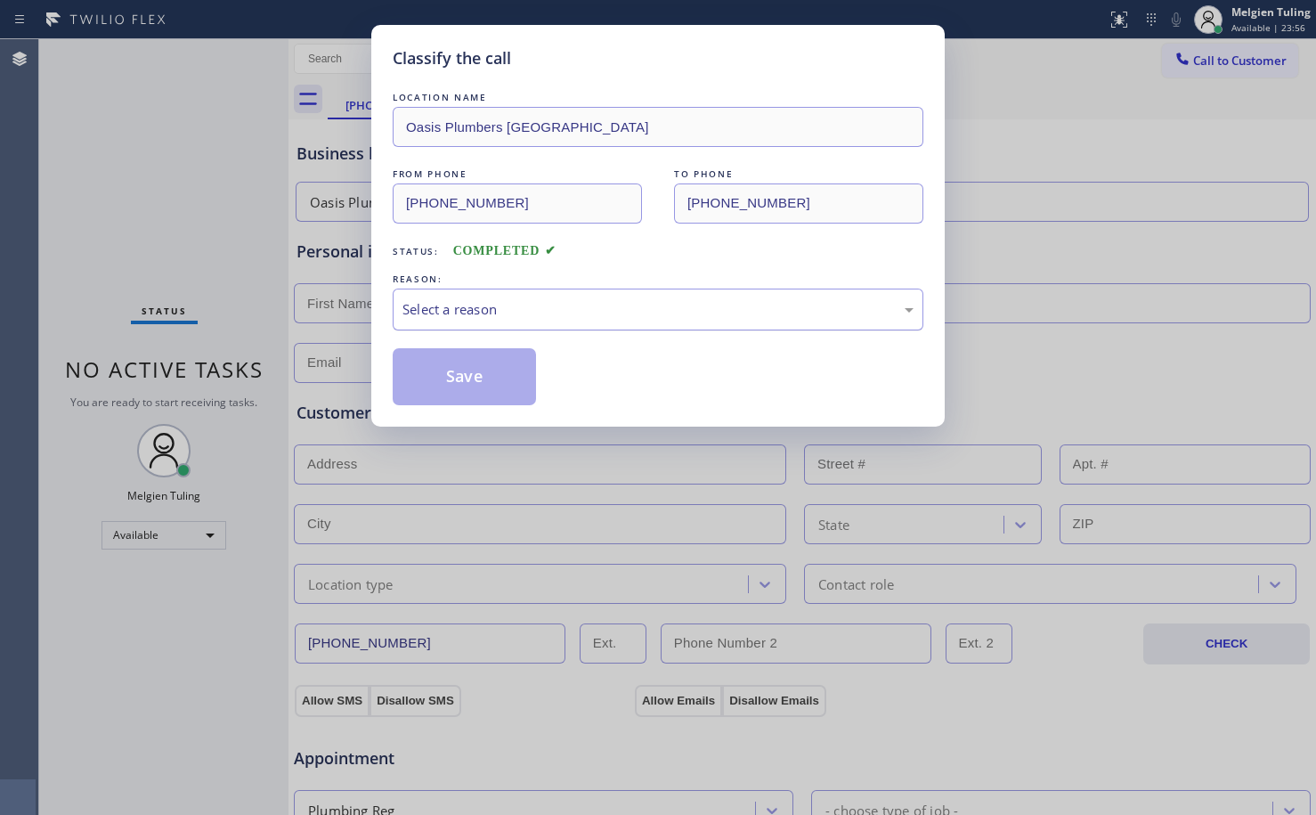
click at [585, 305] on div "Select a reason" at bounding box center [657, 309] width 511 height 20
click at [437, 310] on div "Not Booked - All other reasons" at bounding box center [657, 309] width 511 height 20
click at [492, 389] on button "Save" at bounding box center [464, 376] width 143 height 57
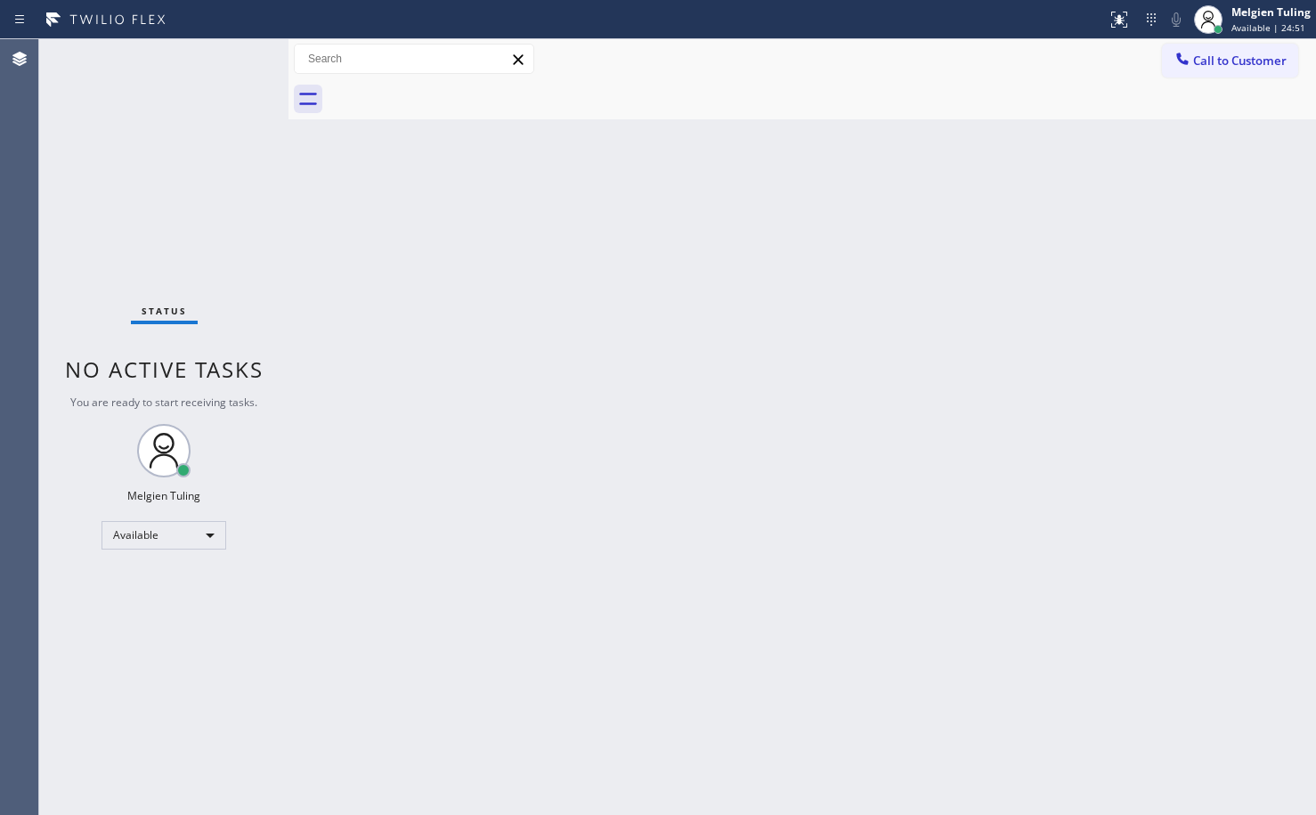
click at [402, 380] on div "Back to Dashboard Change Sender ID Customers Technicians Select a contact Outbo…" at bounding box center [802, 427] width 1028 height 776
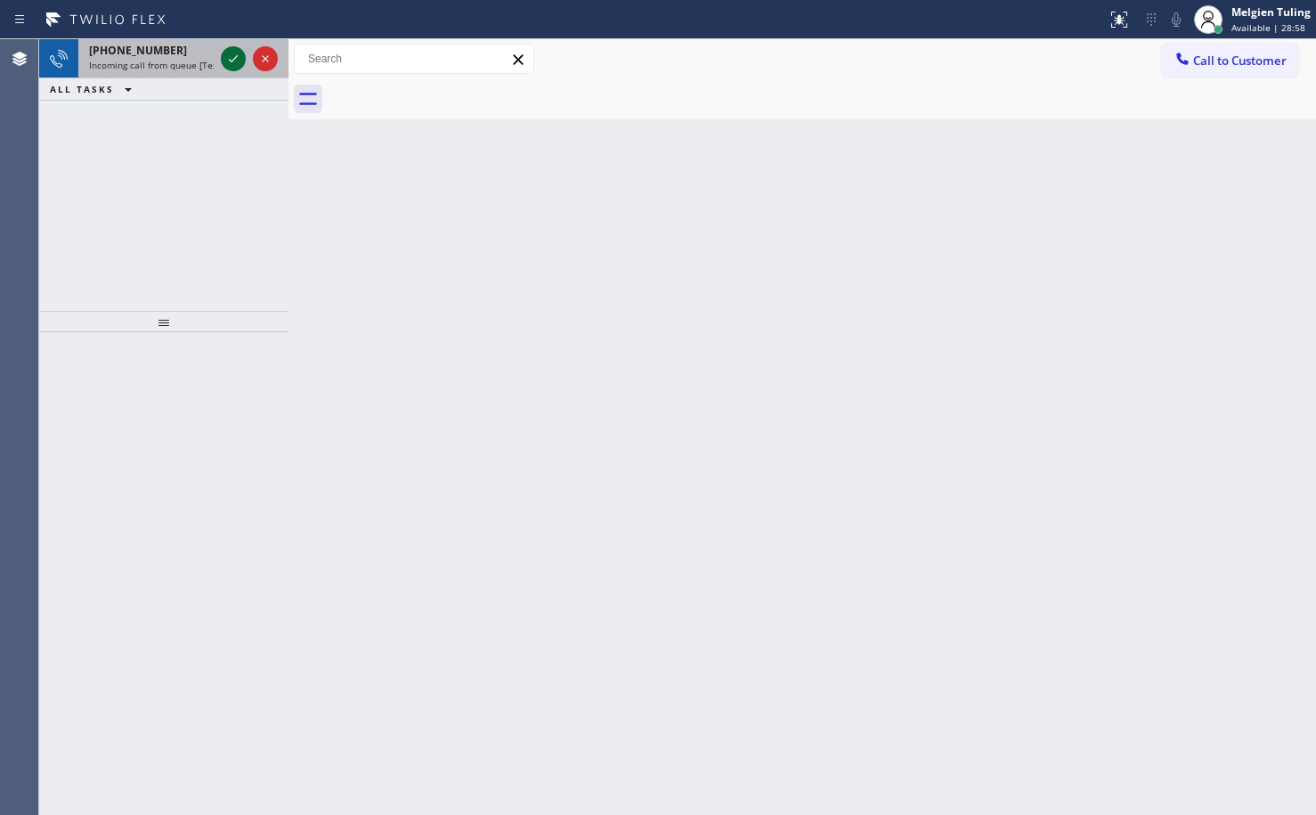
click at [232, 67] on icon at bounding box center [233, 58] width 21 height 21
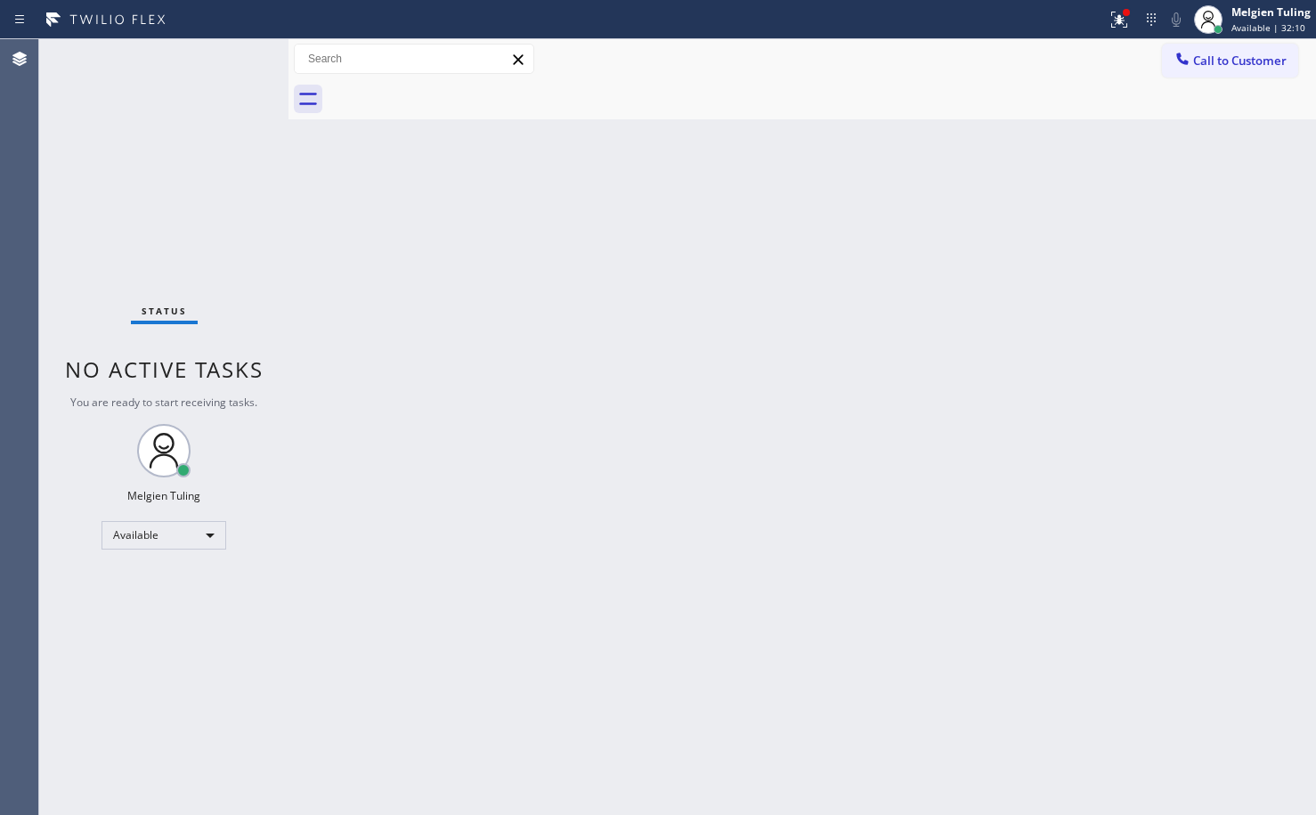
click at [230, 57] on div "Status No active tasks You are ready to start receiving tasks. Melgien Tuling A…" at bounding box center [163, 427] width 249 height 776
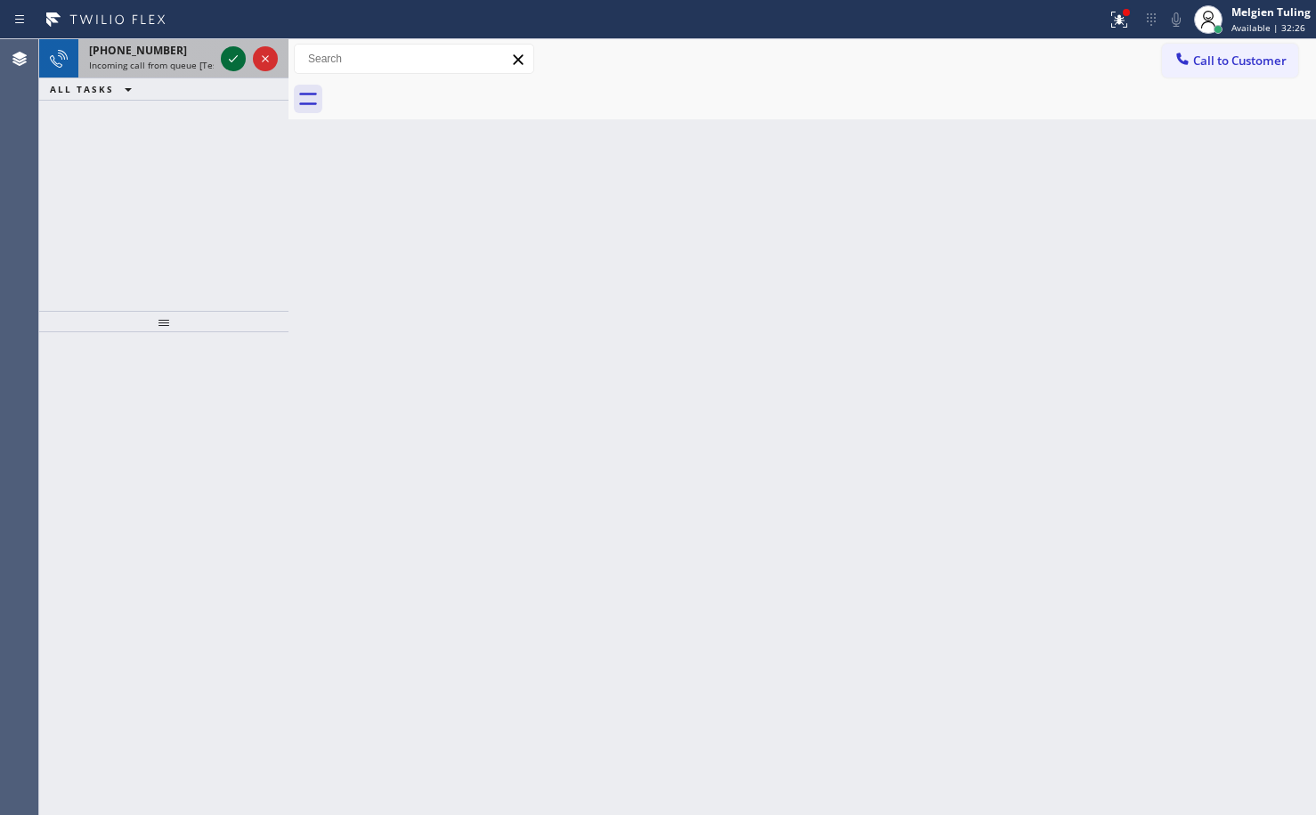
click at [223, 53] on icon at bounding box center [233, 58] width 21 height 21
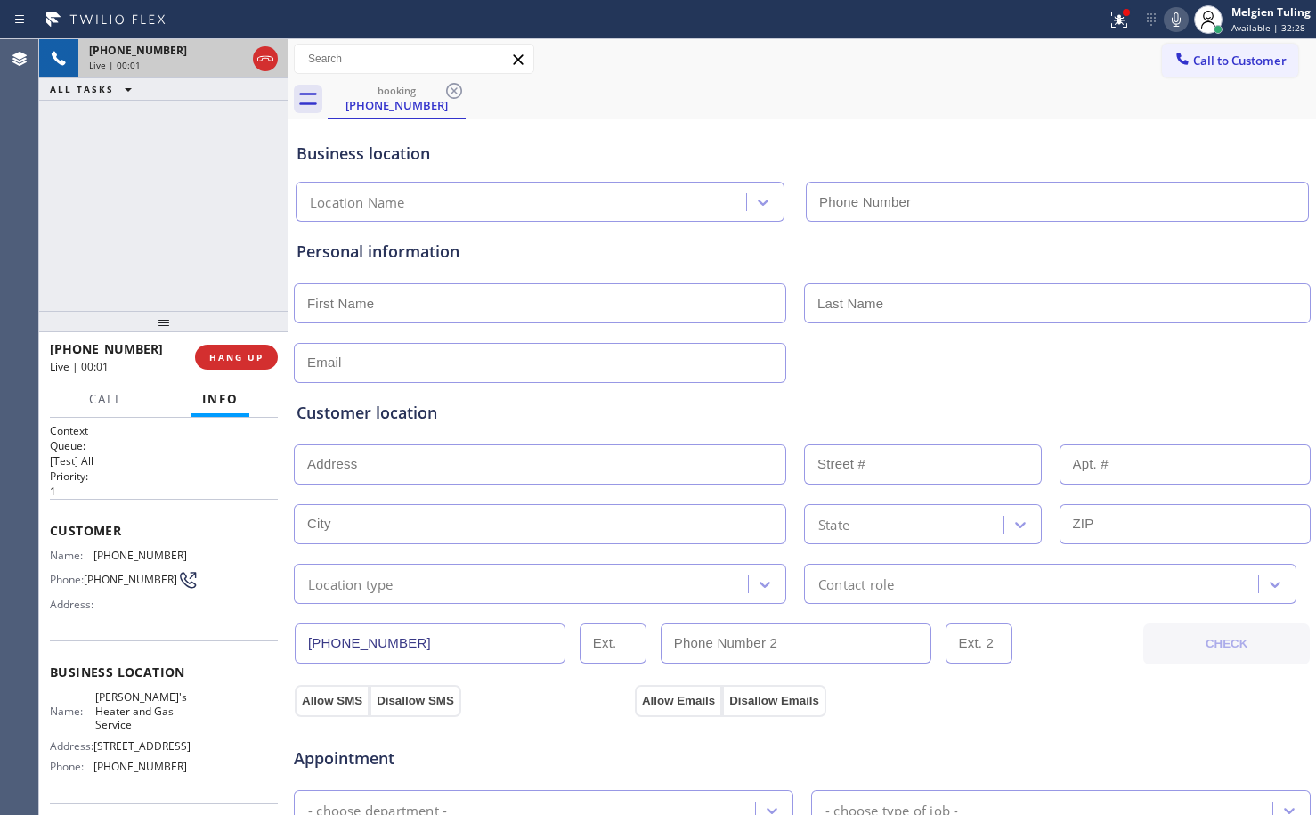
type input "[PHONE_NUMBER]"
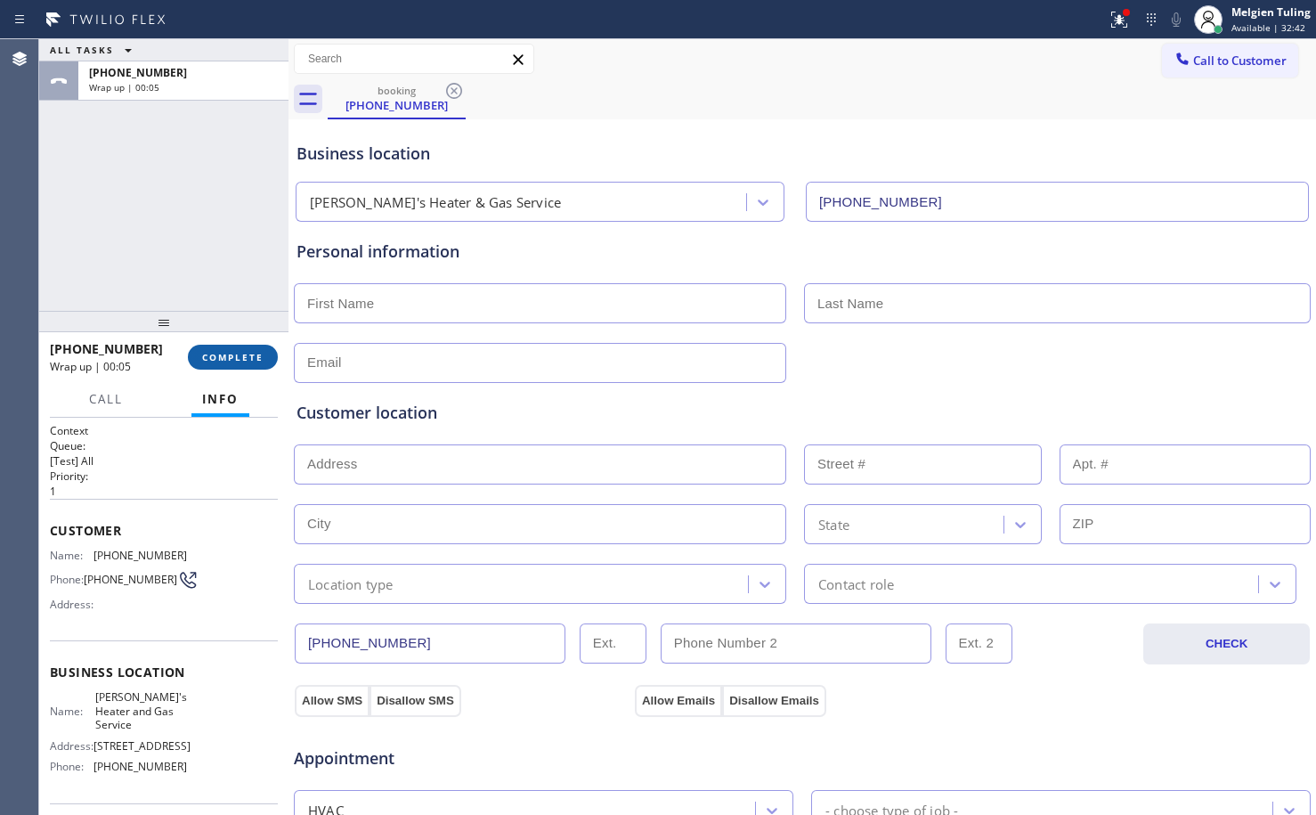
click at [216, 351] on span "COMPLETE" at bounding box center [232, 357] width 61 height 12
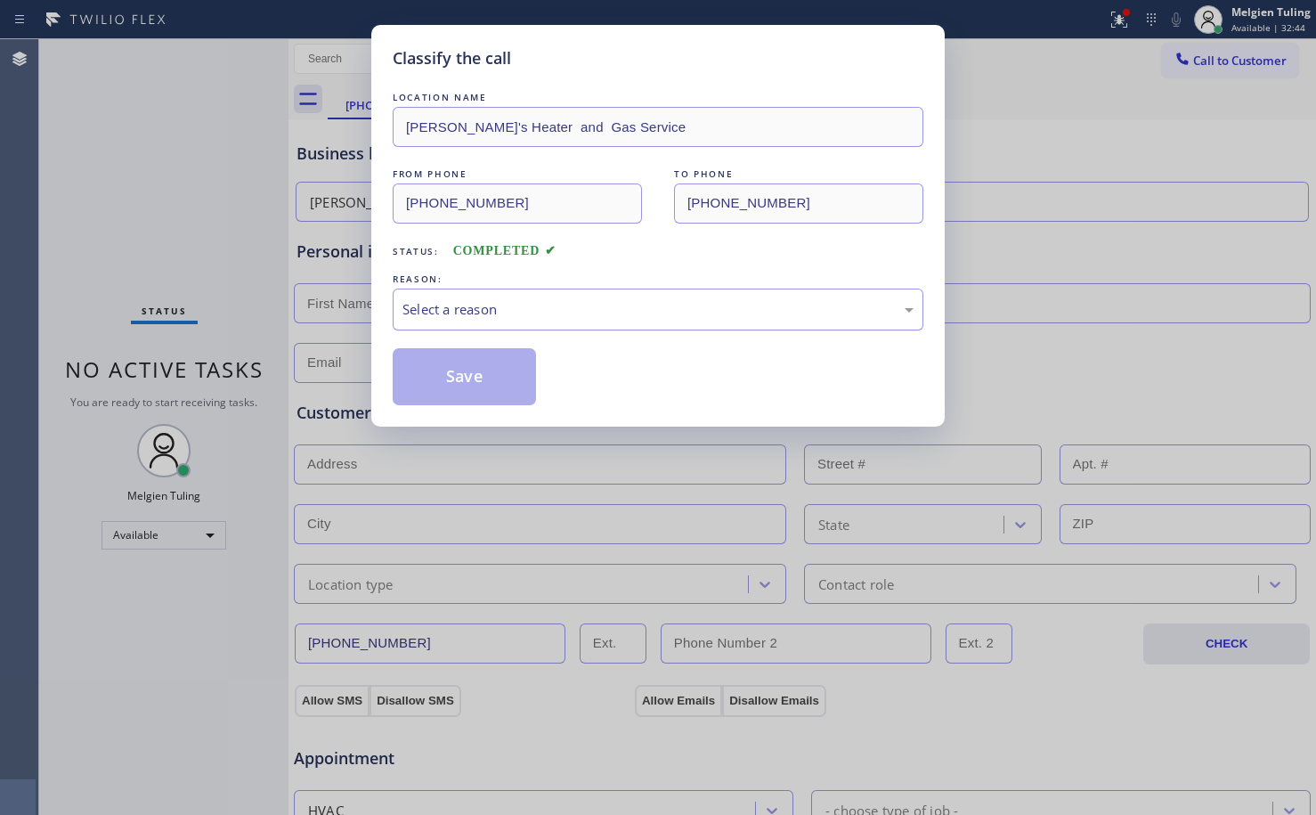
click at [418, 306] on div "Select a reason" at bounding box center [657, 309] width 511 height 20
click at [475, 386] on button "Save" at bounding box center [464, 376] width 143 height 57
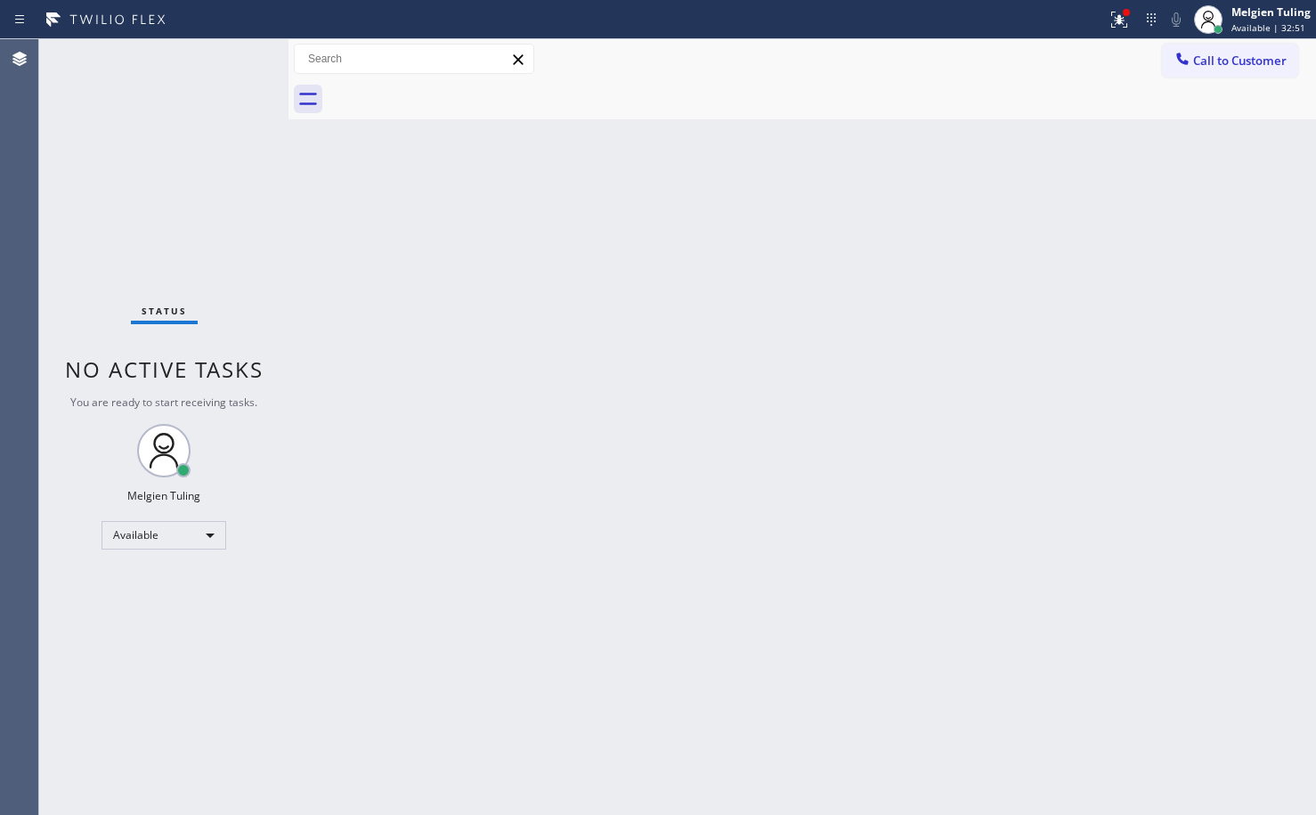
drag, startPoint x: 1113, startPoint y: 21, endPoint x: 1041, endPoint y: 122, distance: 123.8
click at [1041, 127] on div "Back to Dashboard Change Sender ID Customers Technicians Select a contact Outbo…" at bounding box center [802, 427] width 1028 height 776
click at [1112, 14] on icon at bounding box center [1119, 19] width 21 height 21
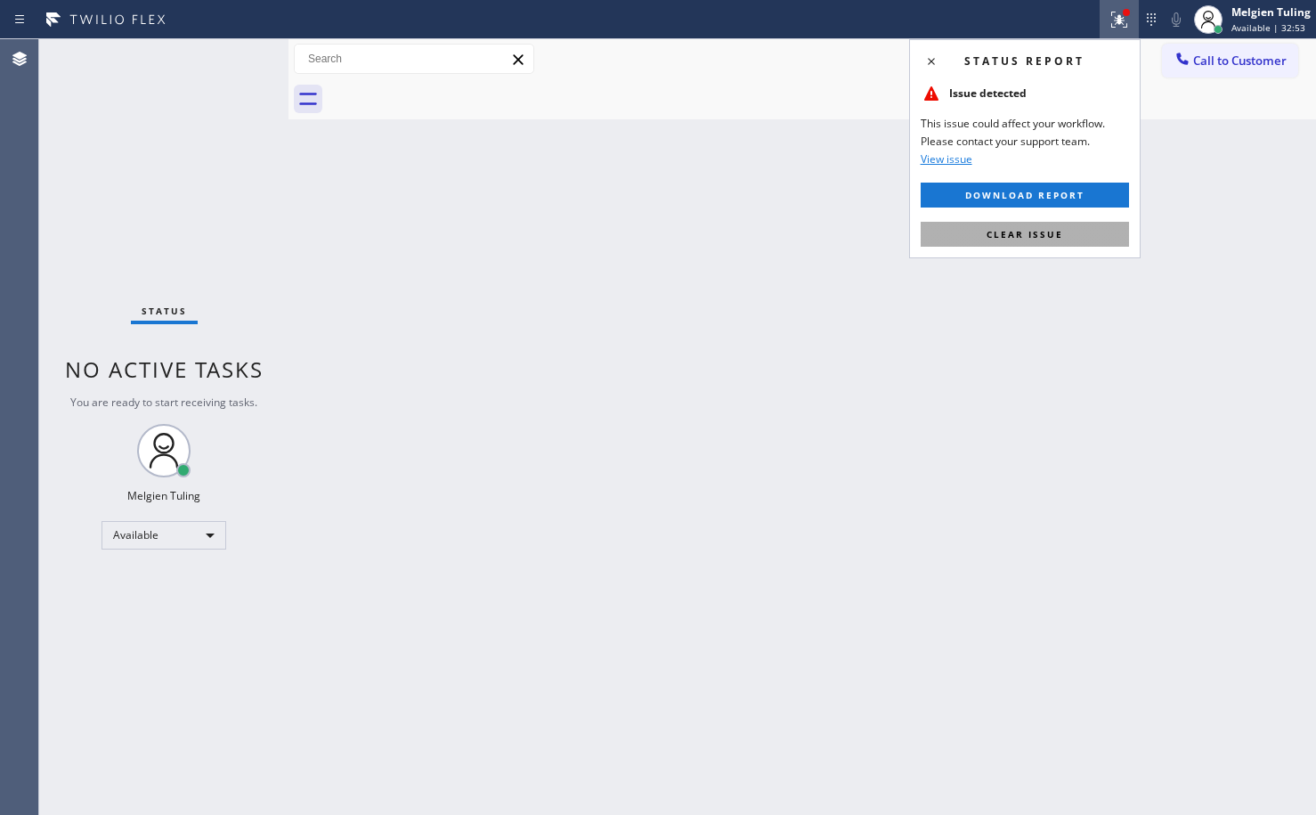
click at [991, 234] on span "Clear issue" at bounding box center [1025, 234] width 77 height 12
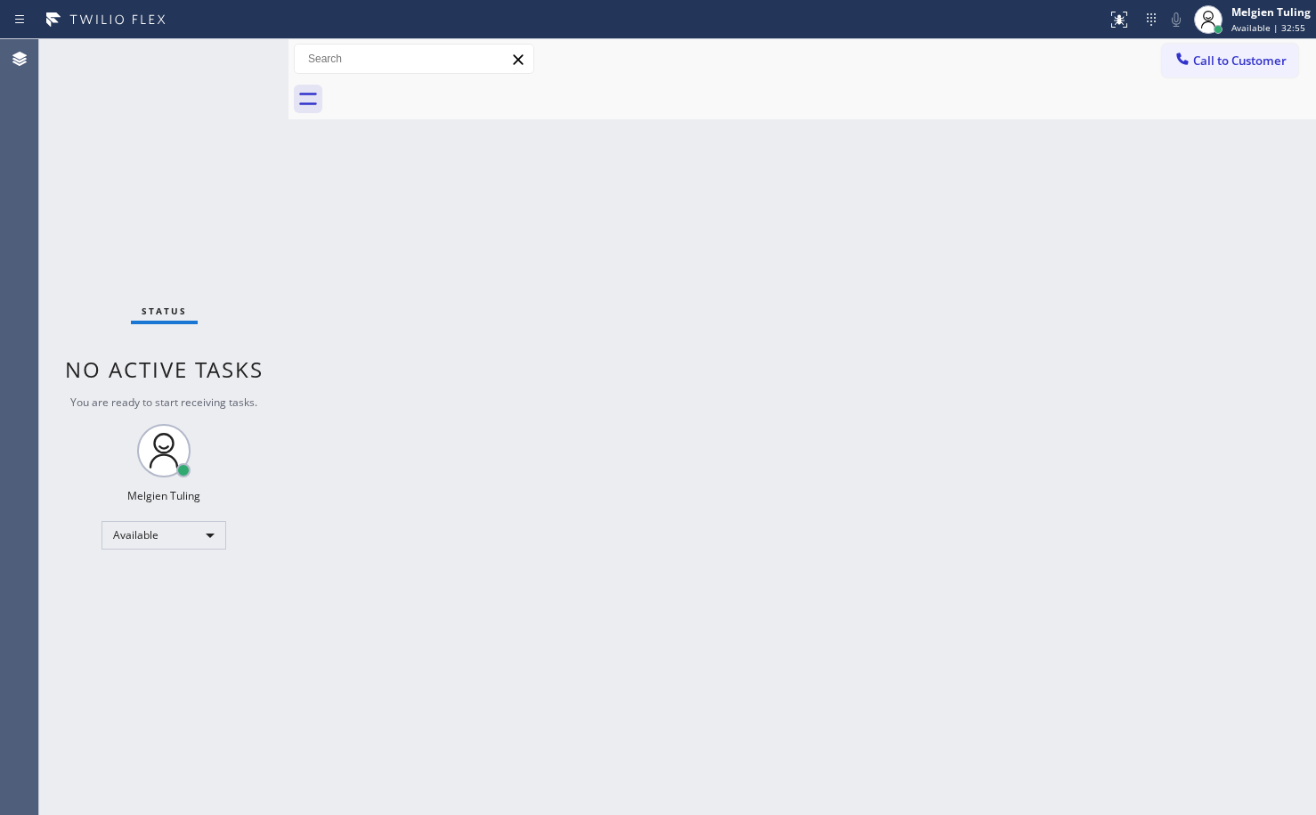
click at [1003, 217] on div "Back to Dashboard Change Sender ID Customers Technicians Select a contact Outbo…" at bounding box center [802, 427] width 1028 height 776
click at [444, 546] on div "Back to Dashboard Change Sender ID Customers Technicians Select a contact Outbo…" at bounding box center [802, 427] width 1028 height 776
click at [201, 533] on div "Available" at bounding box center [164, 535] width 125 height 28
click at [140, 630] on li "Break" at bounding box center [162, 626] width 121 height 21
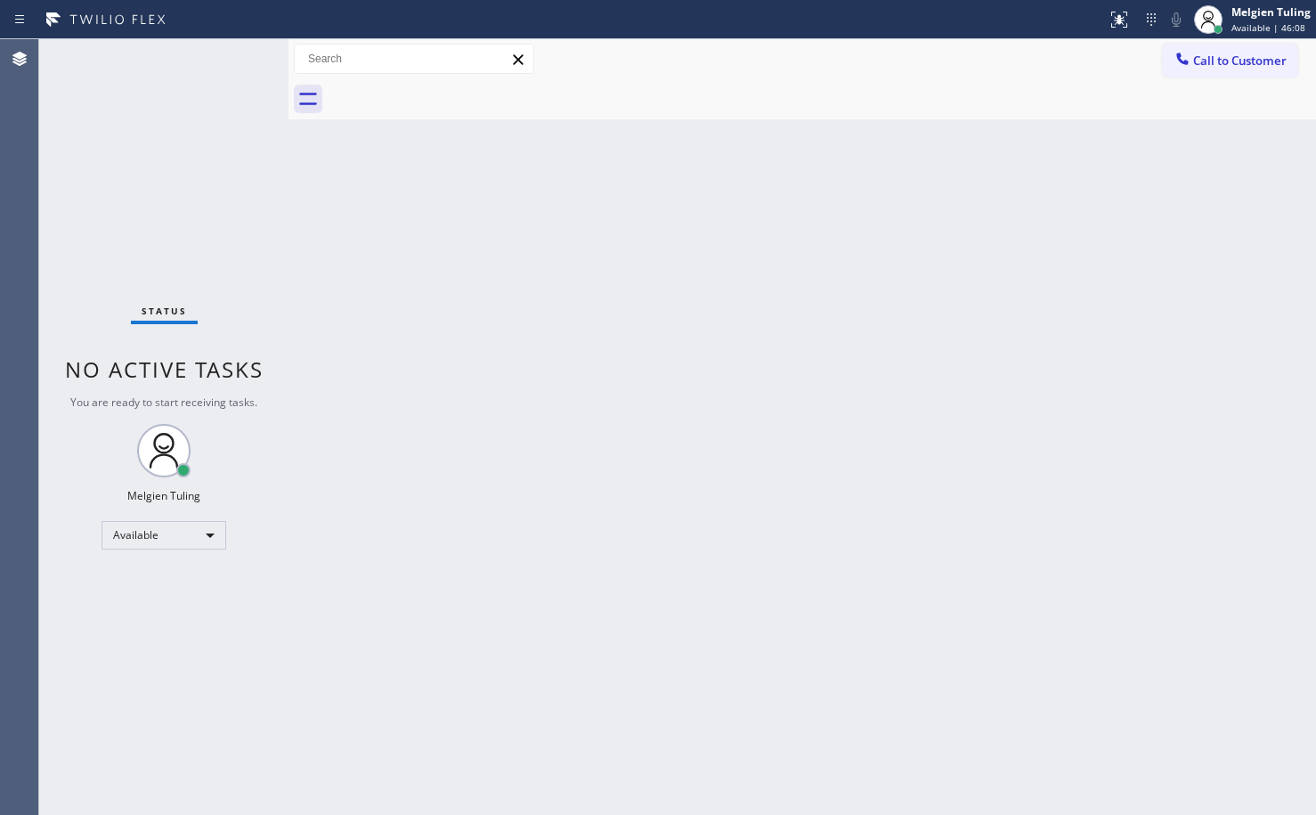
click at [695, 433] on div "Back to Dashboard Change Sender ID Customers Technicians Select a contact Outbo…" at bounding box center [802, 427] width 1028 height 776
drag, startPoint x: 448, startPoint y: 557, endPoint x: 420, endPoint y: 571, distance: 30.7
click at [448, 557] on div "Back to Dashboard Change Sender ID Customers Technicians Select a contact Outbo…" at bounding box center [802, 427] width 1028 height 776
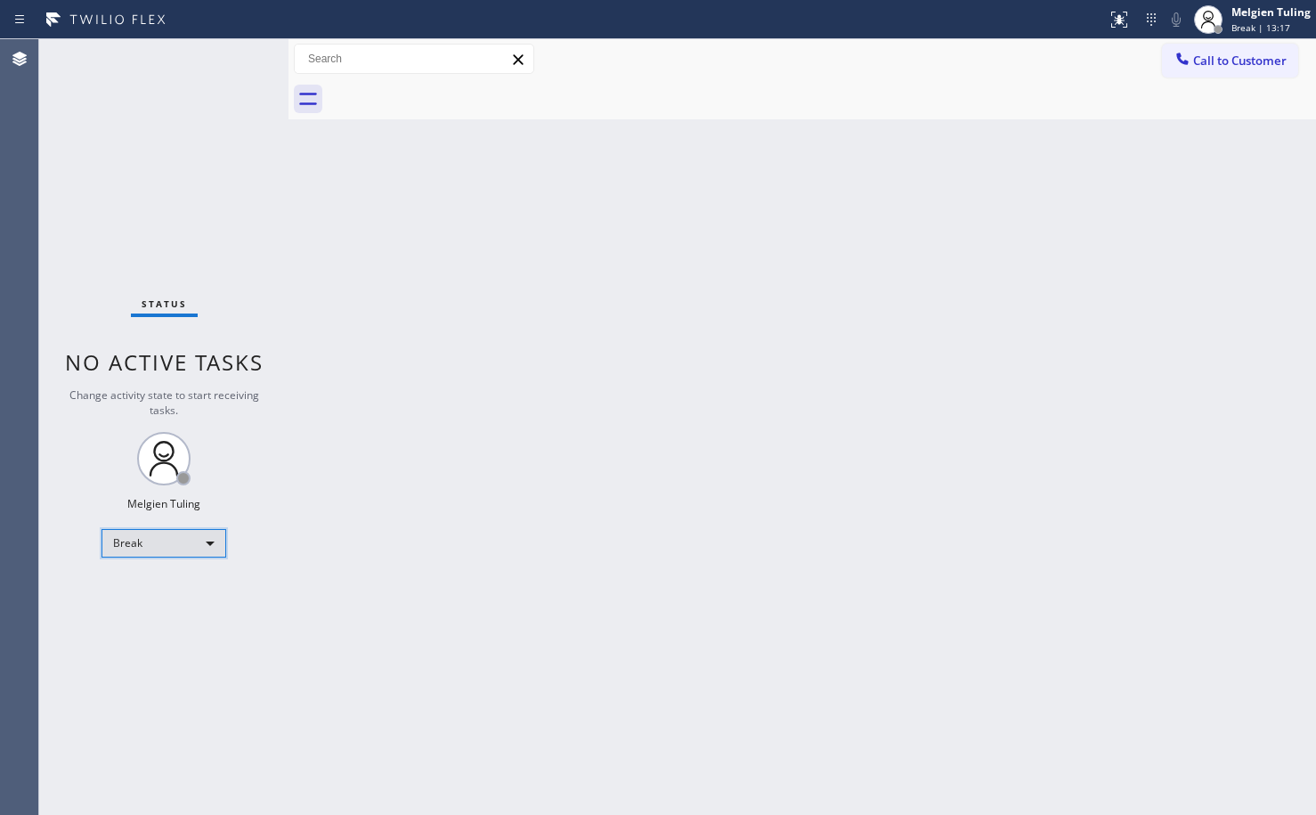
click at [210, 534] on div "Break" at bounding box center [164, 543] width 125 height 28
click at [161, 597] on li "Available" at bounding box center [162, 590] width 121 height 21
click at [443, 471] on div "Back to Dashboard Change Sender ID Customers Technicians Select a contact Outbo…" at bounding box center [802, 427] width 1028 height 776
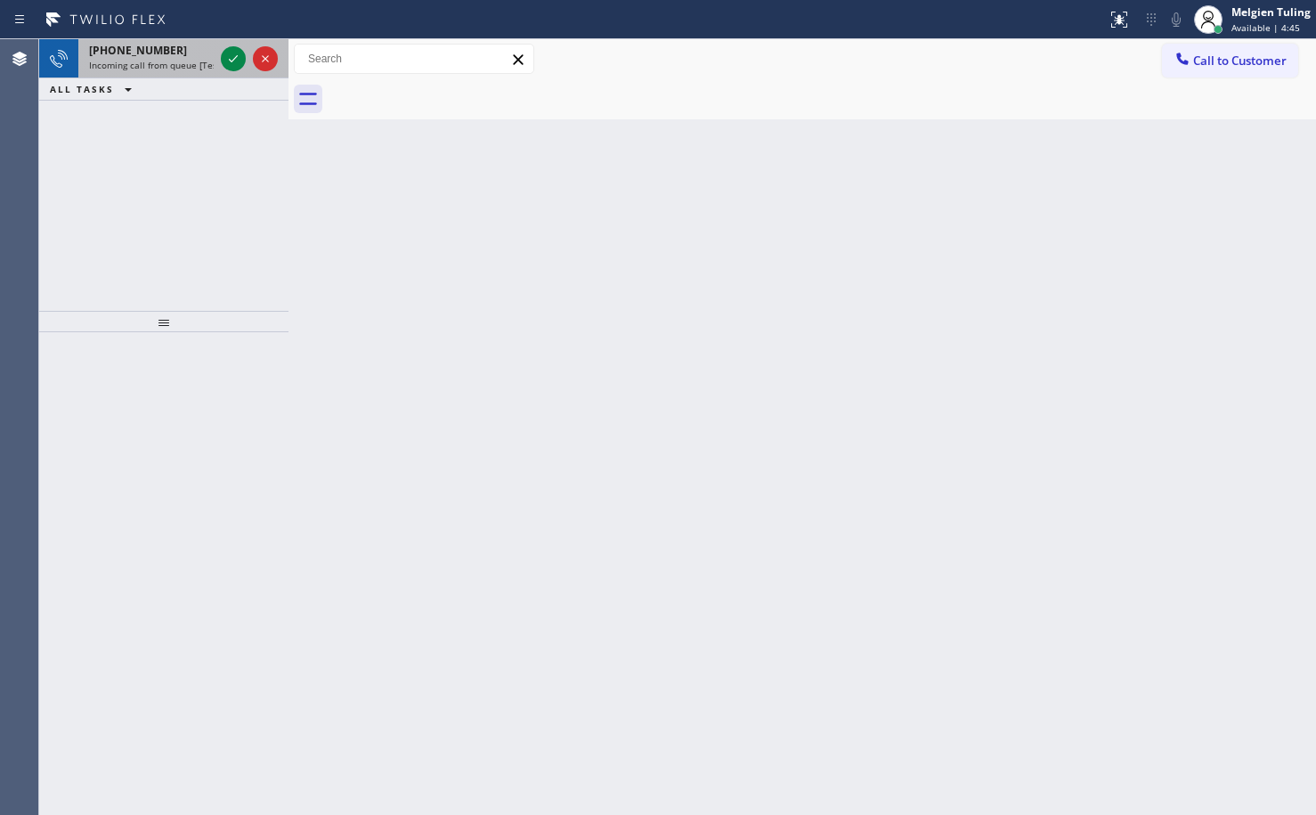
click at [216, 56] on div "[PHONE_NUMBER] Incoming call from queue [Test] All" at bounding box center [147, 58] width 139 height 39
click at [228, 61] on icon at bounding box center [233, 58] width 21 height 21
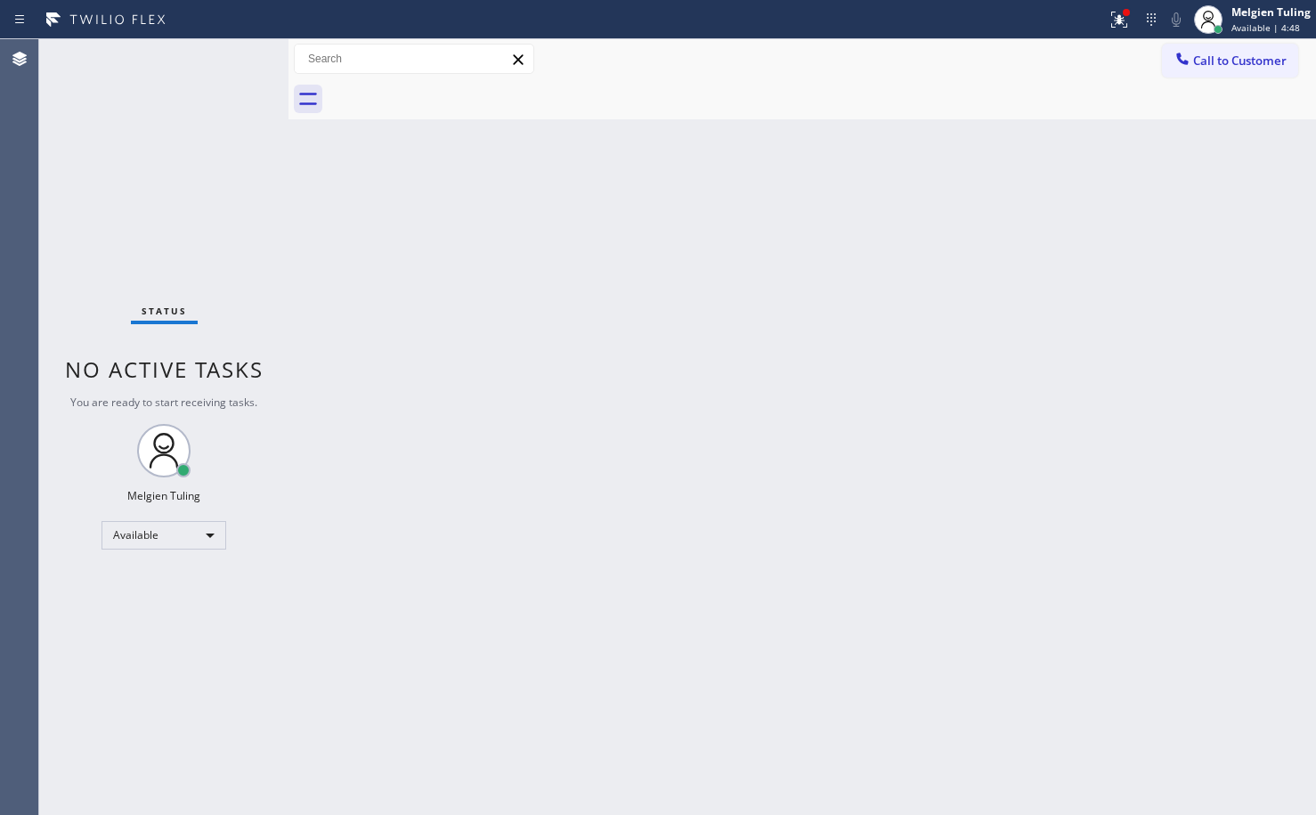
click at [228, 61] on div "Status No active tasks You are ready to start receiving tasks. Melgien Tuling A…" at bounding box center [163, 427] width 249 height 776
click at [229, 61] on div "Status No active tasks You are ready to start receiving tasks. Melgien Tuling A…" at bounding box center [163, 427] width 249 height 776
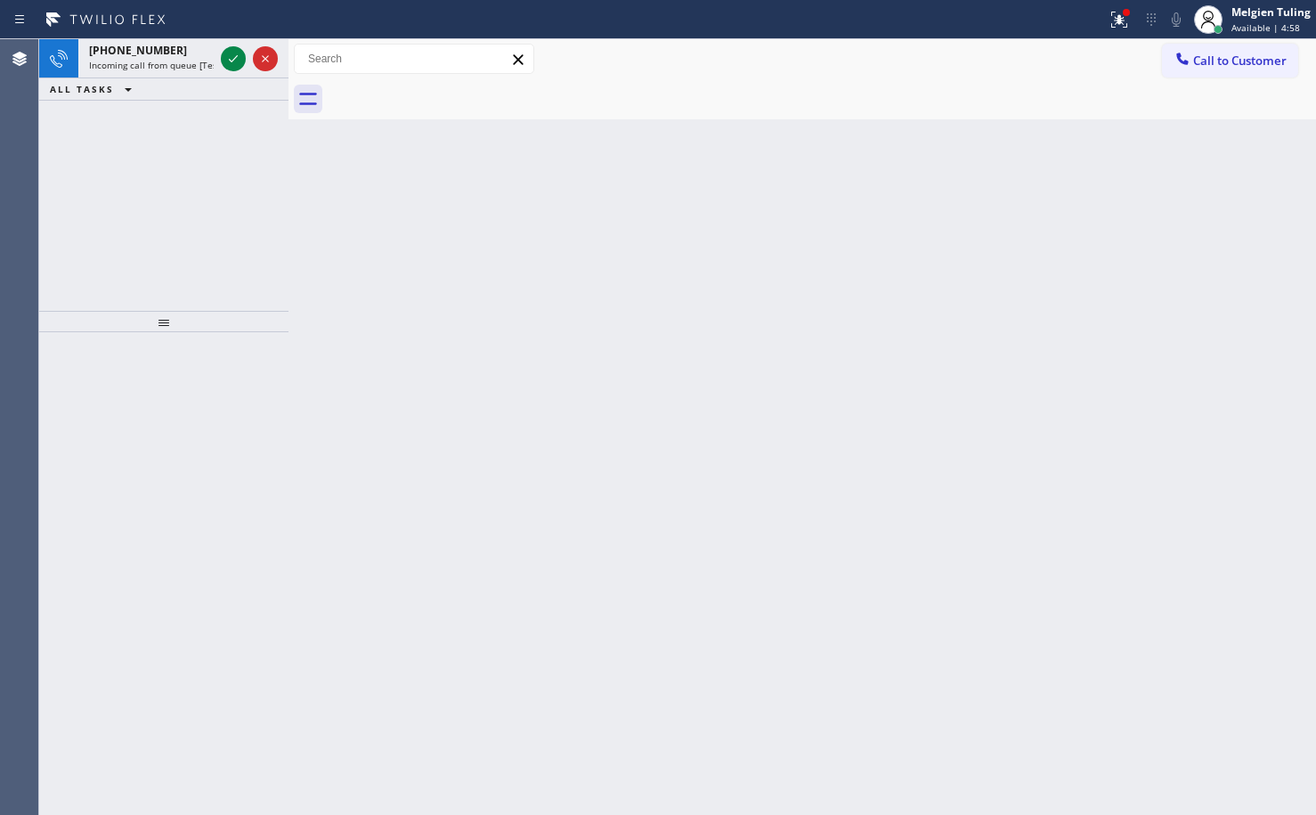
drag, startPoint x: 229, startPoint y: 61, endPoint x: 246, endPoint y: 86, distance: 30.9
click at [246, 86] on div "[PHONE_NUMBER] Incoming call from queue [Test] All ALL TASKS ALL TASKS ACTIVE T…" at bounding box center [163, 69] width 249 height 61
click at [232, 61] on icon at bounding box center [233, 58] width 9 height 7
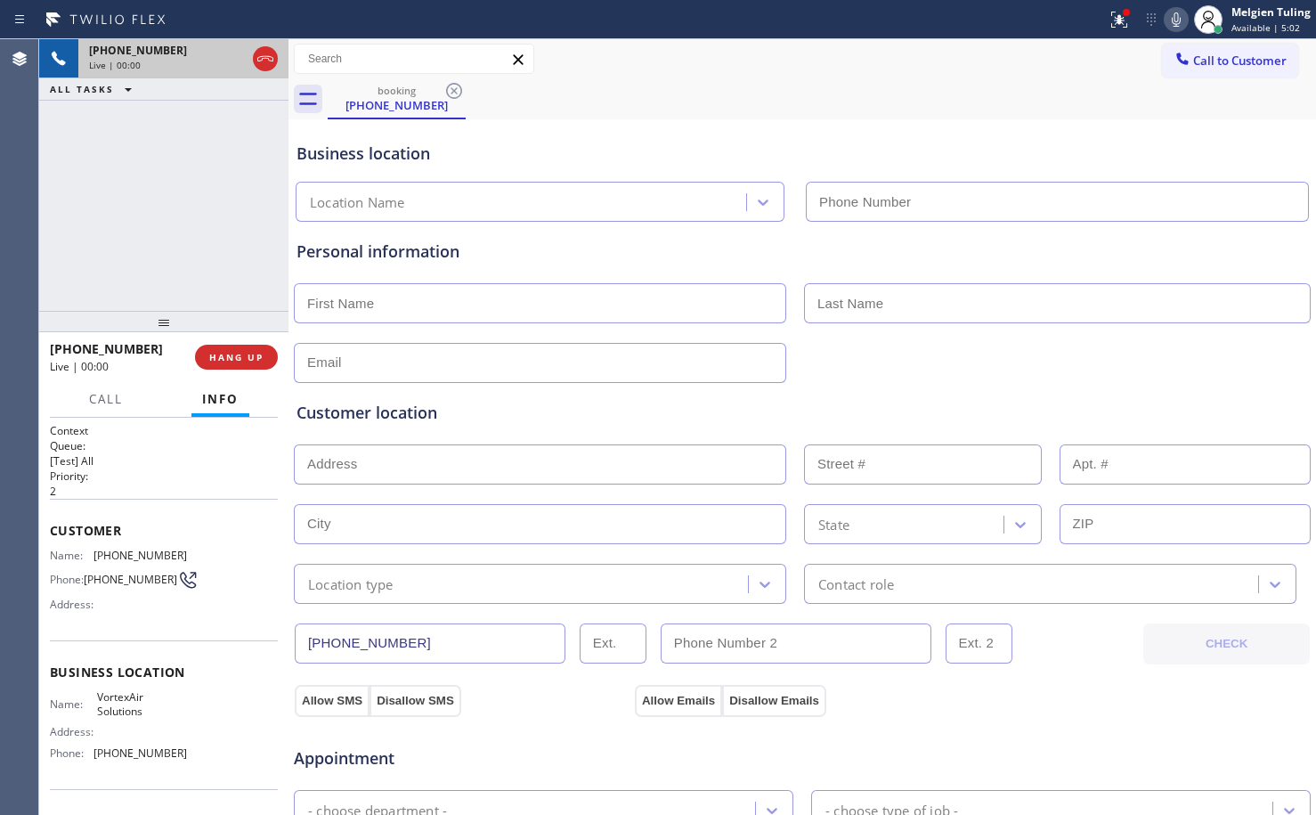
type input "[PHONE_NUMBER]"
click at [1120, 26] on icon at bounding box center [1119, 19] width 21 height 21
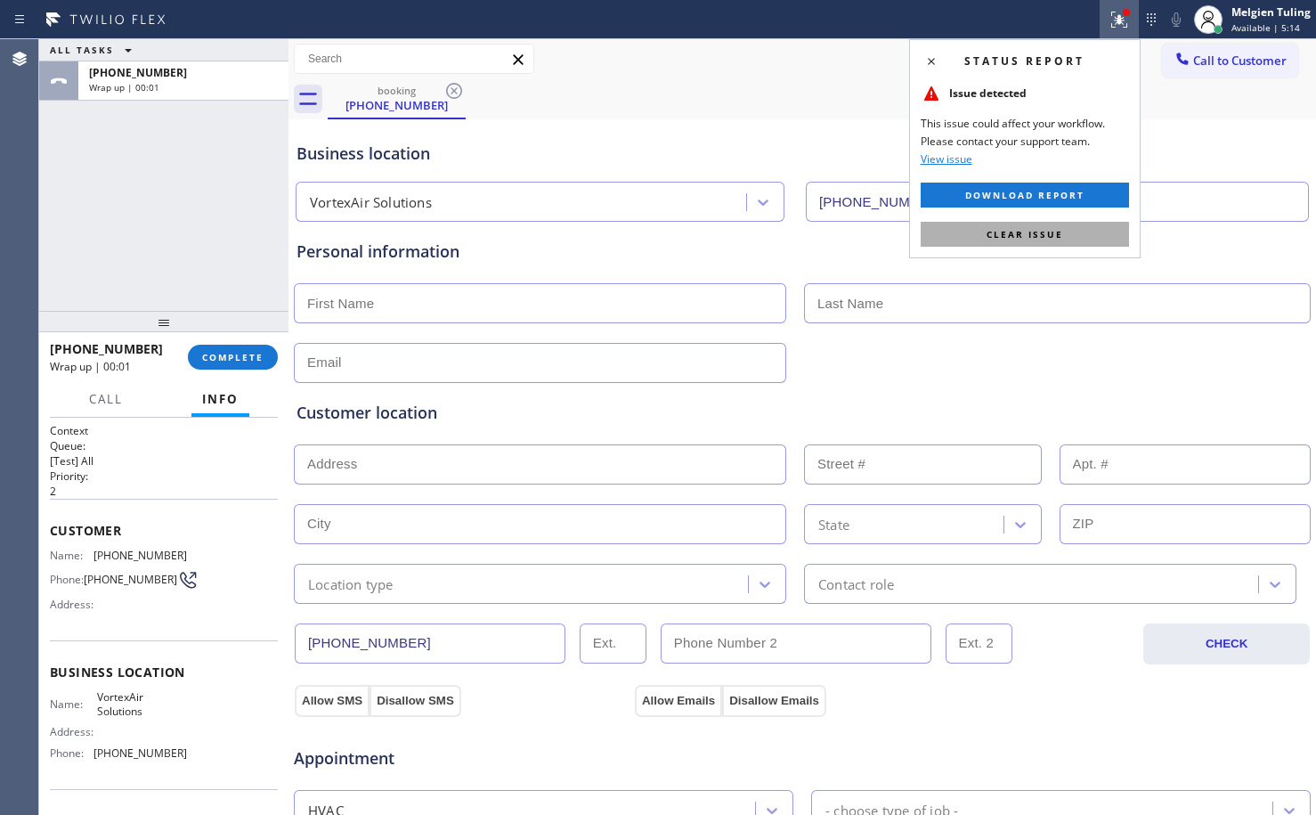
click at [1025, 233] on span "Clear issue" at bounding box center [1025, 234] width 77 height 12
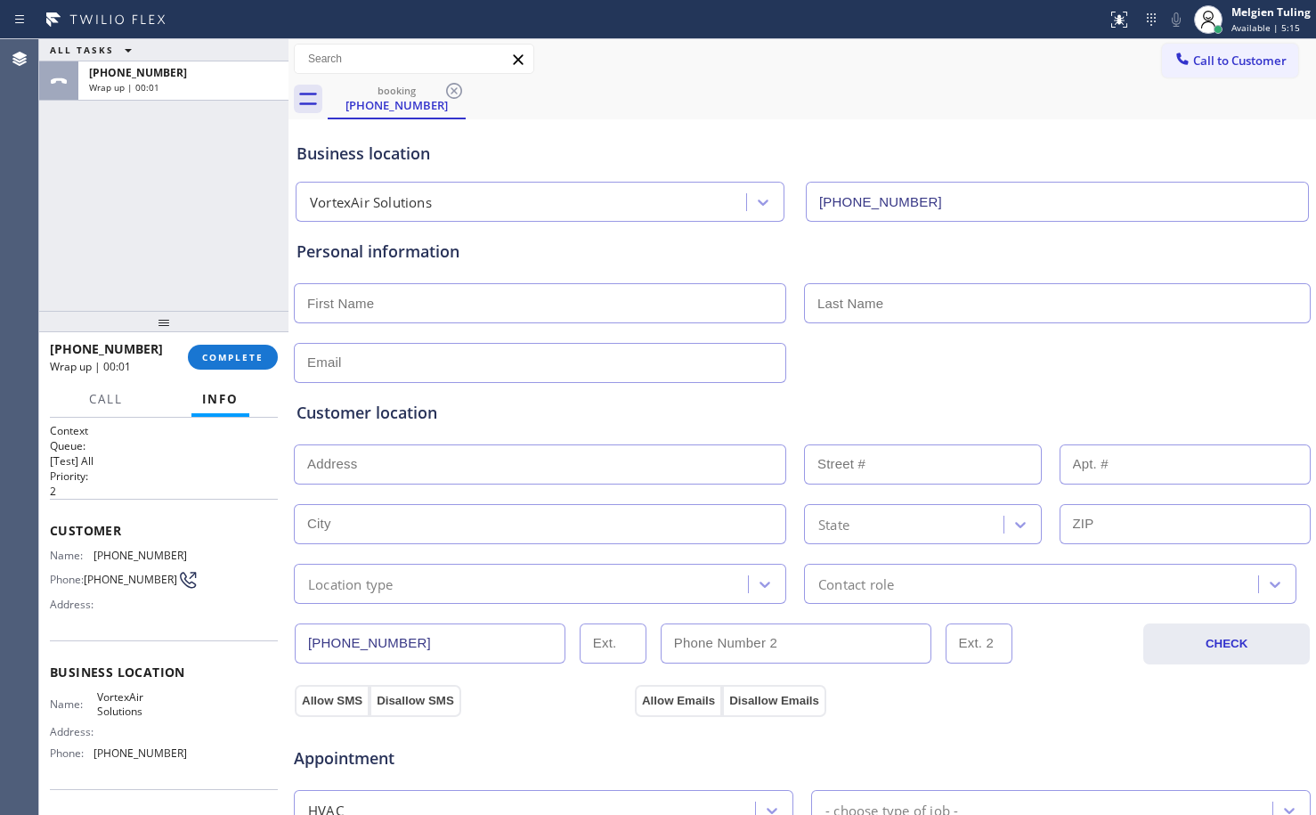
drag, startPoint x: 906, startPoint y: 54, endPoint x: 431, endPoint y: 150, distance: 484.1
click at [903, 54] on div "Call to Customer Outbound call Location Home Alliance Your caller id phone numb…" at bounding box center [802, 59] width 1028 height 31
click at [254, 364] on button "COMPLETE" at bounding box center [233, 357] width 90 height 25
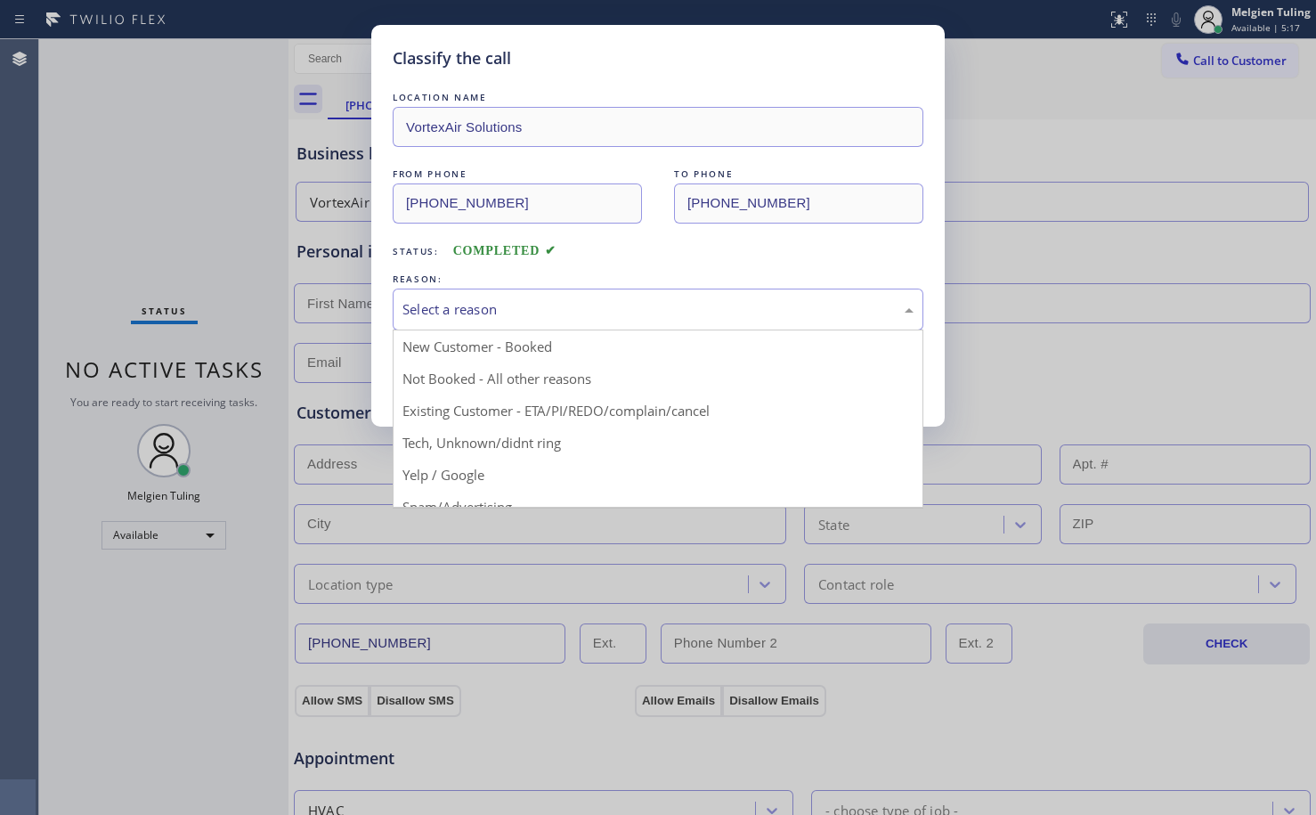
click at [422, 318] on div "Select a reason" at bounding box center [657, 309] width 511 height 20
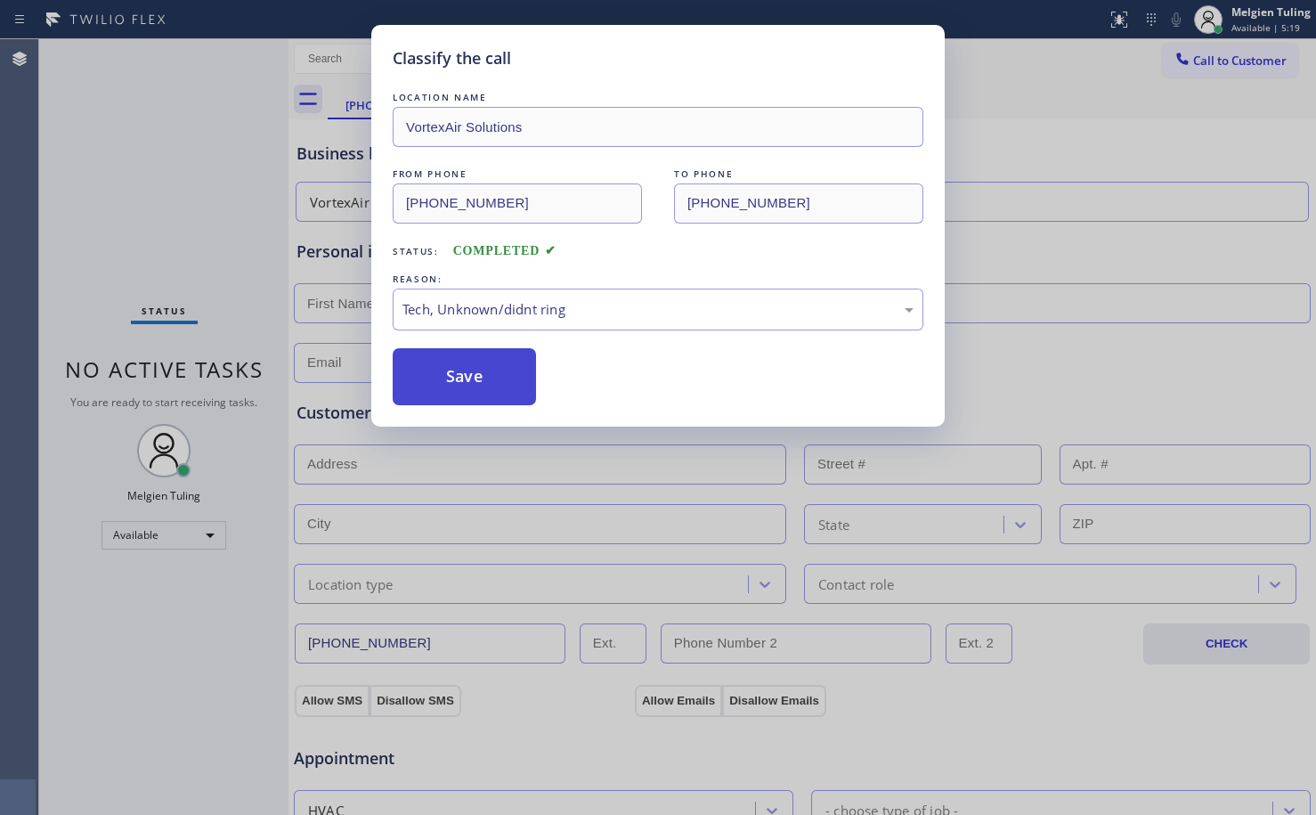
click at [462, 386] on button "Save" at bounding box center [464, 376] width 143 height 57
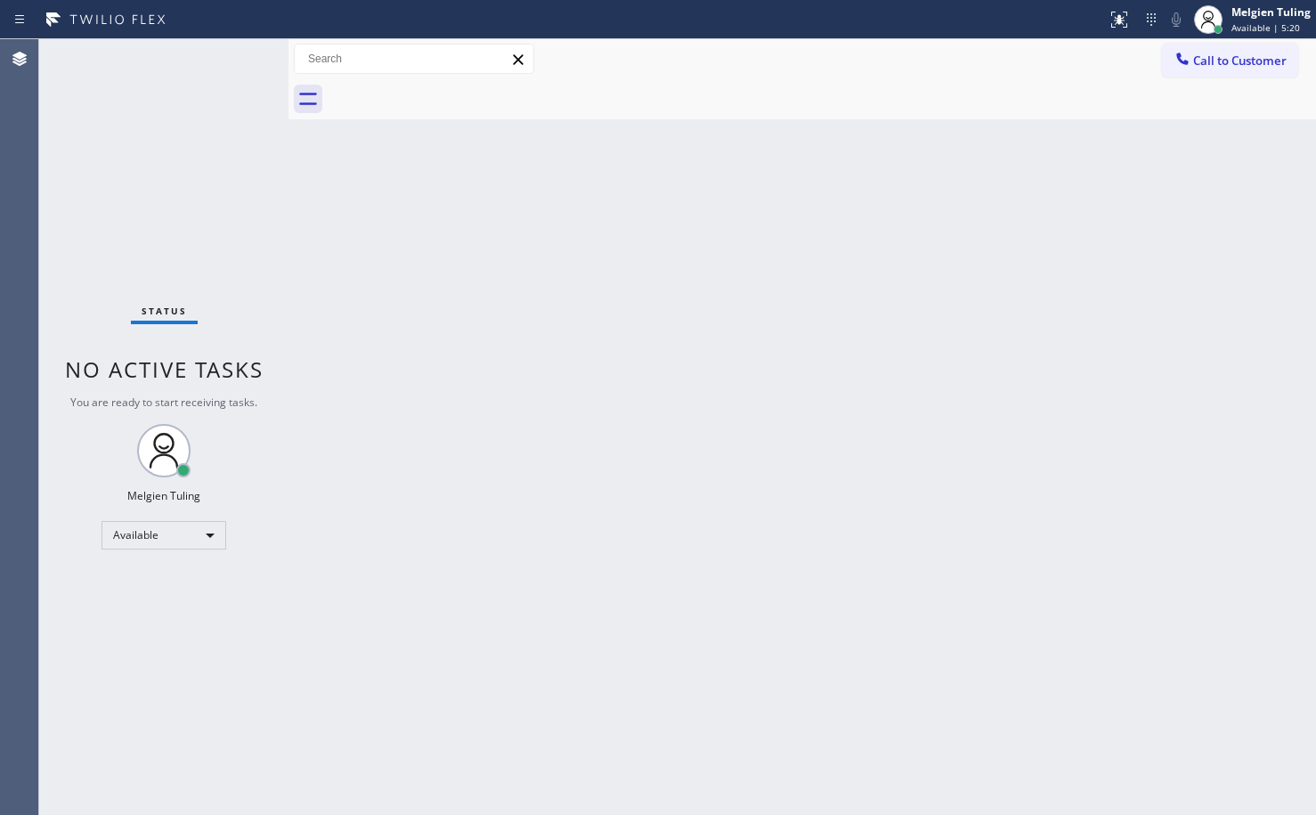
drag, startPoint x: 463, startPoint y: 386, endPoint x: 385, endPoint y: 235, distance: 170.4
click at [385, 235] on div "Back to Dashboard Change Sender ID Customers Technicians Select a contact Outbo…" at bounding box center [802, 427] width 1028 height 776
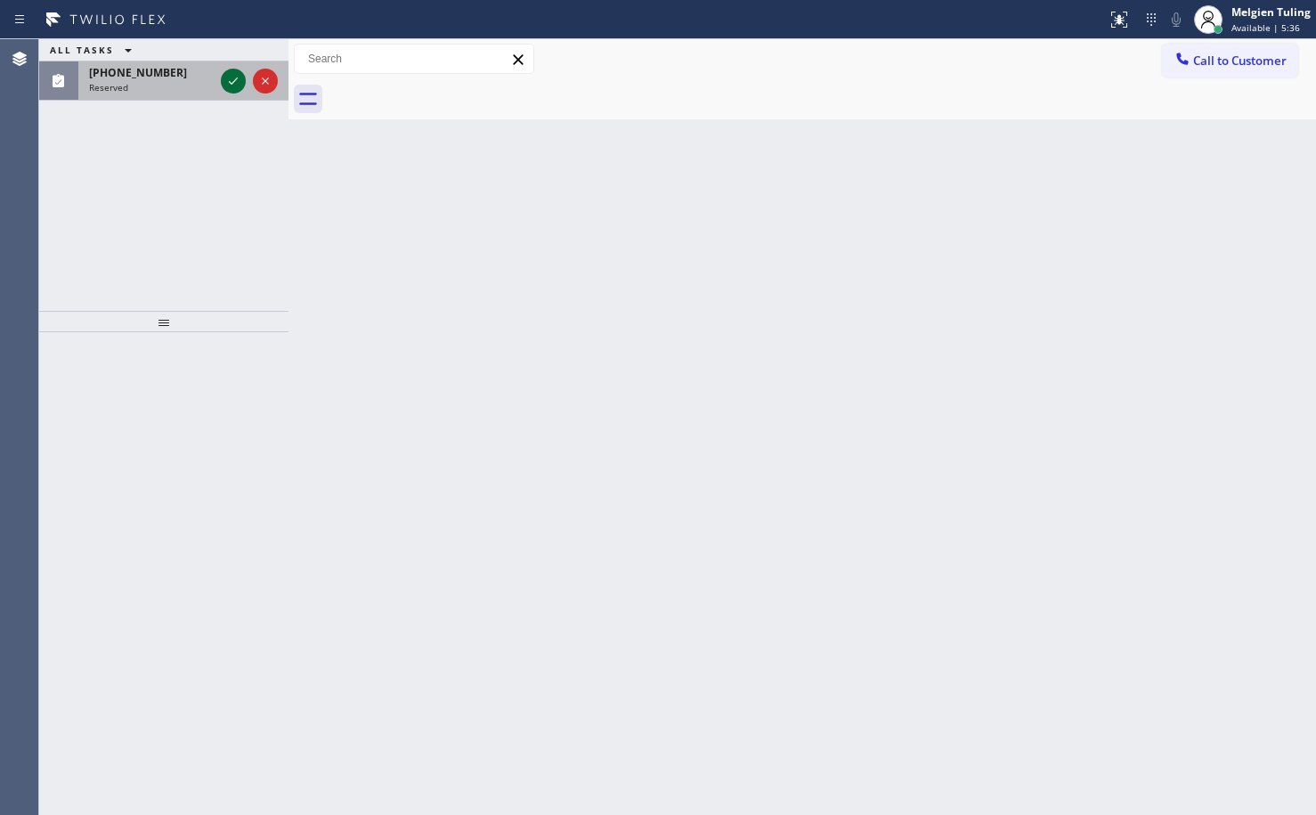
click at [229, 74] on icon at bounding box center [233, 80] width 21 height 21
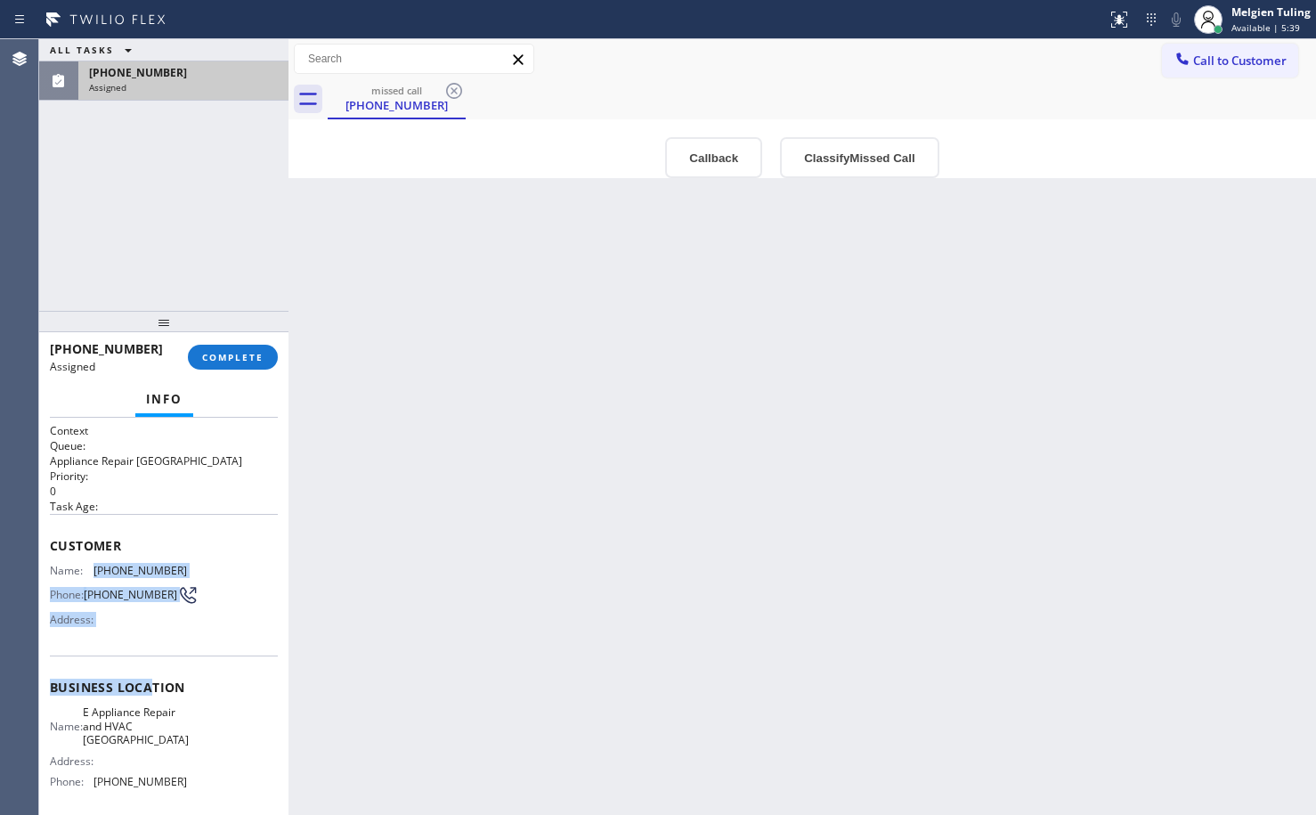
drag, startPoint x: 102, startPoint y: 569, endPoint x: 154, endPoint y: 668, distance: 111.5
click at [154, 668] on div "Context Queue: Appliance Repair High End Priority: 0 Task Age: Customer Name: […" at bounding box center [164, 688] width 228 height 531
click at [154, 668] on div "Business location Name: E Appliance Repair and HVAC Elmhurst Address: Phone: [P…" at bounding box center [164, 736] width 228 height 162
click at [141, 620] on div "Address:" at bounding box center [118, 619] width 137 height 13
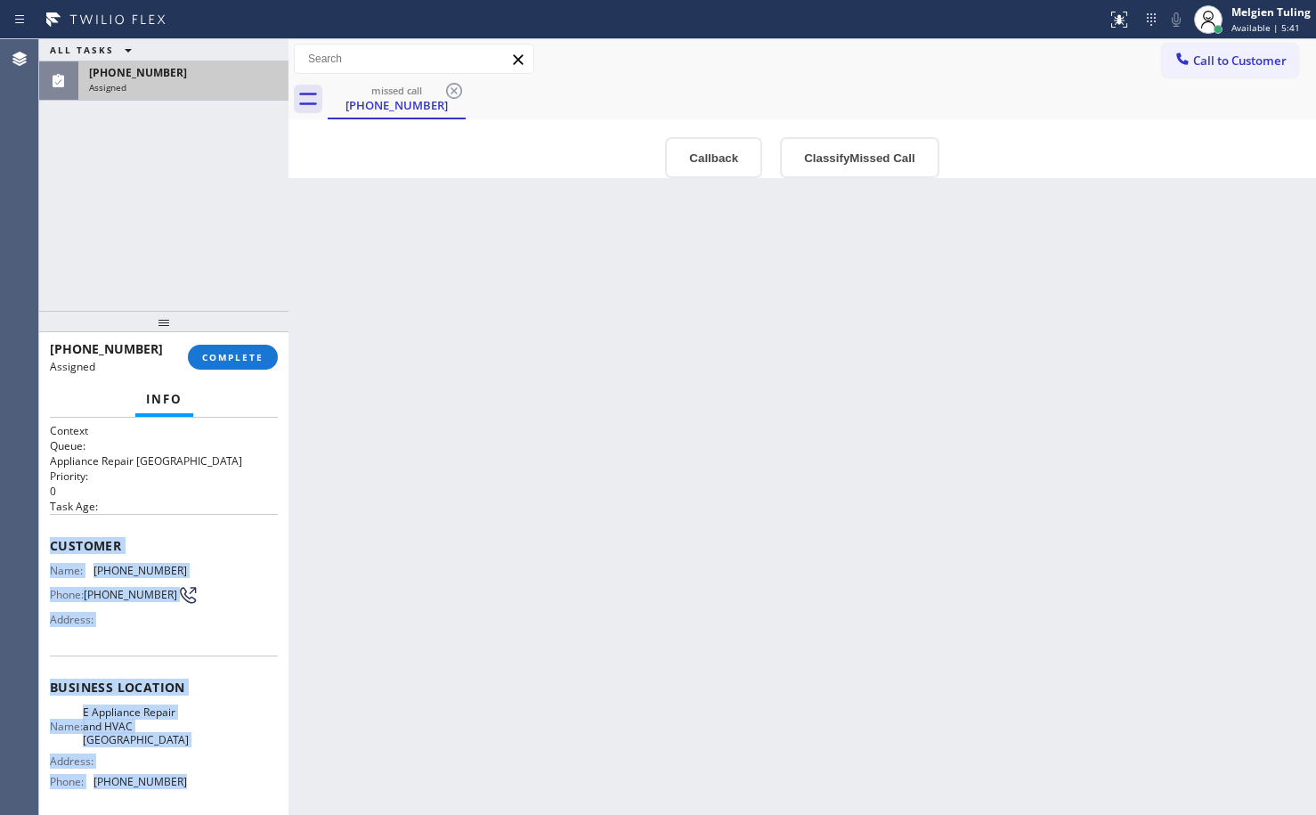
drag, startPoint x: 88, startPoint y: 560, endPoint x: 174, endPoint y: 781, distance: 236.8
click at [174, 781] on div "Context Queue: Appliance Repair High End Priority: 0 Task Age: Customer Name: […" at bounding box center [163, 616] width 249 height 397
click at [174, 781] on span "[PHONE_NUMBER]" at bounding box center [139, 781] width 93 height 13
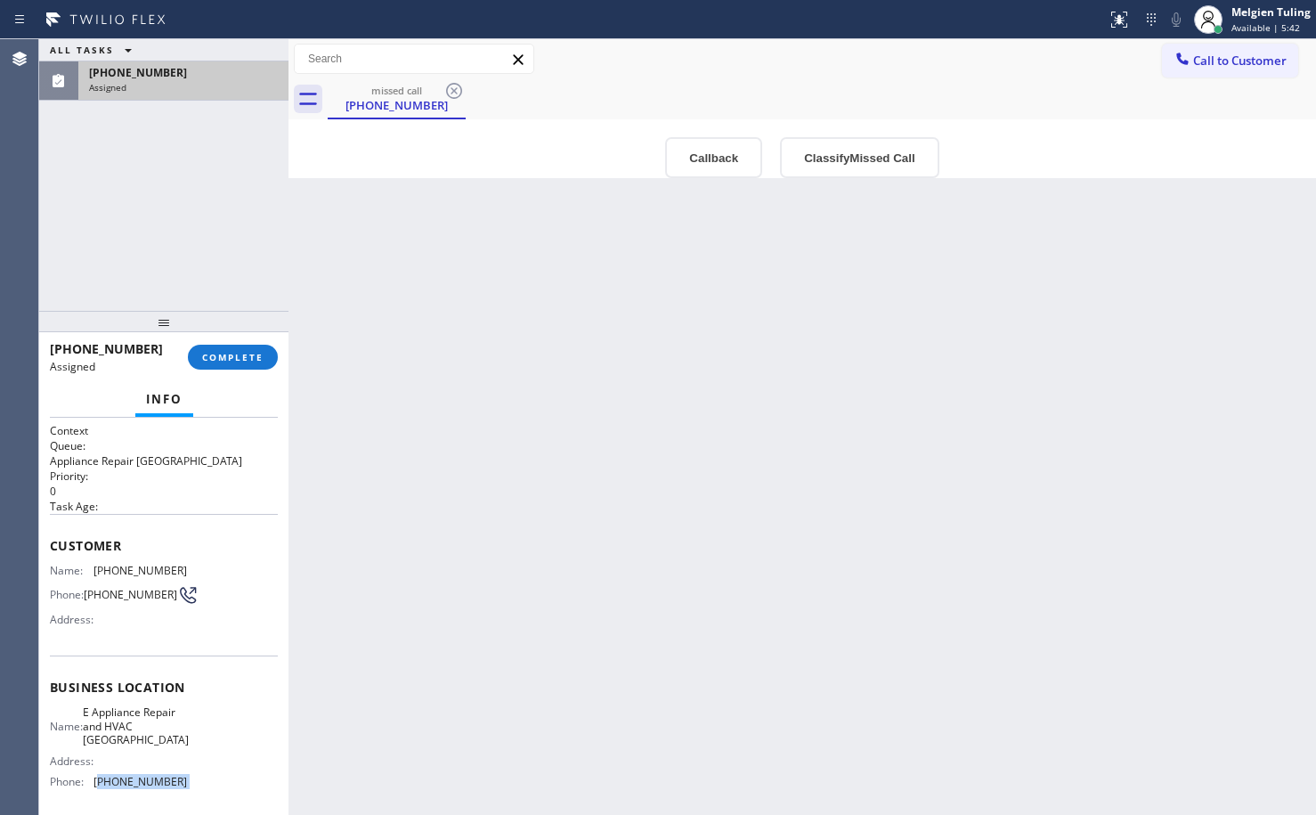
drag, startPoint x: 174, startPoint y: 781, endPoint x: 64, endPoint y: 741, distance: 116.6
click at [75, 791] on div "Business location Name: E Appliance Repair and HVAC Elmhurst Address: Phone: [P…" at bounding box center [164, 736] width 228 height 162
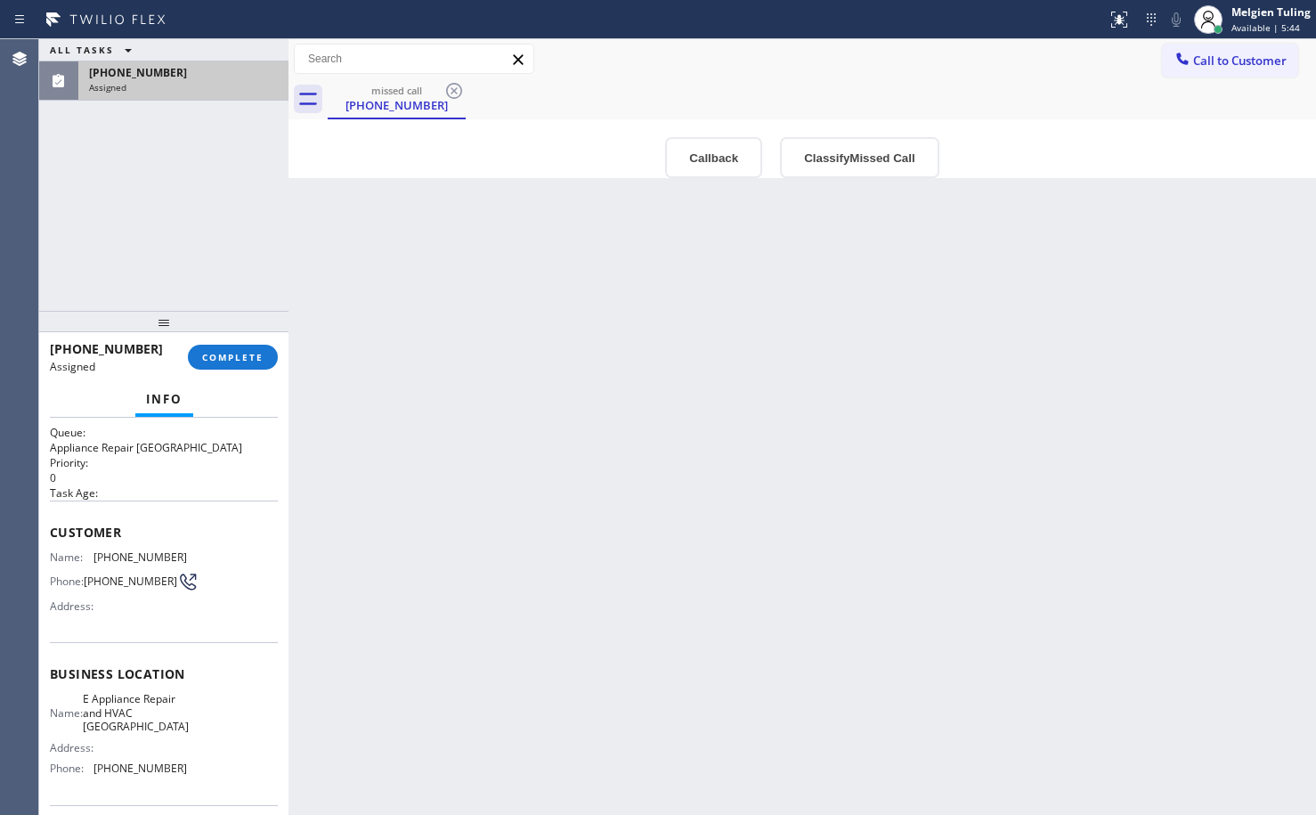
drag, startPoint x: 68, startPoint y: 653, endPoint x: 506, endPoint y: 738, distance: 446.3
click at [506, 738] on div "Back to Dashboard Change Sender ID Customers Technicians Select a contact Outbo…" at bounding box center [802, 427] width 1028 height 776
drag, startPoint x: 41, startPoint y: 540, endPoint x: 95, endPoint y: 610, distance: 88.2
click at [95, 610] on div "Address:" at bounding box center [118, 605] width 137 height 13
drag, startPoint x: 47, startPoint y: 531, endPoint x: 134, endPoint y: 685, distance: 176.6
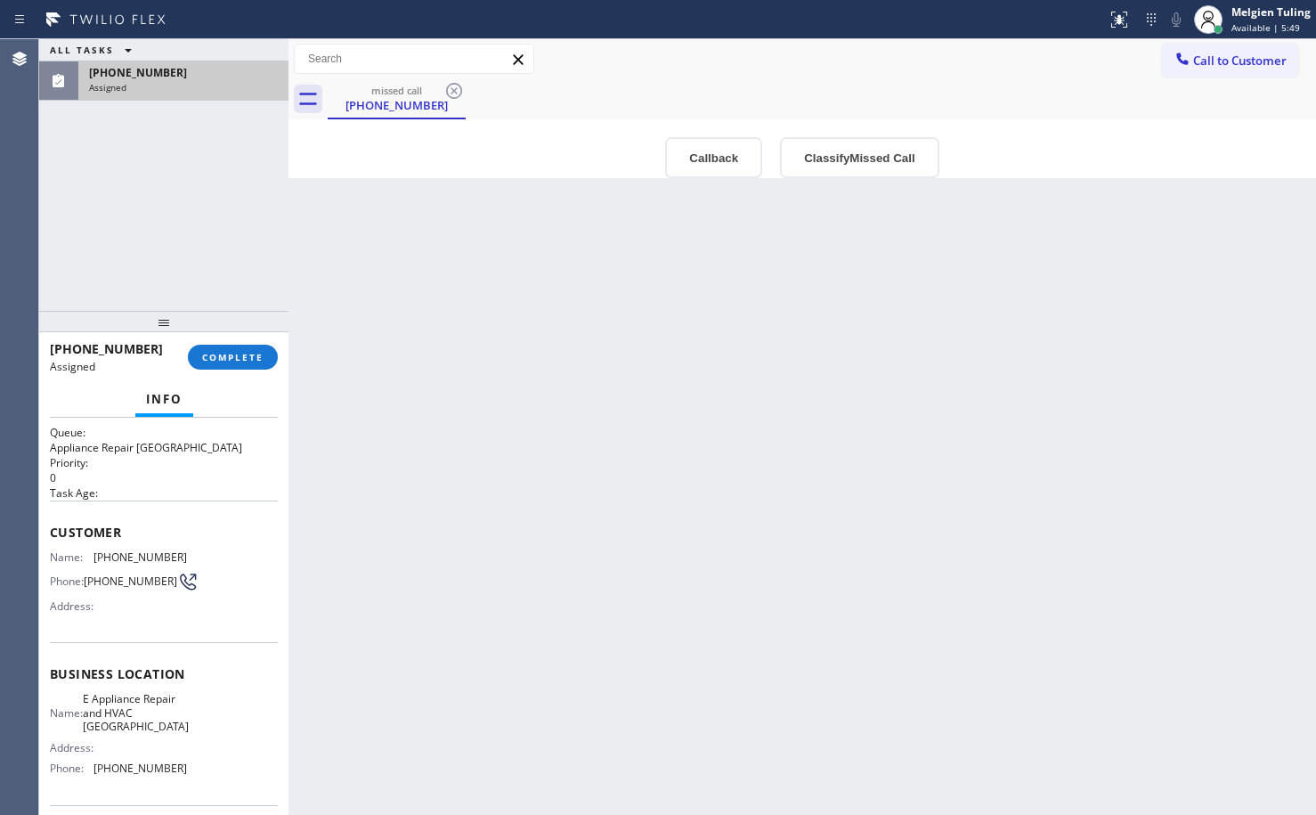
click at [151, 698] on span "E Appliance Repair and HVAC [GEOGRAPHIC_DATA]" at bounding box center [136, 712] width 106 height 41
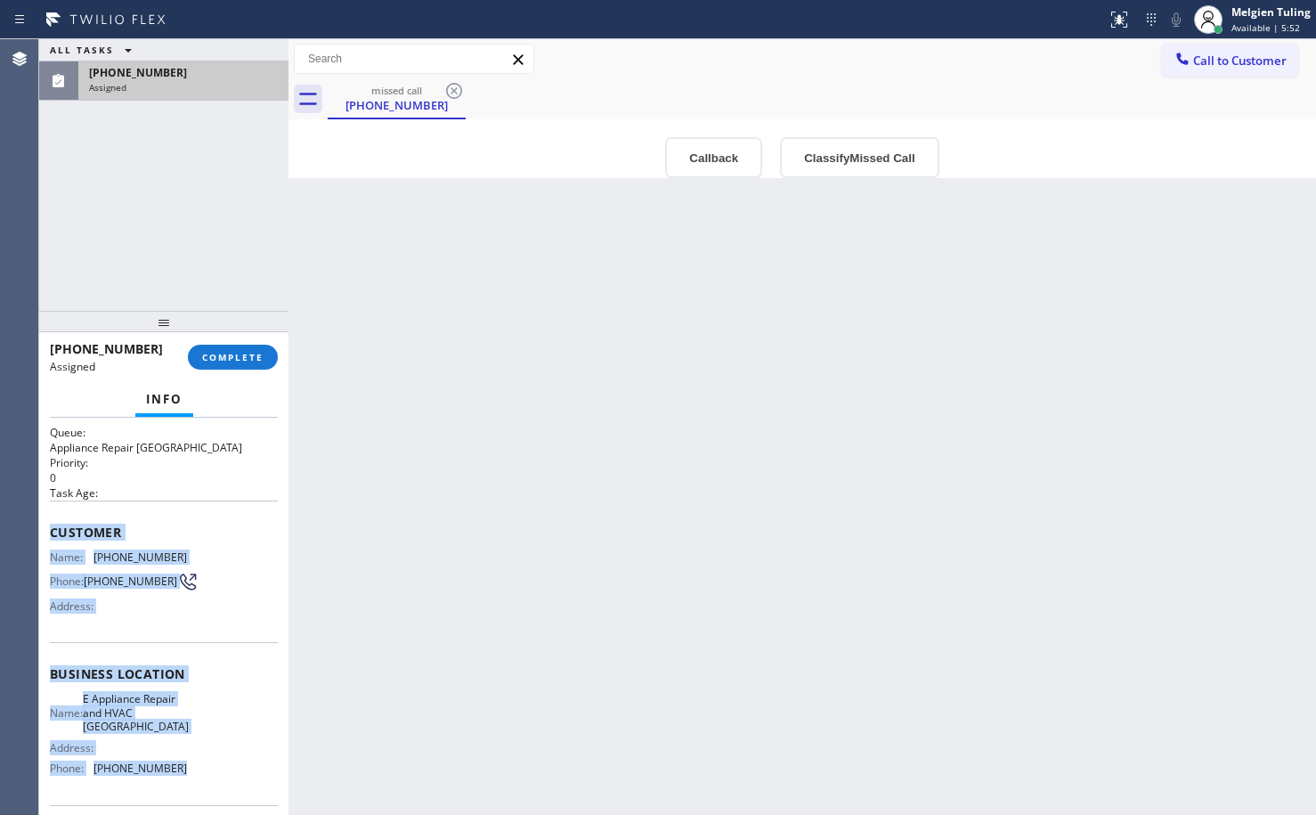
drag, startPoint x: 48, startPoint y: 538, endPoint x: 179, endPoint y: 770, distance: 266.7
click at [179, 770] on div "Context Queue: Appliance Repair High End Priority: 0 Task Age: Customer Name: […" at bounding box center [163, 616] width 249 height 397
click at [179, 770] on div "Name: E Appliance Repair and HVAC Elmhurst Address: Phone: [PHONE_NUMBER]" at bounding box center [164, 737] width 228 height 90
drag, startPoint x: 179, startPoint y: 770, endPoint x: 50, endPoint y: 532, distance: 271.3
click at [50, 532] on div "Context Queue: Appliance Repair High End Priority: 0 Task Age: Customer Name: […" at bounding box center [164, 675] width 228 height 531
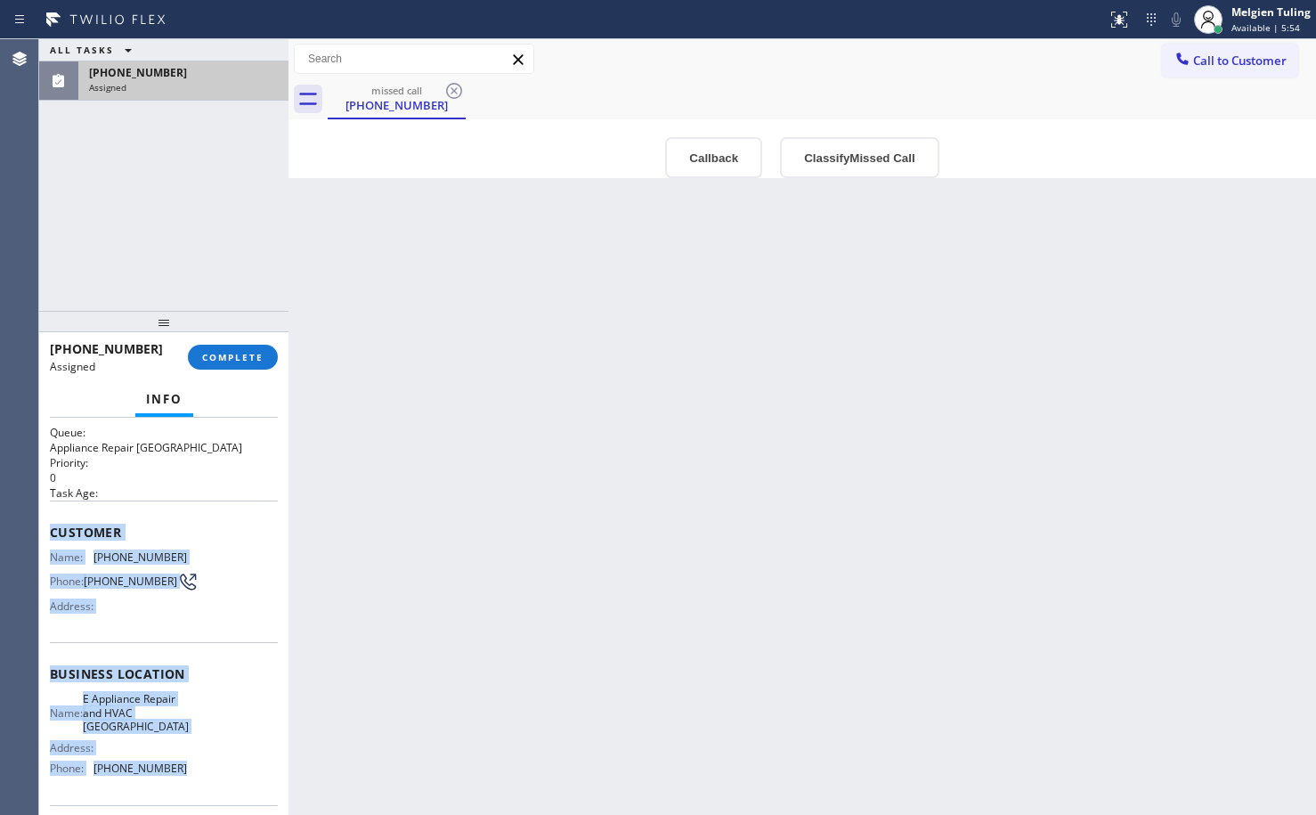
click at [50, 532] on span "Customer" at bounding box center [164, 532] width 228 height 17
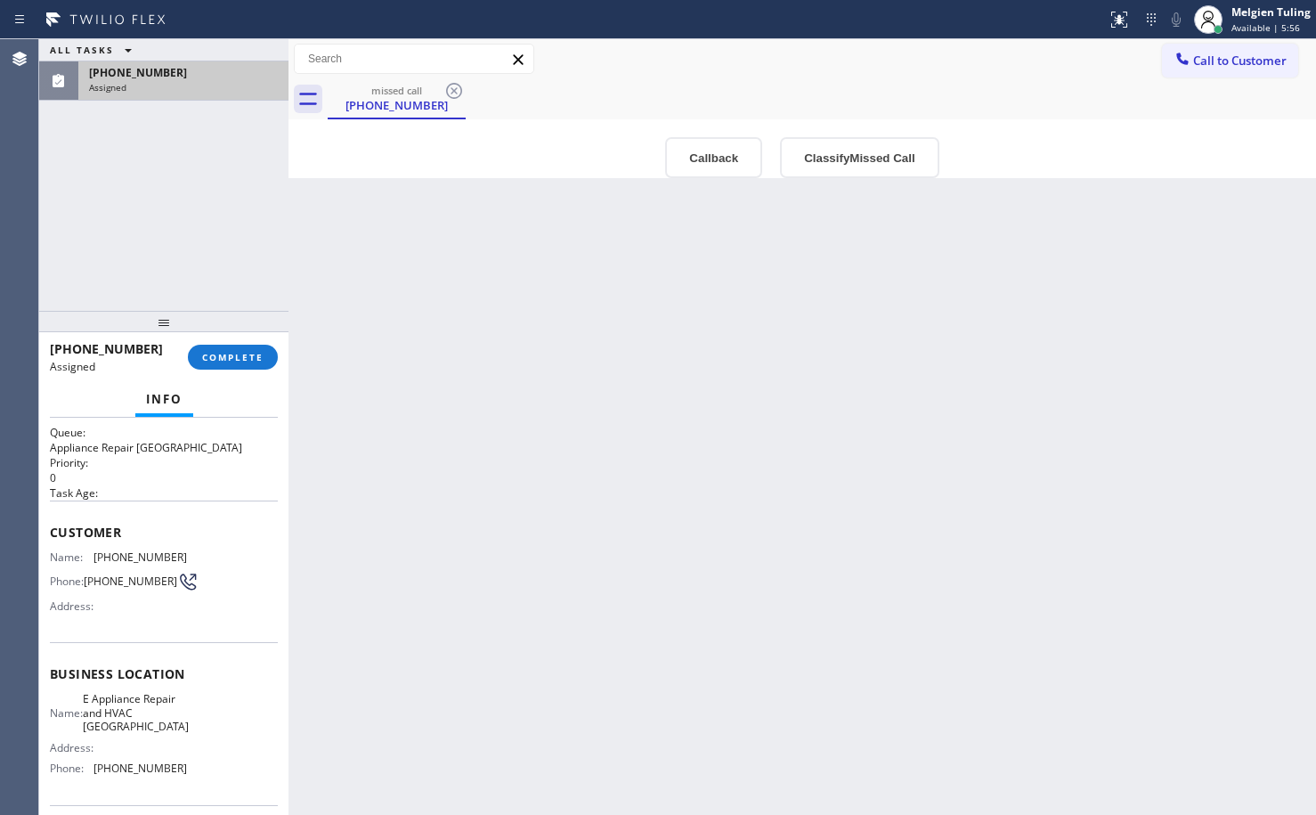
drag, startPoint x: 50, startPoint y: 532, endPoint x: 134, endPoint y: 670, distance: 161.4
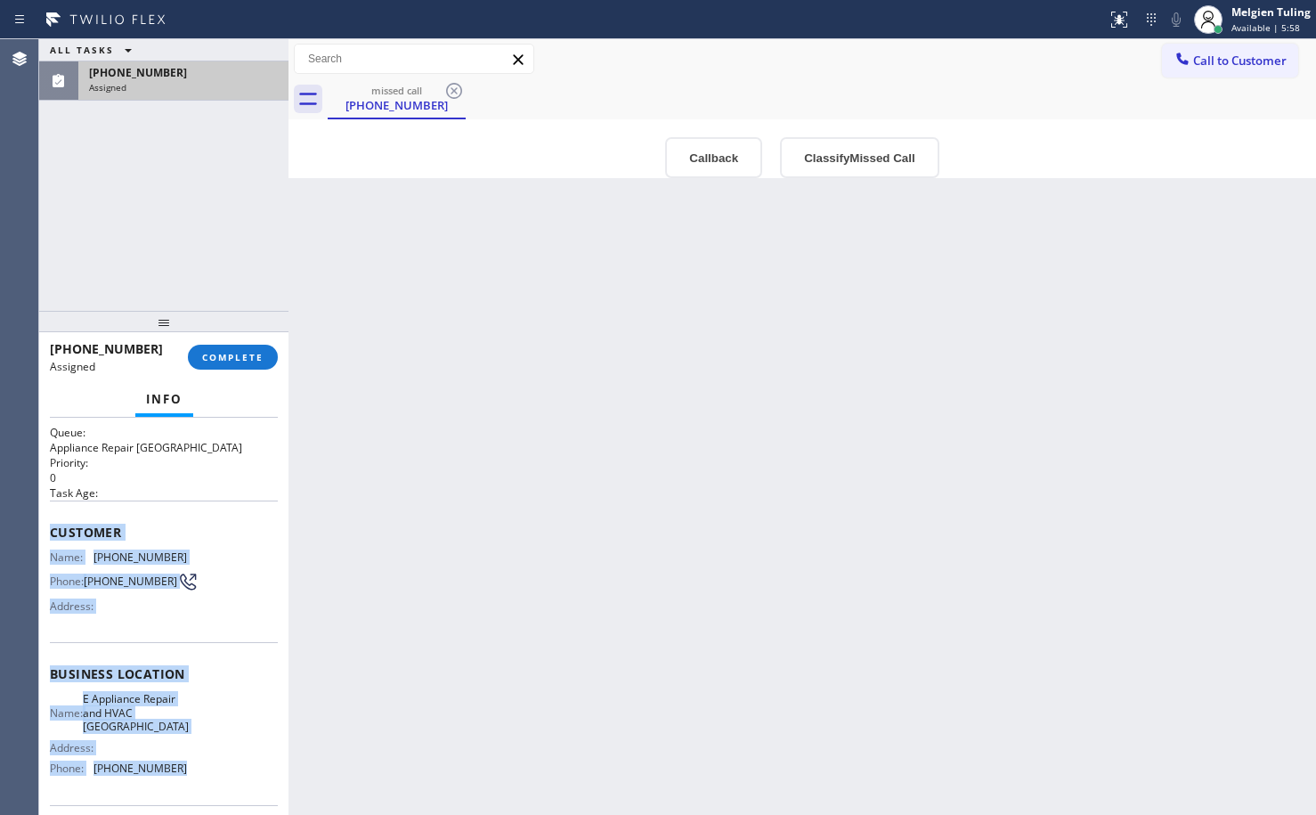
drag, startPoint x: 134, startPoint y: 670, endPoint x: 186, endPoint y: 773, distance: 115.9
click at [186, 773] on div "Context Queue: Appliance Repair High End Priority: 0 Task Age: Customer Name: […" at bounding box center [163, 616] width 249 height 397
copy div "Customer Name: [PHONE_NUMBER] Phone: [PHONE_NUMBER] Address: Business location …"
click at [244, 359] on span "COMPLETE" at bounding box center [232, 357] width 61 height 12
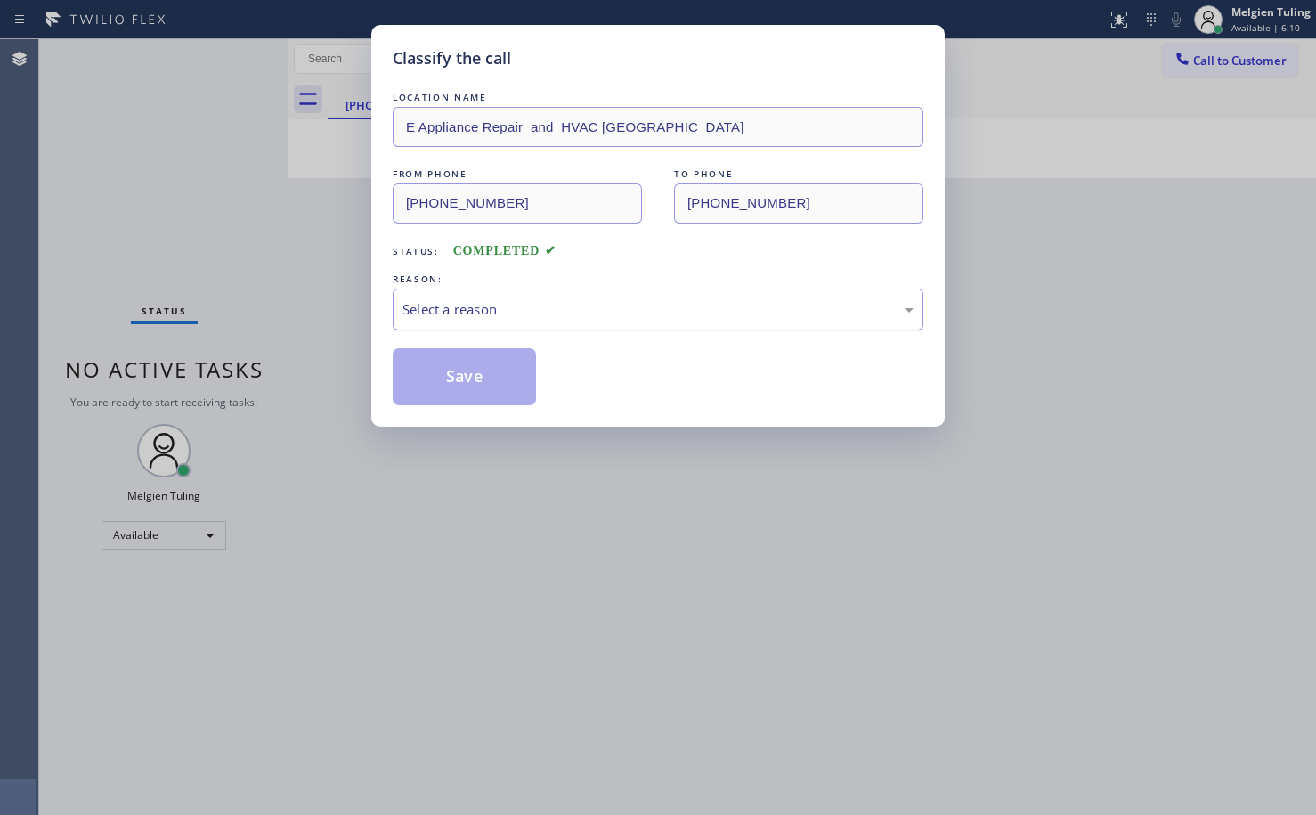
click at [516, 299] on div "Select a reason" at bounding box center [657, 309] width 511 height 20
click at [499, 308] on div "Select a reason" at bounding box center [657, 309] width 511 height 20
click at [441, 370] on button "Save" at bounding box center [464, 376] width 143 height 57
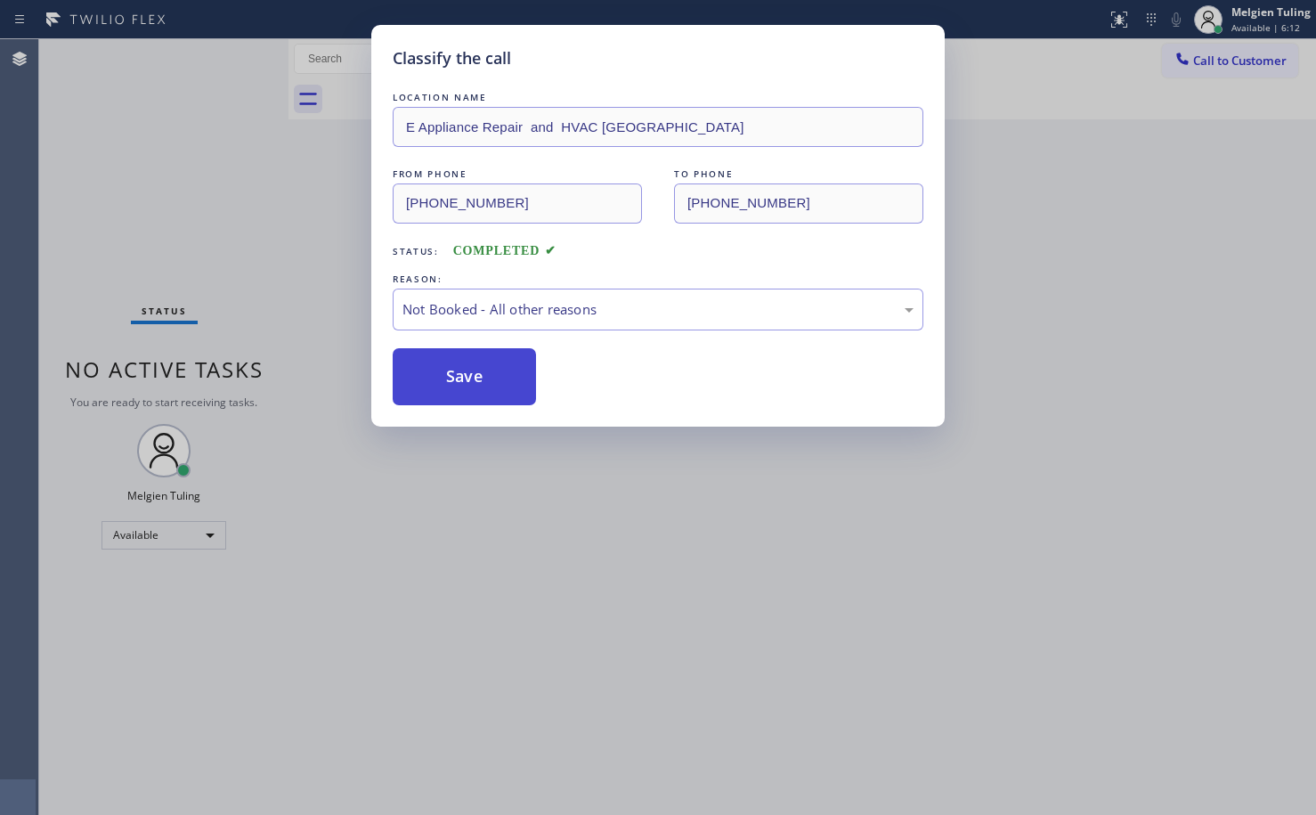
click at [441, 370] on button "Save" at bounding box center [464, 376] width 143 height 57
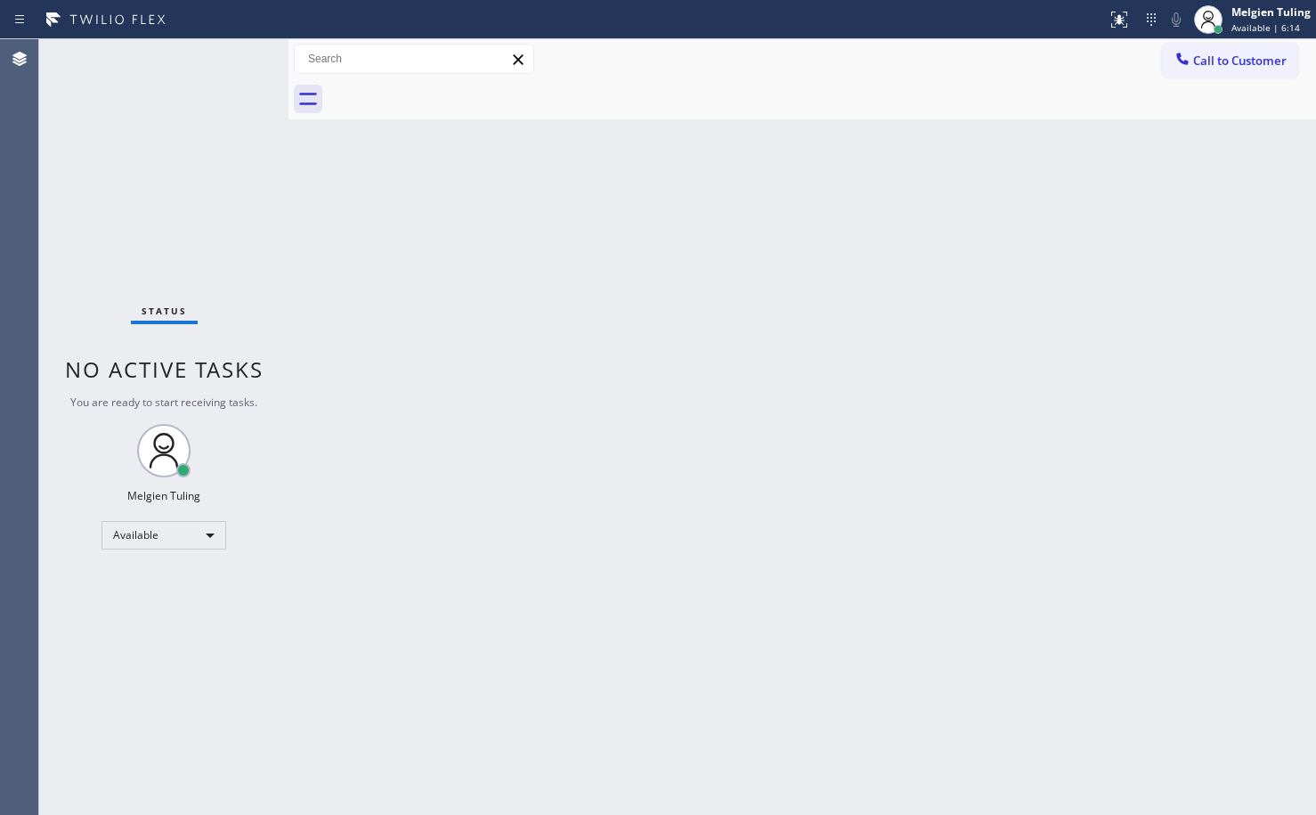
click at [425, 293] on div "Back to Dashboard Change Sender ID Customers Technicians Select a contact Outbo…" at bounding box center [802, 427] width 1028 height 776
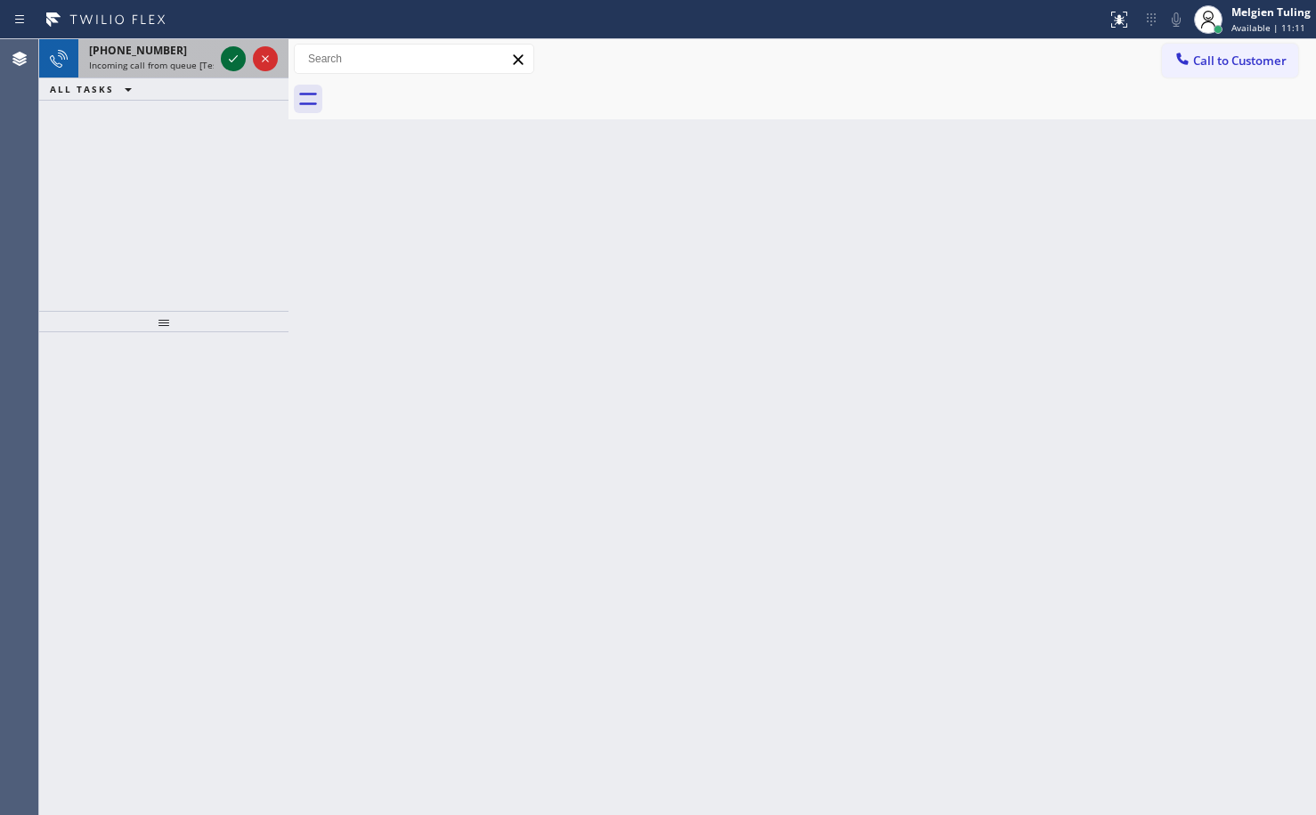
click at [236, 59] on icon at bounding box center [233, 58] width 21 height 21
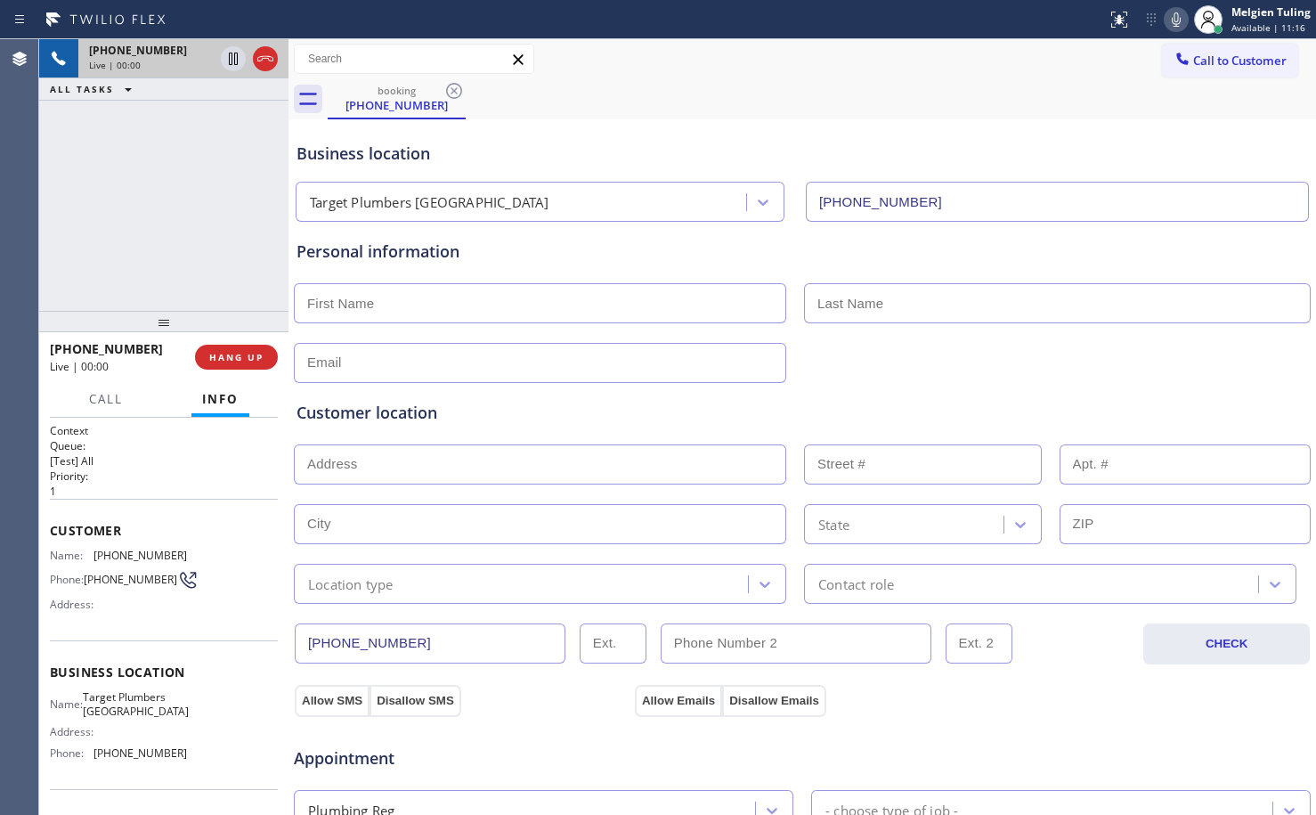
type input "[PHONE_NUMBER]"
click at [246, 360] on span "HANG UP" at bounding box center [236, 357] width 54 height 12
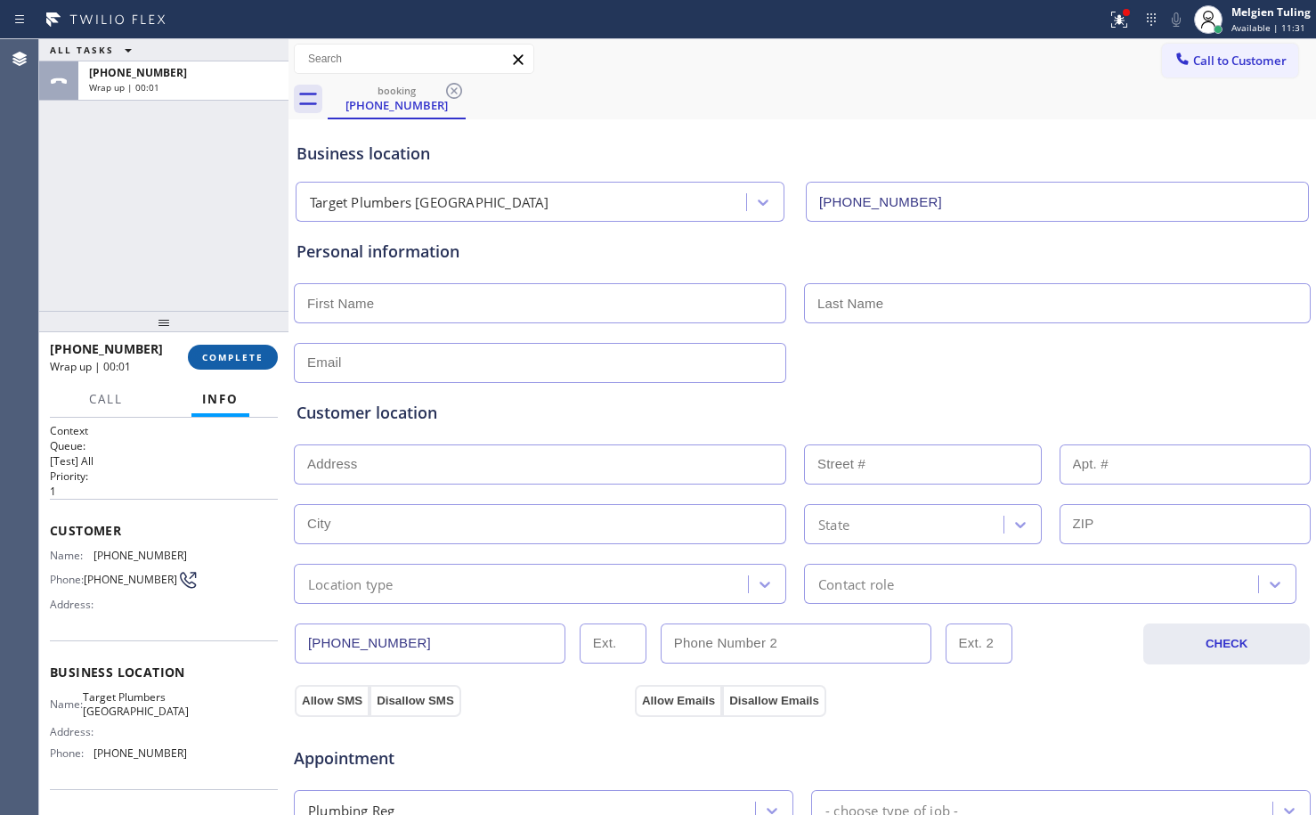
click at [215, 347] on button "COMPLETE" at bounding box center [233, 357] width 90 height 25
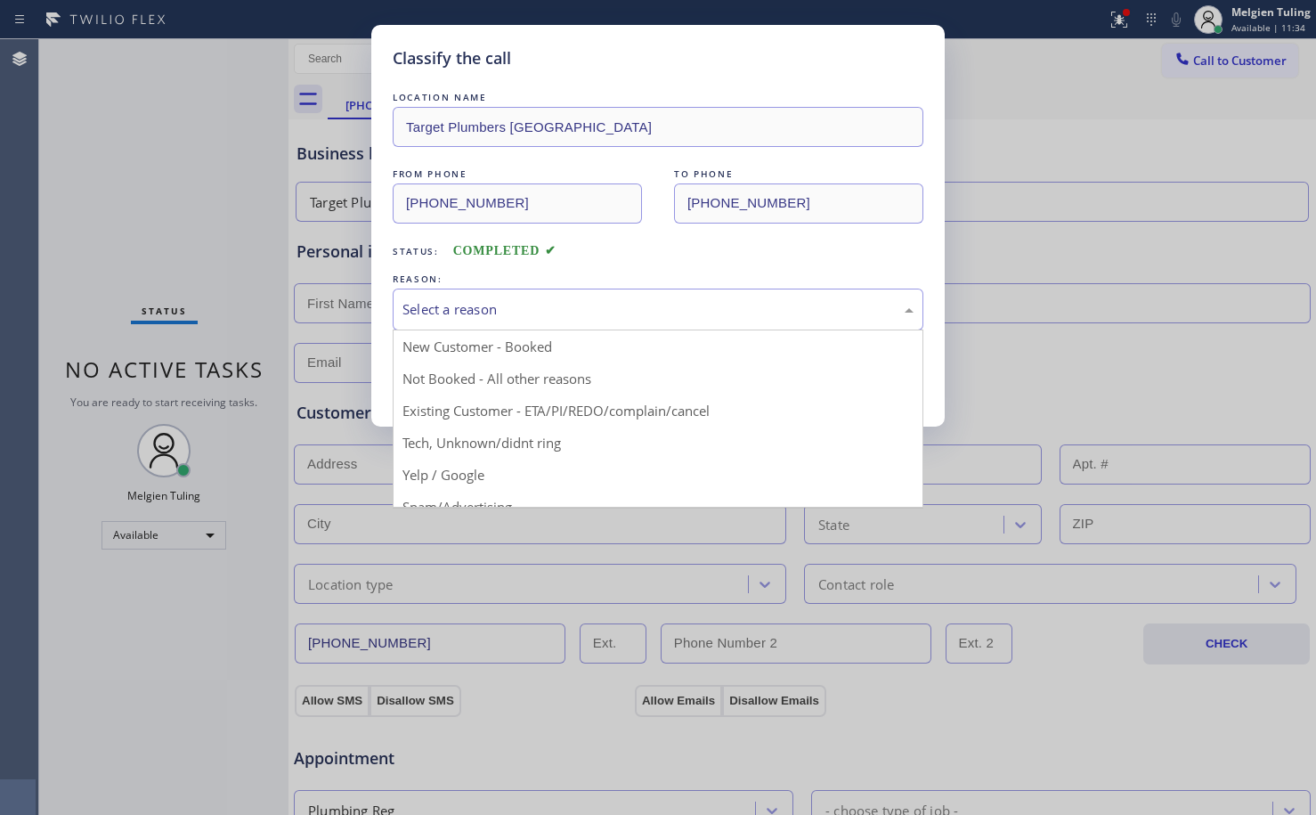
click at [526, 305] on div "Select a reason" at bounding box center [657, 309] width 511 height 20
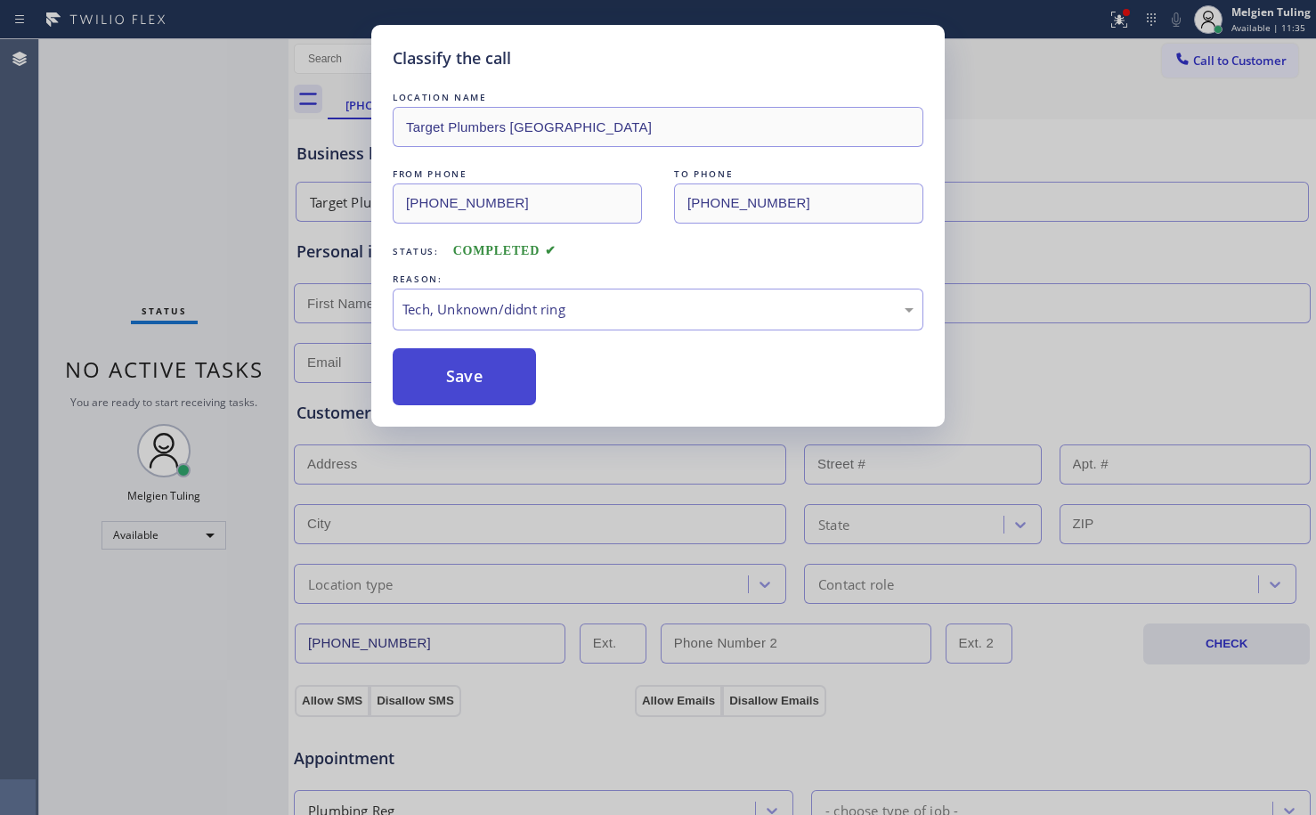
click at [494, 369] on button "Save" at bounding box center [464, 376] width 143 height 57
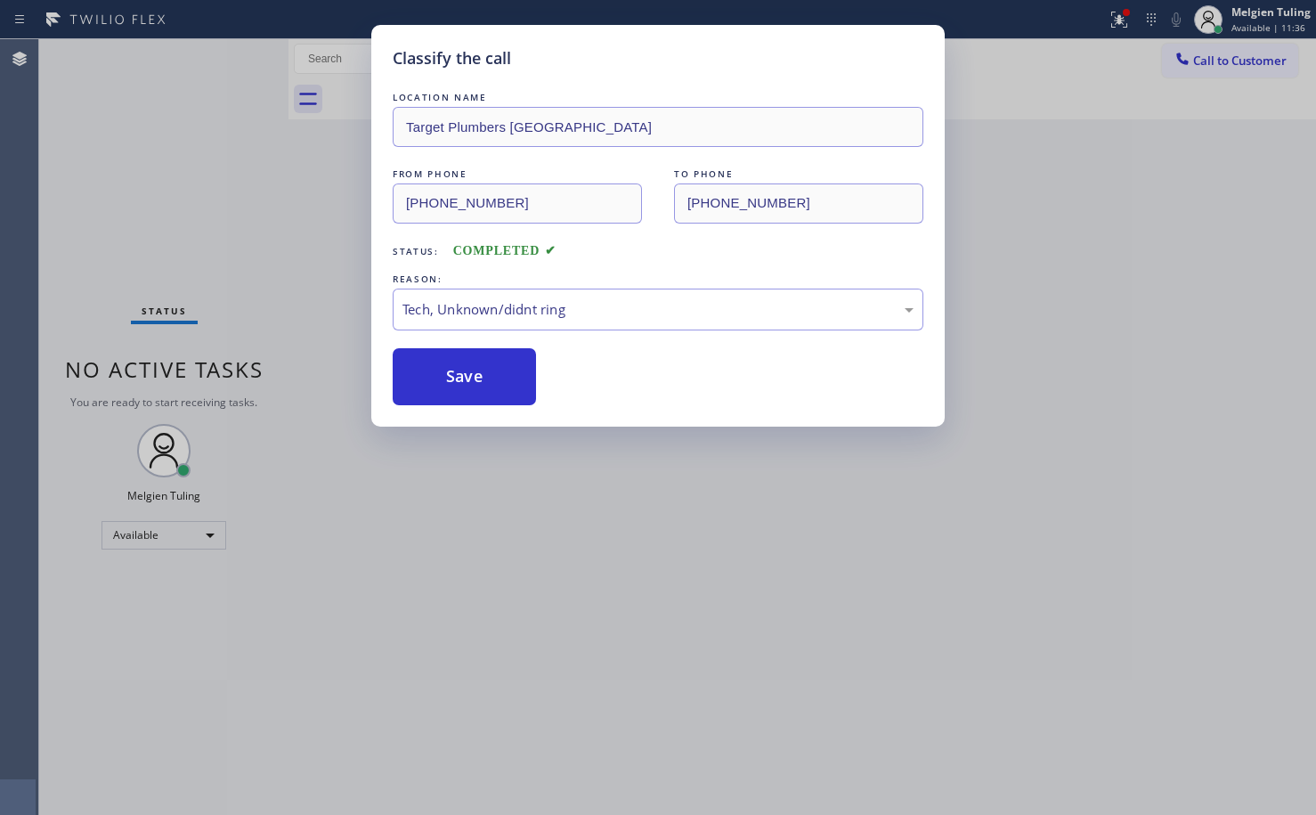
click at [1112, 229] on div "Back to Dashboard Change Sender ID Customers Technicians Select a contact Outbo…" at bounding box center [802, 427] width 1028 height 776
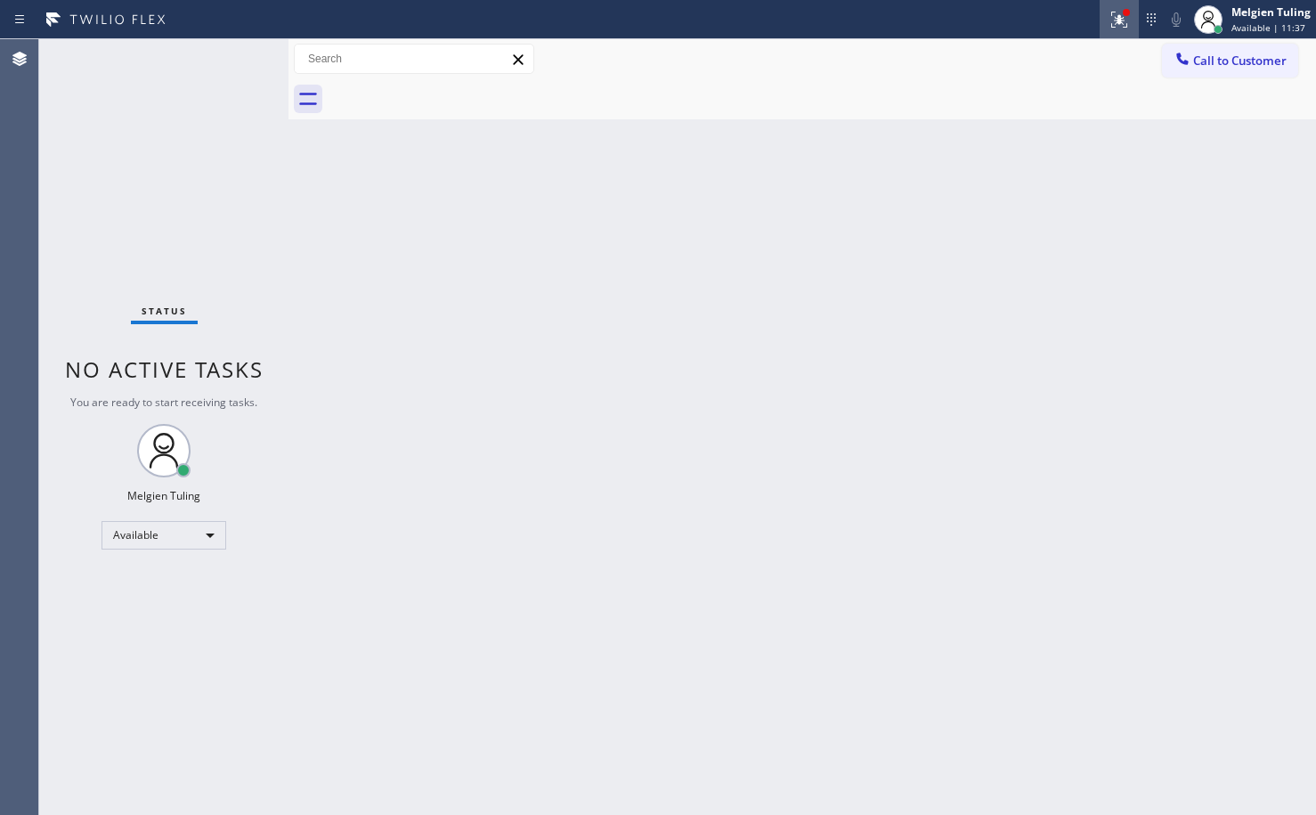
click at [1120, 12] on icon at bounding box center [1119, 19] width 21 height 21
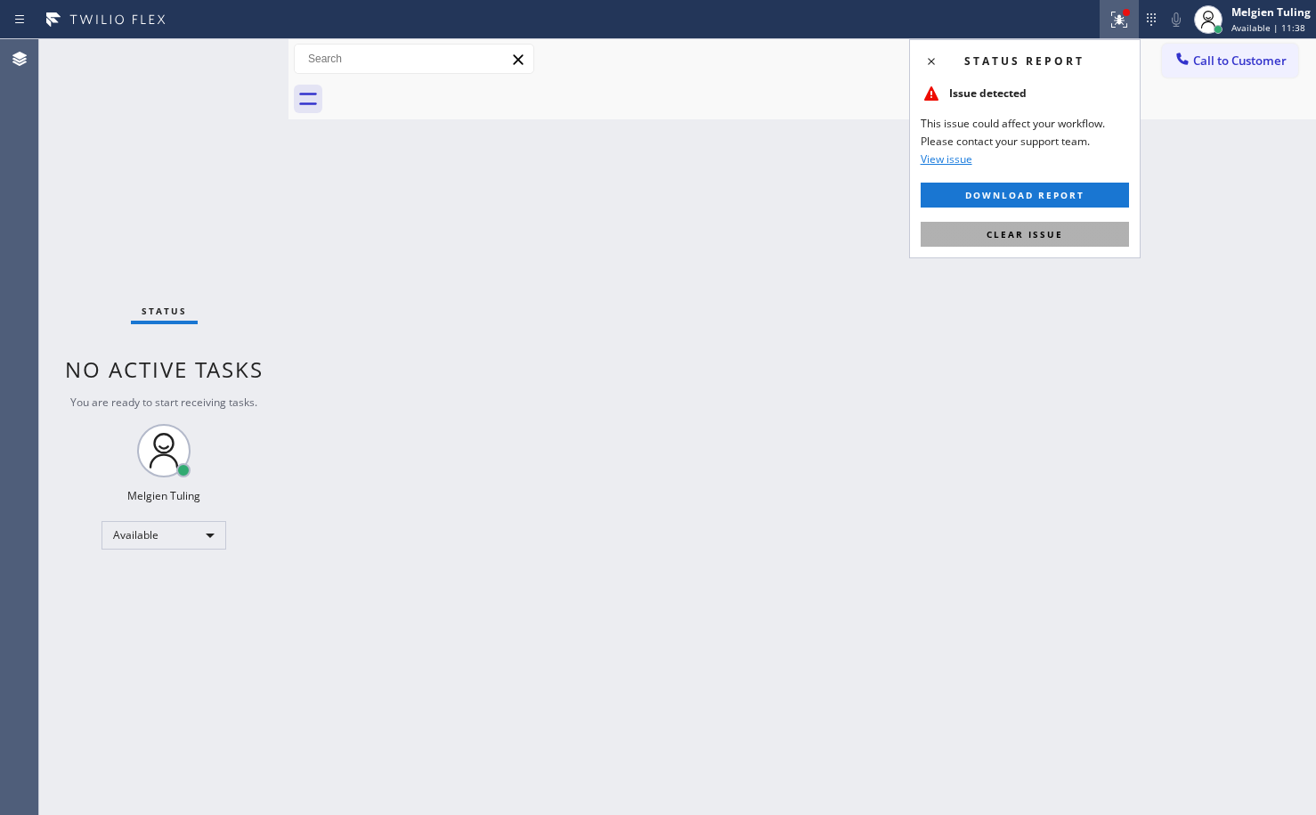
click at [1002, 232] on span "Clear issue" at bounding box center [1025, 234] width 77 height 12
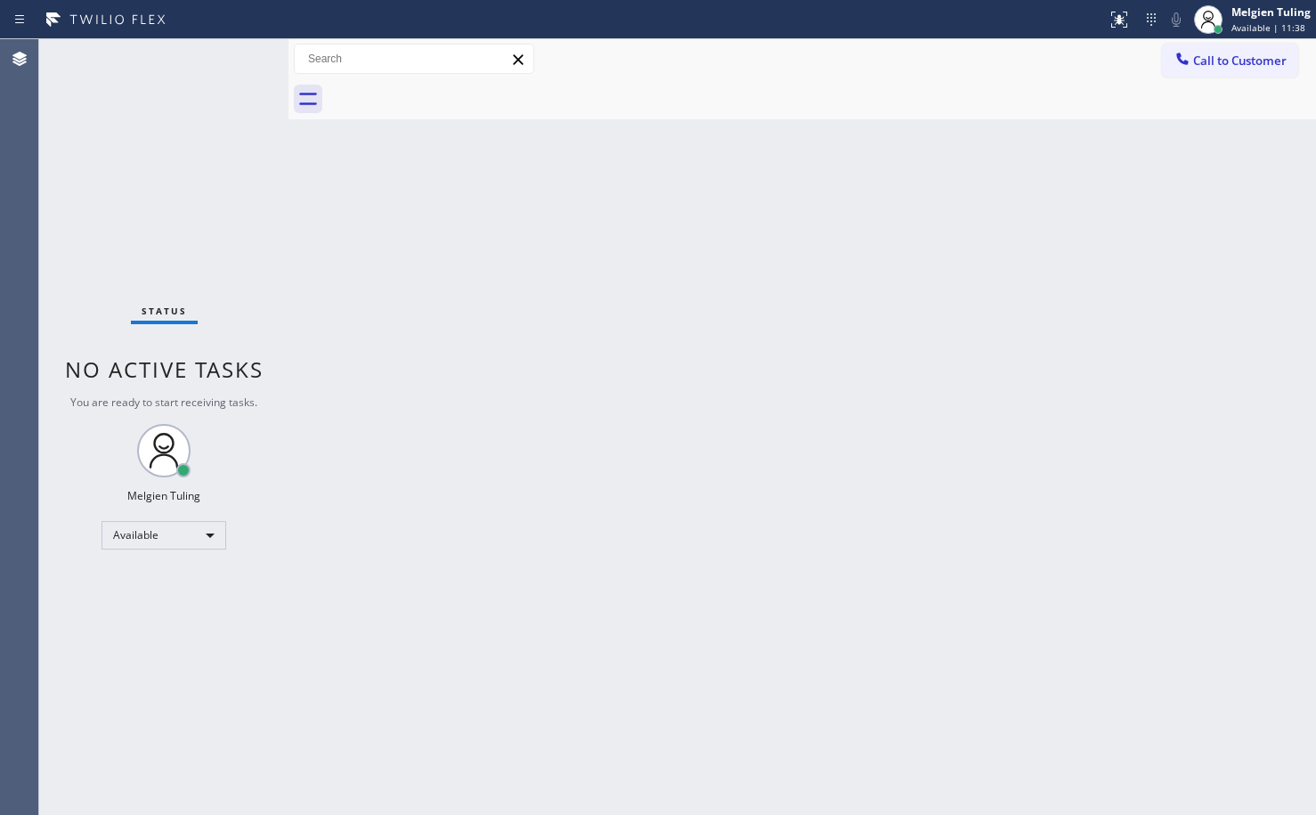
click at [1002, 232] on div "Back to Dashboard Change Sender ID Customers Technicians Select a contact Outbo…" at bounding box center [802, 427] width 1028 height 776
click at [510, 464] on div "Back to Dashboard Change Sender ID Customers Technicians Select a contact Outbo…" at bounding box center [802, 427] width 1028 height 776
click at [372, 293] on div "Back to Dashboard Change Sender ID Customers Technicians Select a contact Outbo…" at bounding box center [802, 427] width 1028 height 776
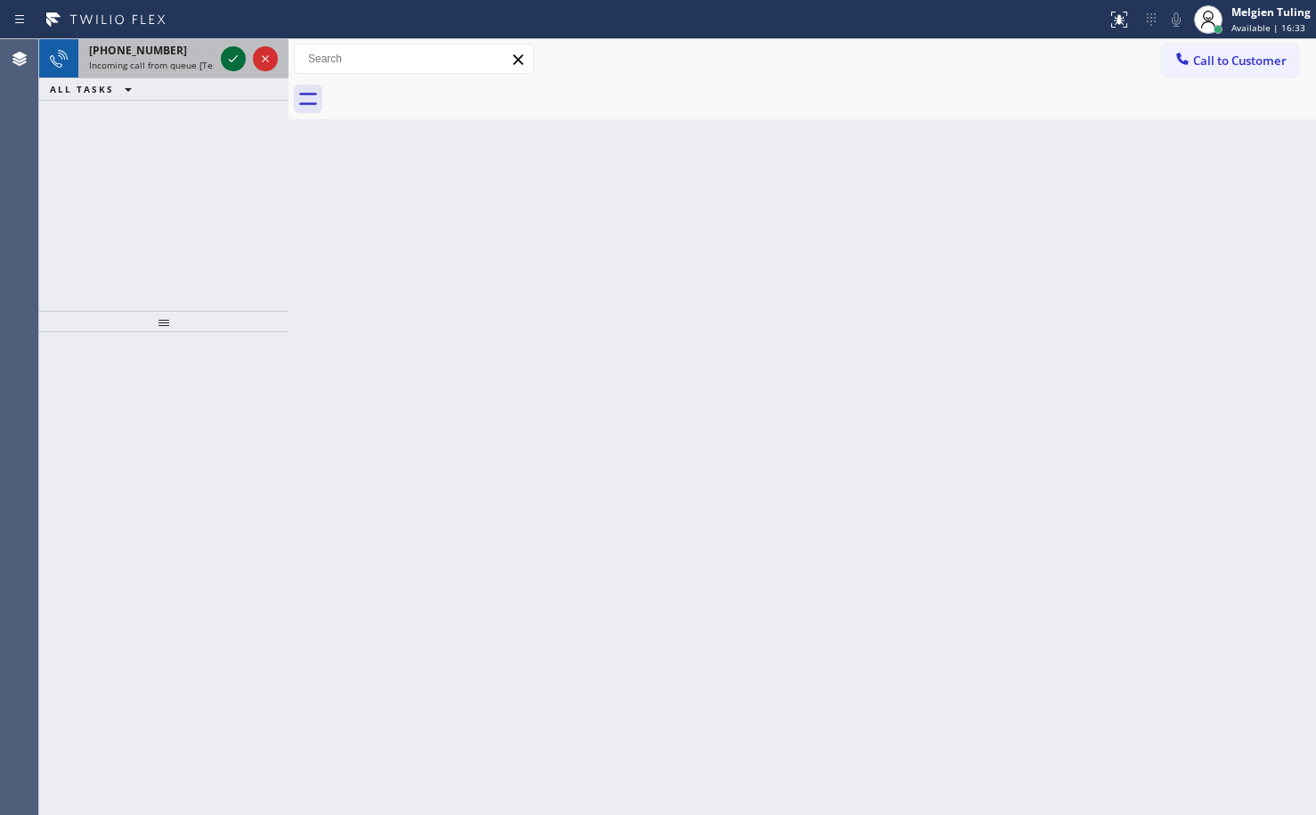
click at [232, 61] on icon at bounding box center [233, 58] width 9 height 7
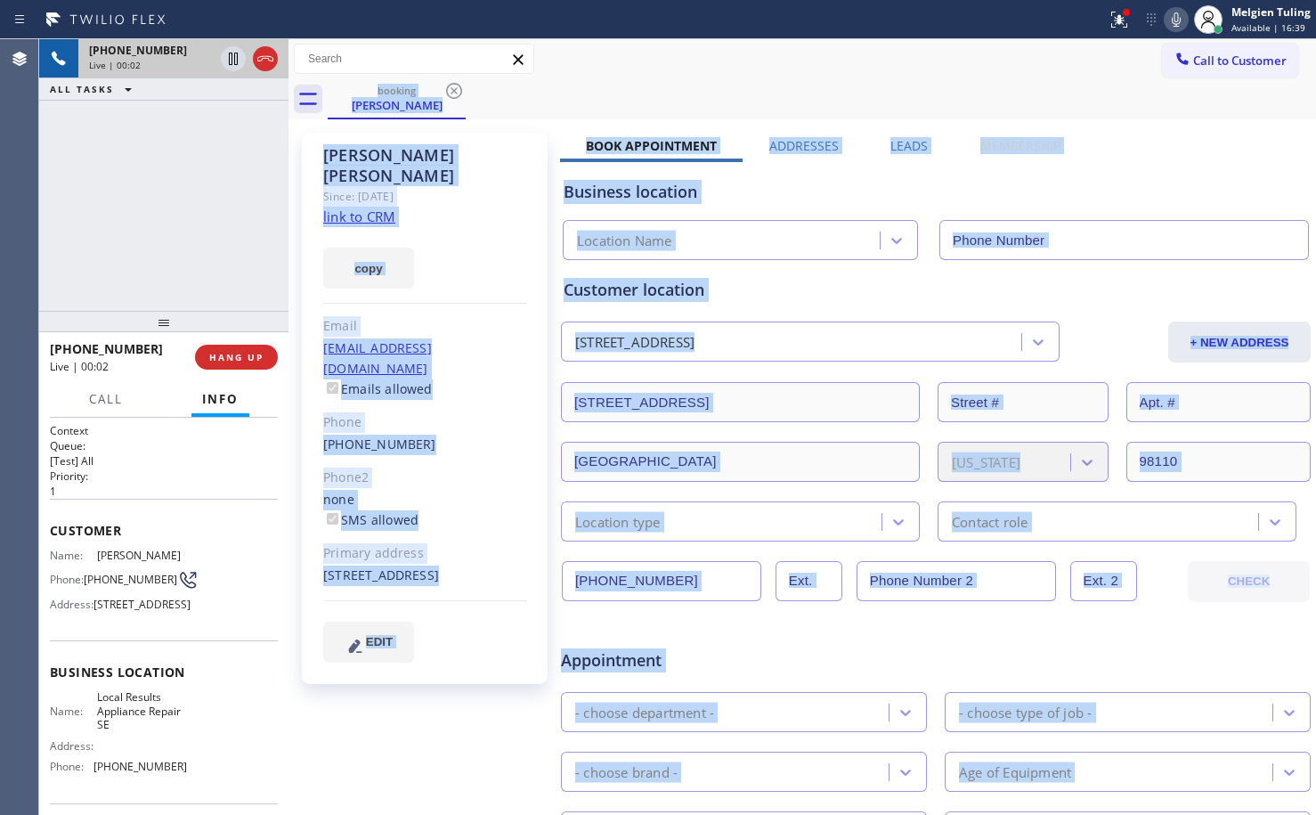
type input "[PHONE_NUMBER]"
click at [497, 252] on div "copy" at bounding box center [425, 257] width 204 height 61
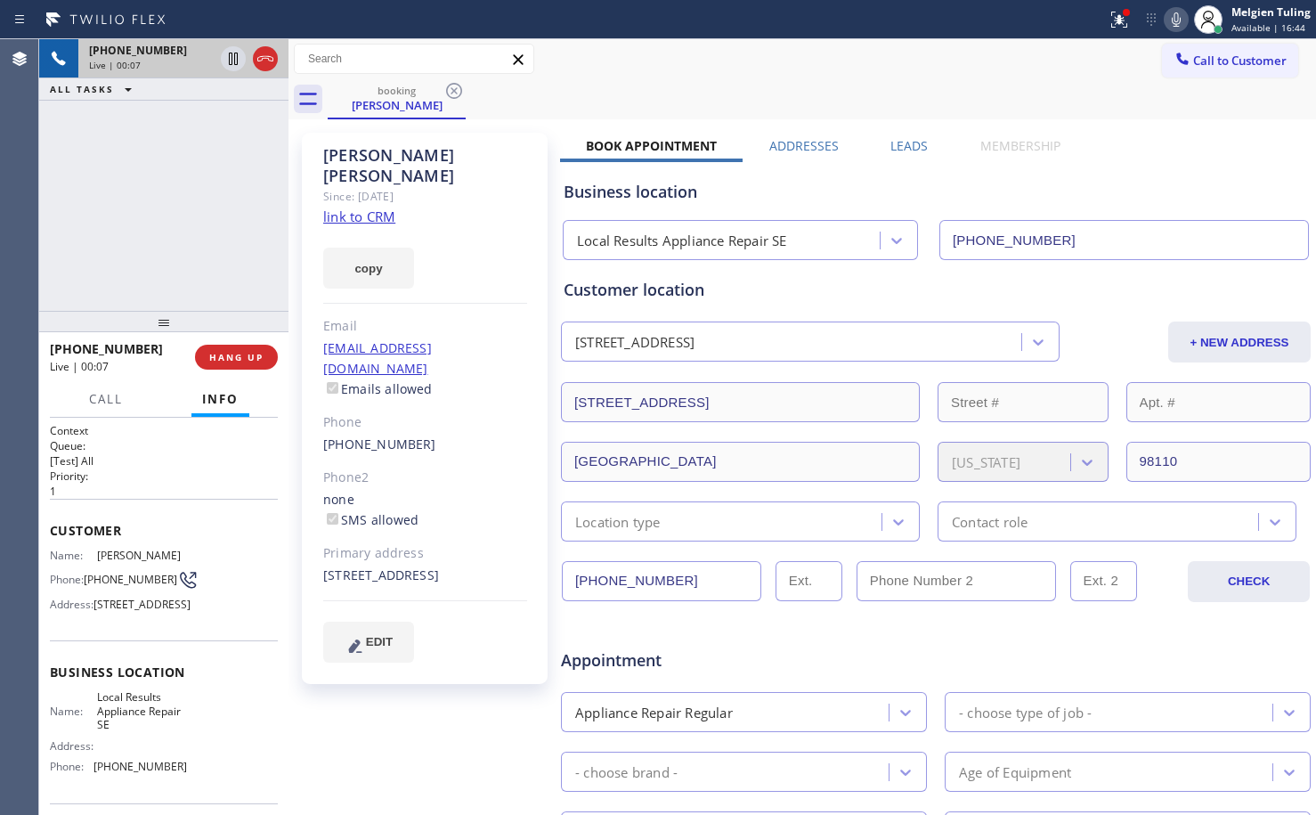
click at [350, 207] on link "link to CRM" at bounding box center [359, 216] width 72 height 18
click at [230, 60] on icon at bounding box center [233, 59] width 9 height 12
click at [1168, 22] on icon at bounding box center [1176, 19] width 21 height 21
click at [233, 59] on icon at bounding box center [233, 59] width 12 height 12
click at [1174, 13] on icon at bounding box center [1176, 19] width 21 height 21
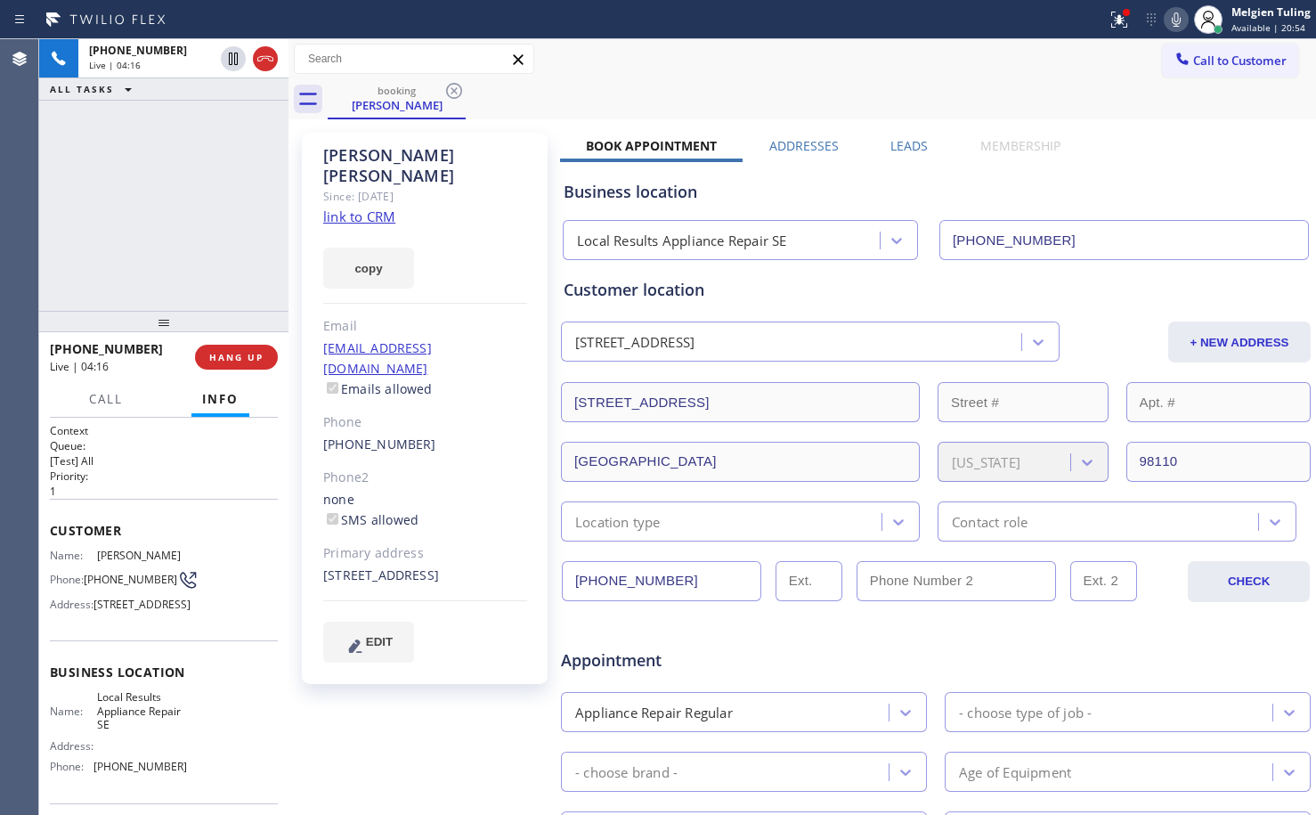
click at [833, 289] on div "Customer location" at bounding box center [936, 290] width 744 height 24
click at [912, 611] on div "Appointment Appliance Repair Regular - choose type of job - - choose brand - Ag…" at bounding box center [935, 785] width 751 height 349
click at [219, 216] on div "[PHONE_NUMBER] Live | 06:33 ALL TASKS ALL TASKS ACTIVE TASKS TASKS IN WRAP UP" at bounding box center [163, 175] width 249 height 272
click at [231, 358] on span "HANG UP" at bounding box center [236, 357] width 54 height 12
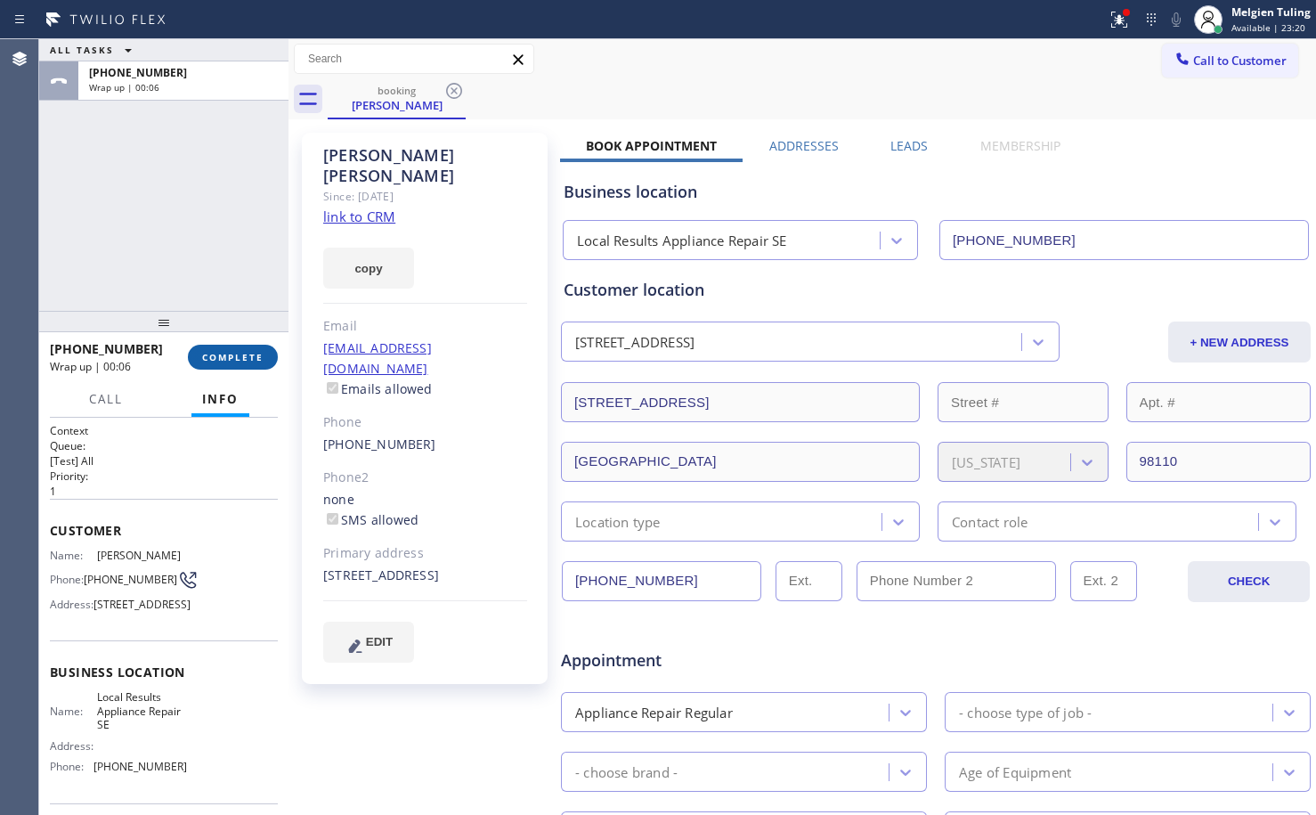
click at [220, 355] on span "COMPLETE" at bounding box center [232, 357] width 61 height 12
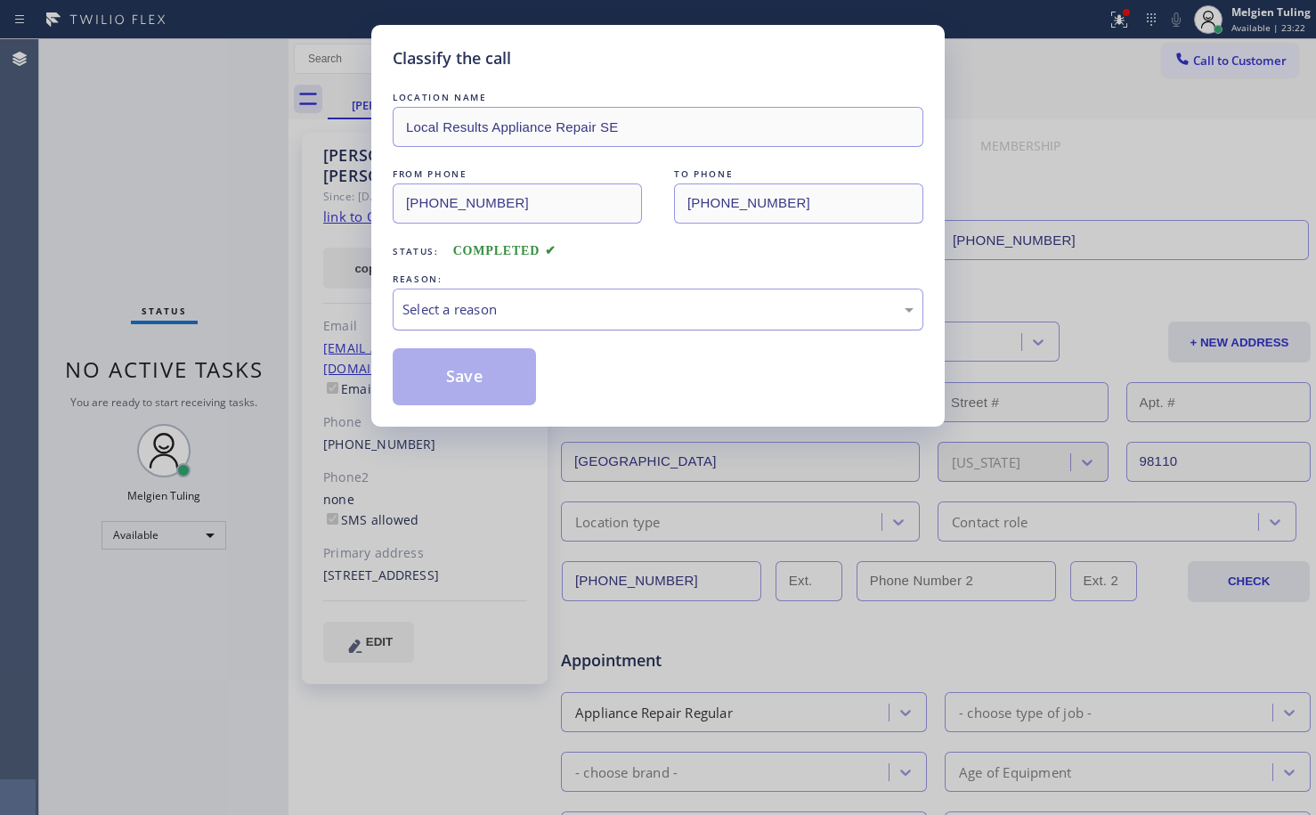
click at [444, 308] on div "Select a reason" at bounding box center [657, 309] width 511 height 20
click at [444, 378] on button "Save" at bounding box center [464, 376] width 143 height 57
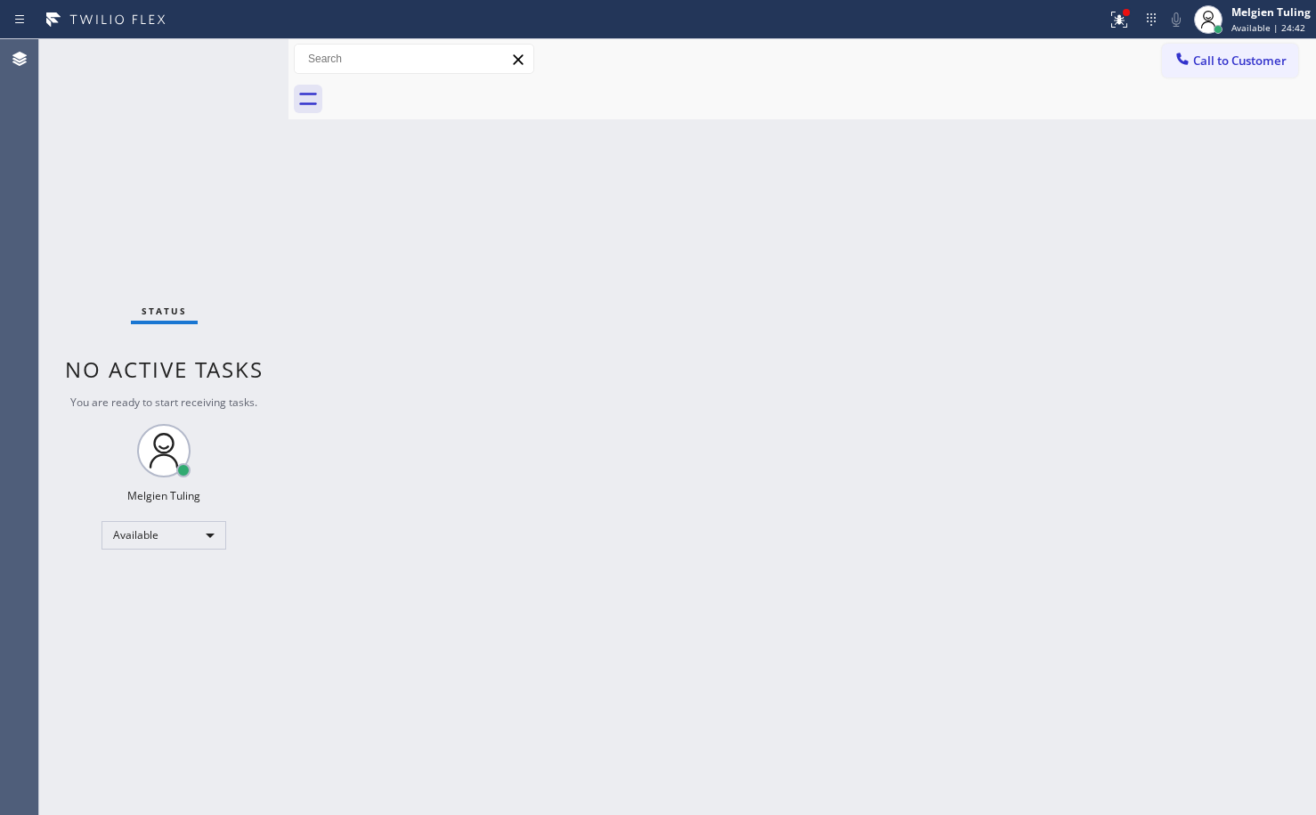
click at [1033, 7] on div at bounding box center [553, 19] width 1093 height 28
click at [1116, 13] on icon at bounding box center [1119, 19] width 21 height 21
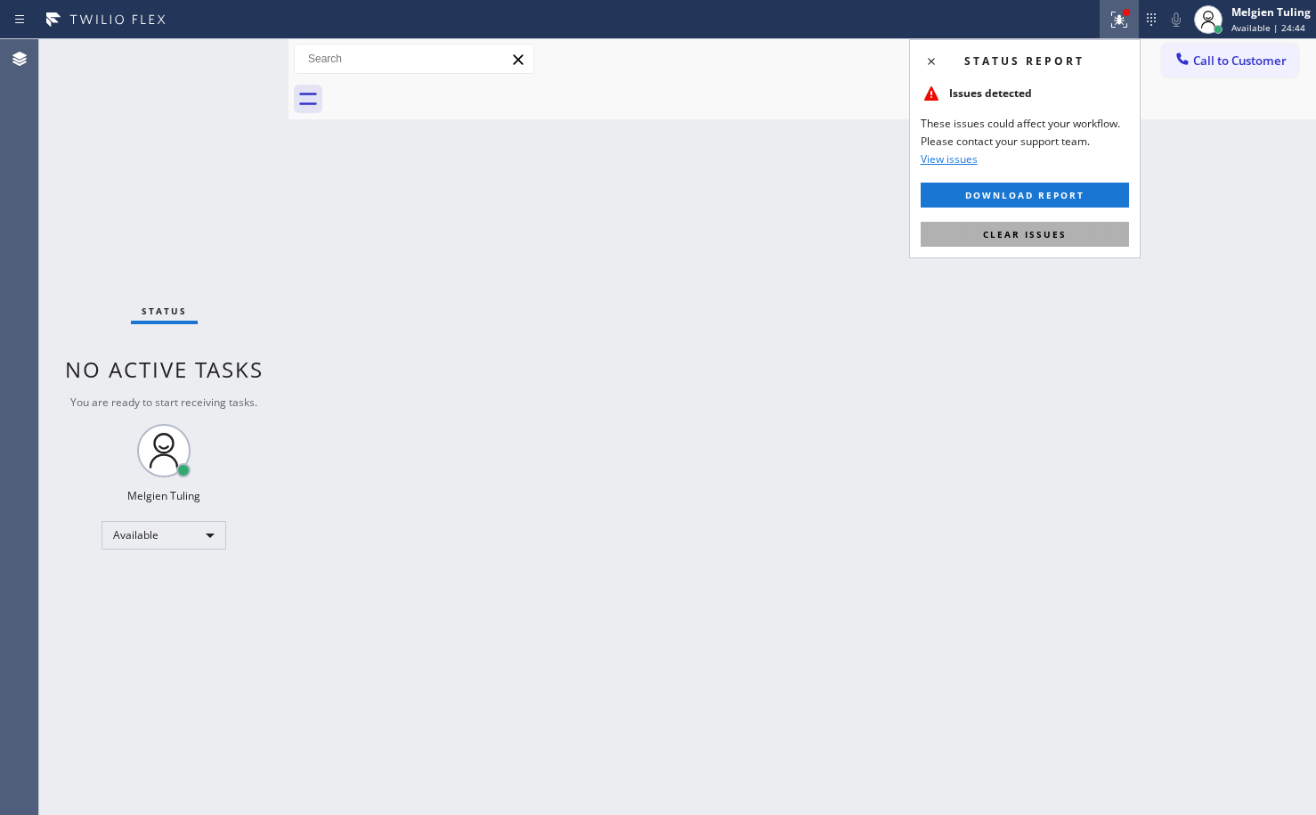
click at [989, 234] on span "Clear issues" at bounding box center [1025, 234] width 84 height 12
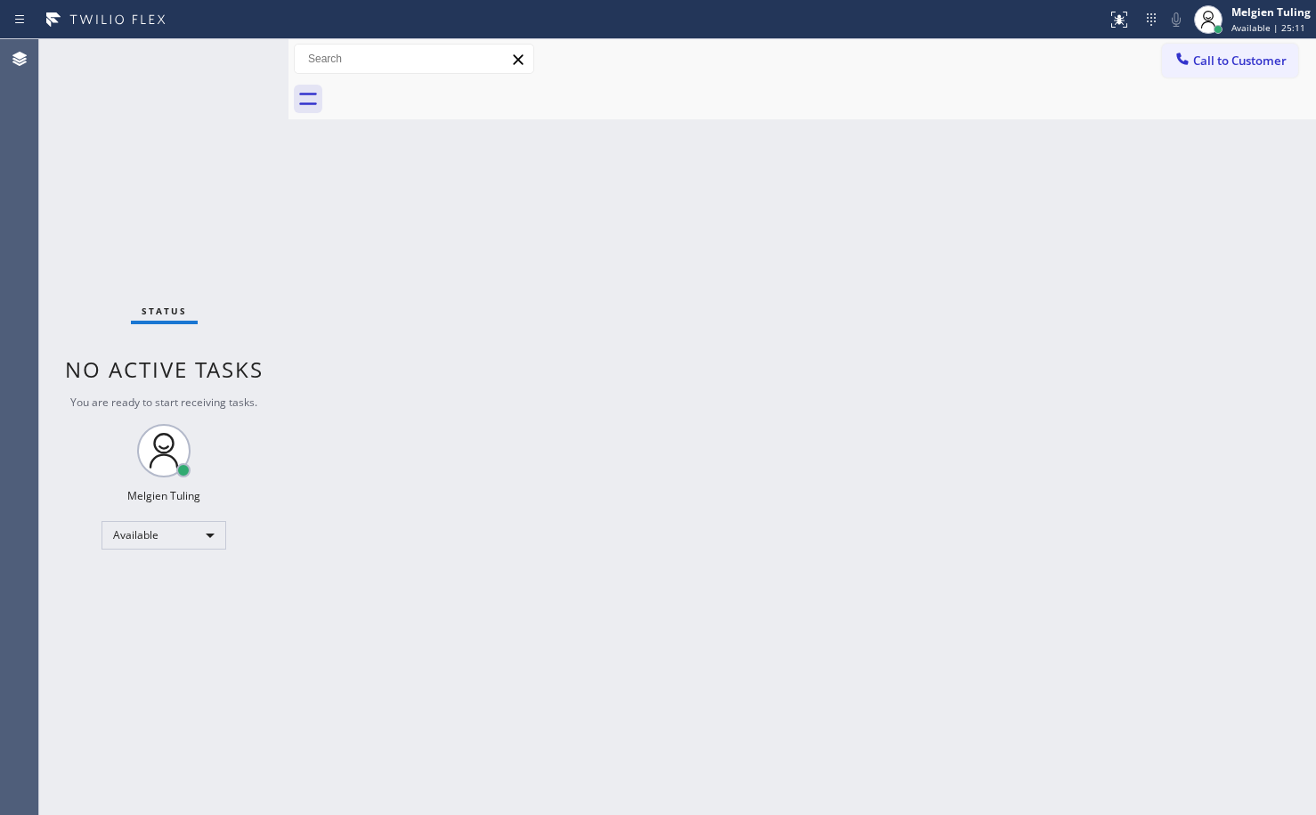
click at [480, 217] on div "Back to Dashboard Change Sender ID Customers Technicians Select a contact Outbo…" at bounding box center [802, 427] width 1028 height 776
click at [519, 288] on div "Back to Dashboard Change Sender ID Customers Technicians Select a contact Outbo…" at bounding box center [802, 427] width 1028 height 776
click at [424, 146] on div "Back to Dashboard Change Sender ID Customers Technicians Select a contact Outbo…" at bounding box center [802, 427] width 1028 height 776
click at [231, 54] on div "Status No active tasks You are ready to start receiving tasks. Melgien Tuling A…" at bounding box center [163, 427] width 249 height 776
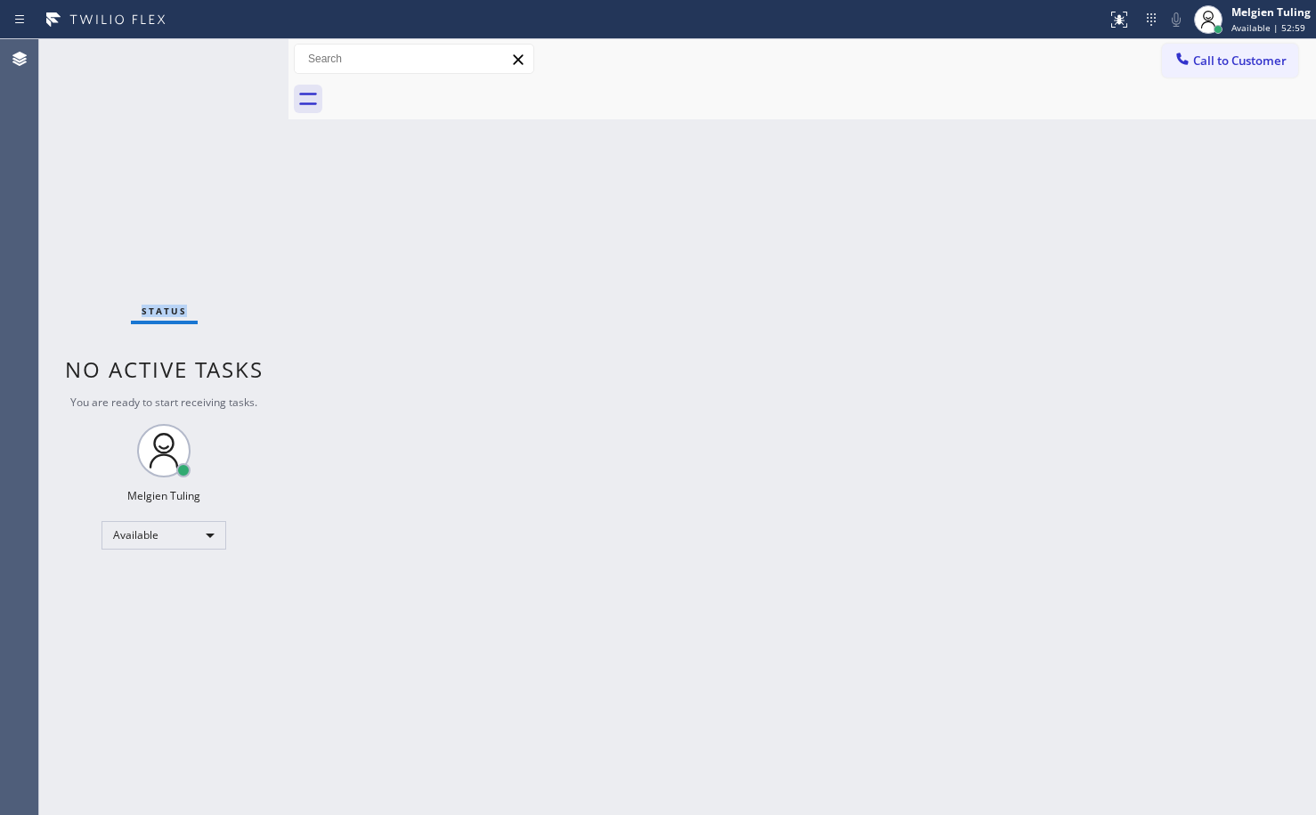
click at [231, 54] on div "Status No active tasks You are ready to start receiving tasks. Melgien Tuling A…" at bounding box center [163, 427] width 249 height 776
click at [231, 53] on div "Status No active tasks You are ready to start receiving tasks. Melgien Tuling A…" at bounding box center [163, 427] width 249 height 776
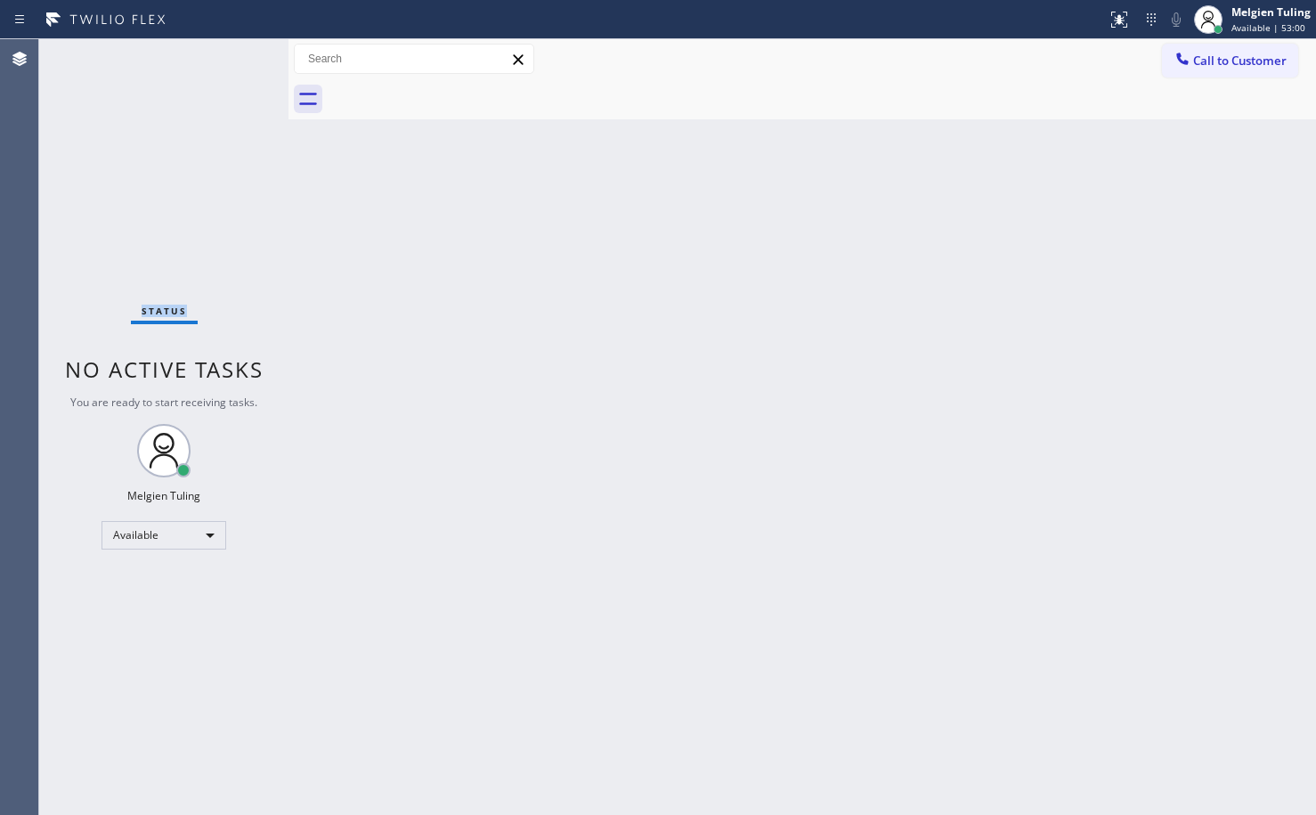
click at [239, 57] on div "Status No active tasks You are ready to start receiving tasks. Melgien Tuling A…" at bounding box center [163, 427] width 249 height 776
click at [244, 57] on div "Status No active tasks You are ready to start receiving tasks. Melgien Tuling A…" at bounding box center [163, 427] width 249 height 776
click at [247, 57] on div "Status No active tasks You are ready to start receiving tasks. Melgien Tuling A…" at bounding box center [163, 427] width 249 height 776
click at [248, 54] on div "Status No active tasks You are ready to start receiving tasks. Melgien Tuling A…" at bounding box center [163, 427] width 249 height 776
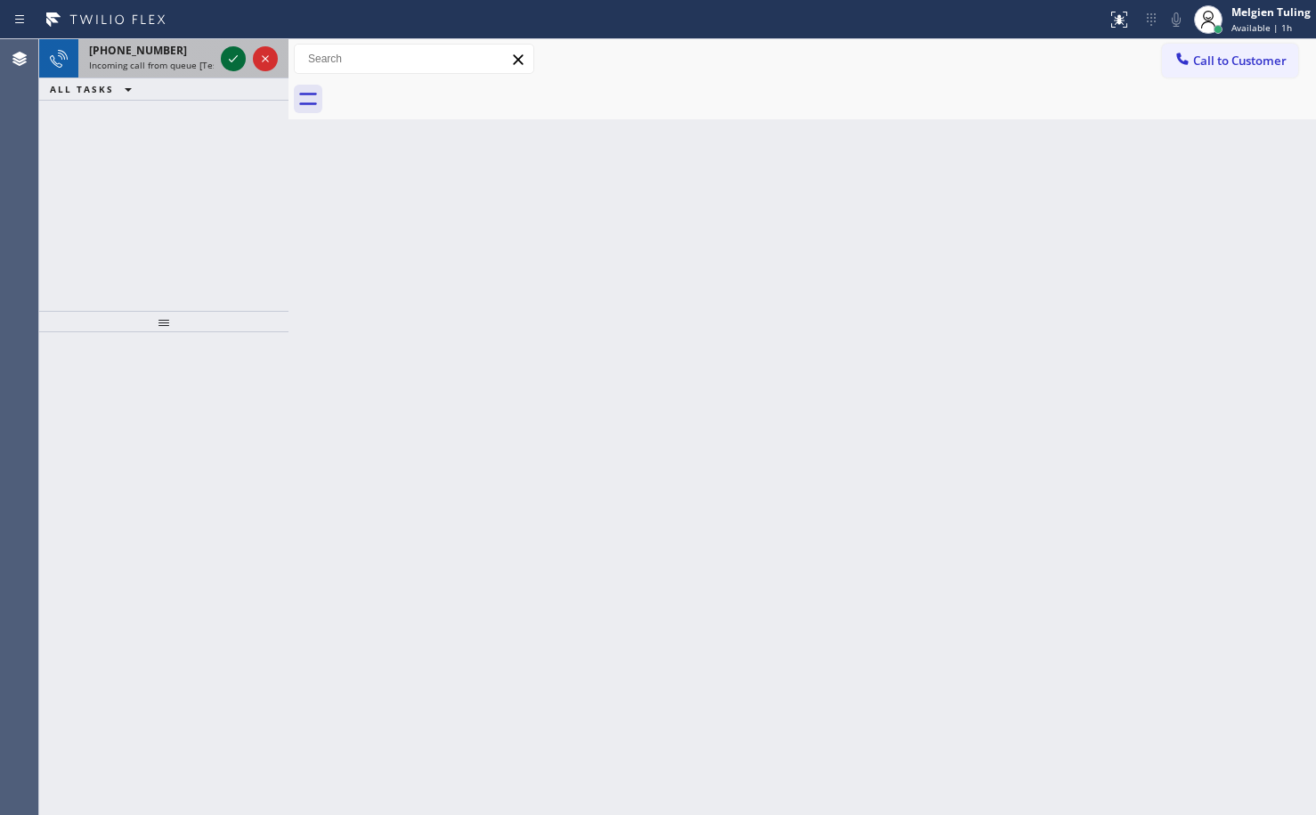
click at [230, 56] on icon at bounding box center [233, 58] width 21 height 21
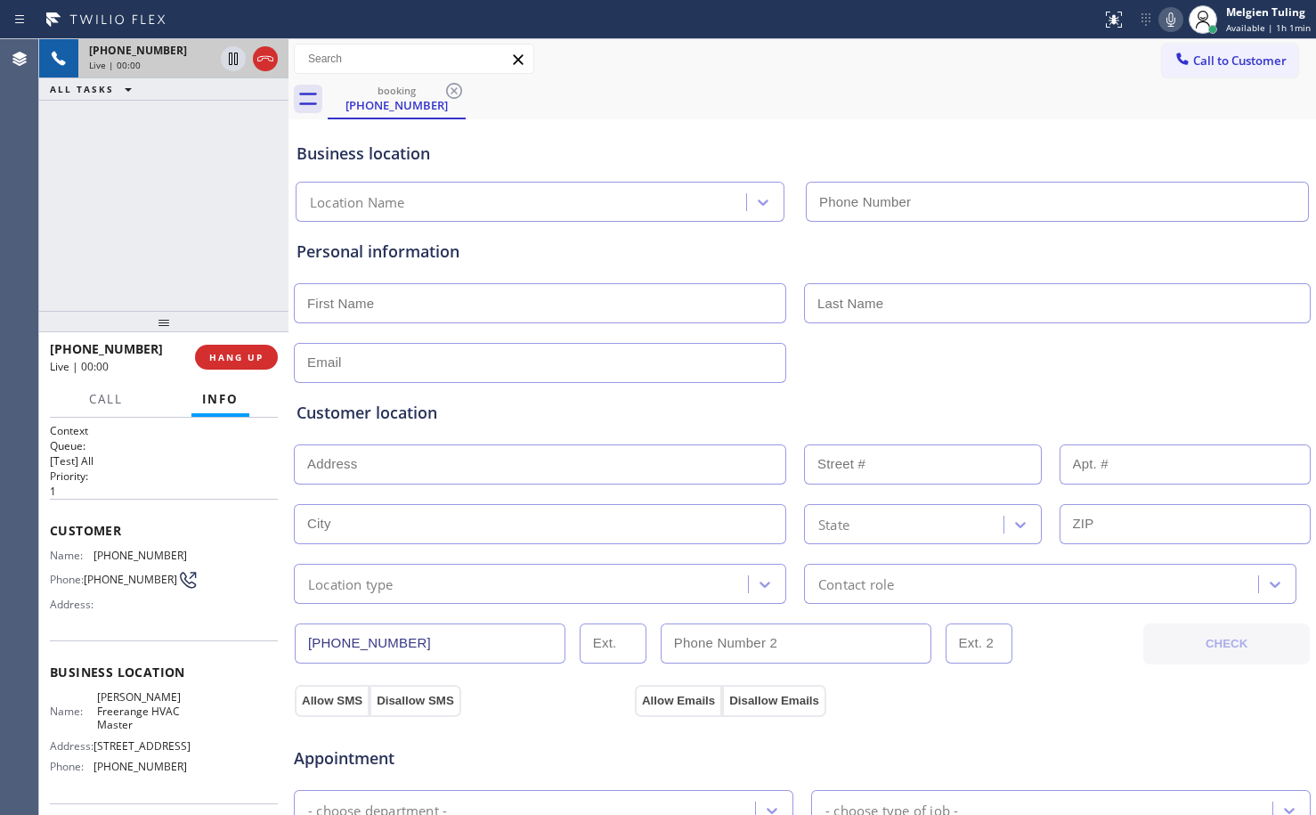
type input "[PHONE_NUMBER]"
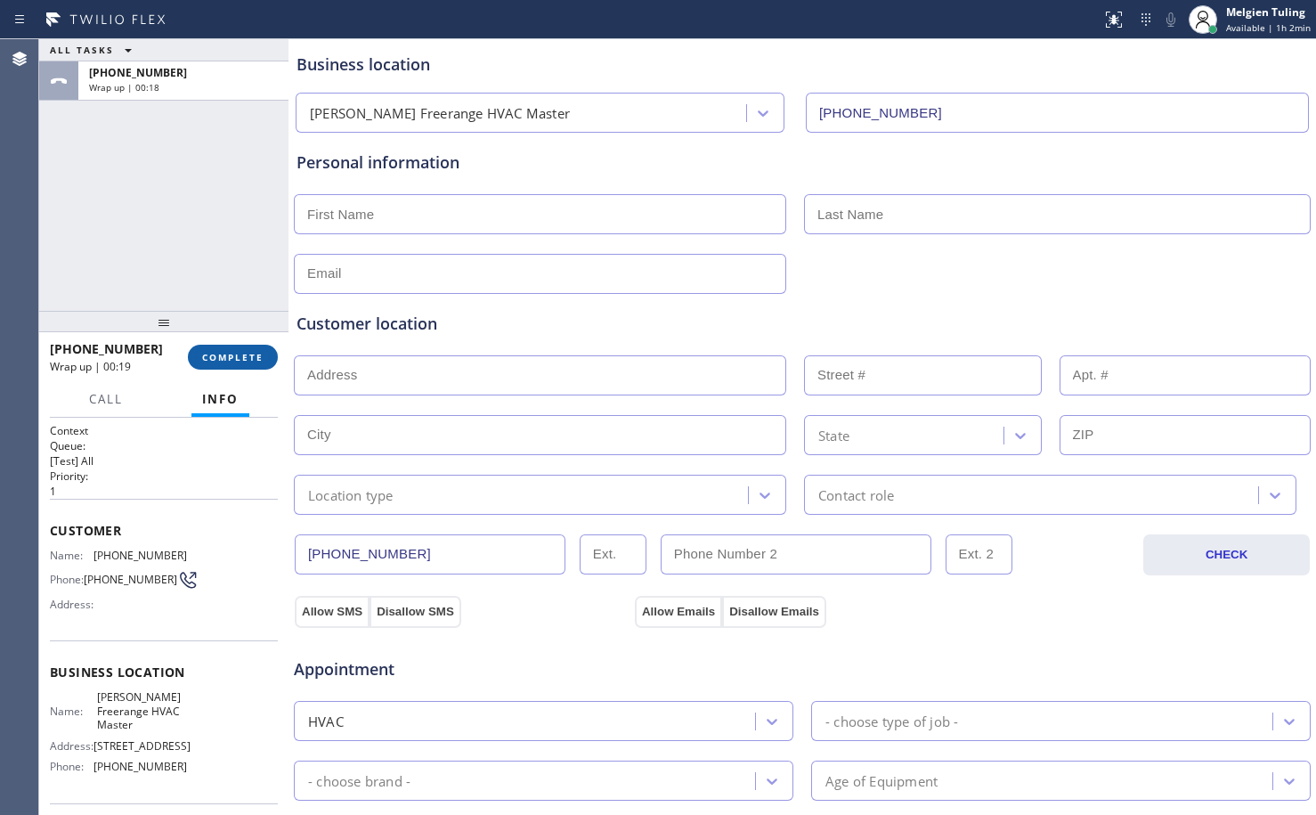
click at [226, 360] on span "COMPLETE" at bounding box center [232, 357] width 61 height 12
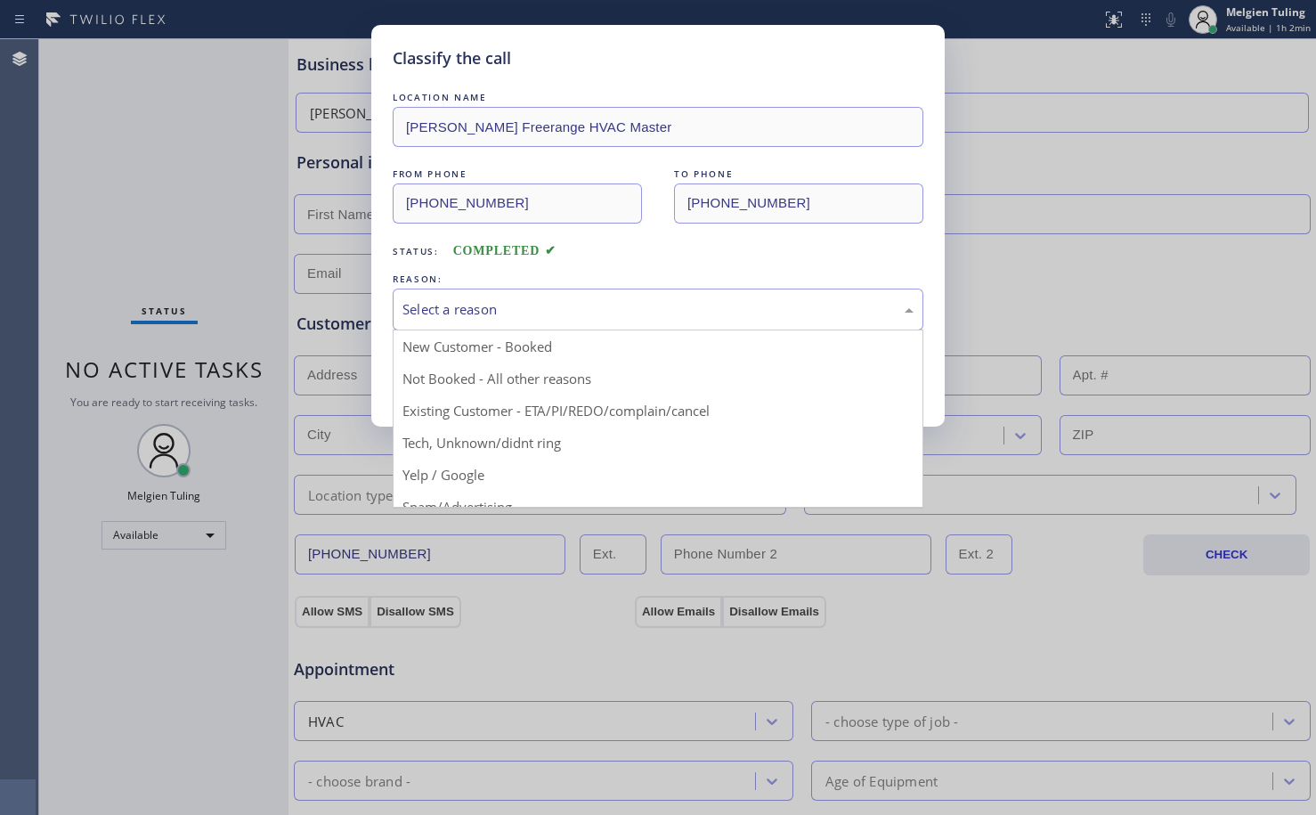
click at [514, 306] on div "Select a reason" at bounding box center [657, 309] width 511 height 20
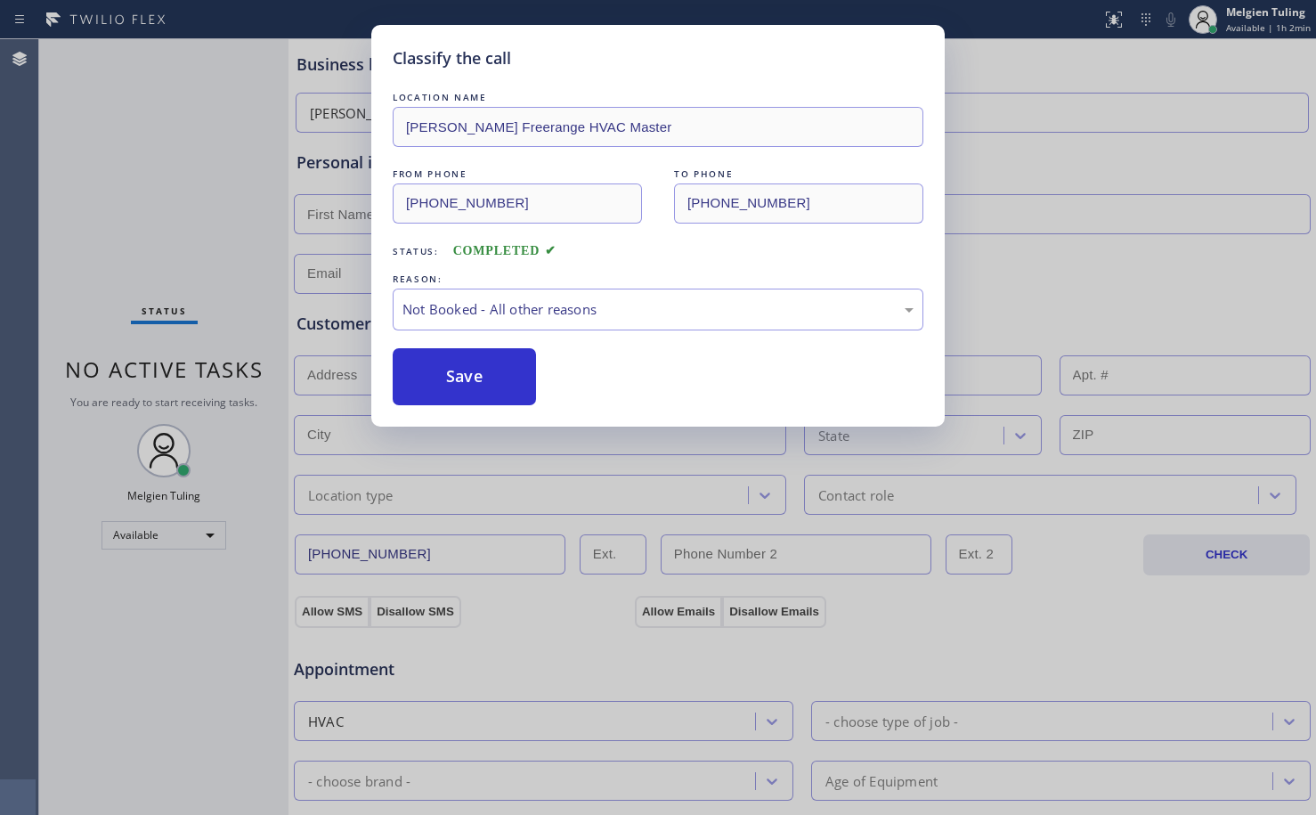
click at [456, 377] on button "Save" at bounding box center [464, 376] width 143 height 57
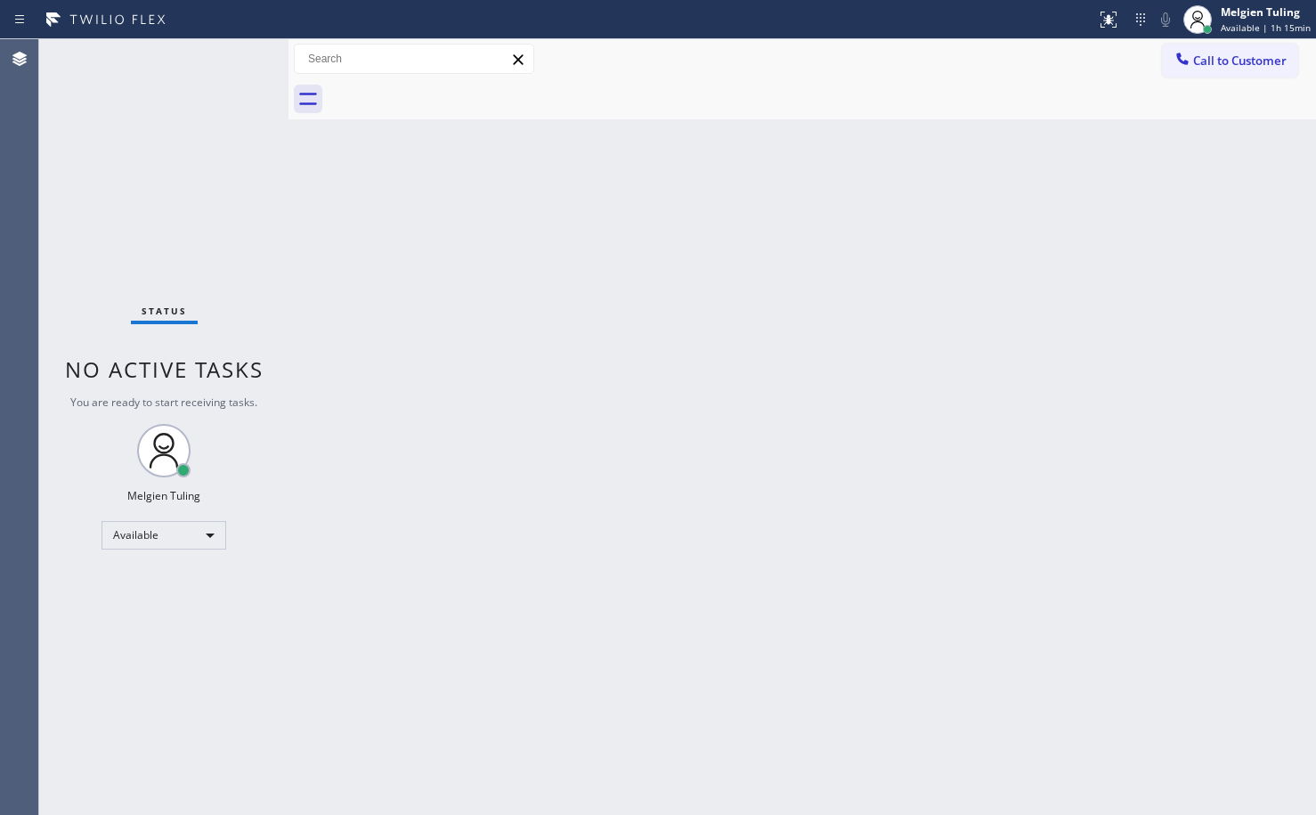
click at [946, 427] on div "Back to Dashboard Change Sender ID Customers Technicians Select a contact Outbo…" at bounding box center [802, 427] width 1028 height 776
click at [236, 55] on div "Status No active tasks You are ready to start receiving tasks. Melgien Tuling A…" at bounding box center [163, 427] width 249 height 776
click at [404, 531] on div "Back to Dashboard Change Sender ID Customers Technicians Select a contact Outbo…" at bounding box center [802, 427] width 1028 height 776
click at [505, 372] on div "Back to Dashboard Change Sender ID Customers Technicians Select a contact Outbo…" at bounding box center [802, 427] width 1028 height 776
click at [194, 536] on div "Available" at bounding box center [164, 535] width 125 height 28
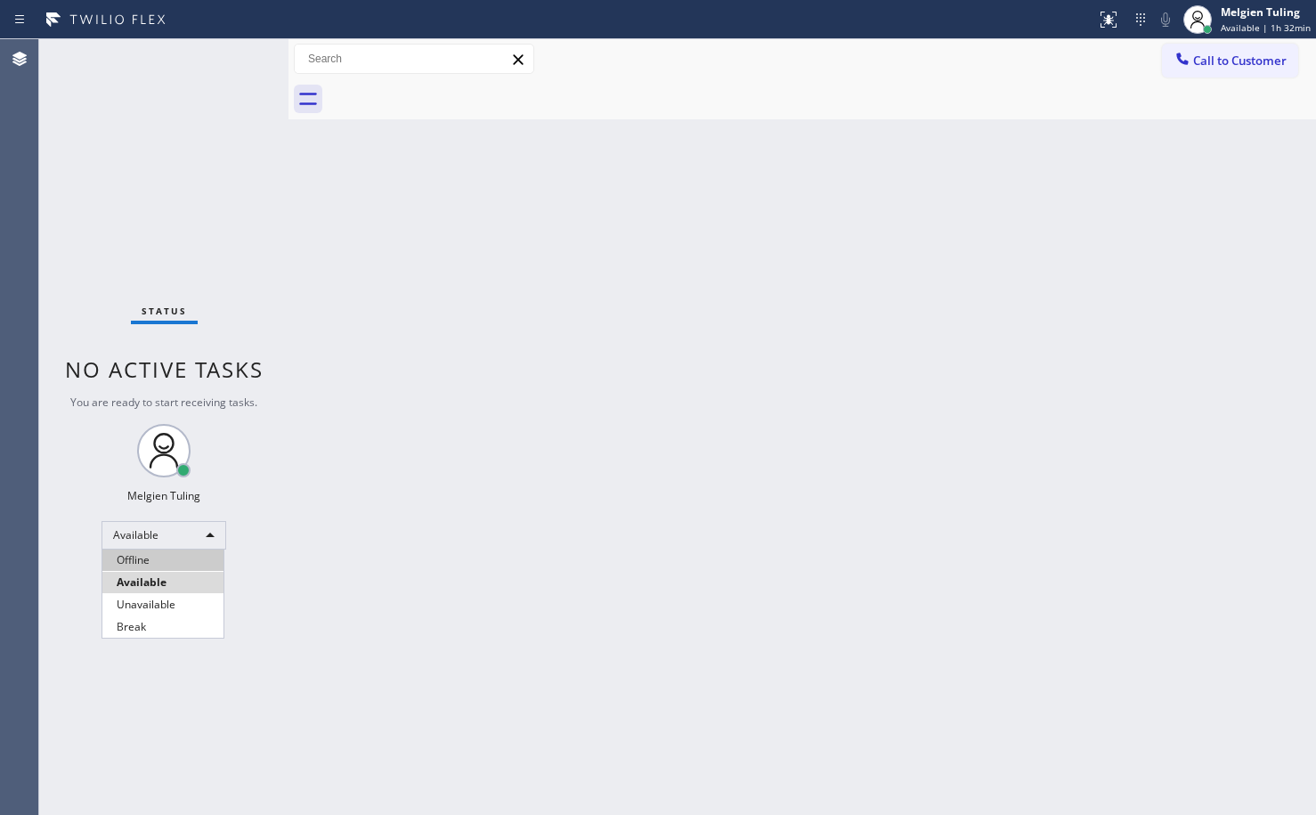
click at [146, 558] on li "Offline" at bounding box center [162, 559] width 121 height 21
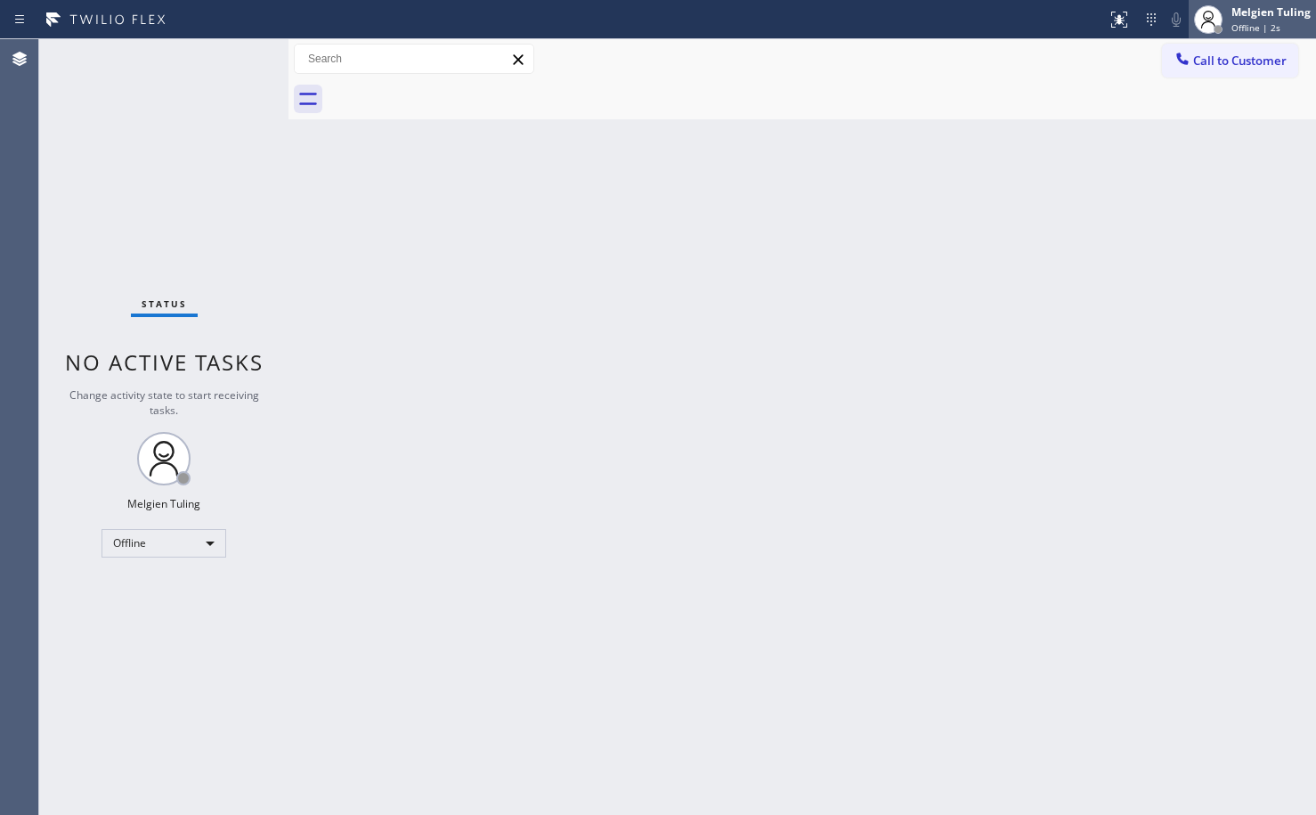
click at [1242, 17] on div "Melgien Tuling" at bounding box center [1270, 11] width 79 height 15
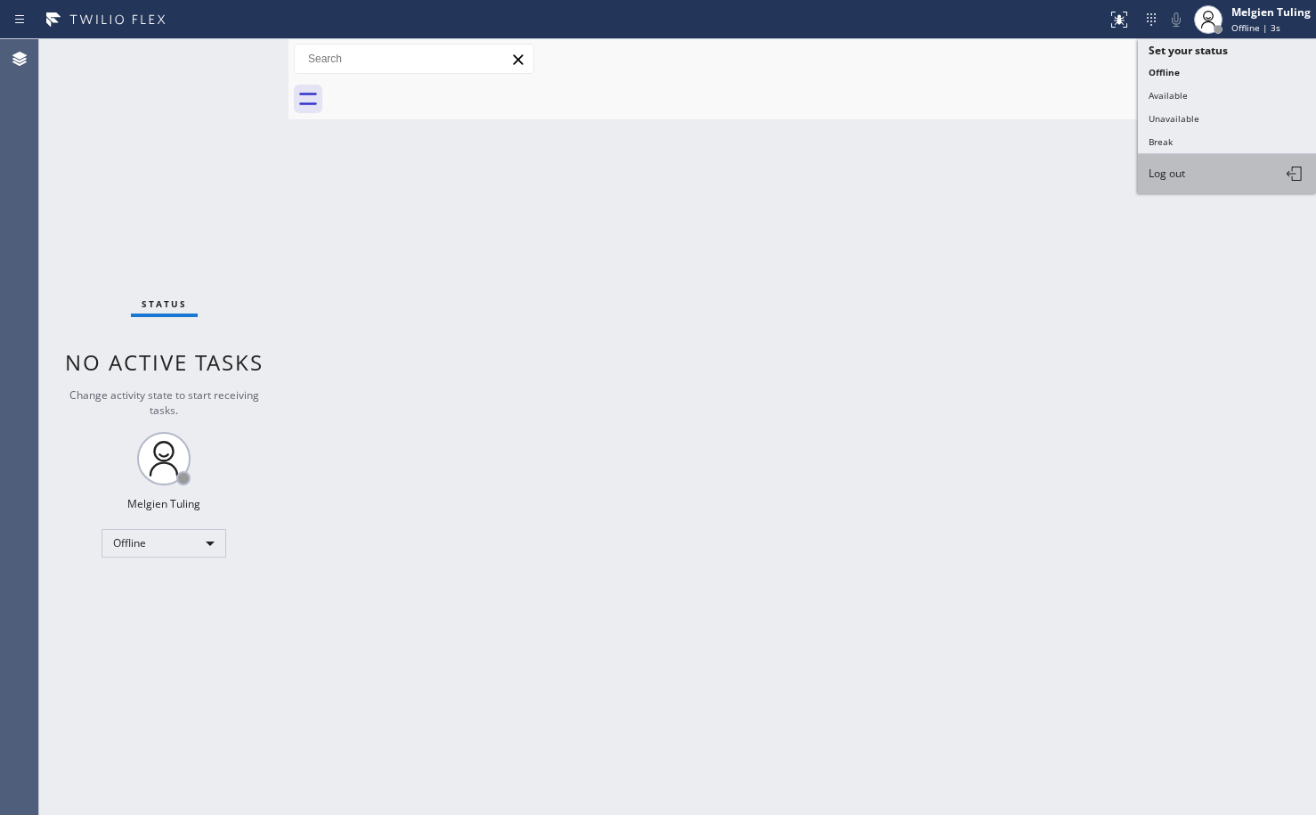
click at [1171, 180] on span "Log out" at bounding box center [1167, 173] width 37 height 15
